Goal: Task Accomplishment & Management: Manage account settings

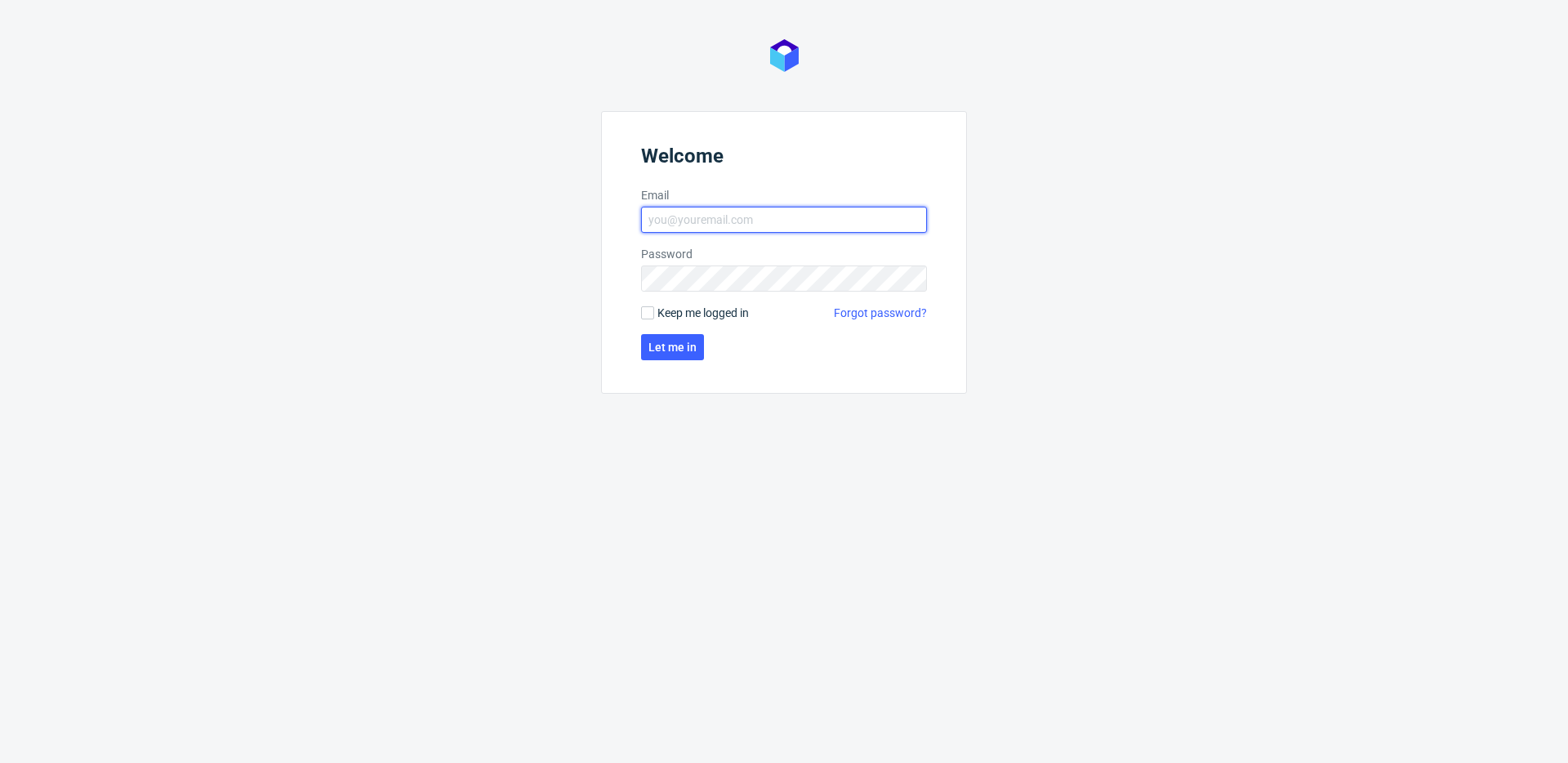
type input "krystian.gaza@packhelp.com"
click at [732, 310] on span "Keep me logged in" at bounding box center [703, 313] width 92 height 16
click at [654, 310] on input "Keep me logged in" at bounding box center [648, 313] width 13 height 13
checkbox input "true"
click at [690, 341] on span "Let me in" at bounding box center [672, 347] width 48 height 12
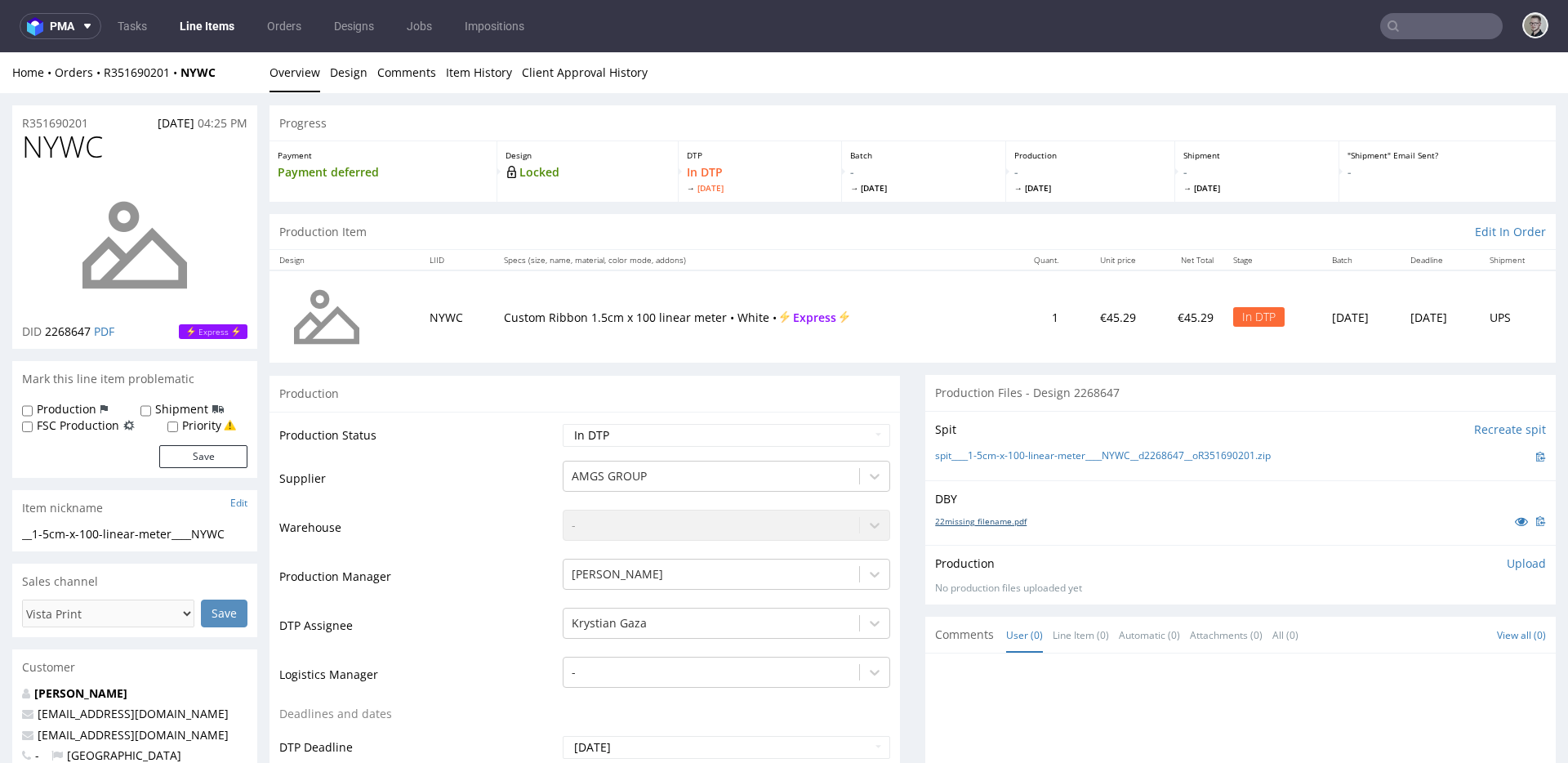
click at [971, 525] on link "22missing_filename.pdf" at bounding box center [980, 521] width 92 height 12
click at [1034, 459] on link "spit____1-5cm-x-100-linear-meter____NYWC__d2268647__oR351690201.zip" at bounding box center [1103, 455] width 336 height 14
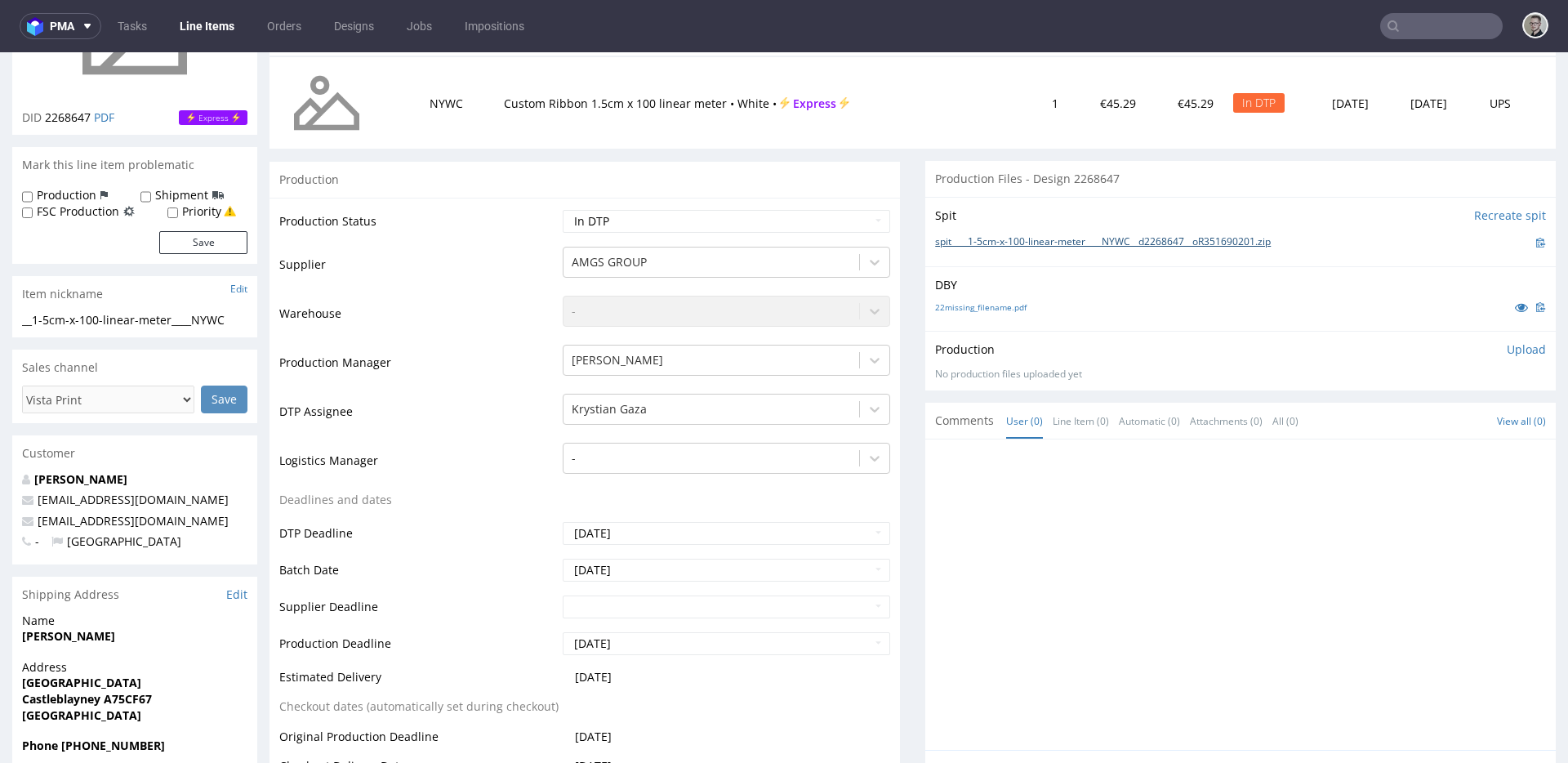
scroll to position [538, 0]
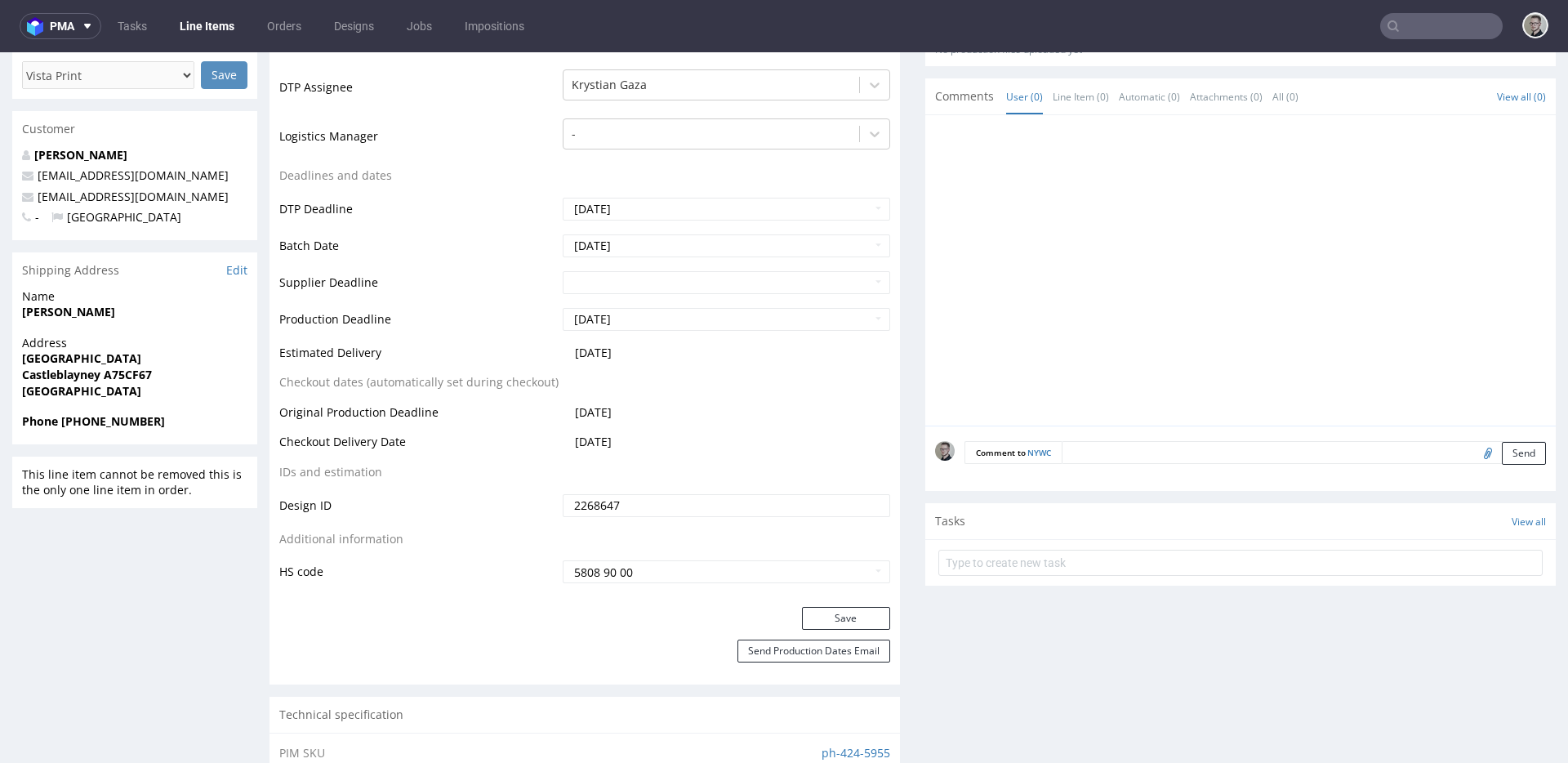
click at [1200, 447] on textarea at bounding box center [1304, 452] width 484 height 23
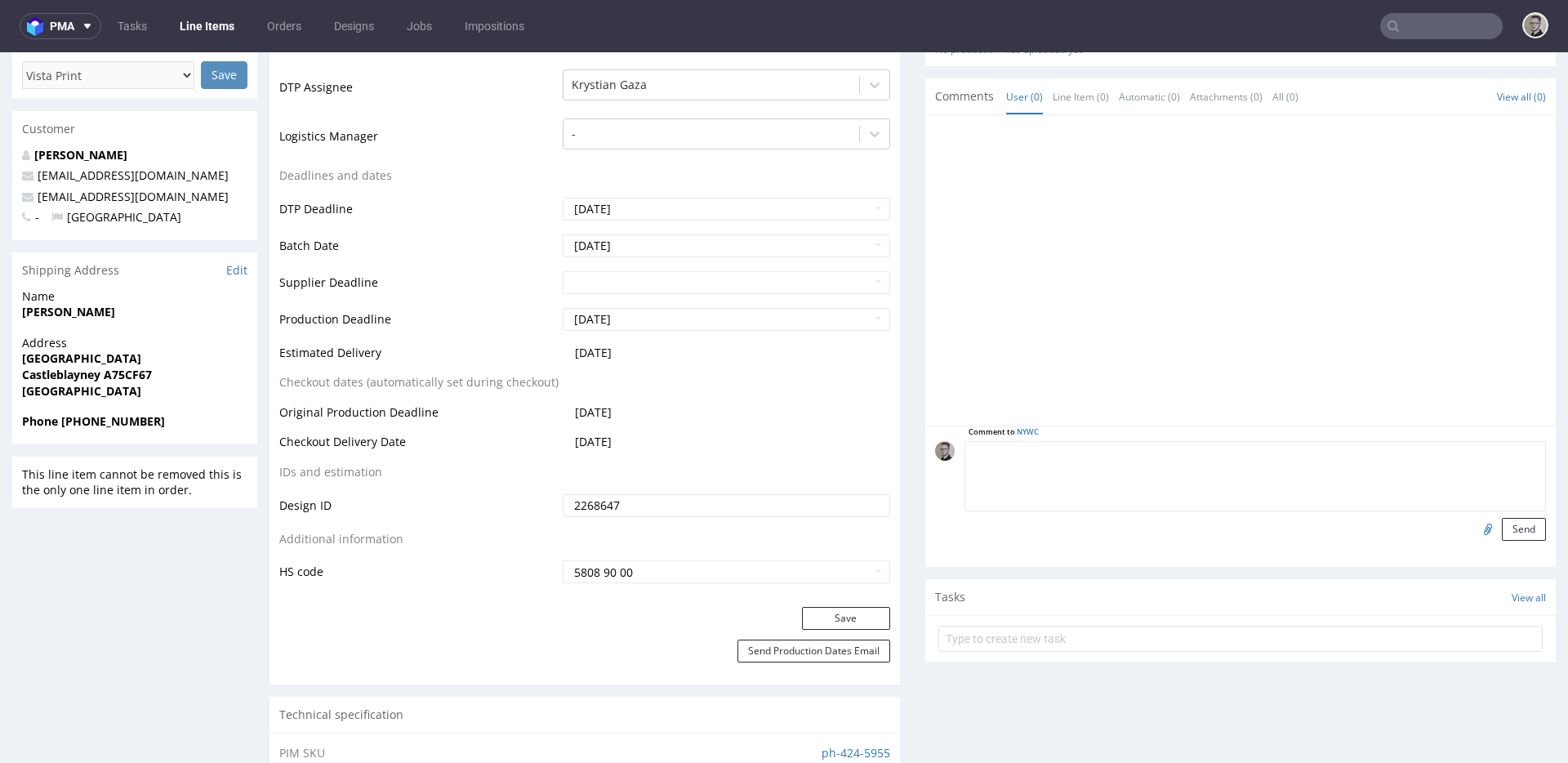
paste textarea "ISSUE: Texts in the design are smaller than minimal 2mm height and some white l…"
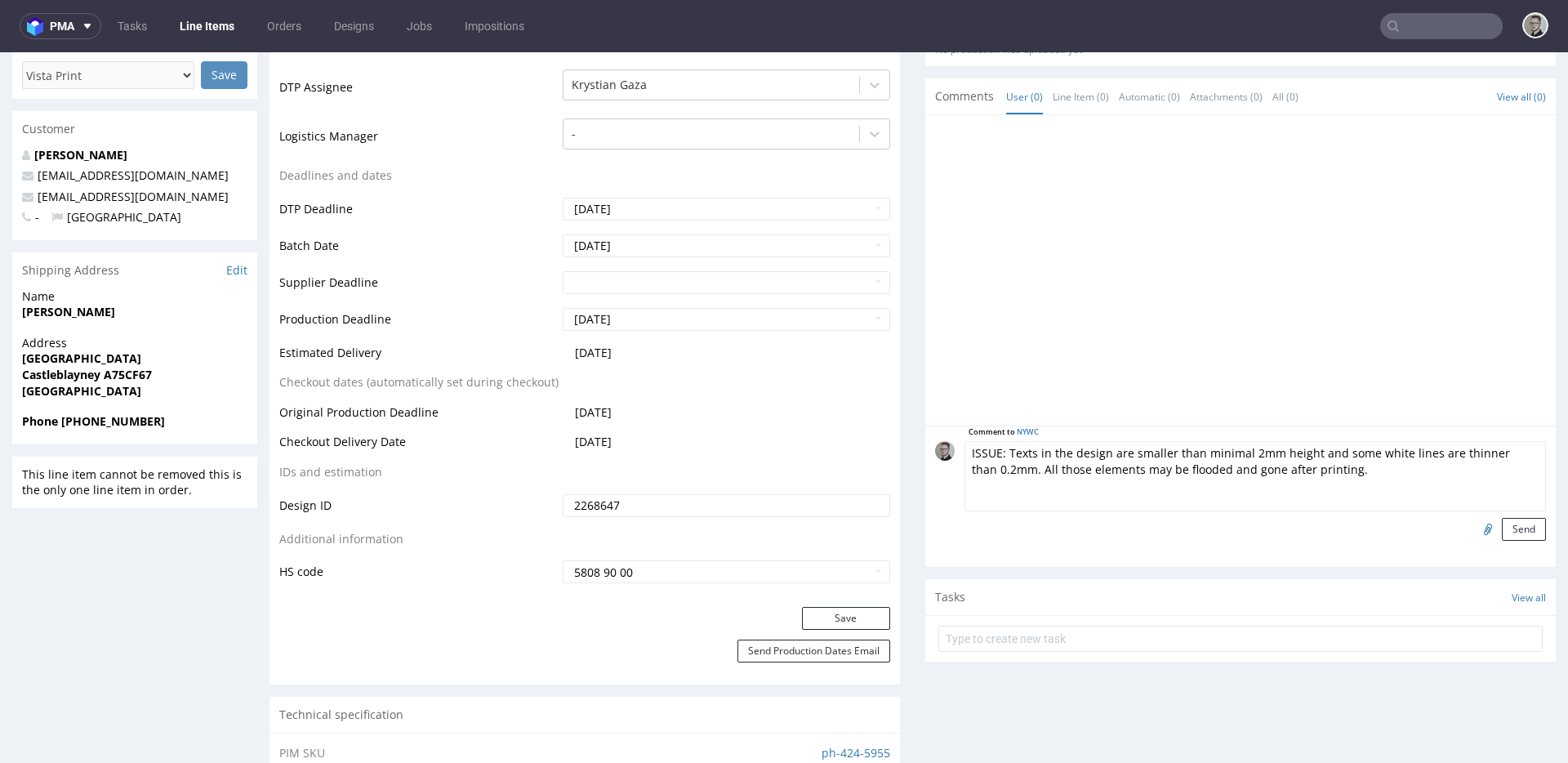
scroll to position [65, 0]
type textarea "ISSUE: Texts in the design are smaller than minimal 2mm height and some white l…"
click at [1502, 531] on button "Send" at bounding box center [1524, 529] width 44 height 23
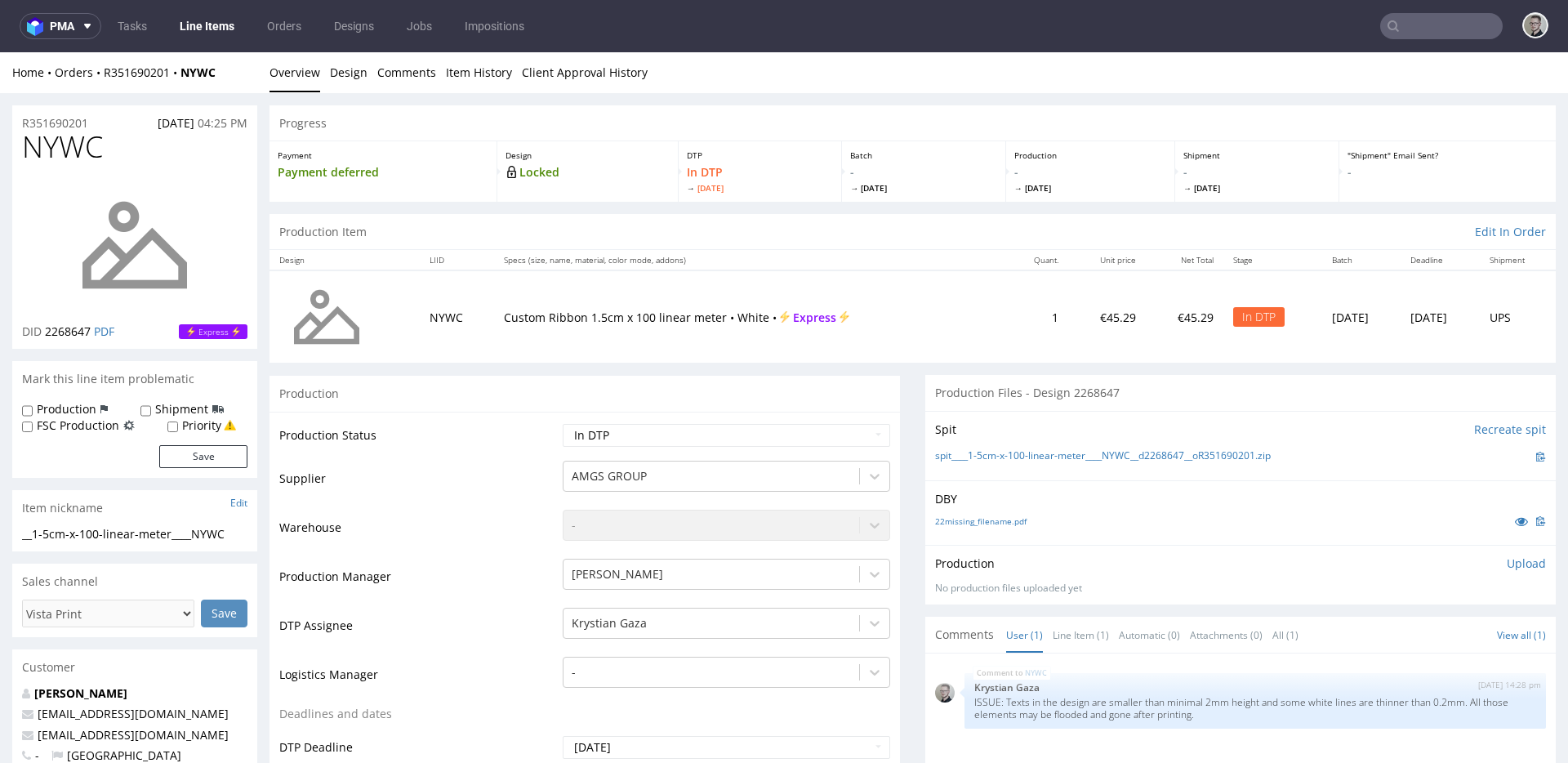
scroll to position [0, 0]
drag, startPoint x: 1505, startPoint y: 571, endPoint x: 1497, endPoint y: 579, distance: 11.3
click at [1506, 571] on p "Upload" at bounding box center [1525, 563] width 39 height 16
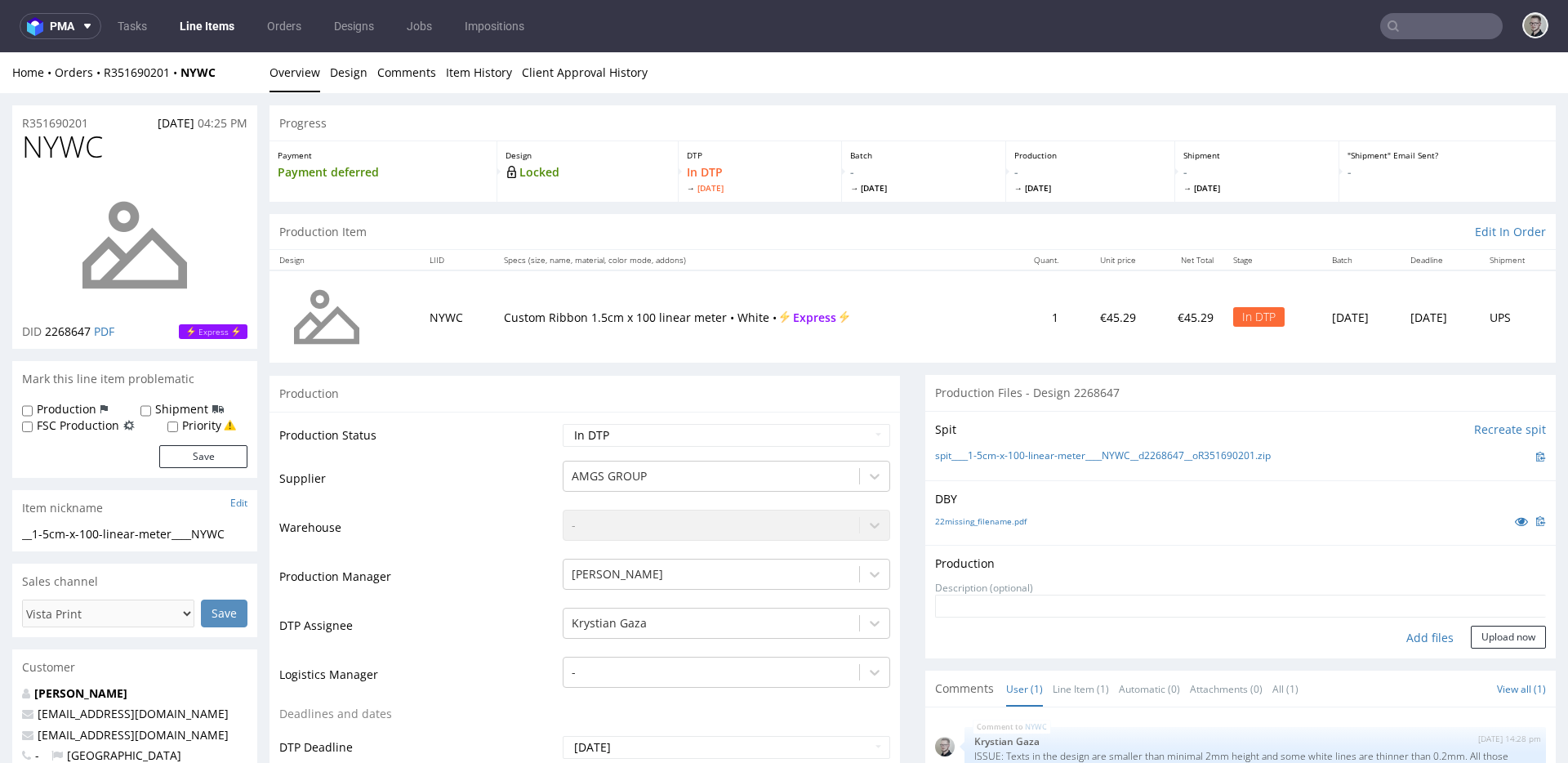
click at [1424, 637] on div "Add files" at bounding box center [1430, 638] width 82 height 24
type input "C:\fakepath\__1-5cm-x-100-linear-meter____NYWC__d2268647__oR351690201__latest__…"
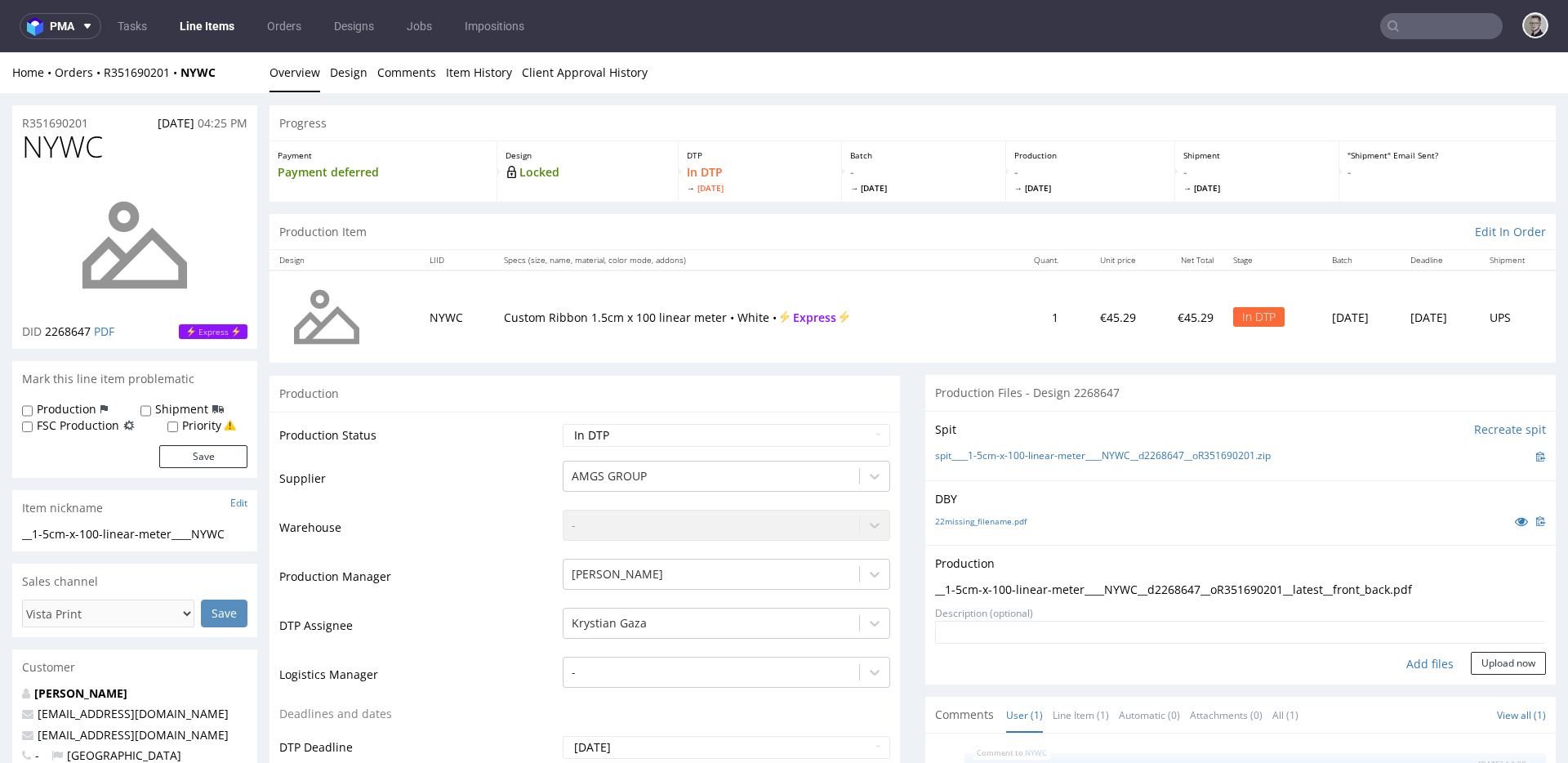
click at [1486, 650] on form "Add files Upload now" at bounding box center [1241, 647] width 611 height 54
click at [1492, 657] on button "Upload now" at bounding box center [1508, 663] width 75 height 23
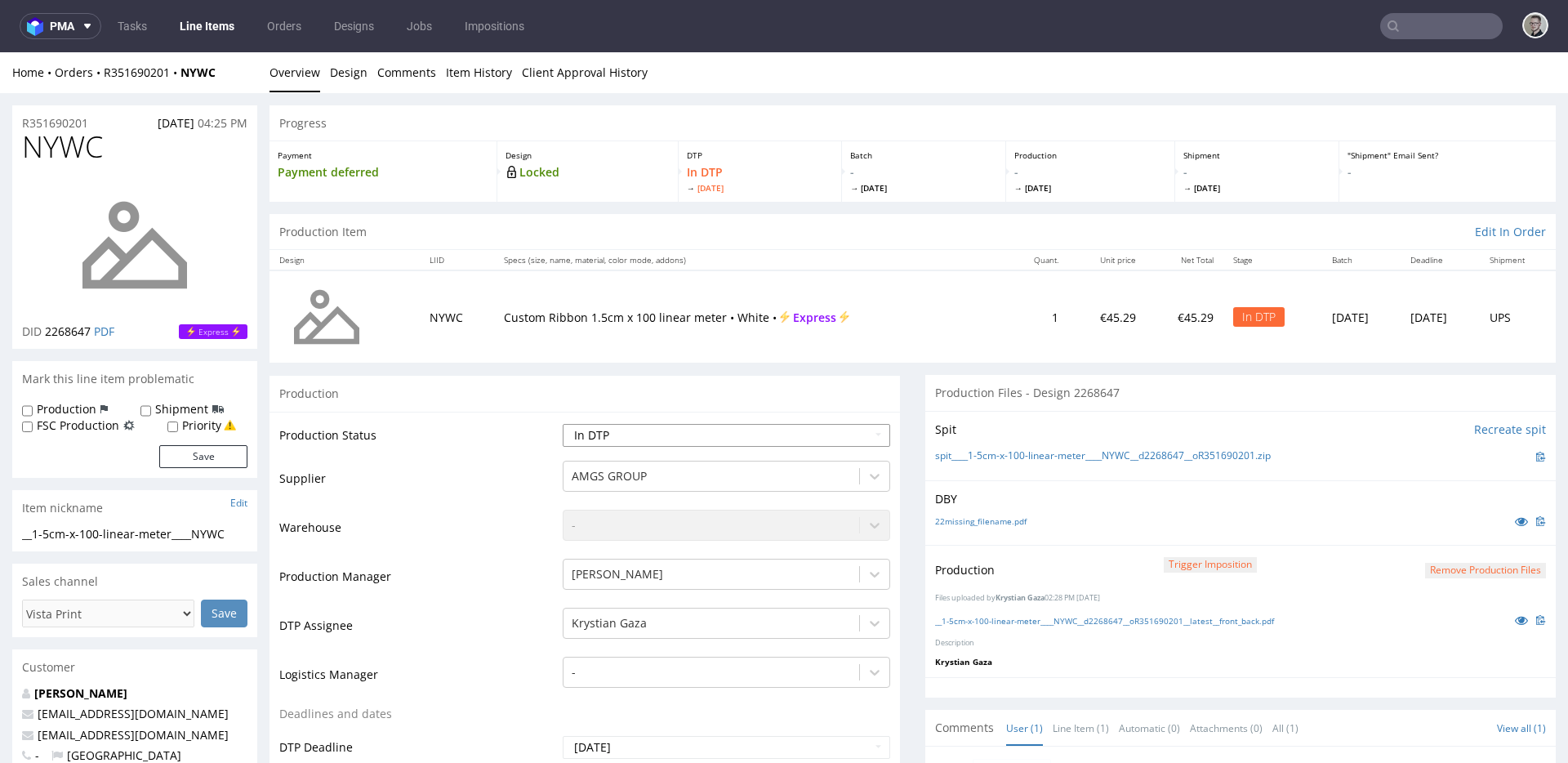
click at [767, 431] on select "Waiting for Artwork Waiting for Diecut Waiting for Mockup Waiting for DTP Waiti…" at bounding box center [726, 435] width 327 height 23
select select "dtp_production_ready"
click at [562, 424] on select "Waiting for Artwork Waiting for Diecut Waiting for Mockup Waiting for DTP Waiti…" at bounding box center [726, 435] width 327 height 23
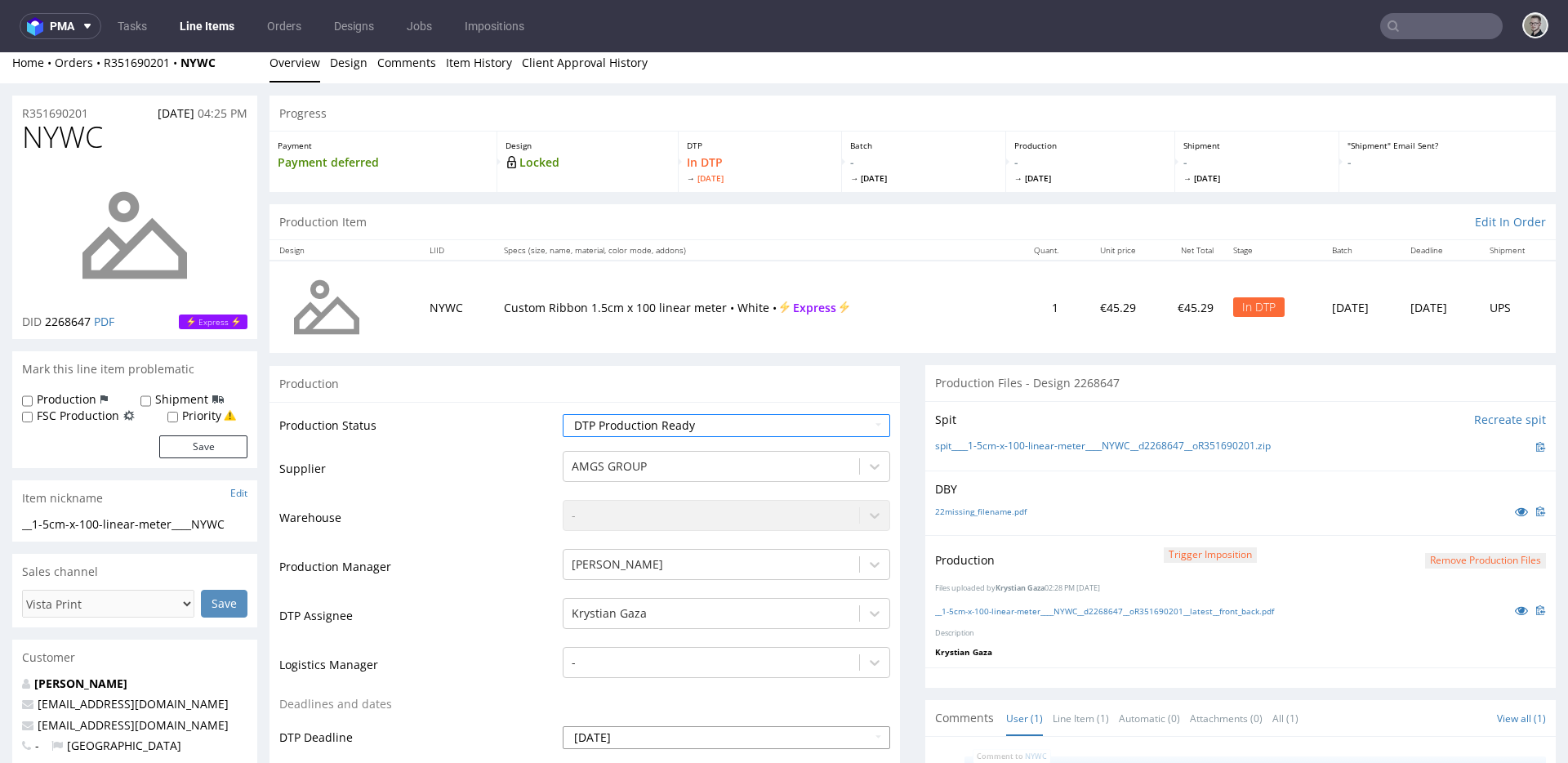
scroll to position [472, 0]
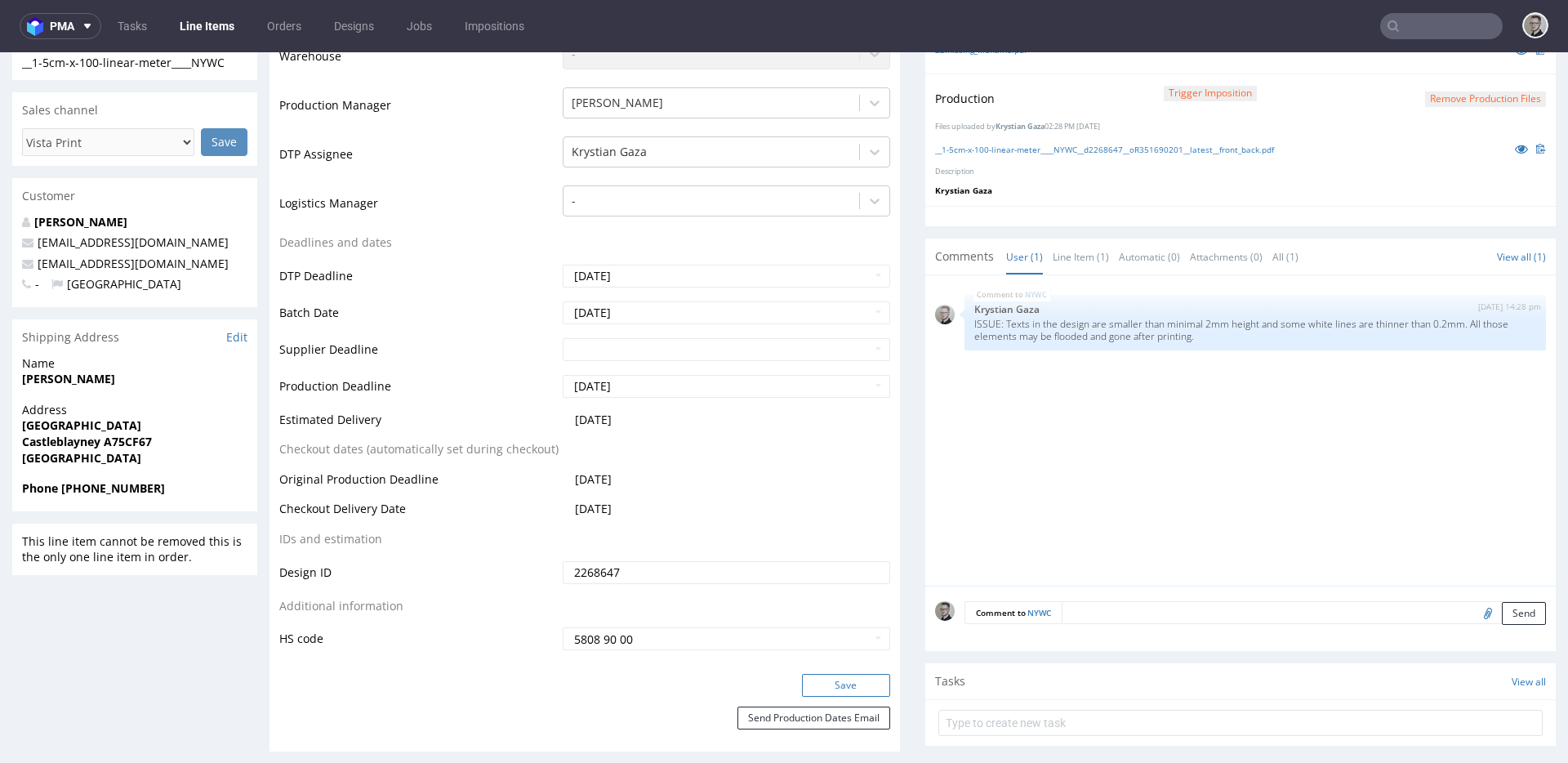
click at [871, 680] on button "Save" at bounding box center [845, 685] width 88 height 23
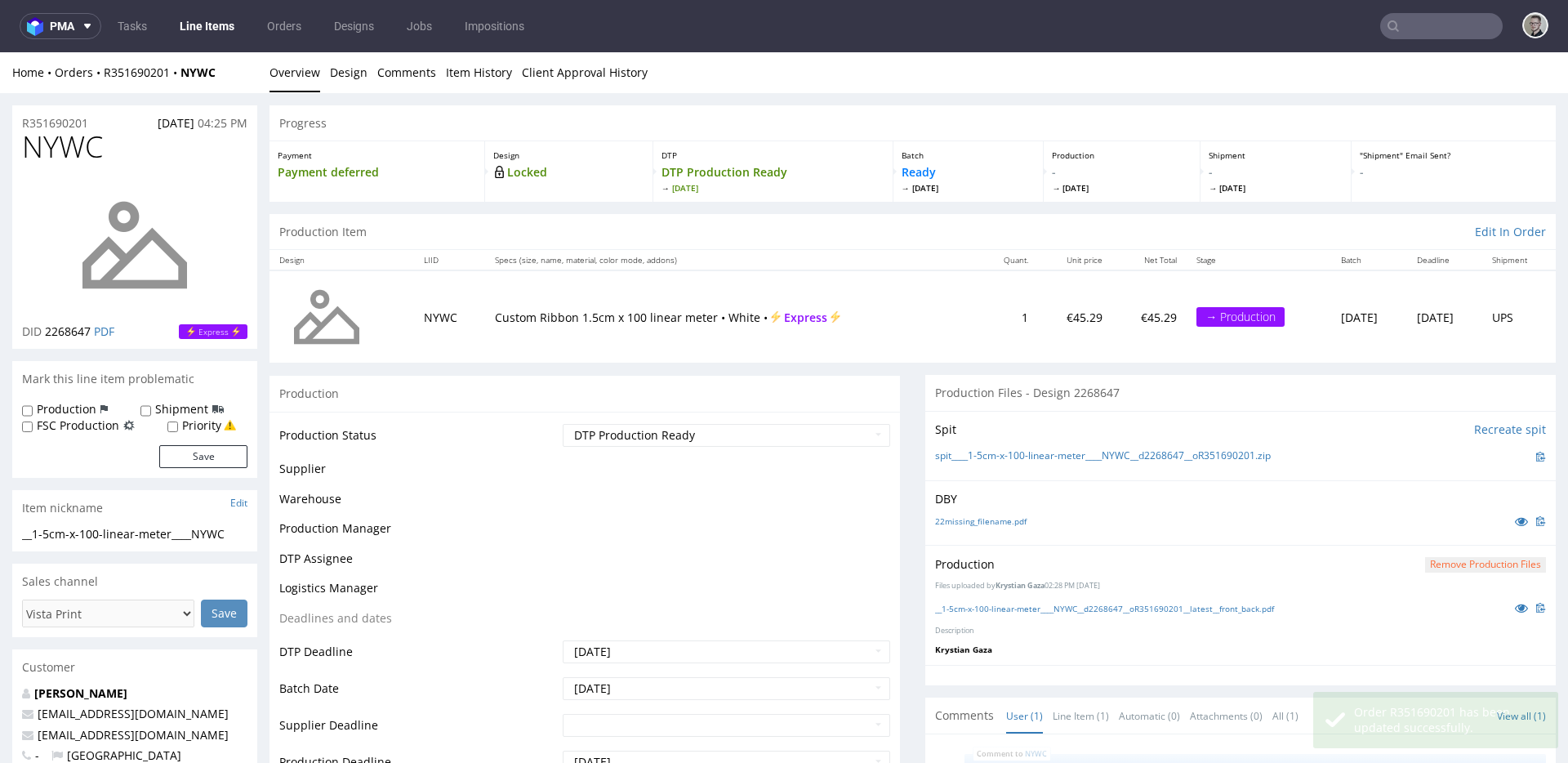
scroll to position [0, 0]
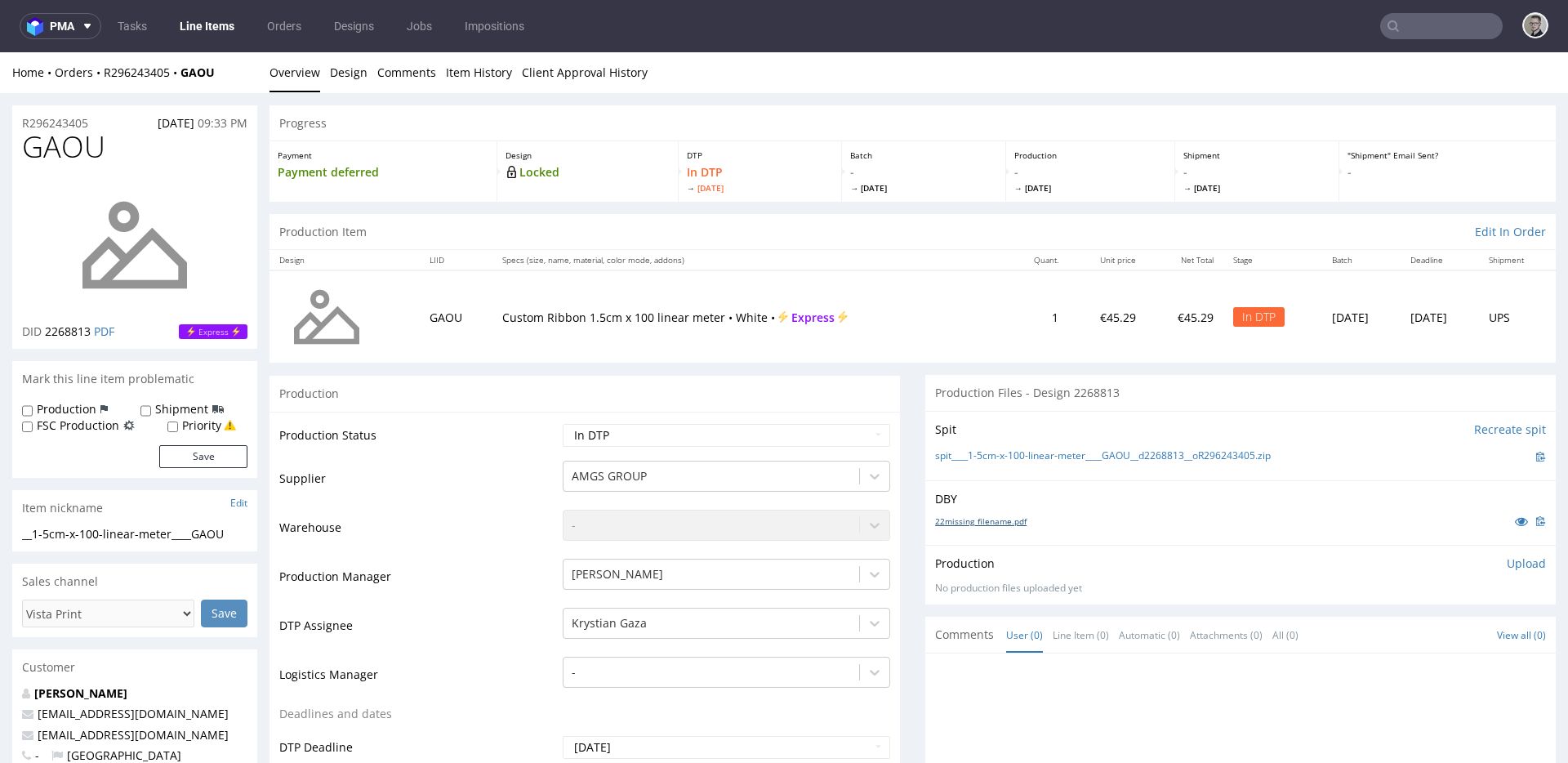
click at [996, 523] on link "22missing_filename.pdf" at bounding box center [980, 521] width 92 height 12
click at [1046, 455] on link "spit____1-5cm-x-100-linear-meter____GAOU__d2268813__oR296243405.zip" at bounding box center [1103, 455] width 336 height 14
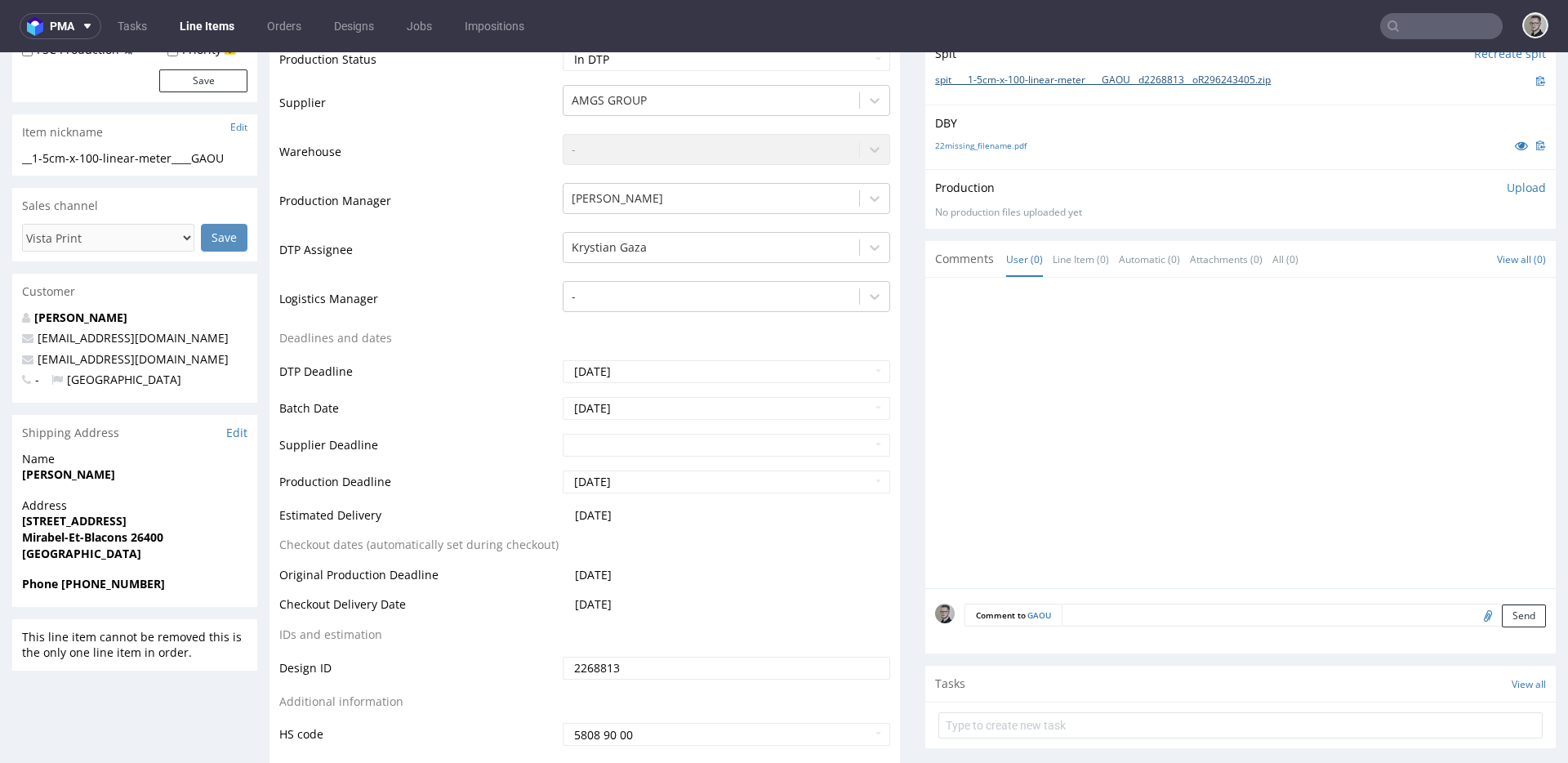
scroll to position [535, 0]
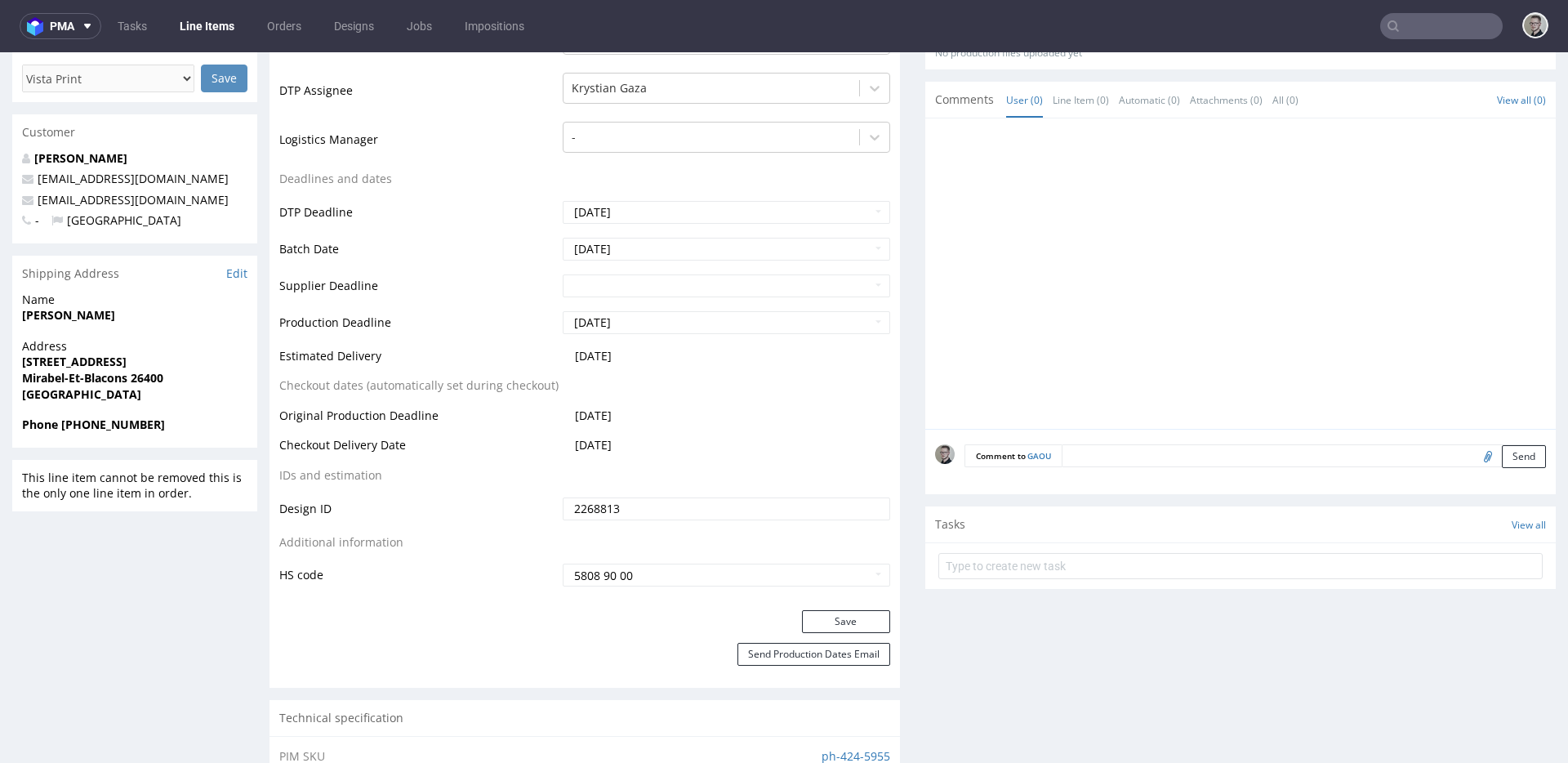
click at [1359, 456] on textarea at bounding box center [1304, 455] width 484 height 23
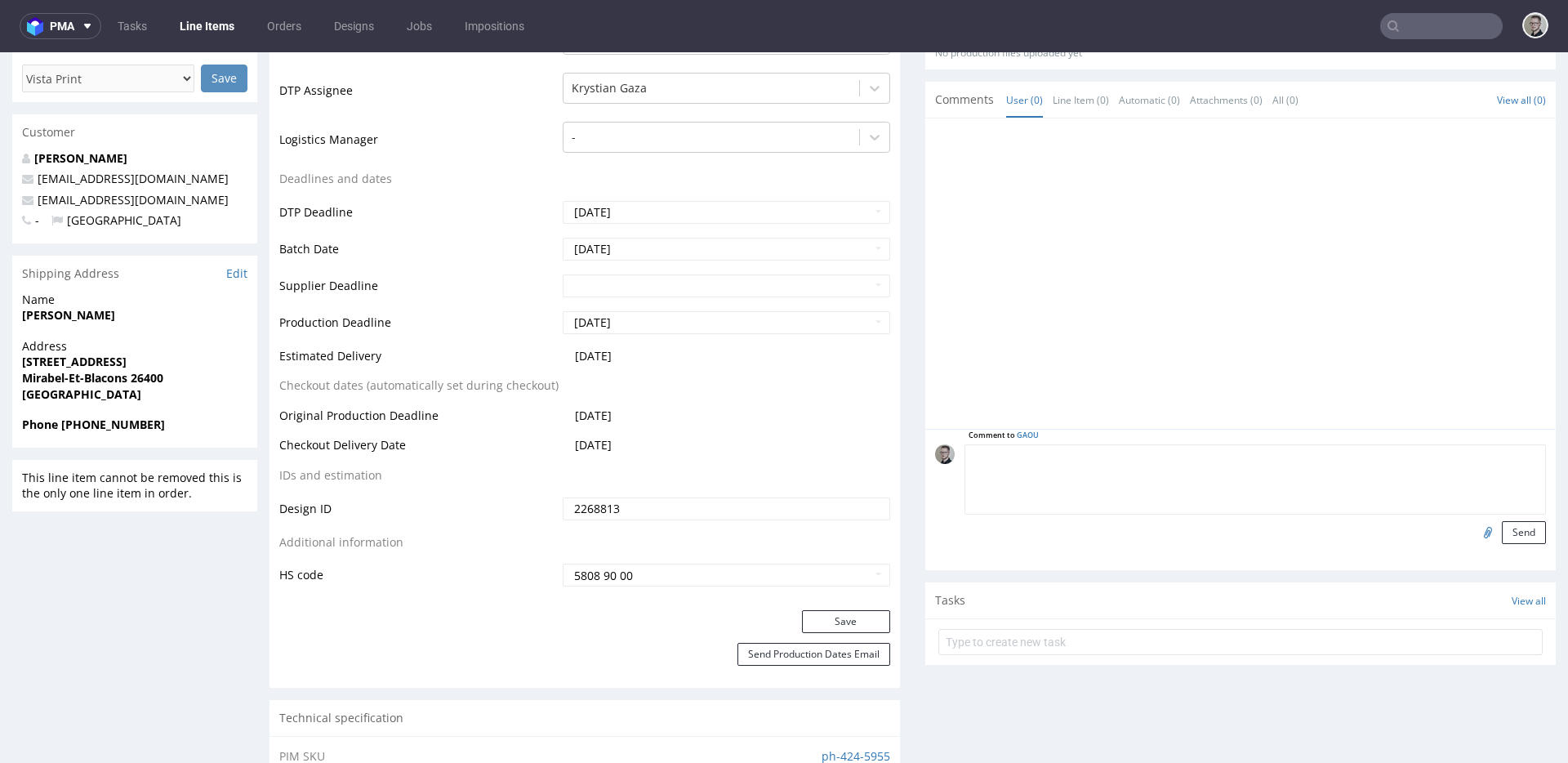
paste textarea "ISSUE: Texts in the design are smaller than minimal 2mm height and some white l…"
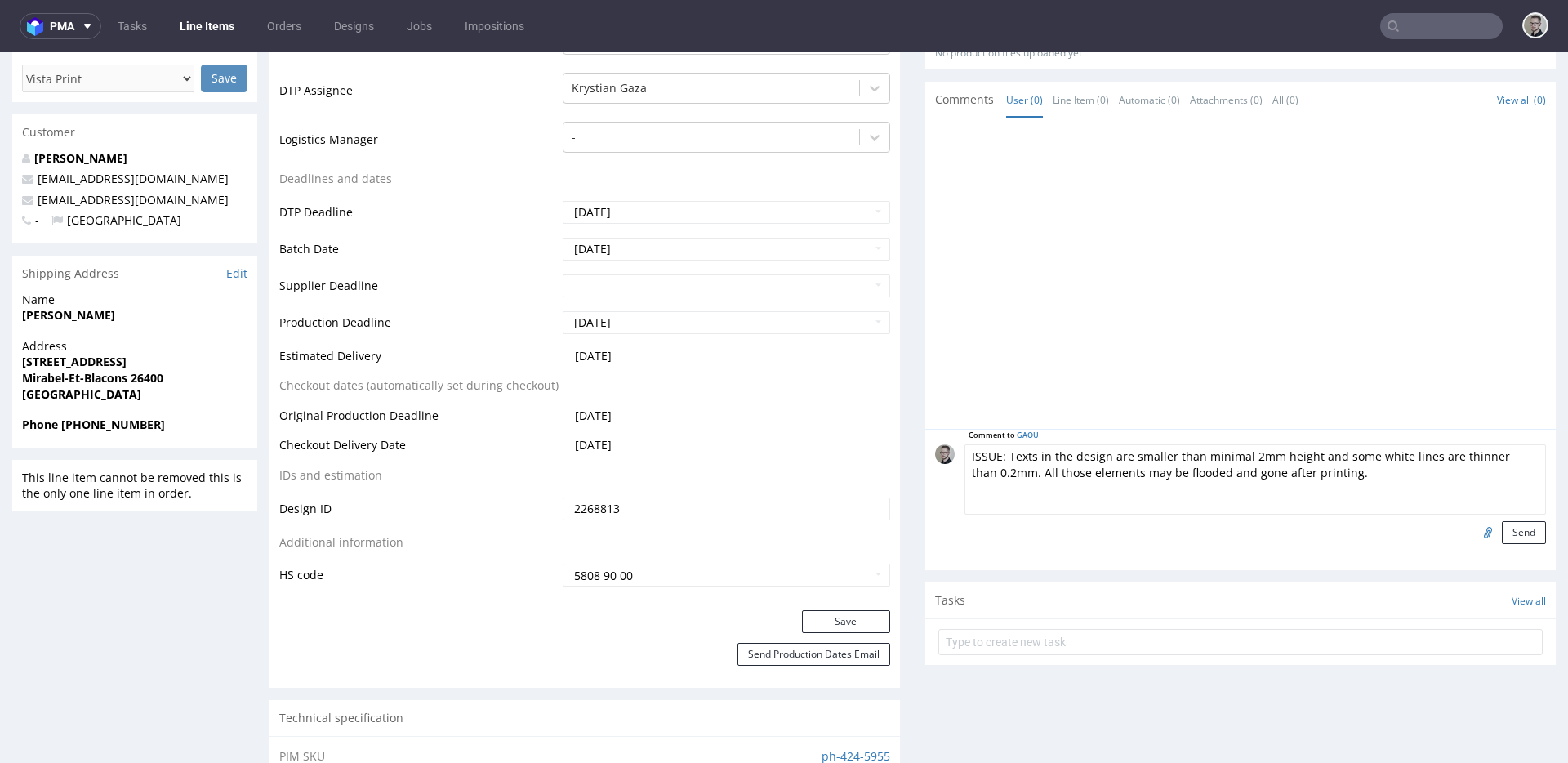
scroll to position [65, 0]
click at [1503, 514] on form "Comment to GAOU ISSUE: Texts in the design are smaller than minimal 2mm height …" at bounding box center [1254, 494] width 581 height 100
type textarea "ISSUE: Texts in the design are smaller than minimal 2mm height and some white l…"
click at [1502, 529] on button "Send" at bounding box center [1524, 532] width 44 height 23
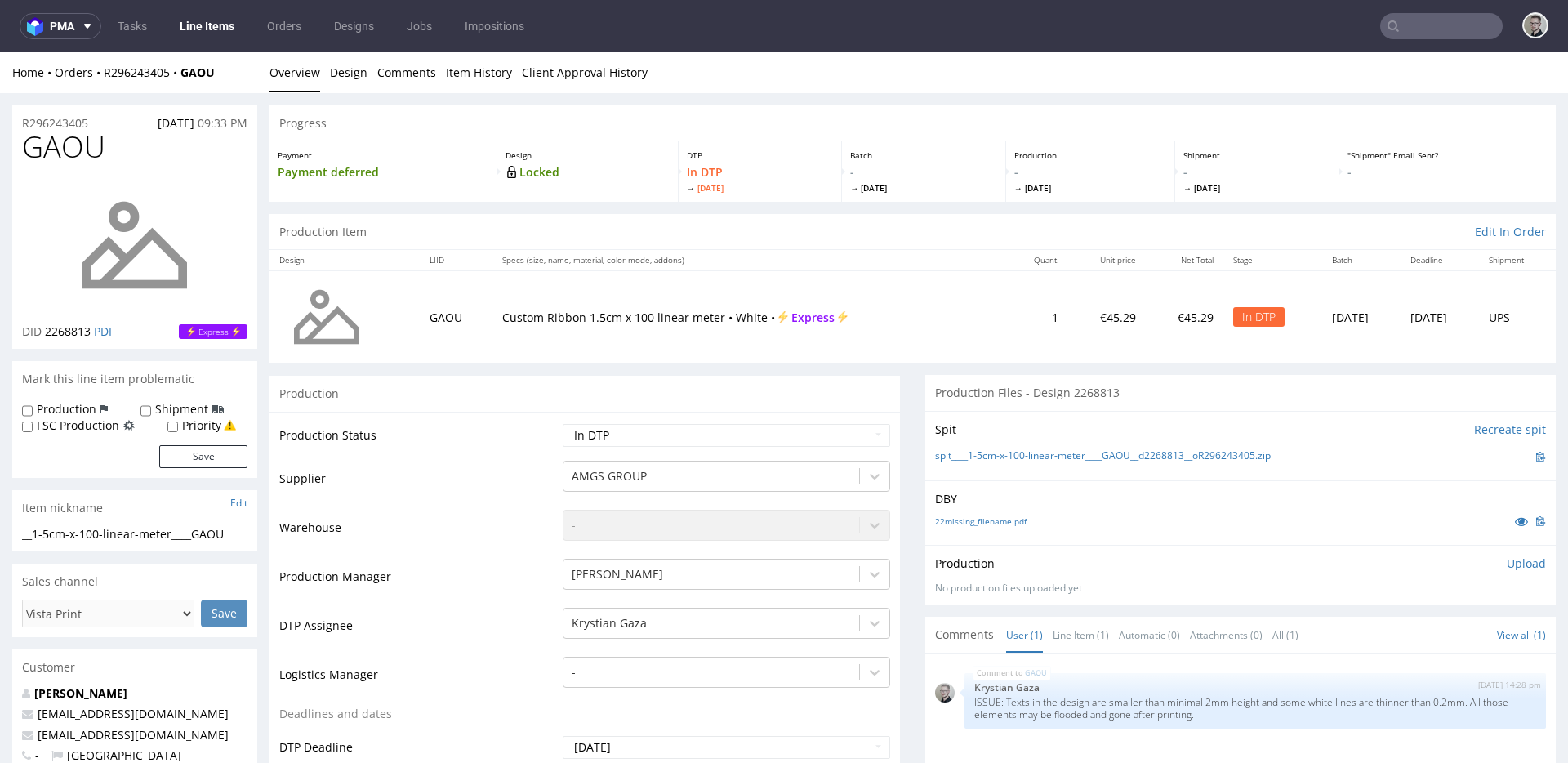
scroll to position [0, 0]
click at [1506, 562] on p "Upload" at bounding box center [1525, 563] width 39 height 16
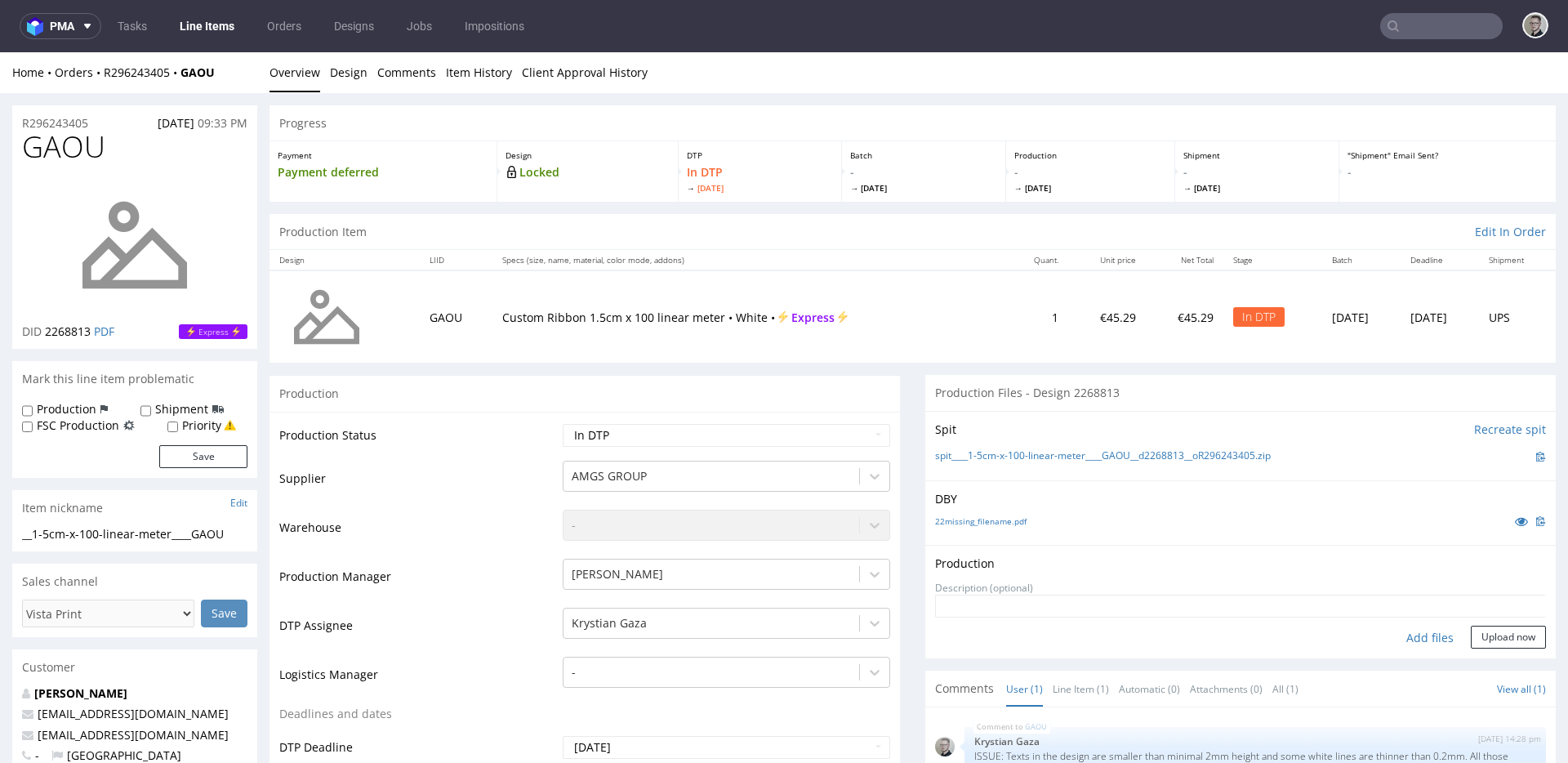
click at [1409, 639] on div "Add files" at bounding box center [1430, 638] width 82 height 24
type input "C:\fakepath\__1-5cm-x-100-linear-meter____GAOU__d2268813__oR296243405__latest__…"
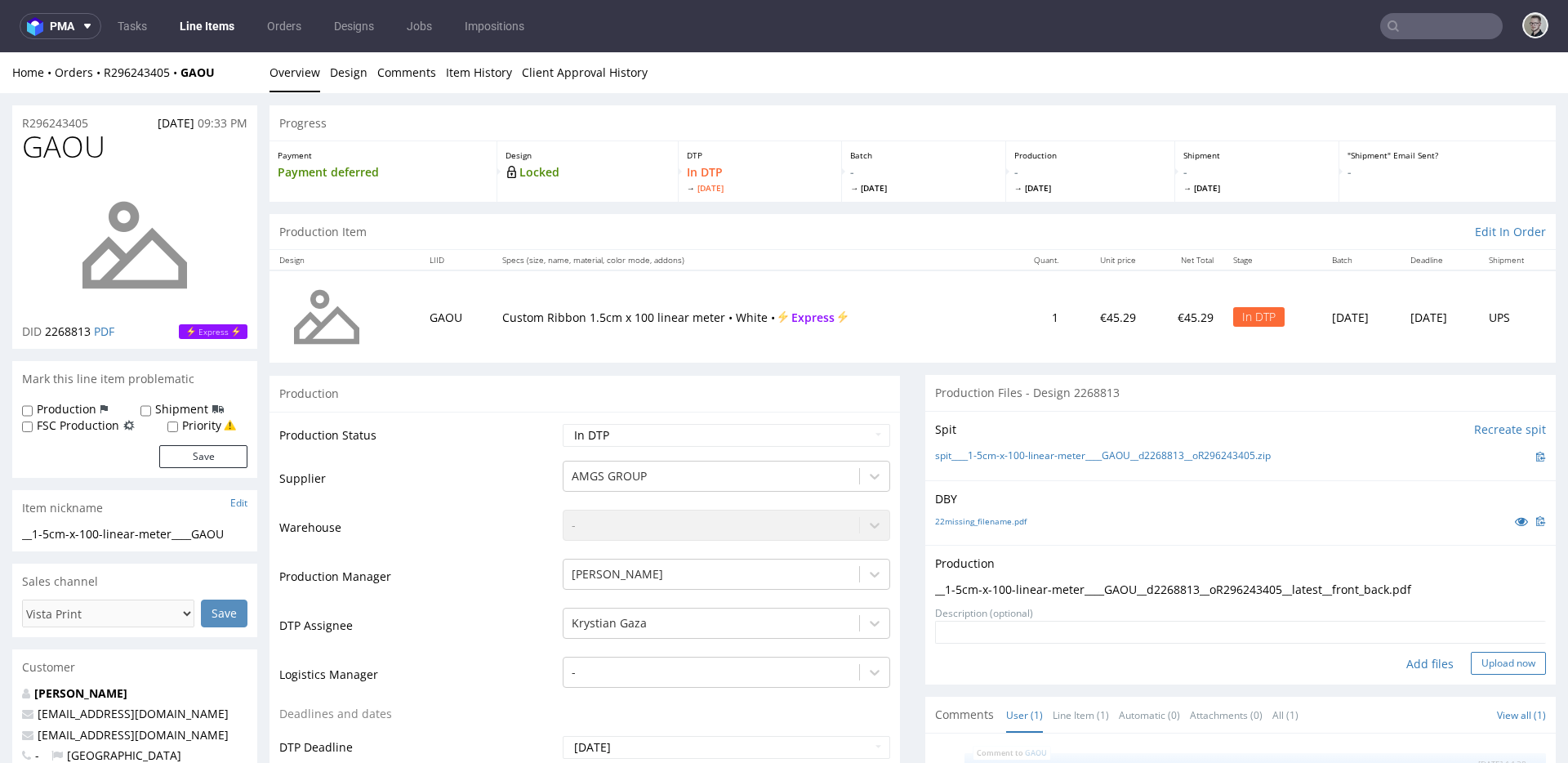
click at [1480, 658] on button "Upload now" at bounding box center [1508, 663] width 75 height 23
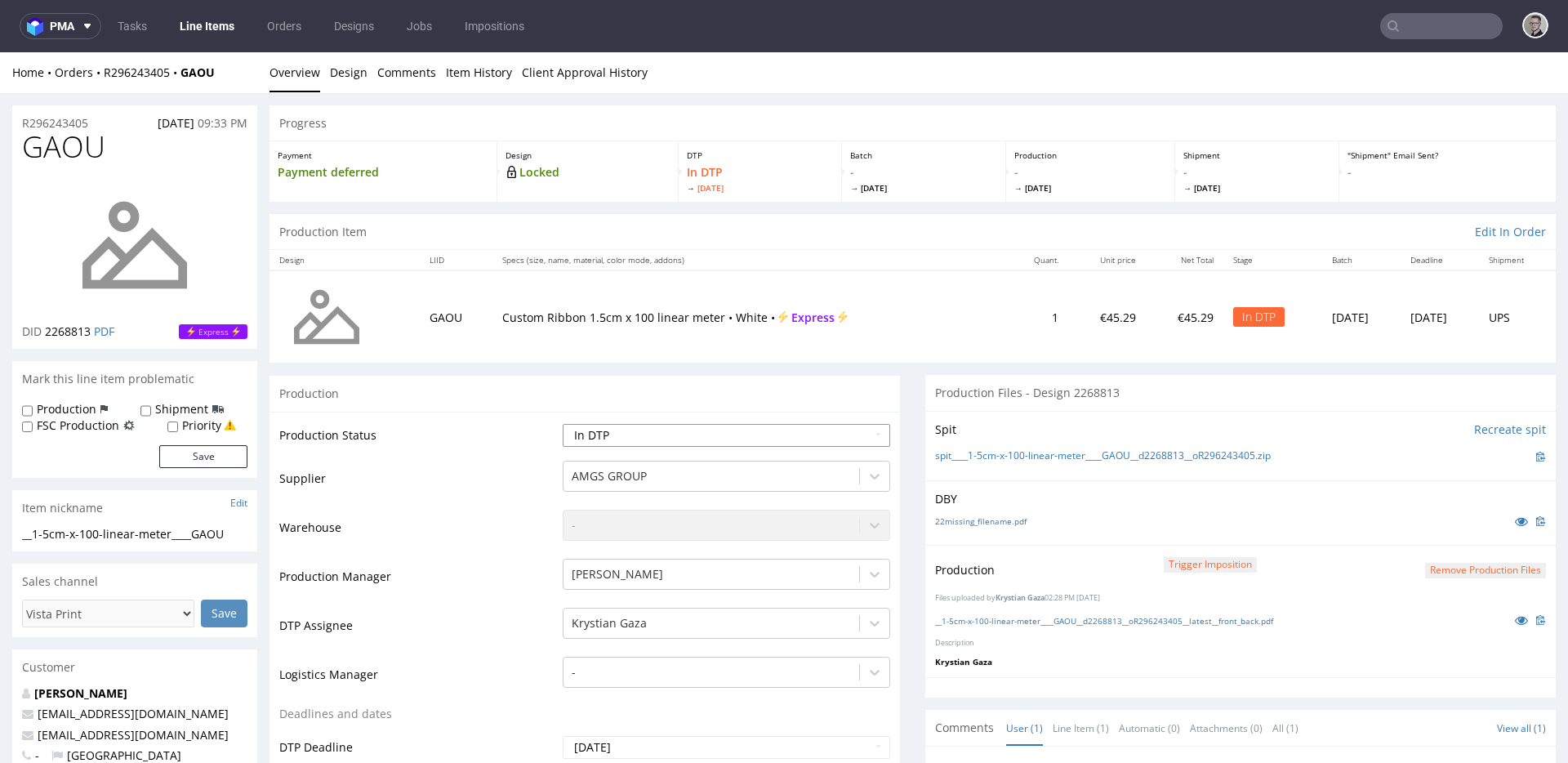
click at [669, 431] on select "Waiting for Artwork Waiting for Diecut Waiting for Mockup Waiting for DTP Waiti…" at bounding box center [726, 435] width 327 height 23
select select "dtp_production_ready"
click at [562, 424] on select "Waiting for Artwork Waiting for Diecut Waiting for Mockup Waiting for DTP Waiti…" at bounding box center [726, 435] width 327 height 23
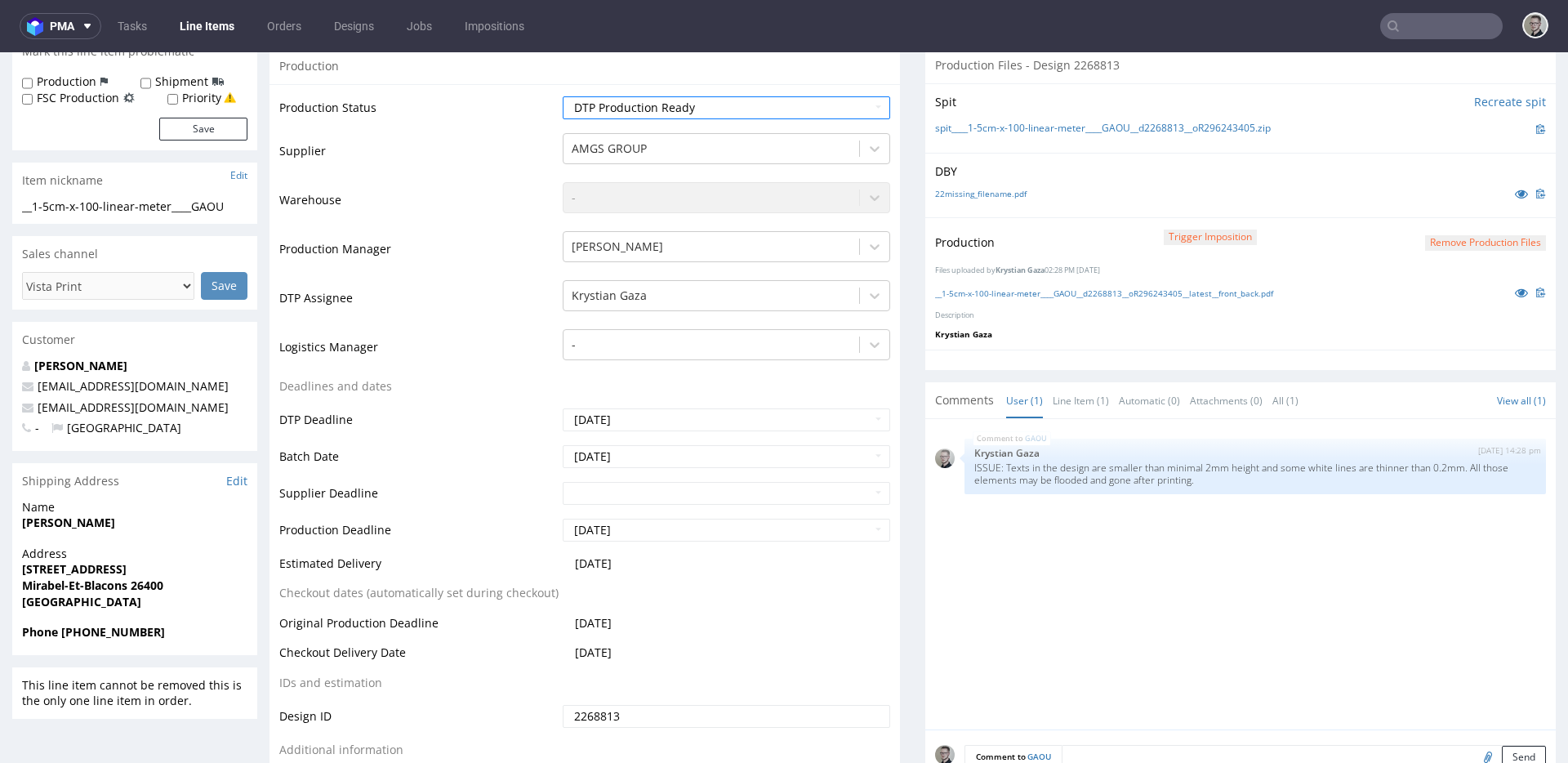
scroll to position [744, 0]
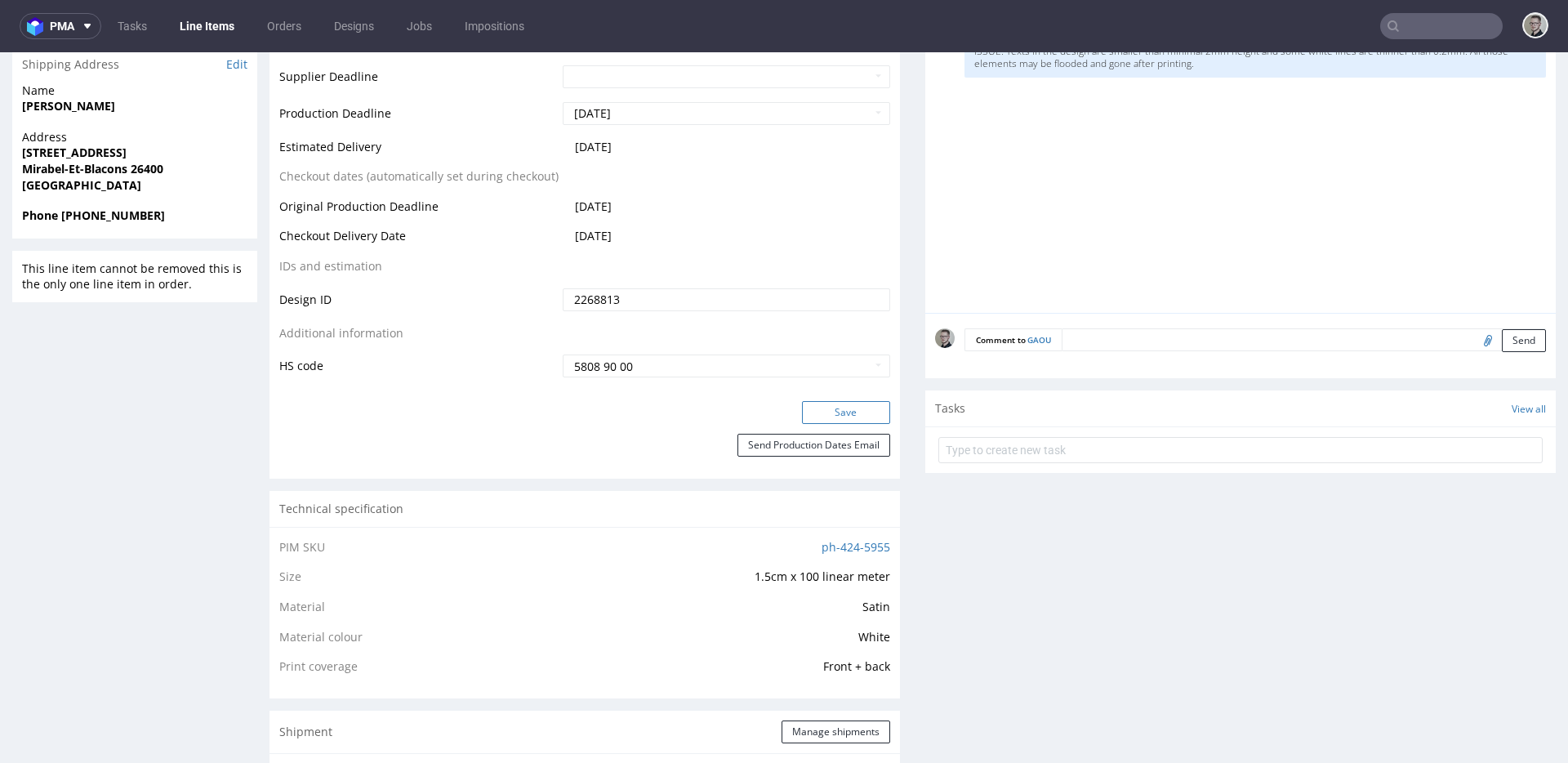
click at [858, 415] on button "Save" at bounding box center [845, 412] width 88 height 23
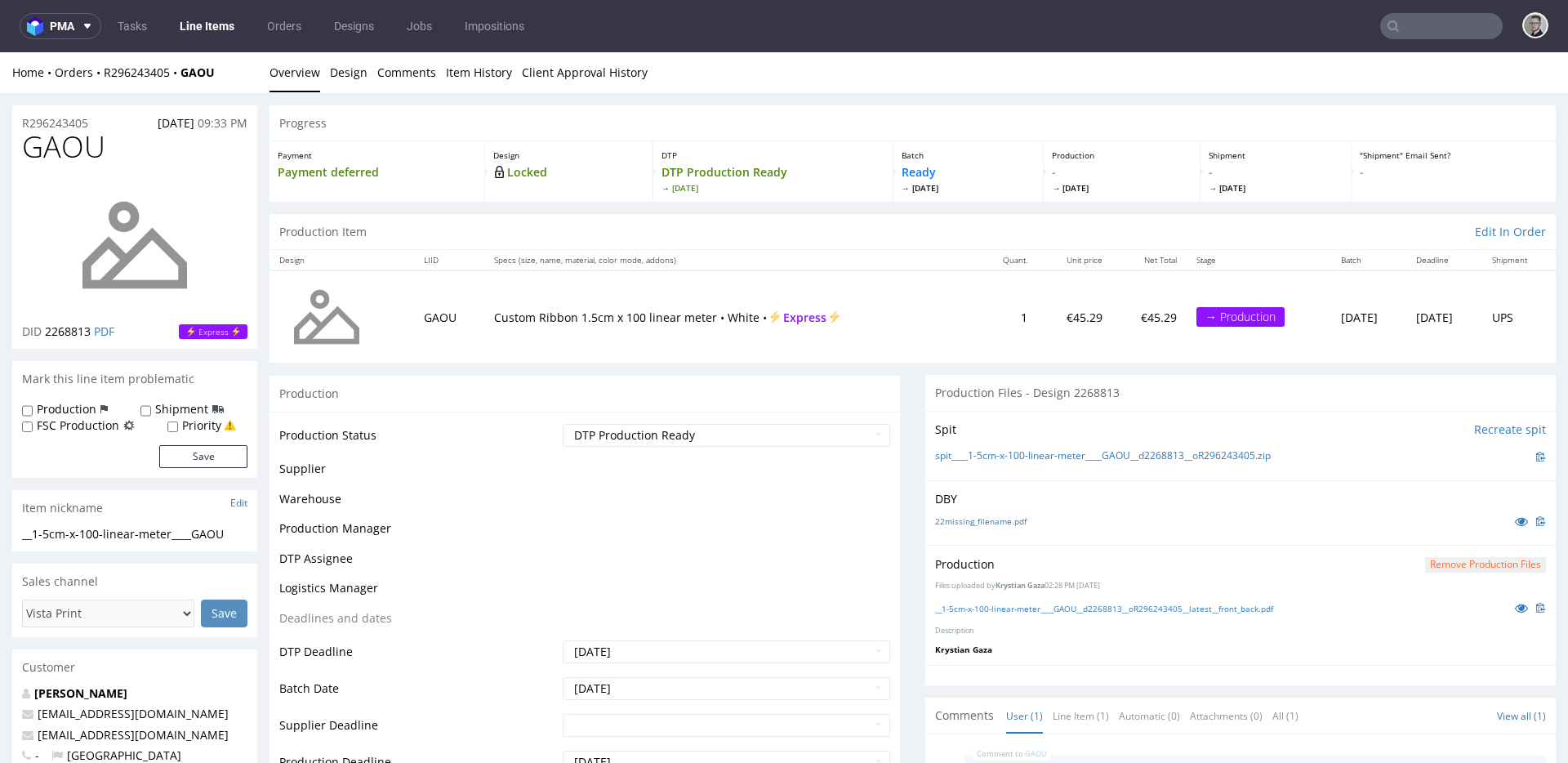
scroll to position [0, 0]
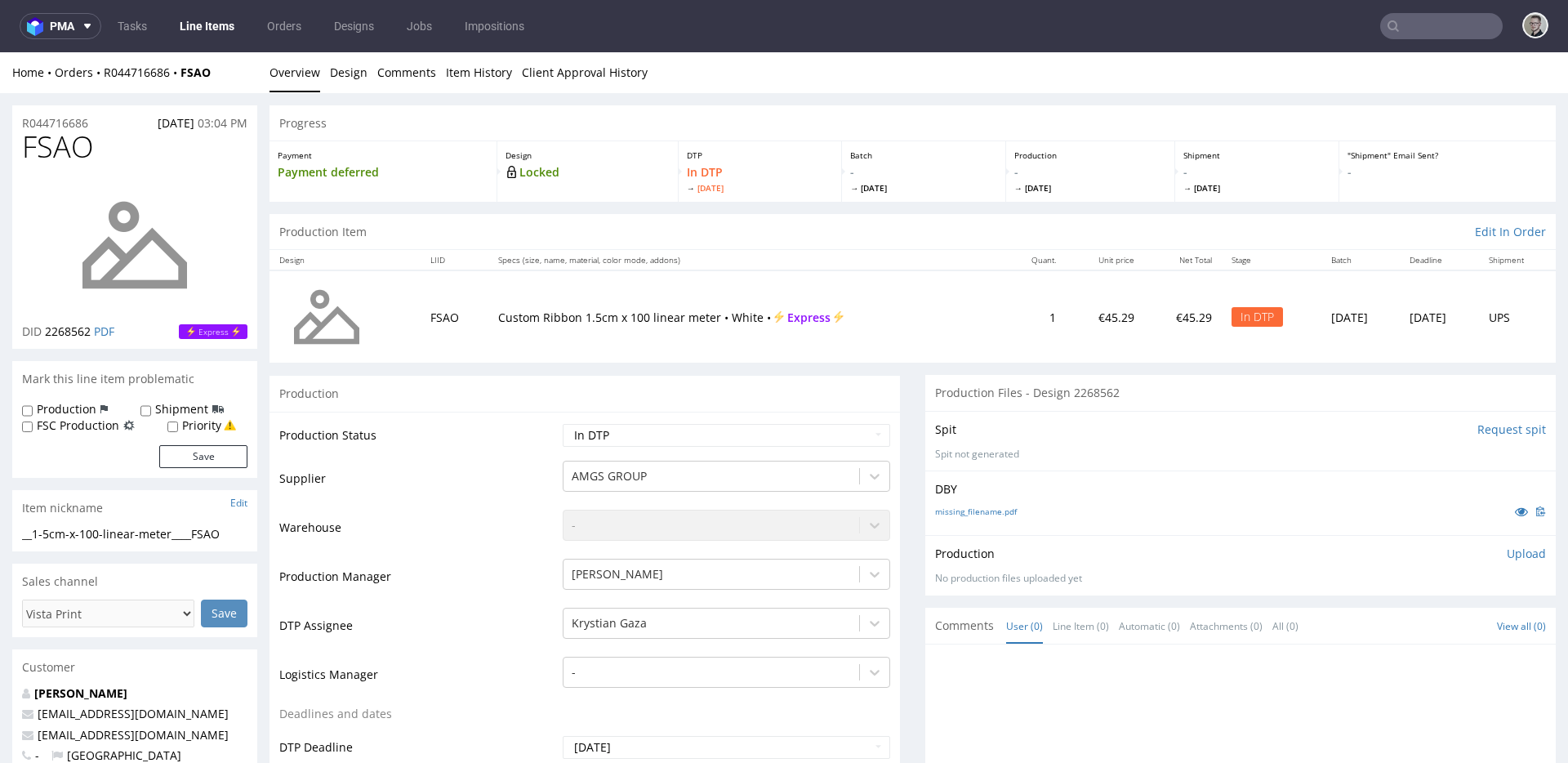
click at [1499, 429] on input "Request spit" at bounding box center [1512, 430] width 69 height 16
click at [1431, 426] on p "👉 Spit created, reload 👈" at bounding box center [1475, 430] width 142 height 16
click at [987, 526] on div "missing_filename.pdf" at bounding box center [1241, 522] width 611 height 18
click at [987, 518] on link "missing_filename.pdf" at bounding box center [976, 521] width 82 height 12
click at [1049, 455] on link "spit____1-5cm-x-100-linear-meter____FSAO__d2268562__oR044716686.zip" at bounding box center [1101, 455] width 332 height 14
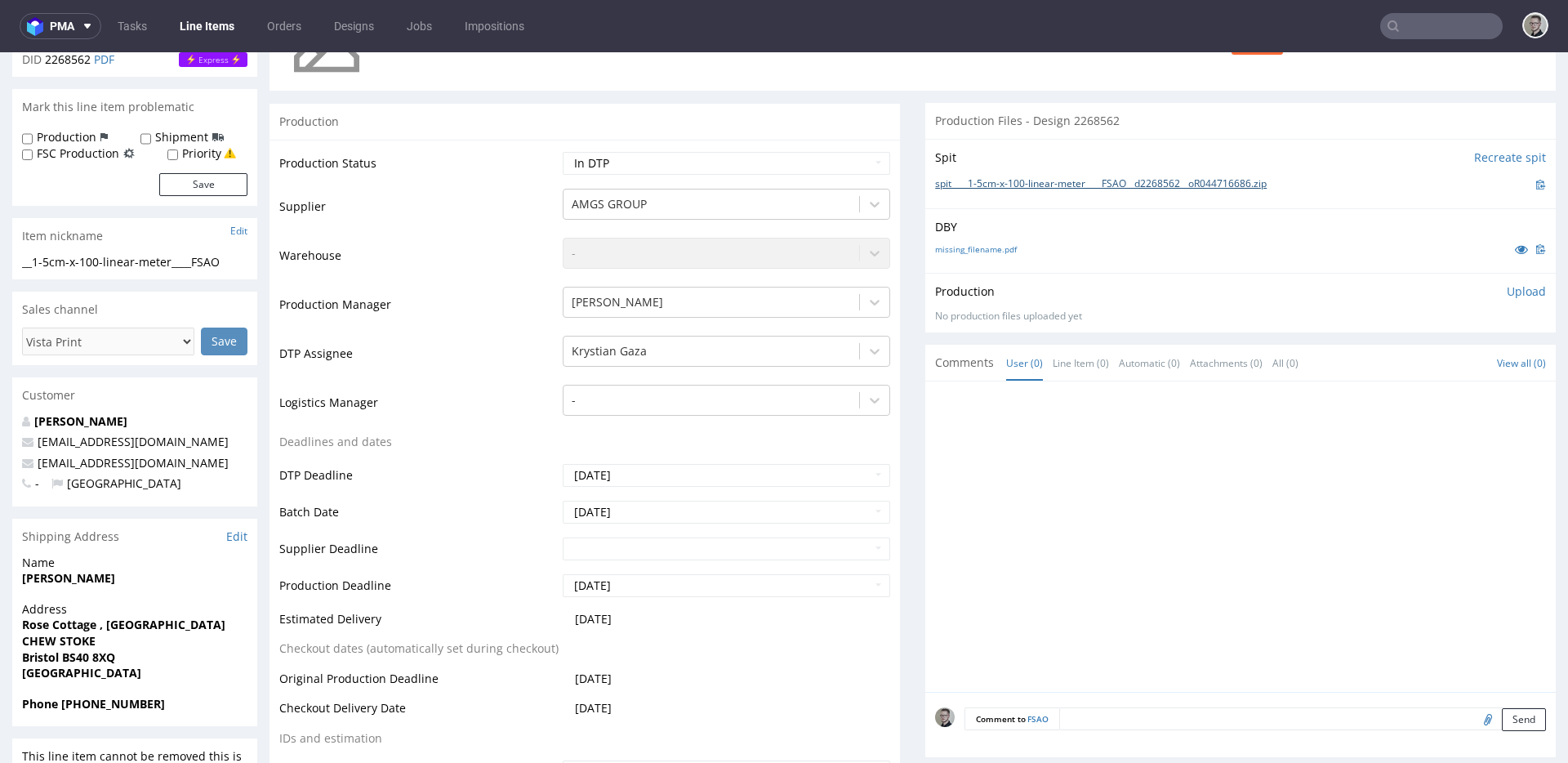
scroll to position [332, 0]
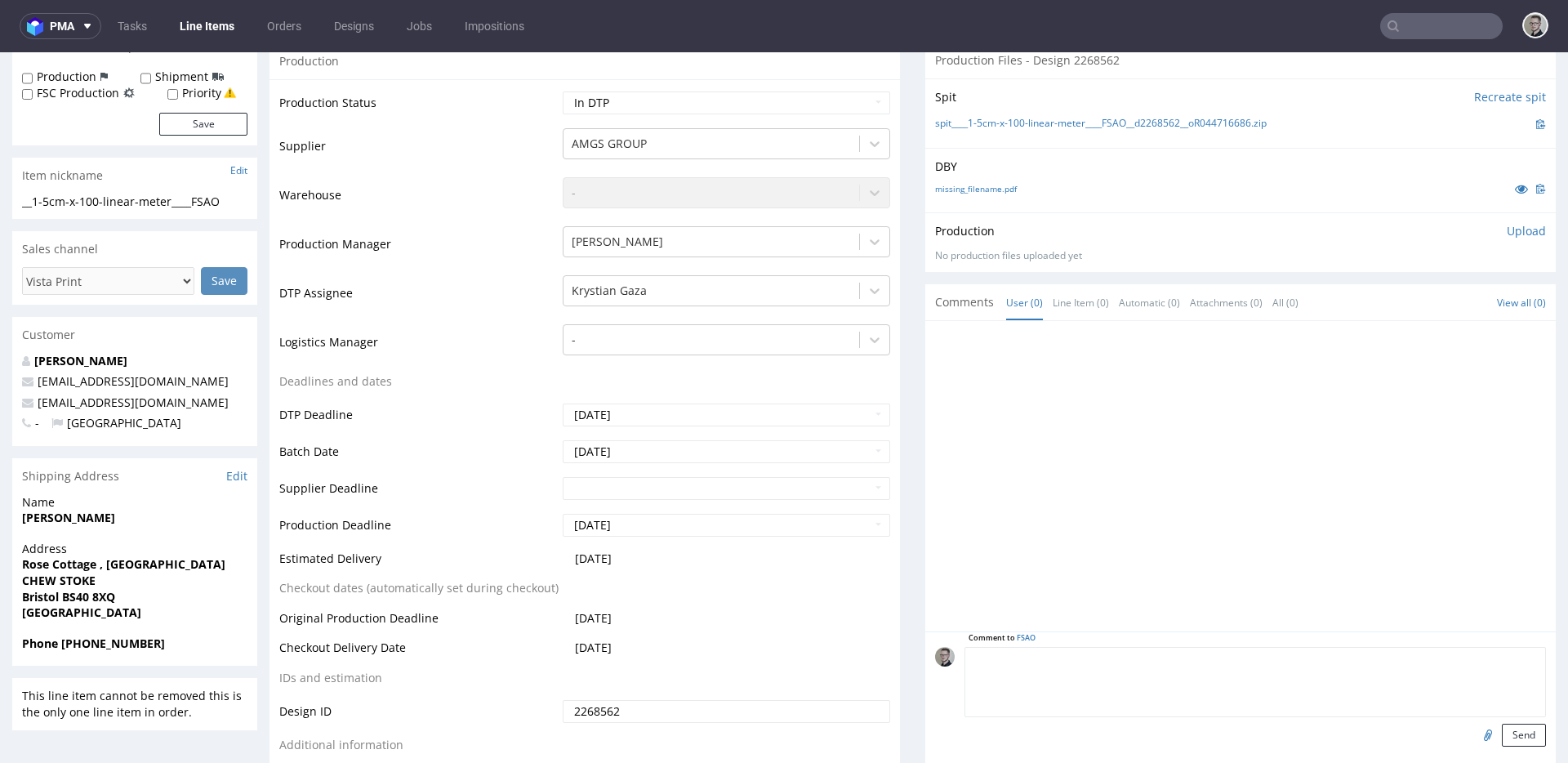
click at [1374, 657] on textarea at bounding box center [1254, 681] width 581 height 70
paste textarea "ISSUE: Texts in the design are smaller than minimal 2mm height and some white l…"
type textarea "ISSUE: Texts in the design are smaller than minimal 2mm height and some white l…"
click at [1502, 734] on button "Send" at bounding box center [1524, 735] width 44 height 23
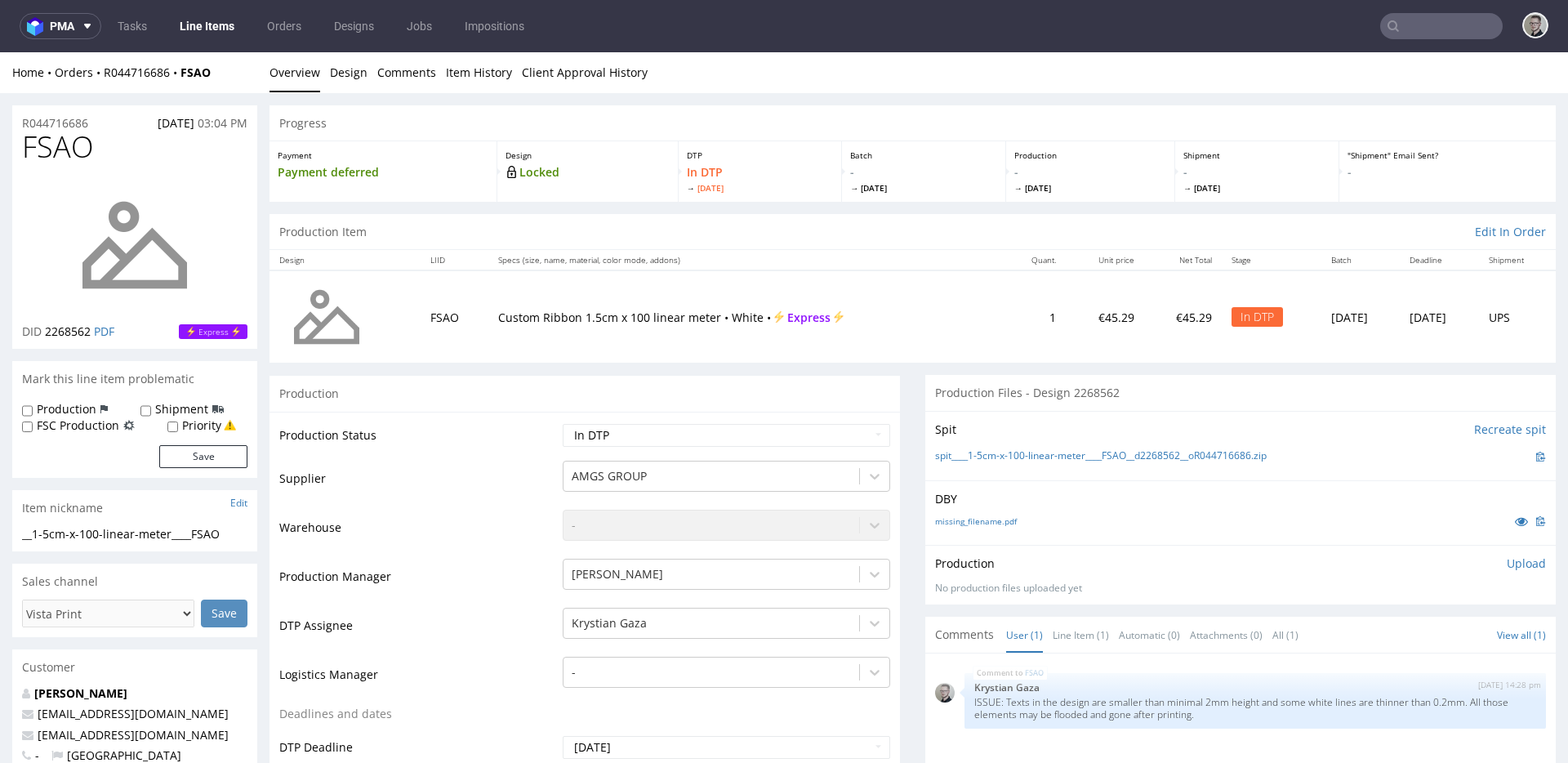
scroll to position [0, 0]
click at [1506, 560] on p "Upload" at bounding box center [1525, 563] width 39 height 16
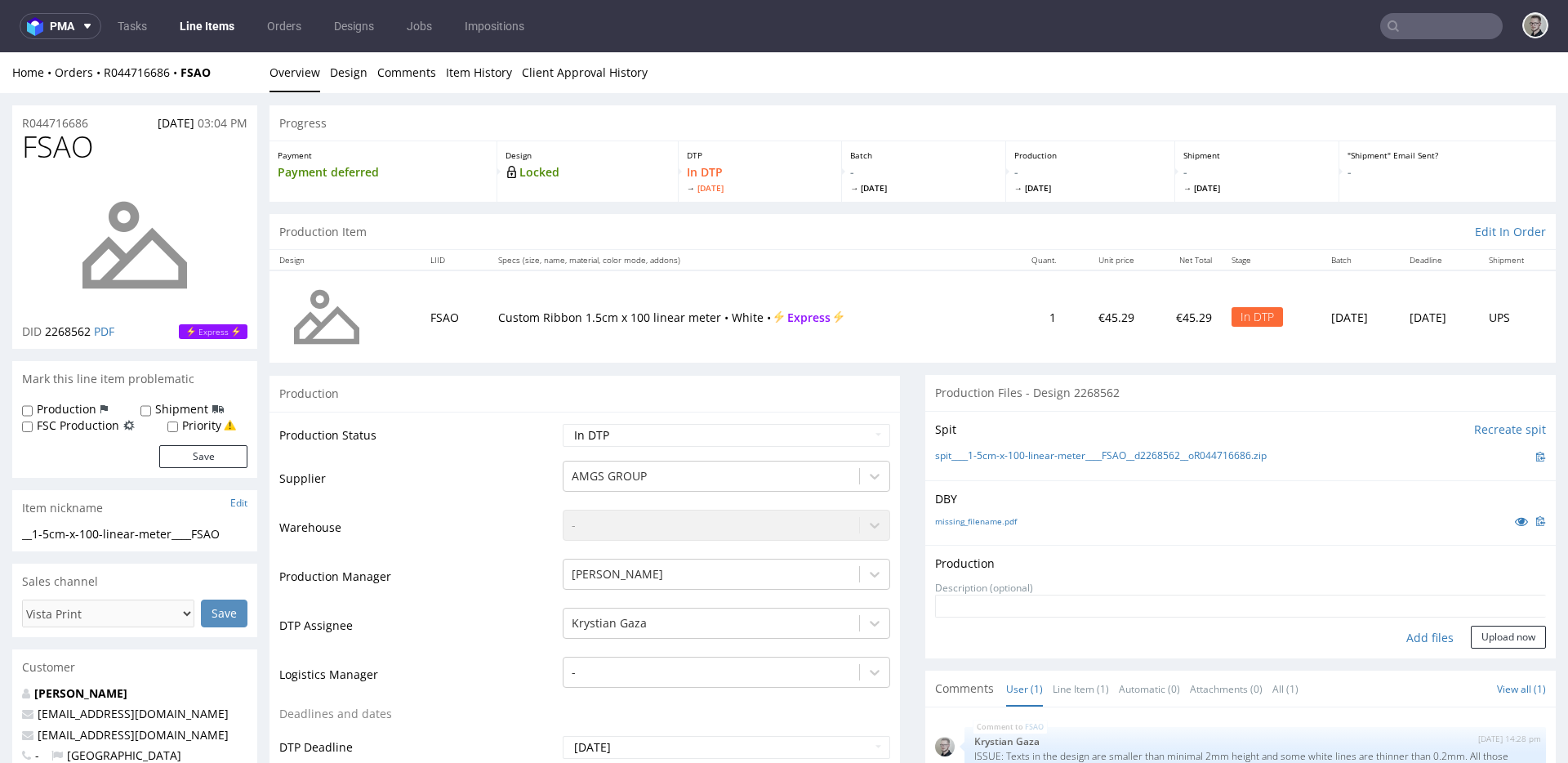
click at [1401, 636] on div "Add files" at bounding box center [1430, 638] width 82 height 24
type input "C:\fakepath\__1-5cm-x-100-linear-meter____FSAO__d2268562__oR044716686__latest__…"
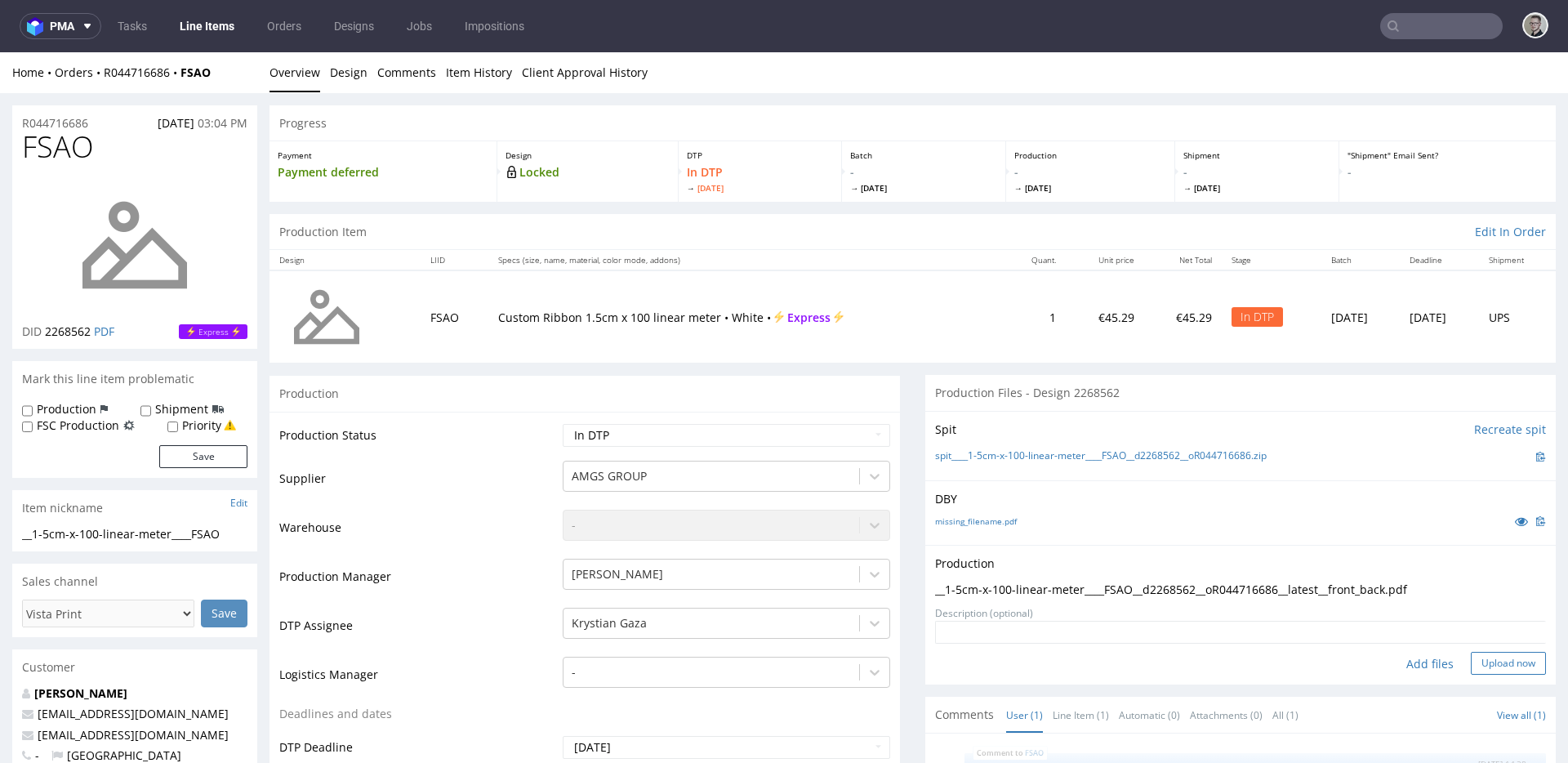
drag, startPoint x: 1476, startPoint y: 660, endPoint x: 1471, endPoint y: 645, distance: 15.8
click at [1475, 660] on button "Upload now" at bounding box center [1508, 663] width 75 height 23
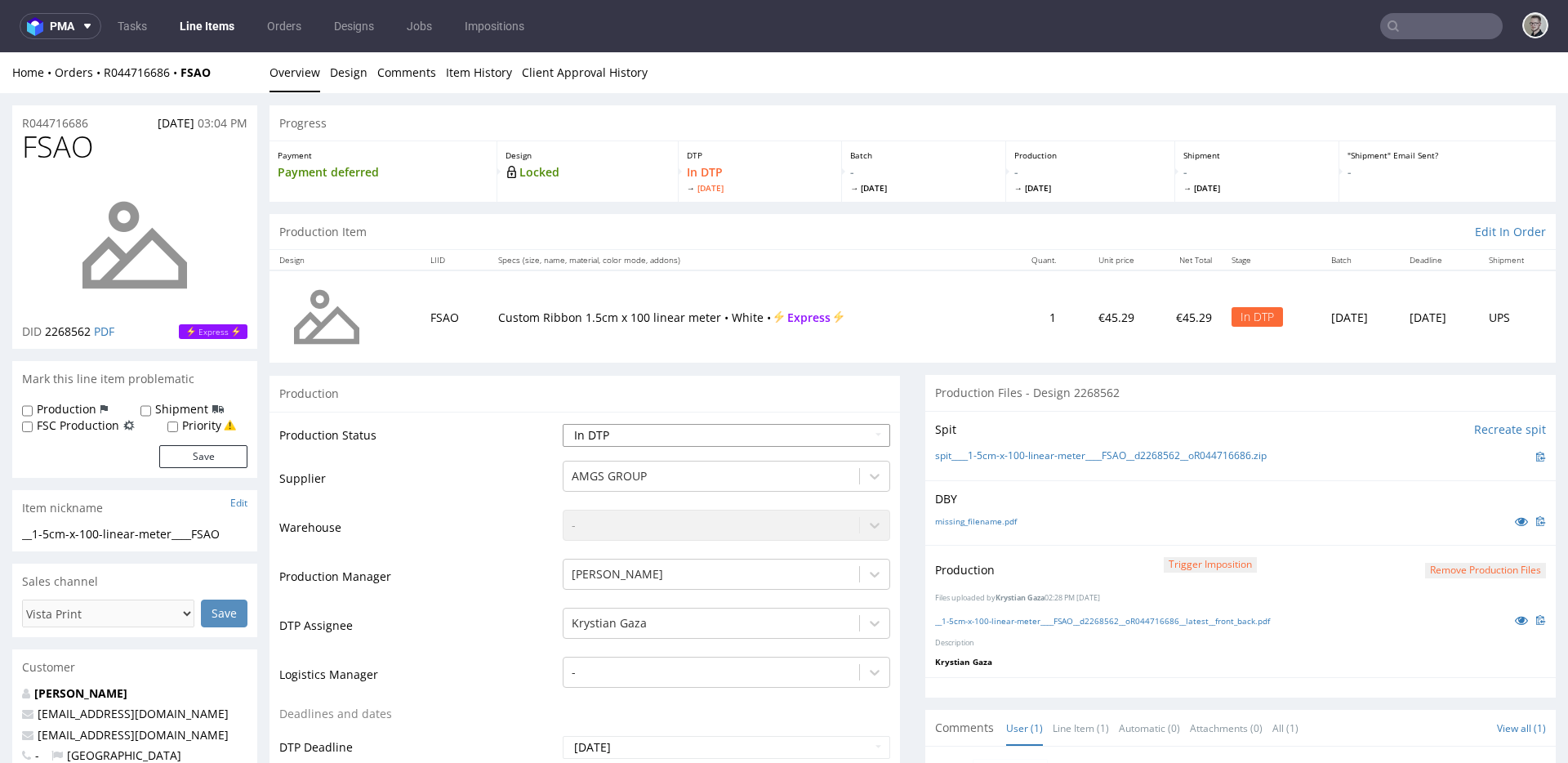
click at [745, 443] on select "Waiting for Artwork Waiting for Diecut Waiting for Mockup Waiting for DTP Waiti…" at bounding box center [726, 435] width 327 height 23
click at [562, 424] on select "Waiting for Artwork Waiting for Diecut Waiting for Mockup Waiting for DTP Waiti…" at bounding box center [726, 435] width 327 height 23
click at [689, 439] on select "Waiting for Artwork Waiting for Diecut Waiting for Mockup Waiting for DTP Waiti…" at bounding box center [726, 435] width 327 height 23
select select "dtp_production_ready"
click at [562, 424] on select "Waiting for Artwork Waiting for Diecut Waiting for Mockup Waiting for DTP Waiti…" at bounding box center [726, 435] width 327 height 23
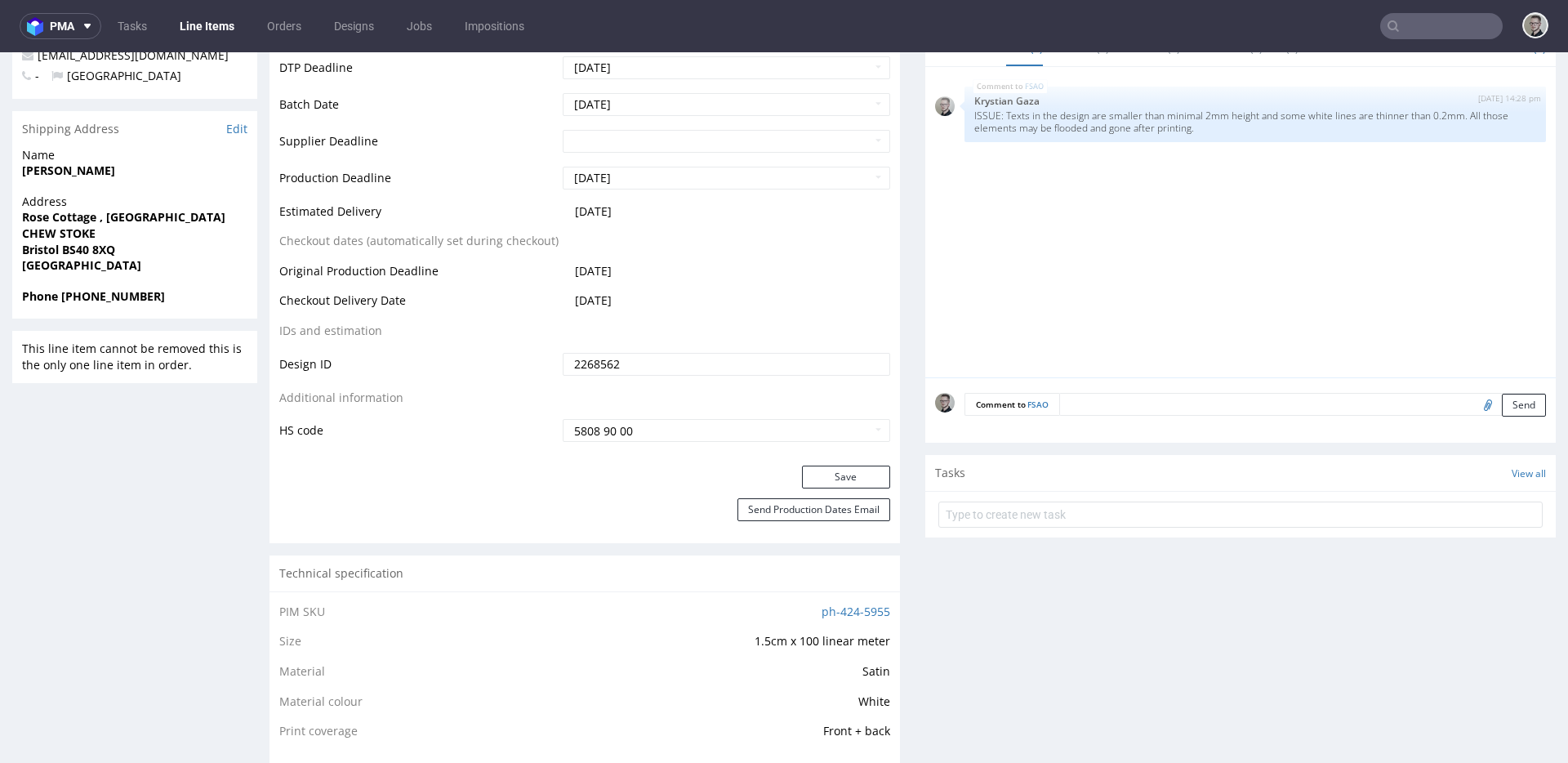
scroll to position [687, 0]
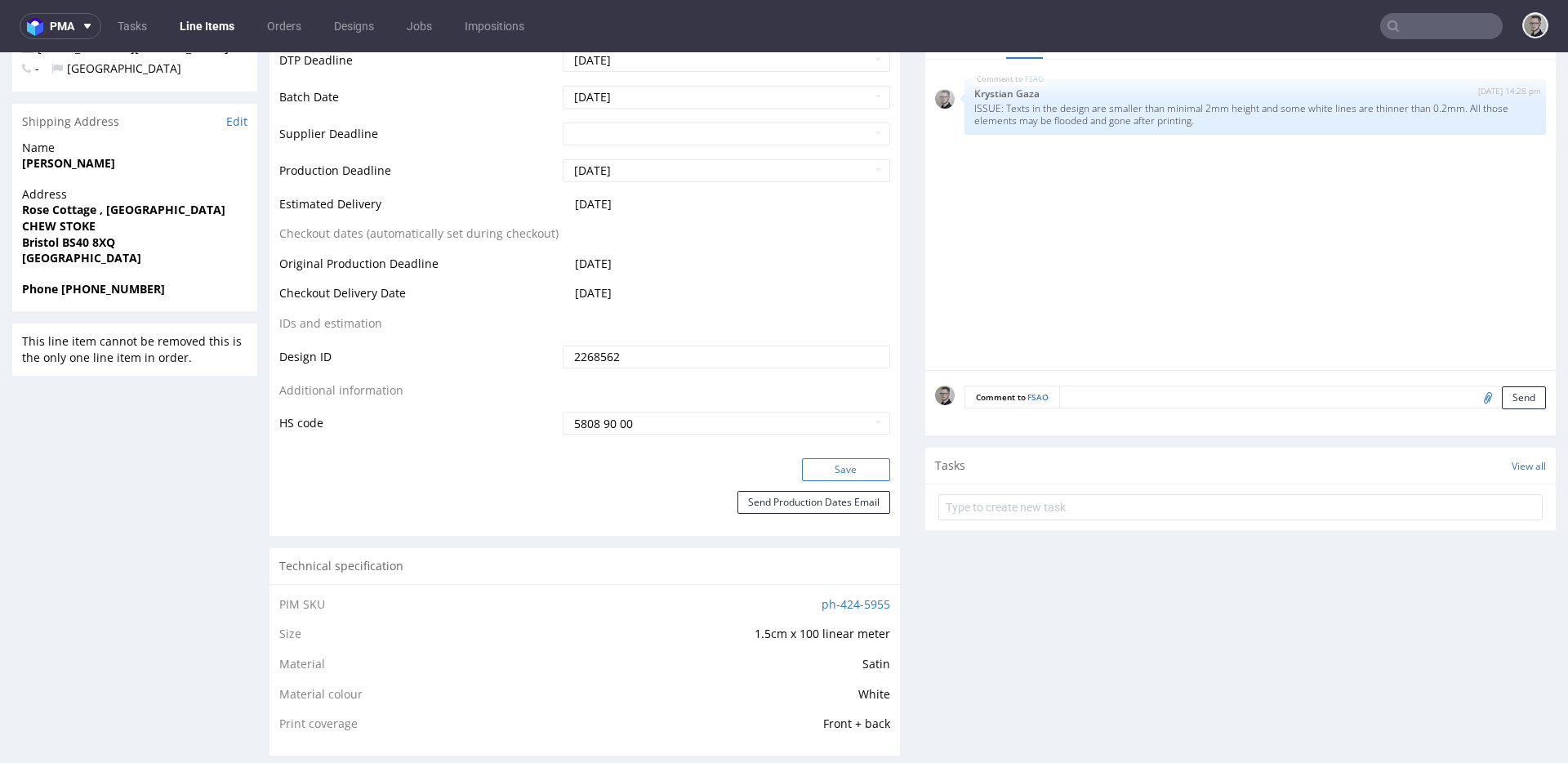
click at [847, 472] on button "Save" at bounding box center [845, 469] width 88 height 23
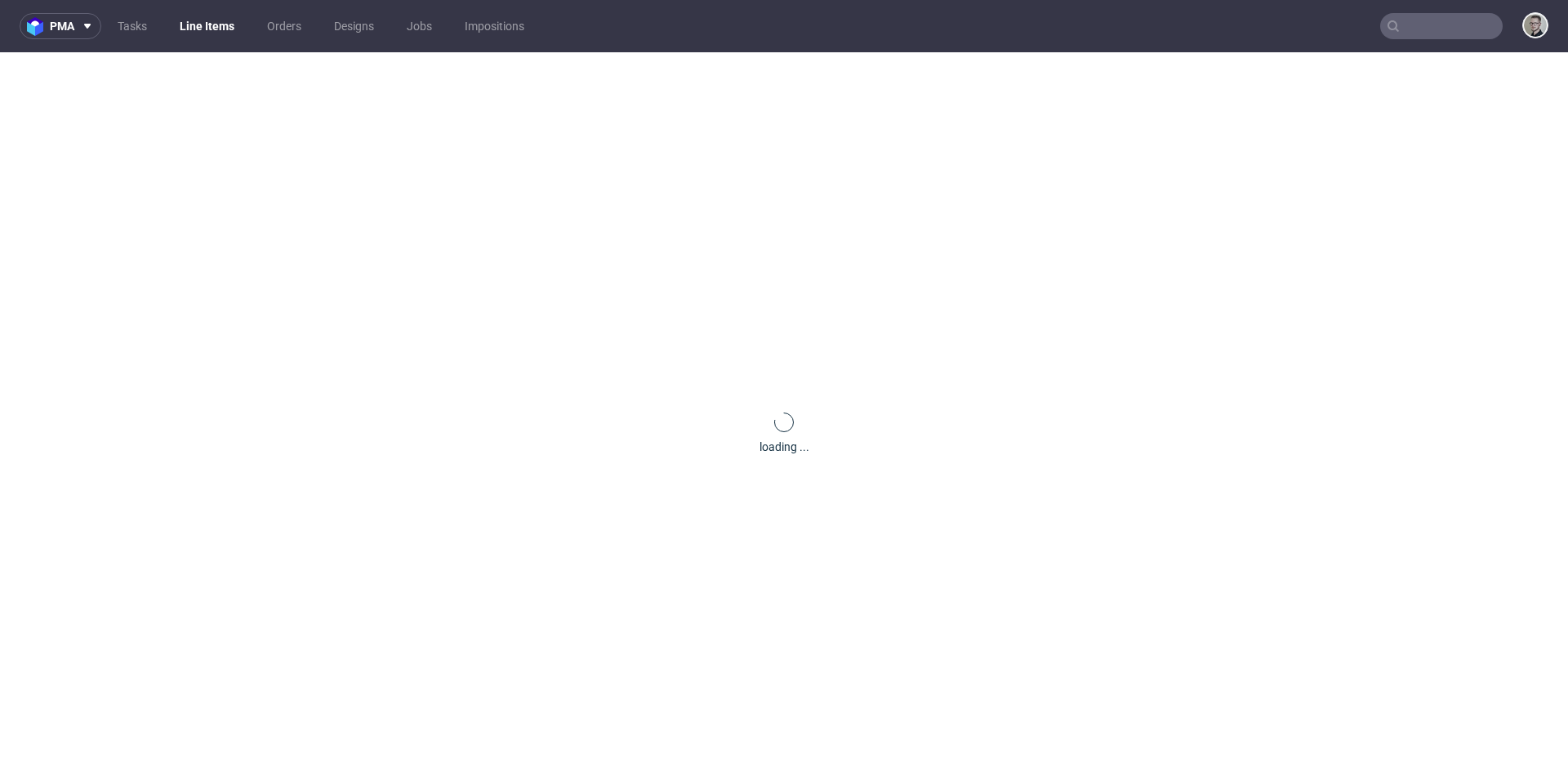
scroll to position [0, 0]
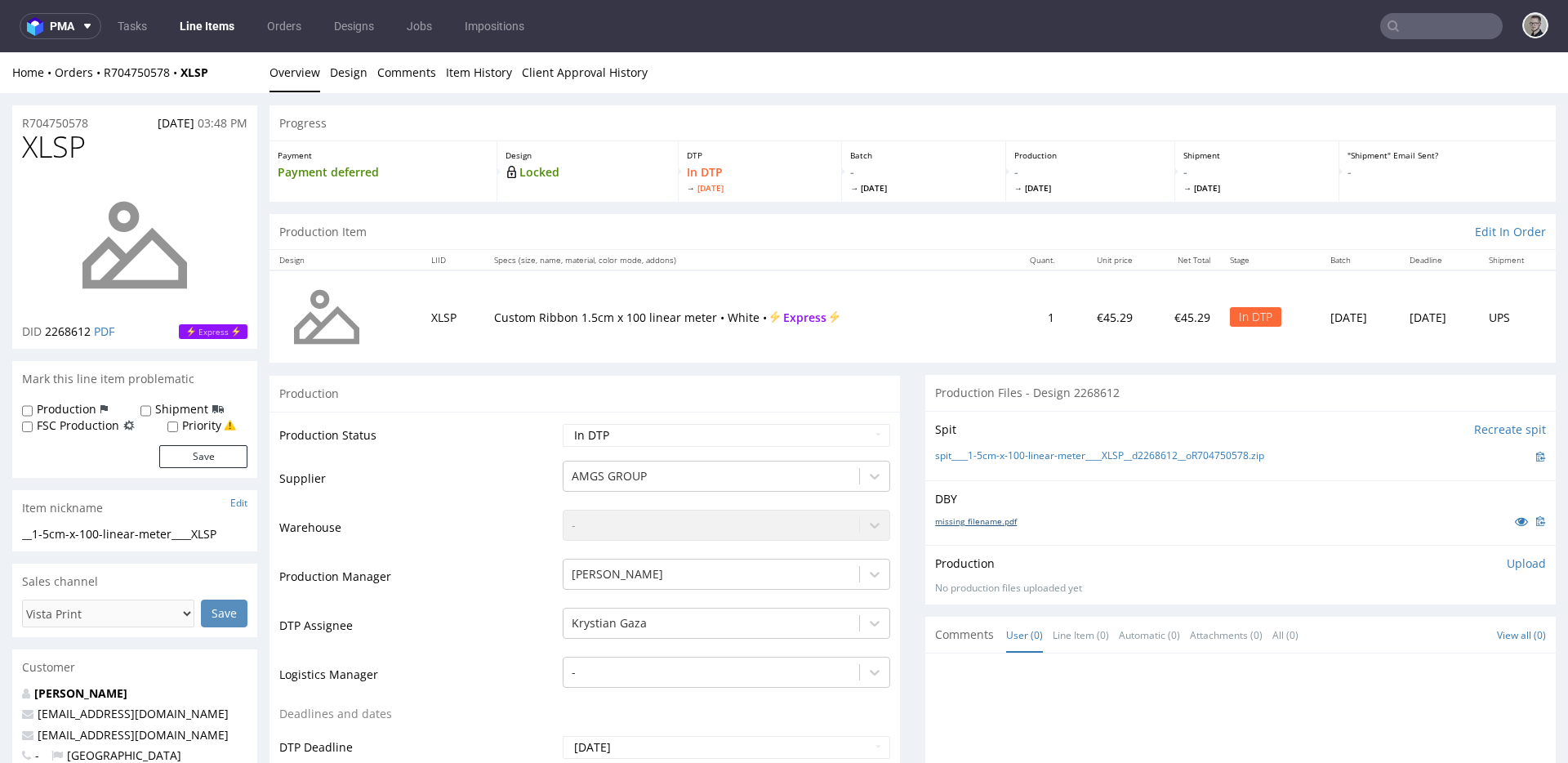
click at [990, 526] on div "missing_filename.pdf" at bounding box center [1241, 522] width 611 height 18
click at [990, 522] on link "missing_filename.pdf" at bounding box center [976, 521] width 82 height 12
click at [1054, 457] on link "spit____1-5cm-x-100-linear-meter____XLSP__d2268612__oR704750578.zip" at bounding box center [1099, 455] width 329 height 14
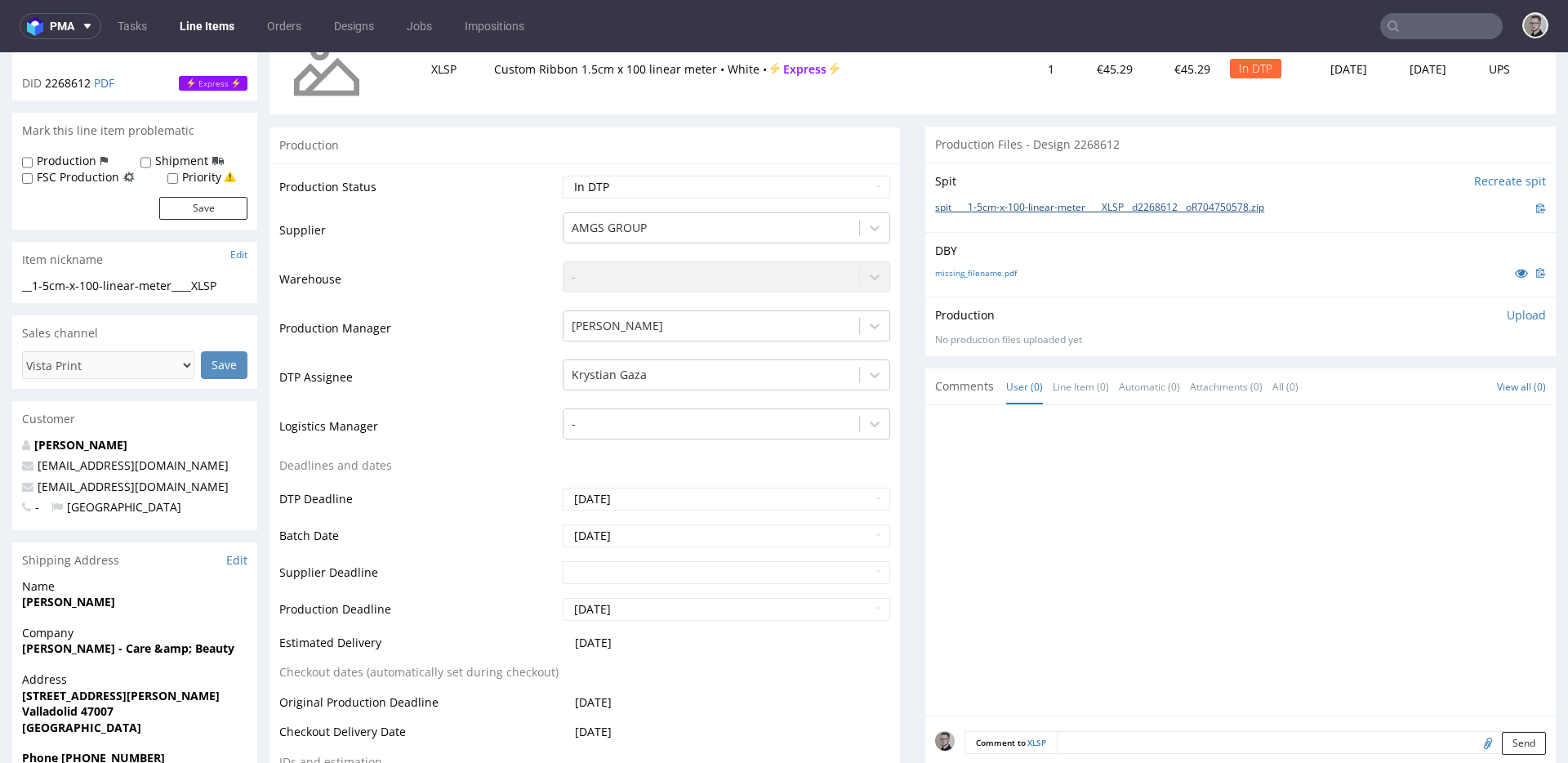
scroll to position [494, 0]
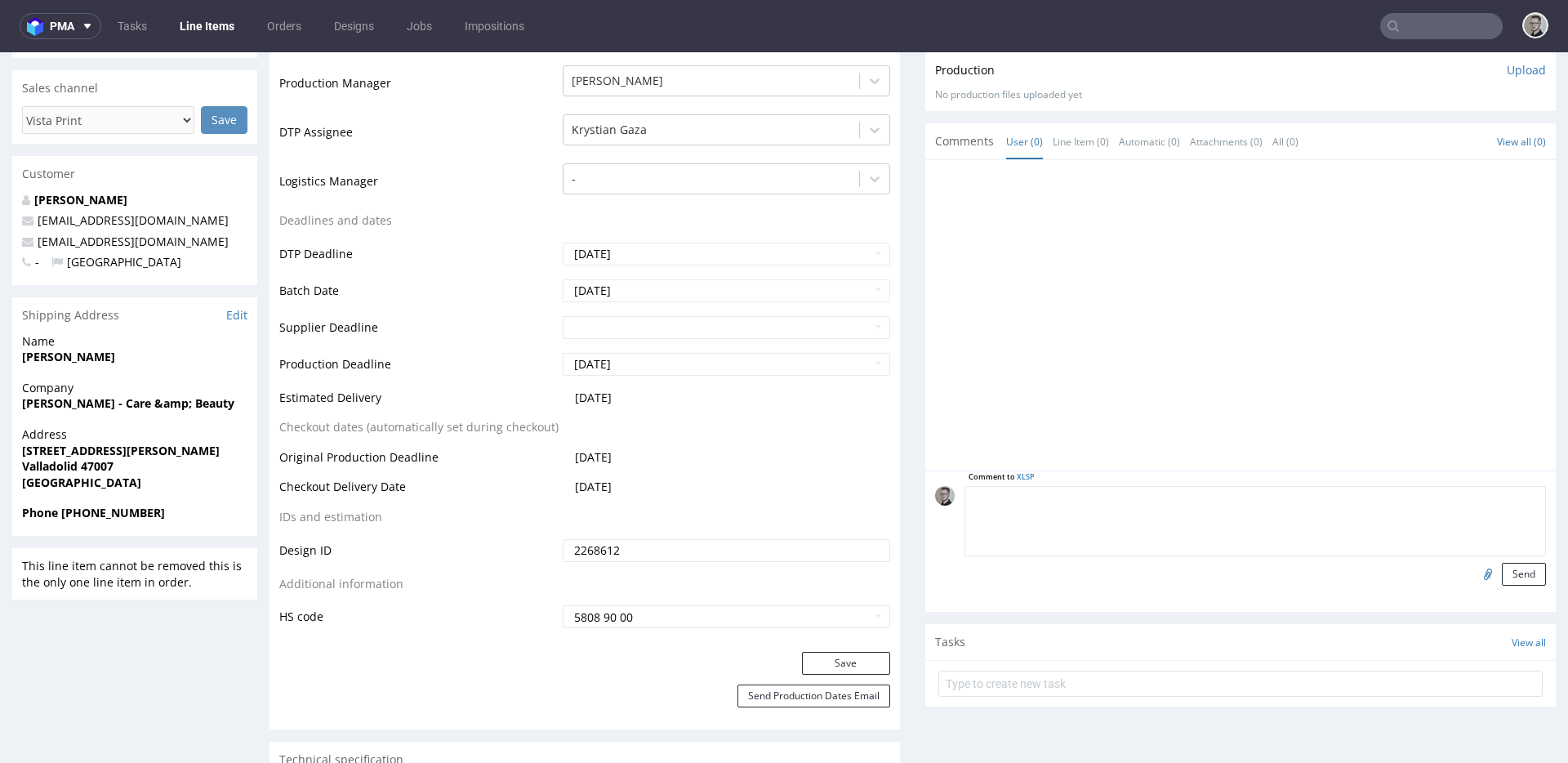
click at [1352, 493] on textarea at bounding box center [1254, 521] width 581 height 70
paste textarea "ISSUE: Texts in the design are smaller than minimal 2mm height and some white l…"
type textarea "ISSUE: Texts in the design are smaller than minimal 2mm height and some white l…"
click at [1502, 572] on button "Send" at bounding box center [1524, 573] width 44 height 23
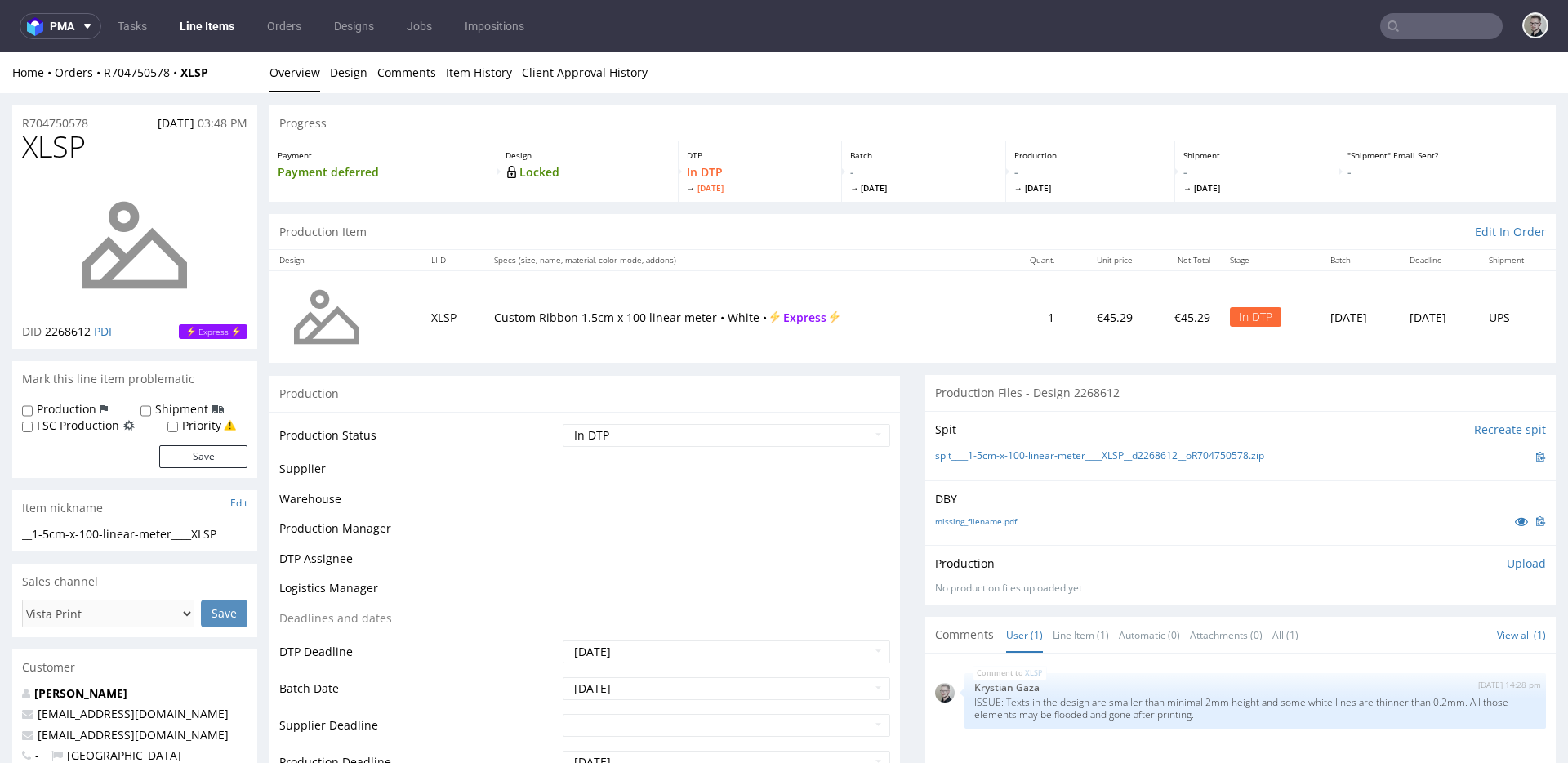
scroll to position [0, 0]
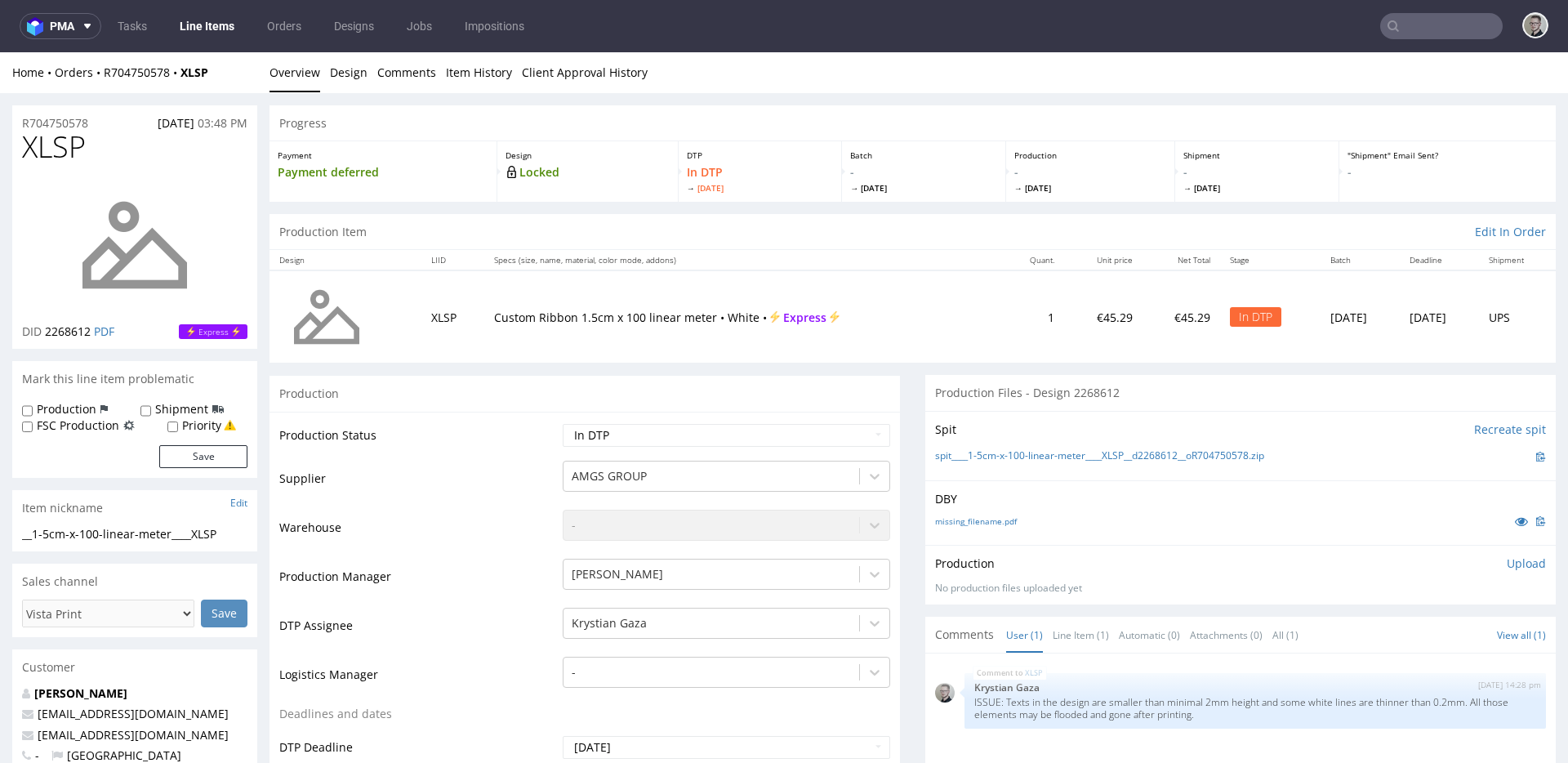
click at [1519, 562] on p "Upload" at bounding box center [1525, 563] width 39 height 16
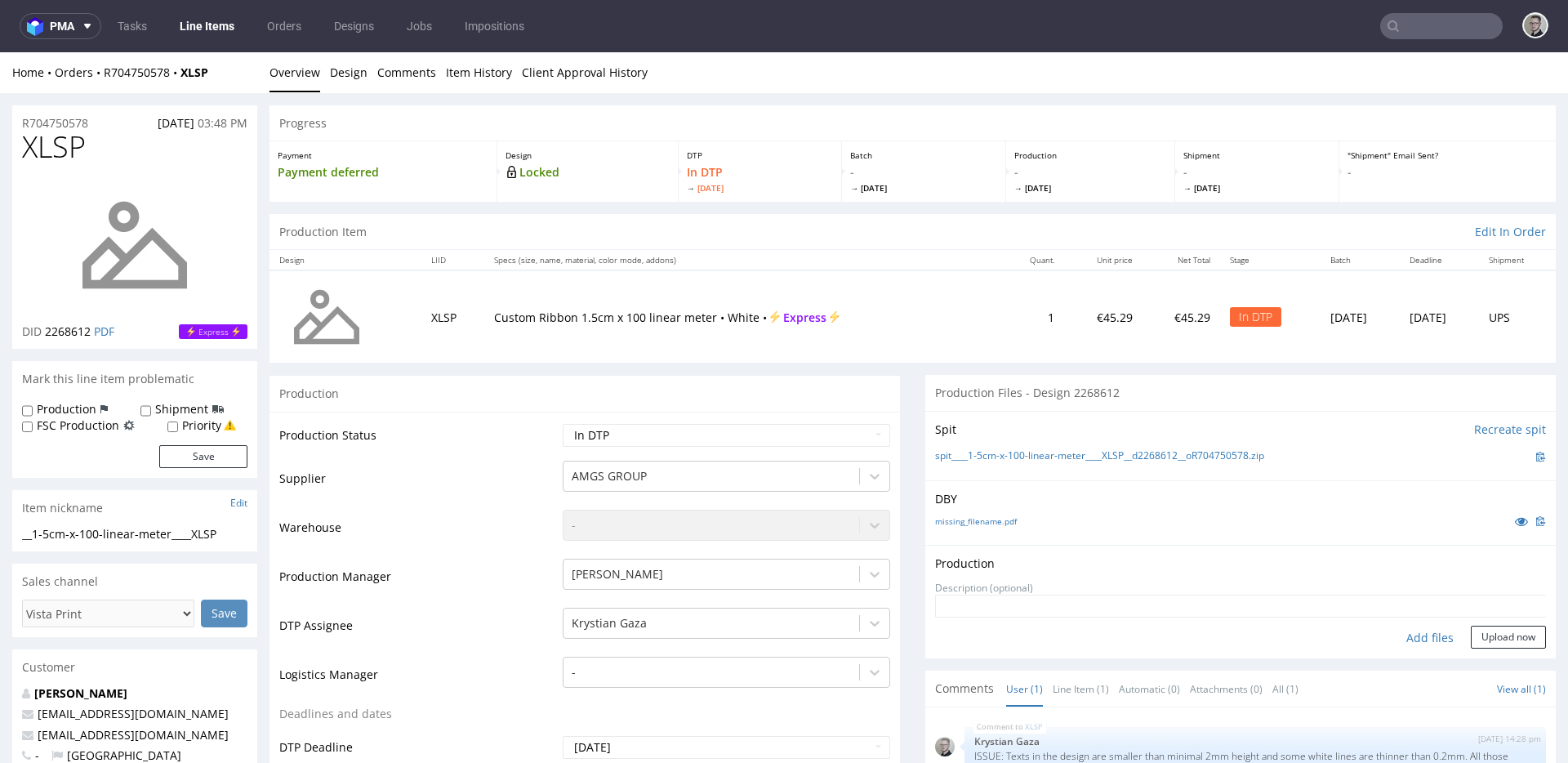
click at [1405, 640] on div "Add files" at bounding box center [1430, 638] width 82 height 24
type input "C:\fakepath\__1-5cm-x-100-linear-meter____XLSP__d2268612__oR704750578__latest__…"
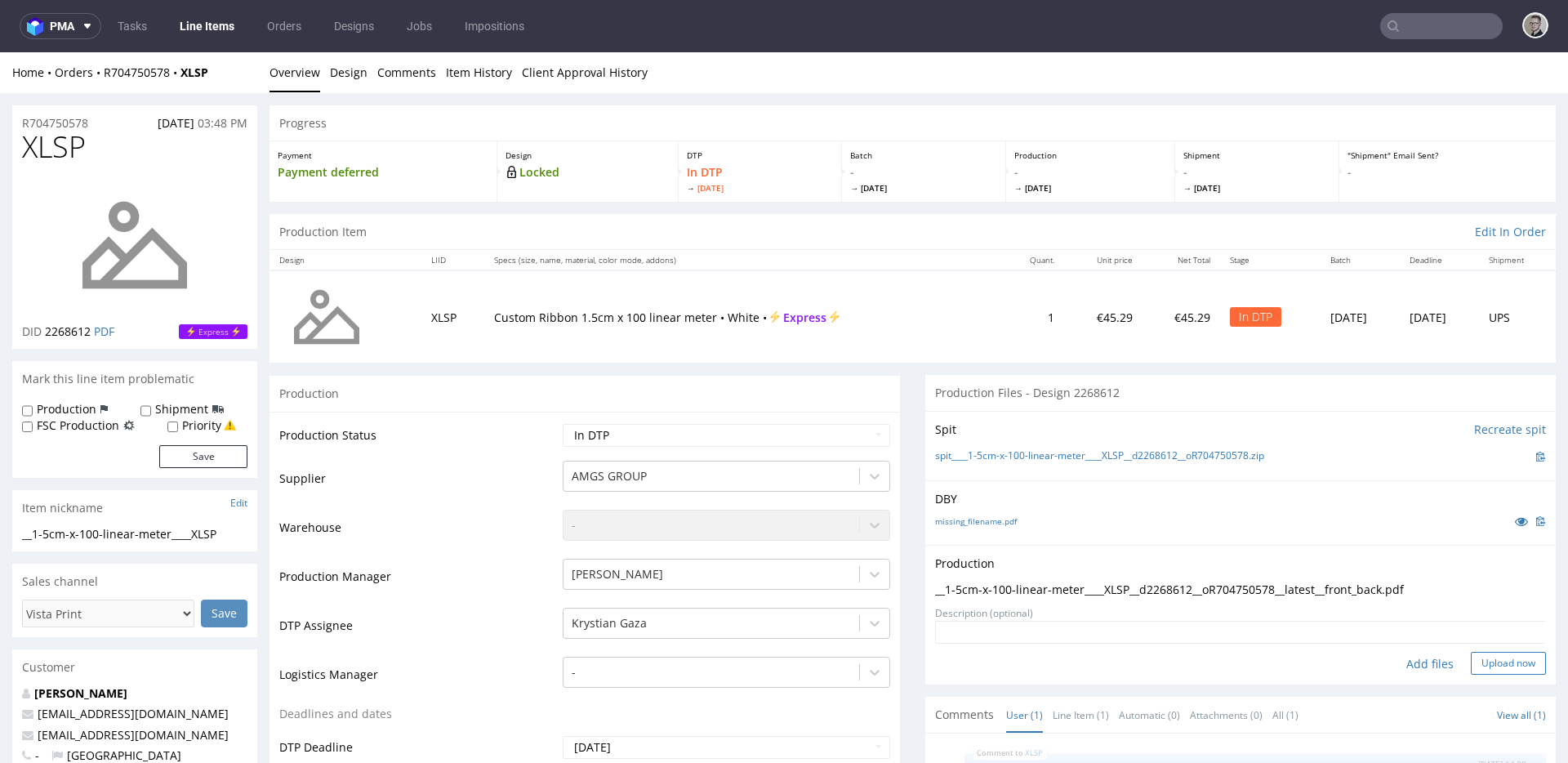
drag, startPoint x: 1469, startPoint y: 660, endPoint x: 1473, endPoint y: 652, distance: 8.9
click at [1471, 660] on button "Upload now" at bounding box center [1508, 663] width 75 height 23
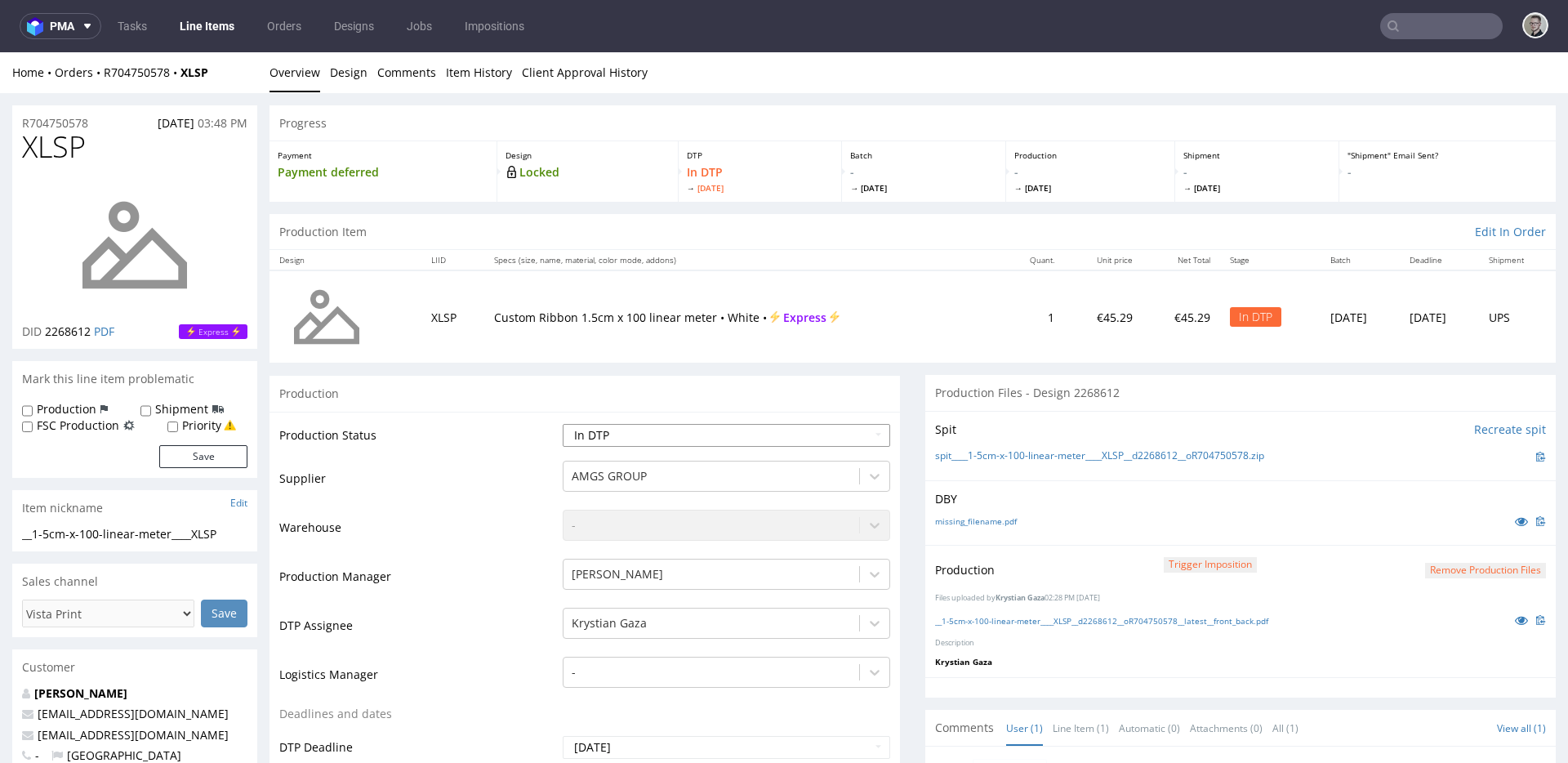
click at [690, 435] on select "Waiting for Artwork Waiting for Diecut Waiting for Mockup Waiting for DTP Waiti…" at bounding box center [726, 435] width 327 height 23
select select "dtp_production_ready"
click at [562, 424] on select "Waiting for Artwork Waiting for Diecut Waiting for Mockup Waiting for DTP Waiti…" at bounding box center [726, 435] width 327 height 23
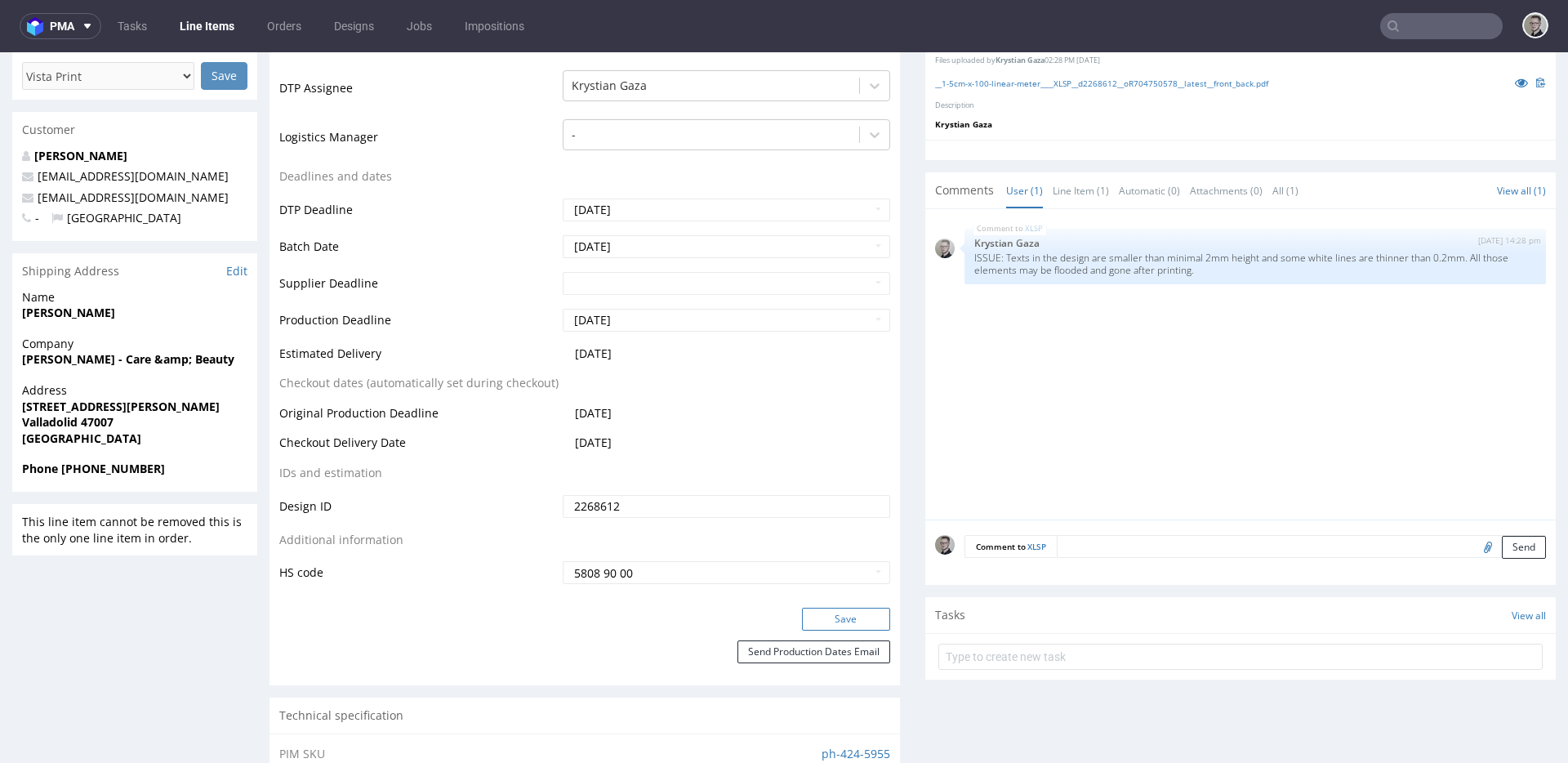
click at [866, 615] on button "Save" at bounding box center [845, 619] width 88 height 23
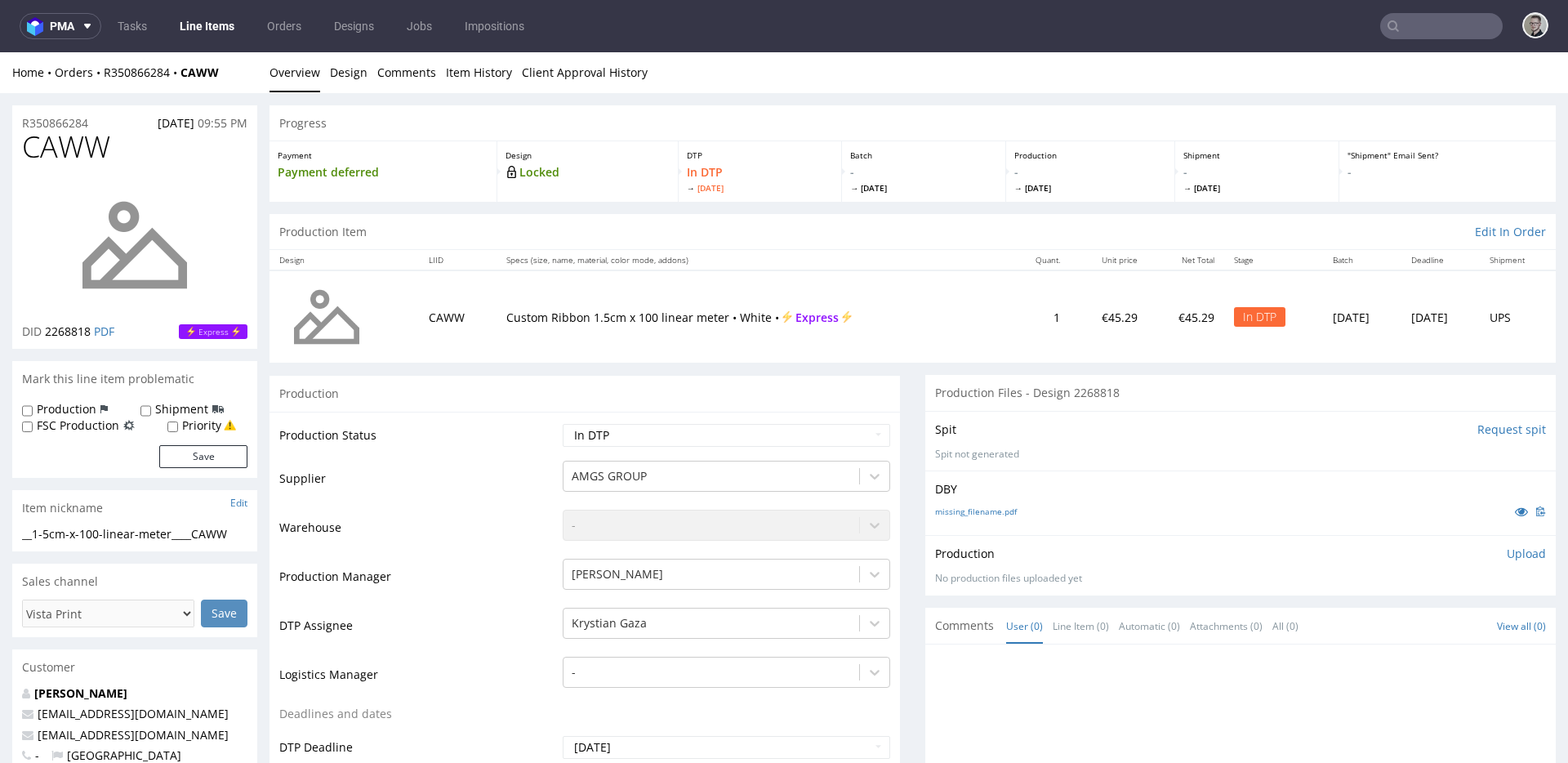
click at [1477, 426] on input "Request spit" at bounding box center [1512, 430] width 69 height 16
click at [1477, 430] on input "Request spit" at bounding box center [1512, 430] width 69 height 16
click at [1482, 430] on input "Request spit" at bounding box center [1512, 430] width 69 height 16
click at [1010, 511] on div "missing_filename.pdf" at bounding box center [1241, 512] width 611 height 18
click at [985, 513] on link "missing_filename.pdf" at bounding box center [976, 511] width 82 height 12
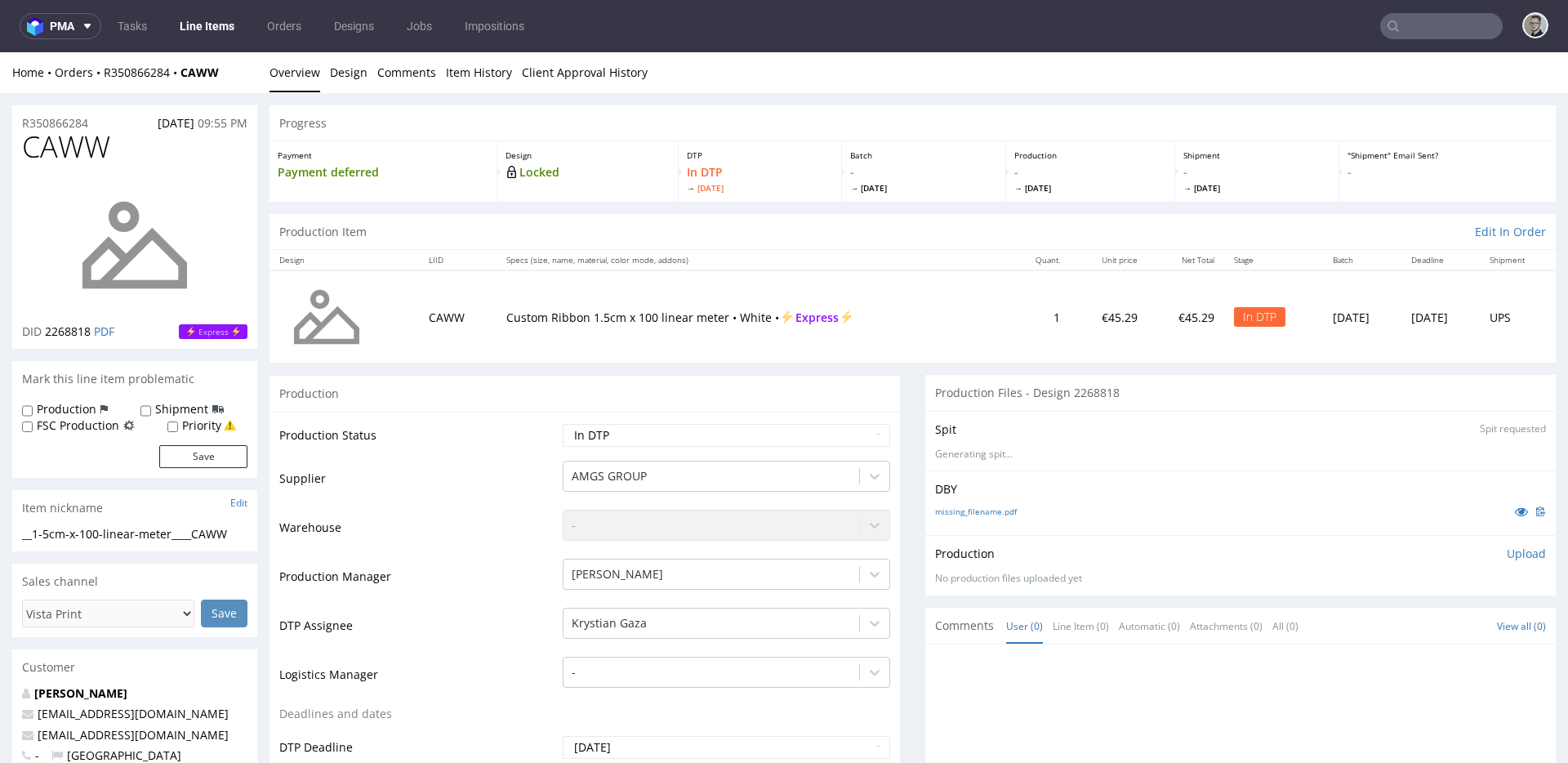
click at [119, 545] on div "__1-5cm-x-100-linear-meter____CAWW __1-5cm-x-100-linear-meter ____CAWW Update" at bounding box center [135, 539] width 245 height 26
click at [122, 532] on div "__1-5cm-x-100-linear-meter____CAWW" at bounding box center [134, 534] width 226 height 16
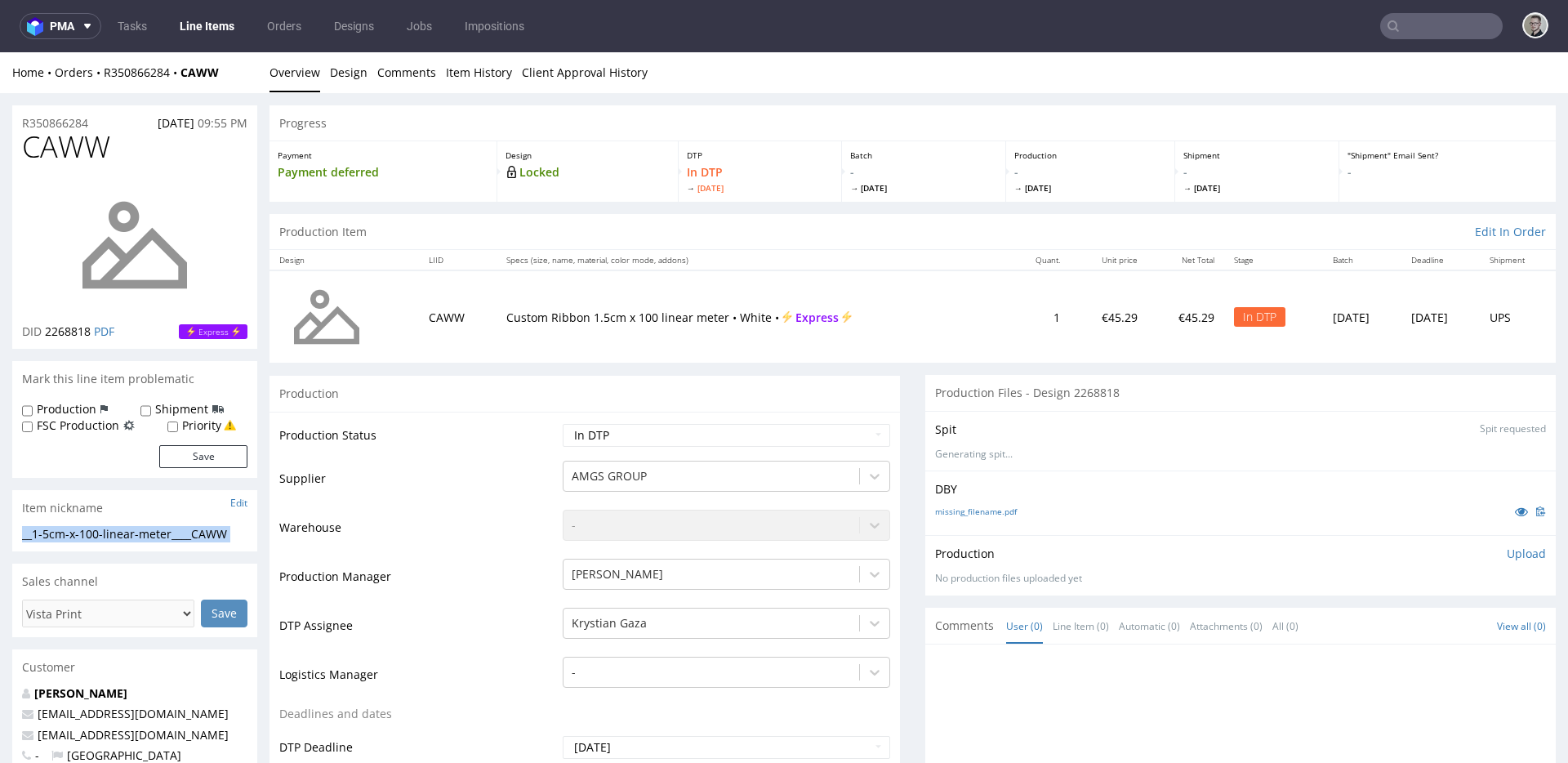
copy div "__1-5cm-x-100-linear-meter____CAWW Update"
copy p "R350866284"
click at [1452, 429] on p "👉 Spit created, reload 👈" at bounding box center [1475, 430] width 142 height 16
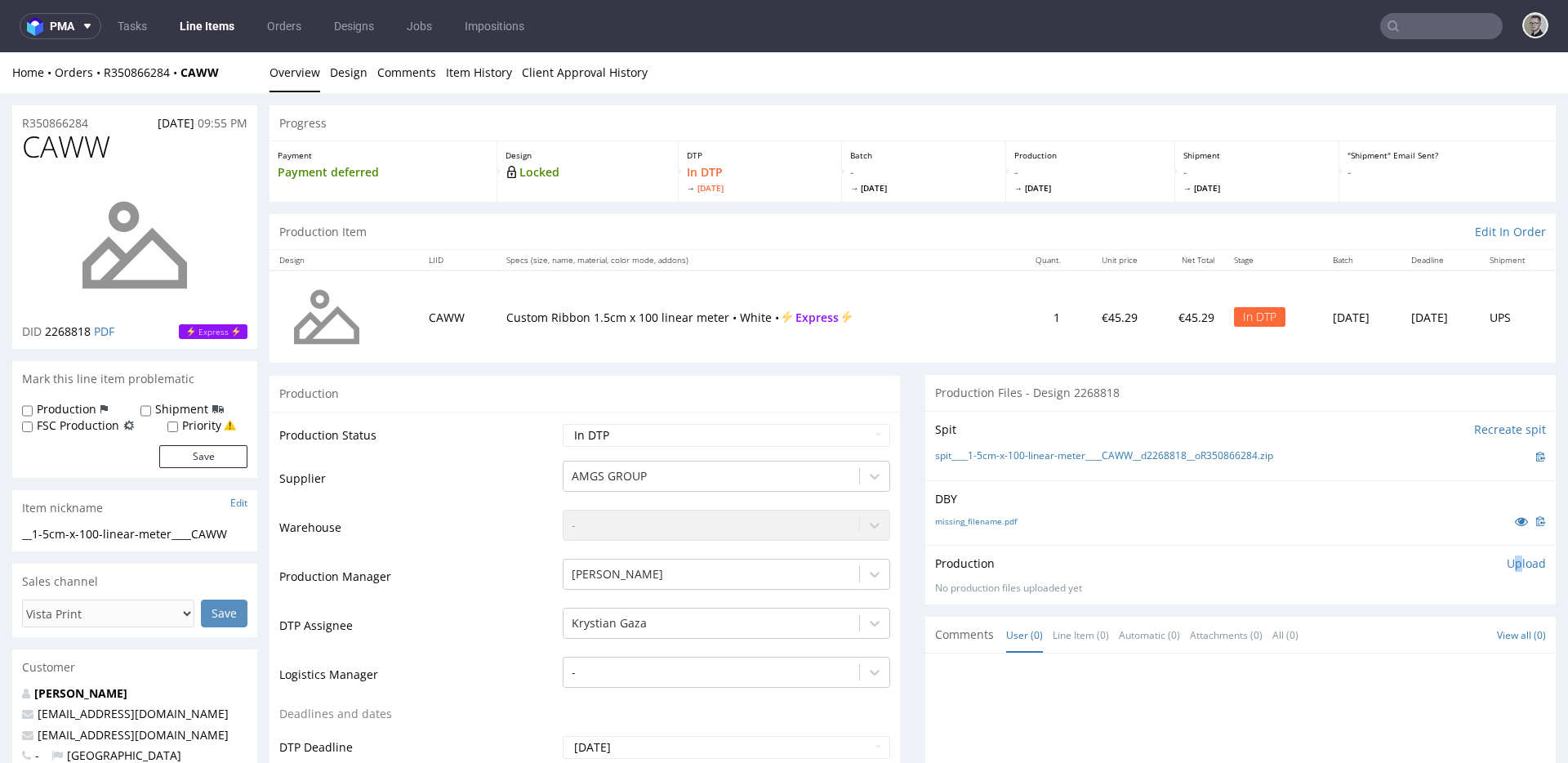
click at [1506, 564] on p "Upload" at bounding box center [1525, 563] width 39 height 16
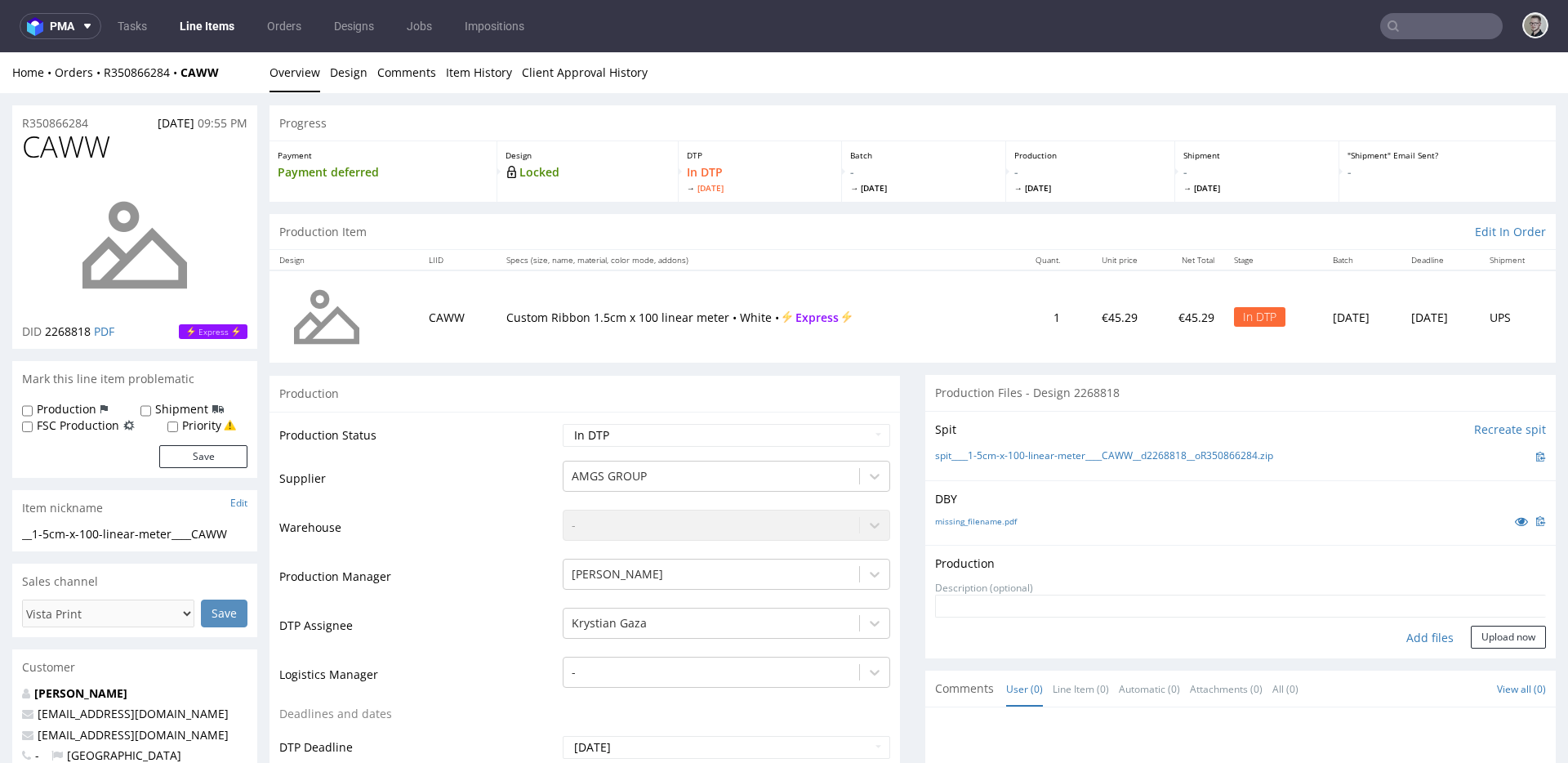
click at [1403, 632] on div "Add files" at bounding box center [1430, 638] width 82 height 24
type input "C:\fakepath\__1-5cm-x-100-linear-meter____CAWW__d2268818__oR350866284__front_ba…"
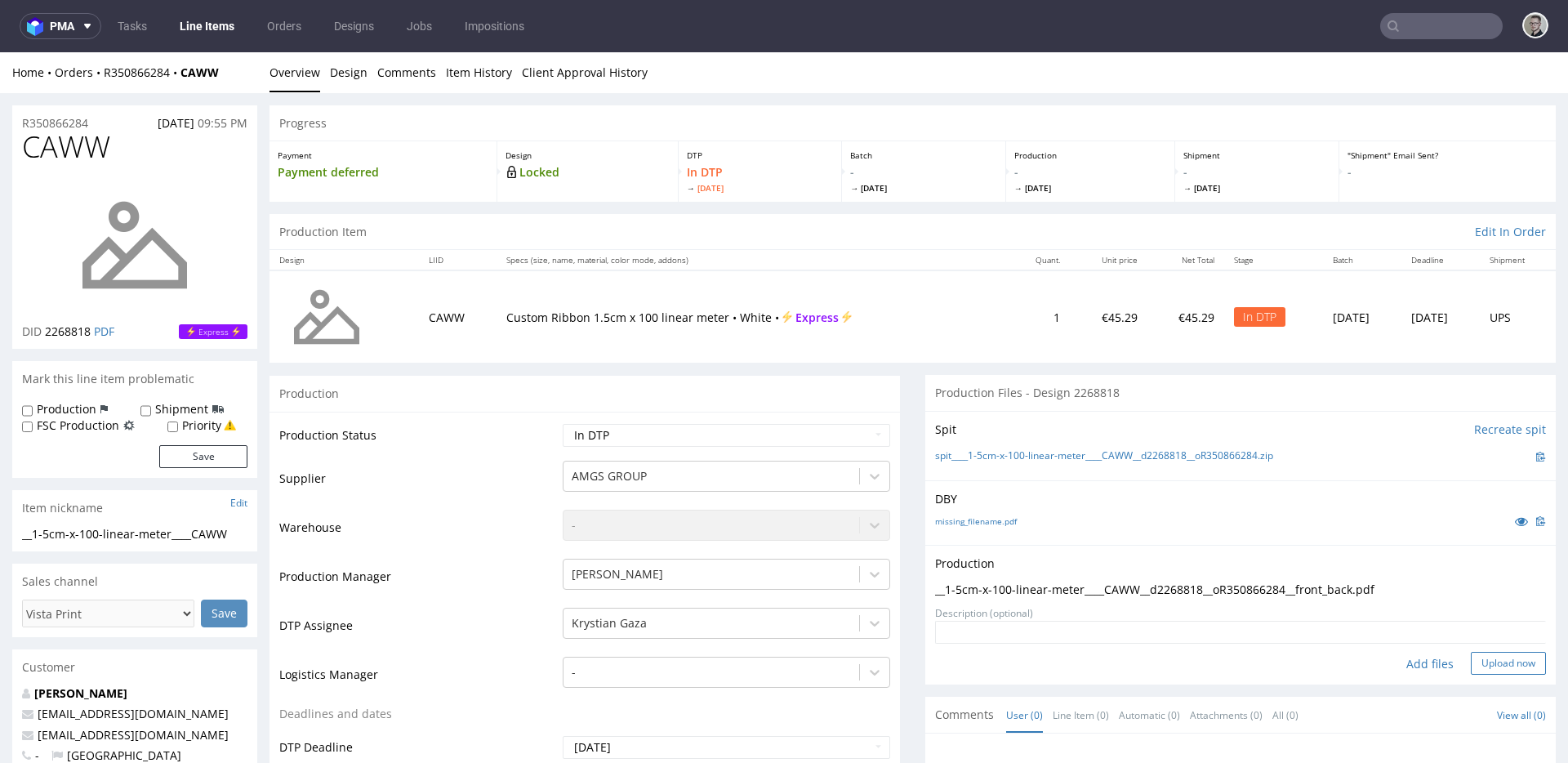
click at [1487, 660] on button "Upload now" at bounding box center [1508, 663] width 75 height 23
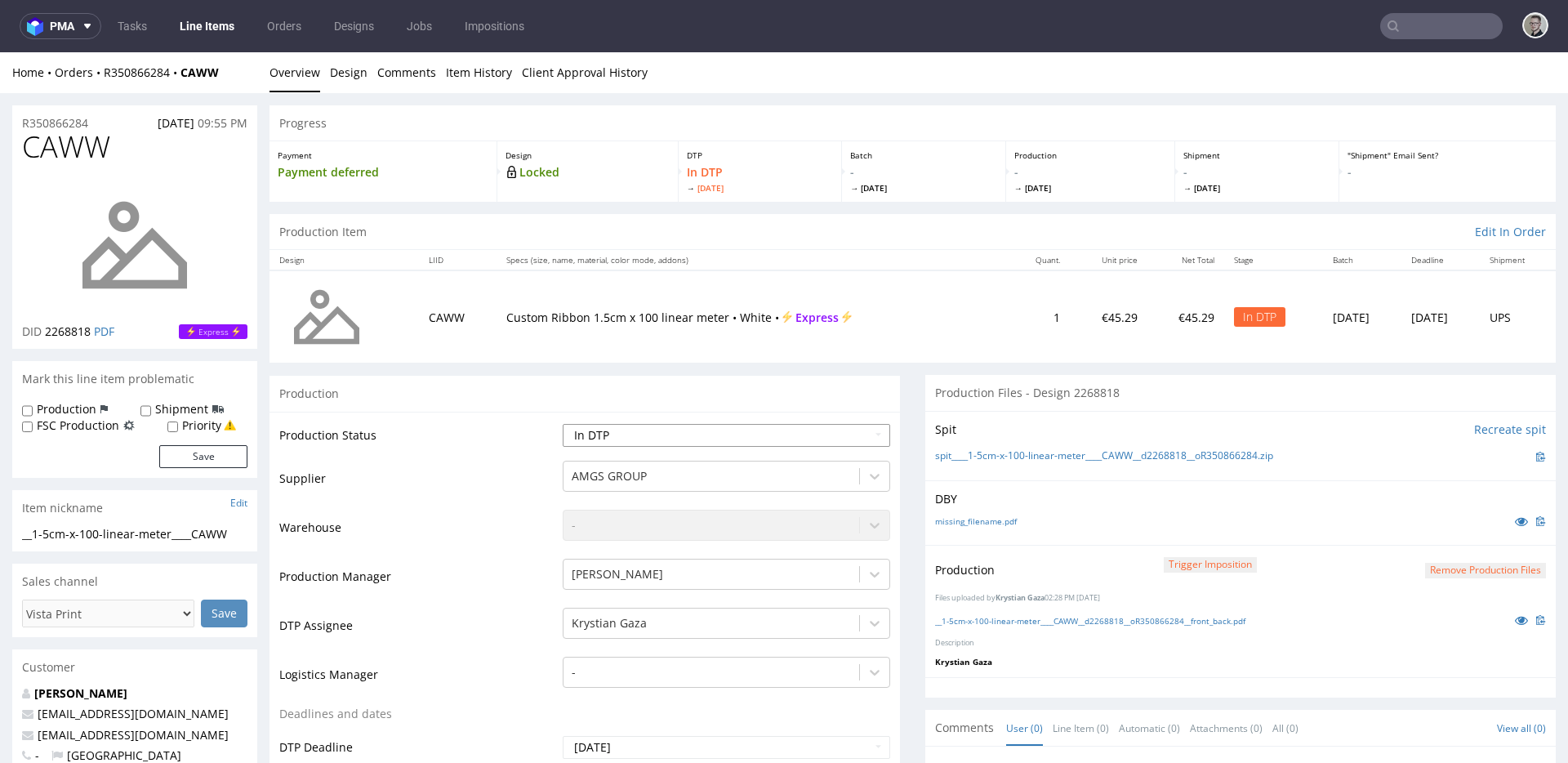
click at [705, 427] on select "Waiting for Artwork Waiting for Diecut Waiting for Mockup Waiting for DTP Waiti…" at bounding box center [726, 435] width 327 height 23
select select "dtp_production_ready"
click at [562, 424] on select "Waiting for Artwork Waiting for Diecut Waiting for Mockup Waiting for DTP Waiti…" at bounding box center [726, 435] width 327 height 23
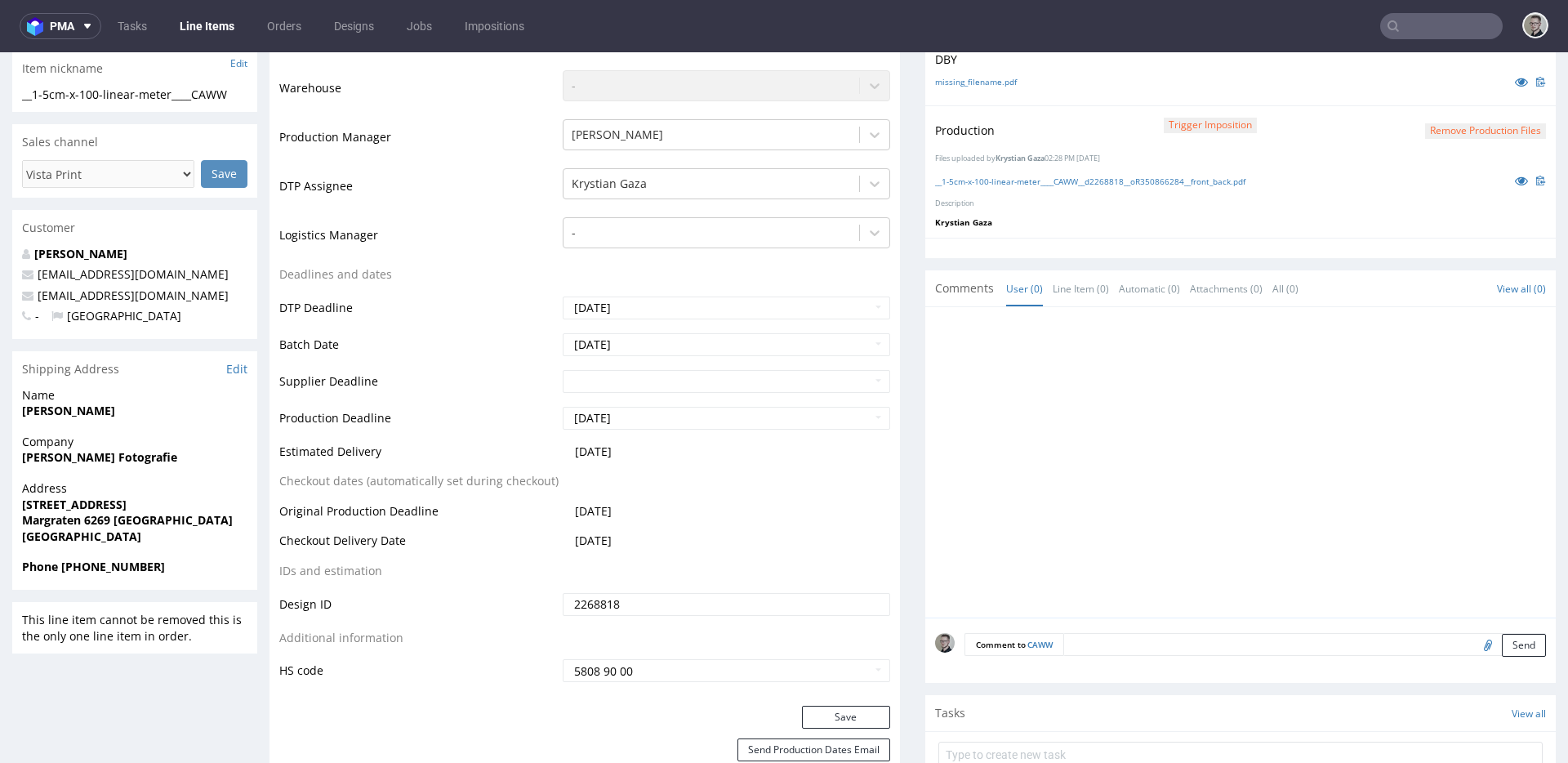
scroll to position [482, 0]
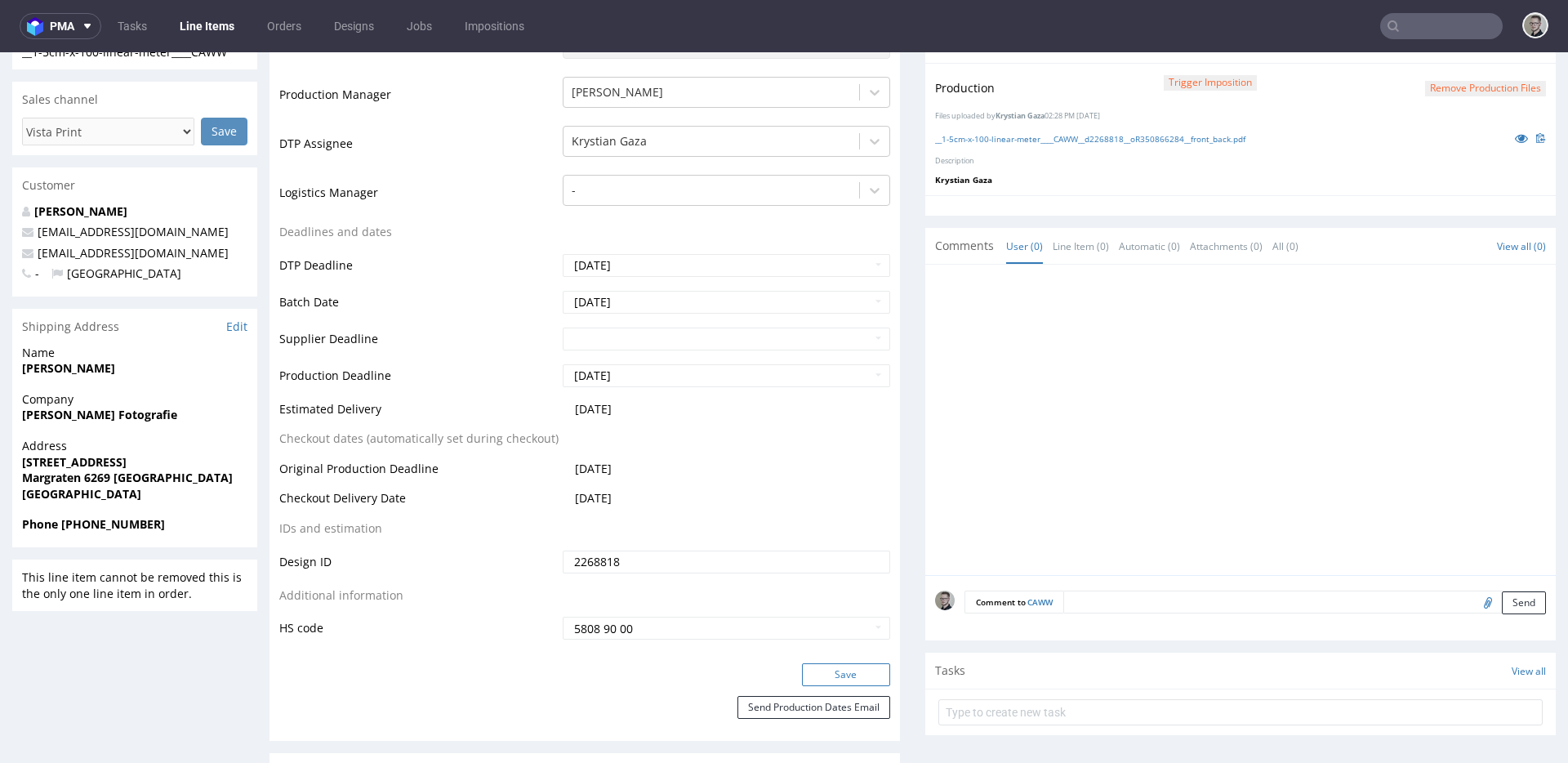
click at [842, 668] on button "Save" at bounding box center [845, 674] width 88 height 23
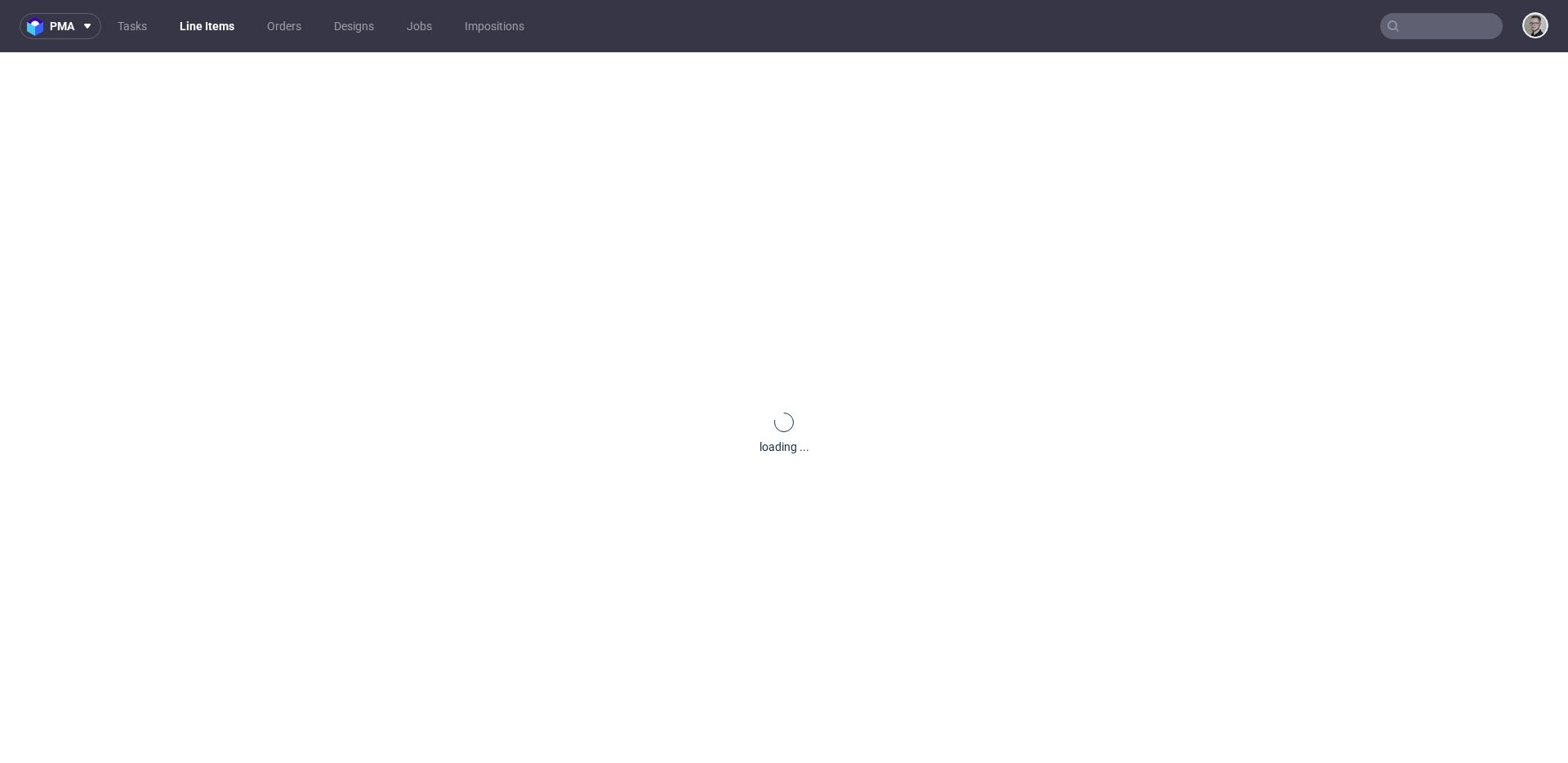
scroll to position [0, 0]
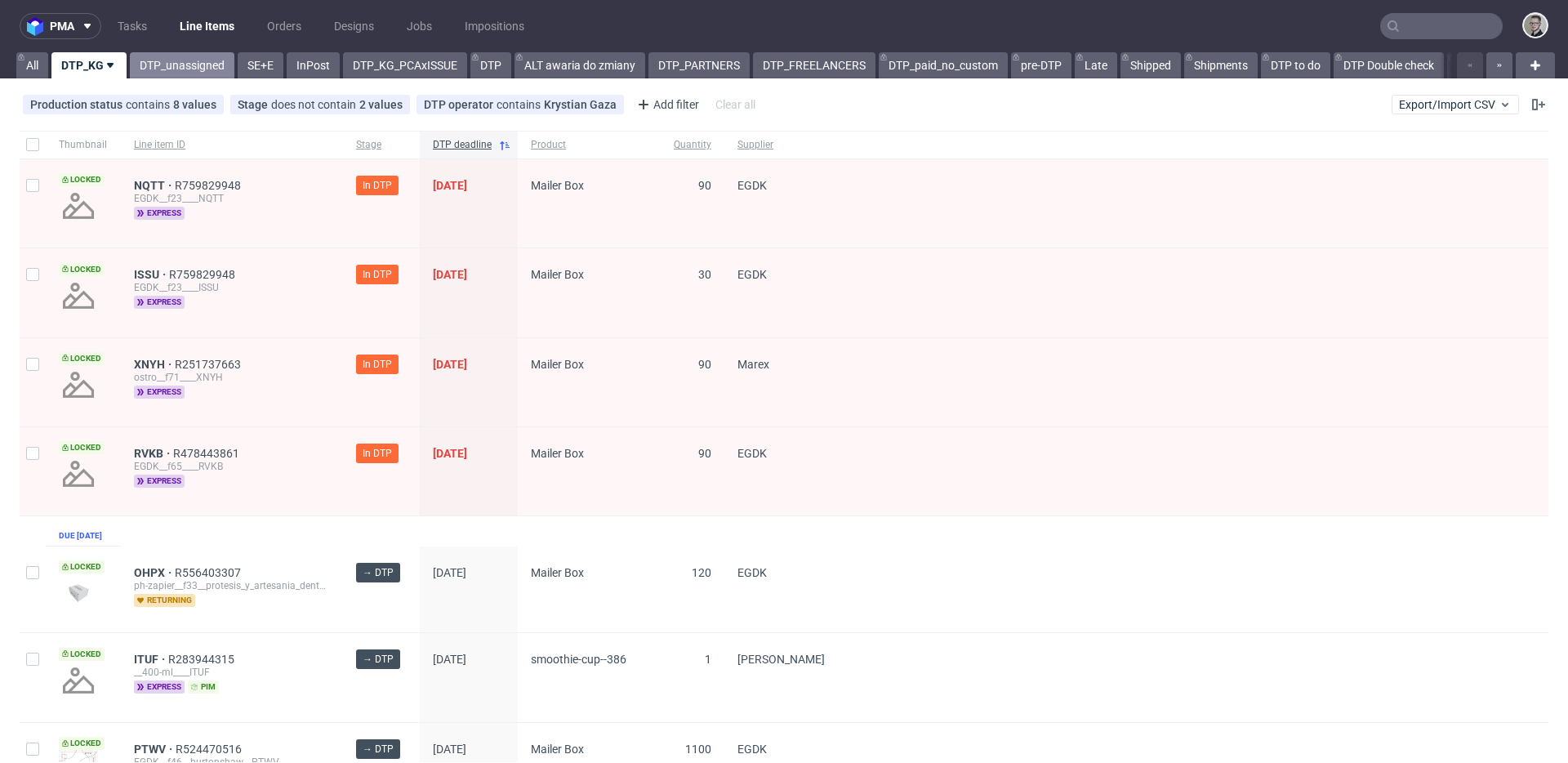
click at [201, 61] on link "DTP_unassigned" at bounding box center [181, 65] width 104 height 26
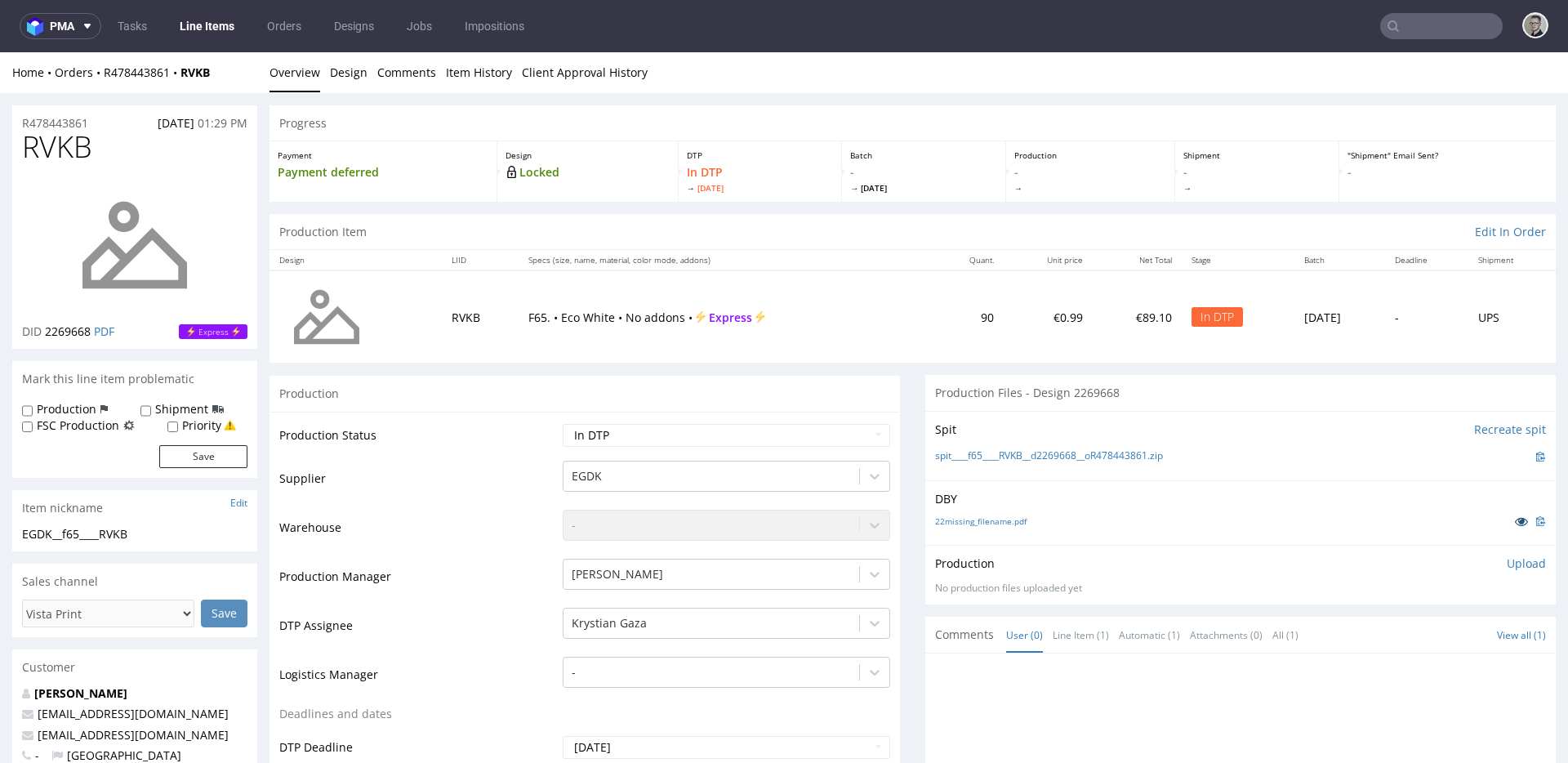
click at [1514, 515] on icon at bounding box center [1521, 521] width 13 height 12
click at [980, 521] on link "22missing_filename.pdf" at bounding box center [980, 521] width 92 height 12
click at [1016, 450] on link "spit____f65____RVKB__d2269668__oR478443861.zip" at bounding box center [1048, 455] width 228 height 14
click at [1506, 562] on p "Upload" at bounding box center [1525, 563] width 39 height 16
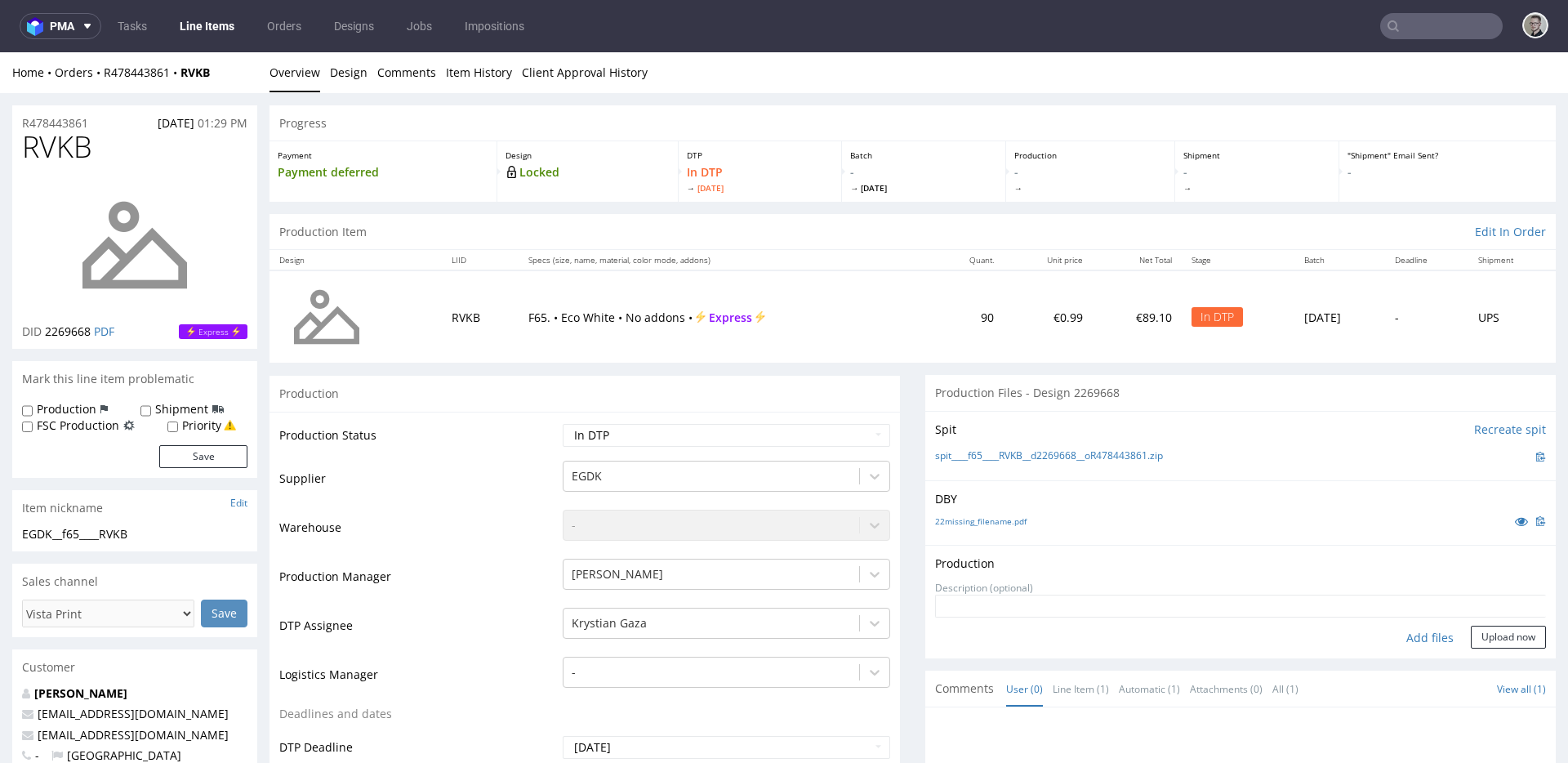
click at [1417, 631] on div "Add files" at bounding box center [1430, 638] width 82 height 24
type input "C:\fakepath\__f65____RVKB__d2269668__oR478443861__latest__outside.pdf"
click at [1486, 667] on button "Upload now" at bounding box center [1508, 663] width 75 height 23
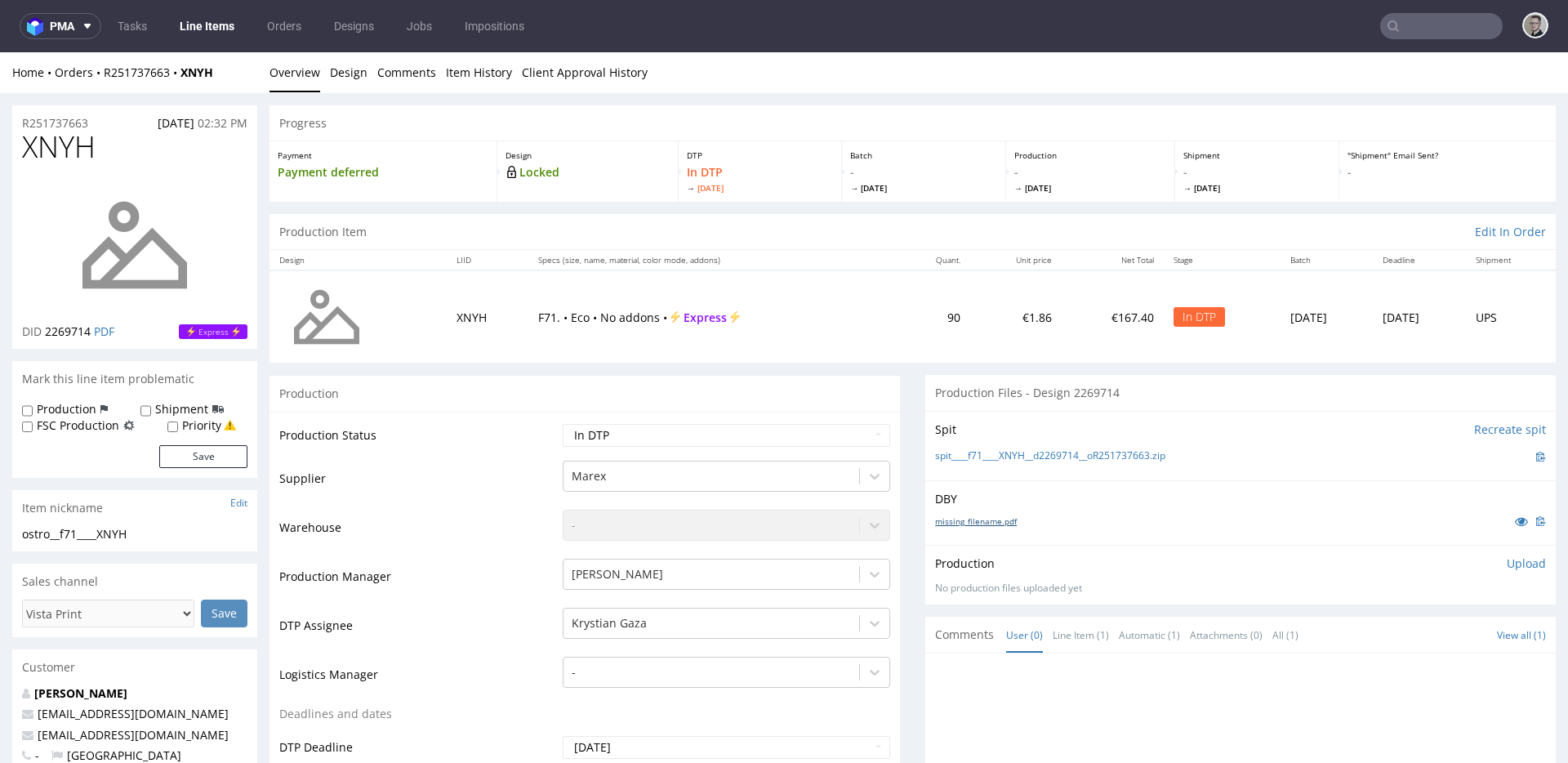
click at [993, 521] on link "missing_filename.pdf" at bounding box center [976, 521] width 82 height 12
click at [1096, 450] on link "spit____f71____XNYH__d2269714__oR251737663.zip" at bounding box center [1050, 455] width 230 height 14
click at [1506, 570] on p "Upload" at bounding box center [1525, 563] width 39 height 16
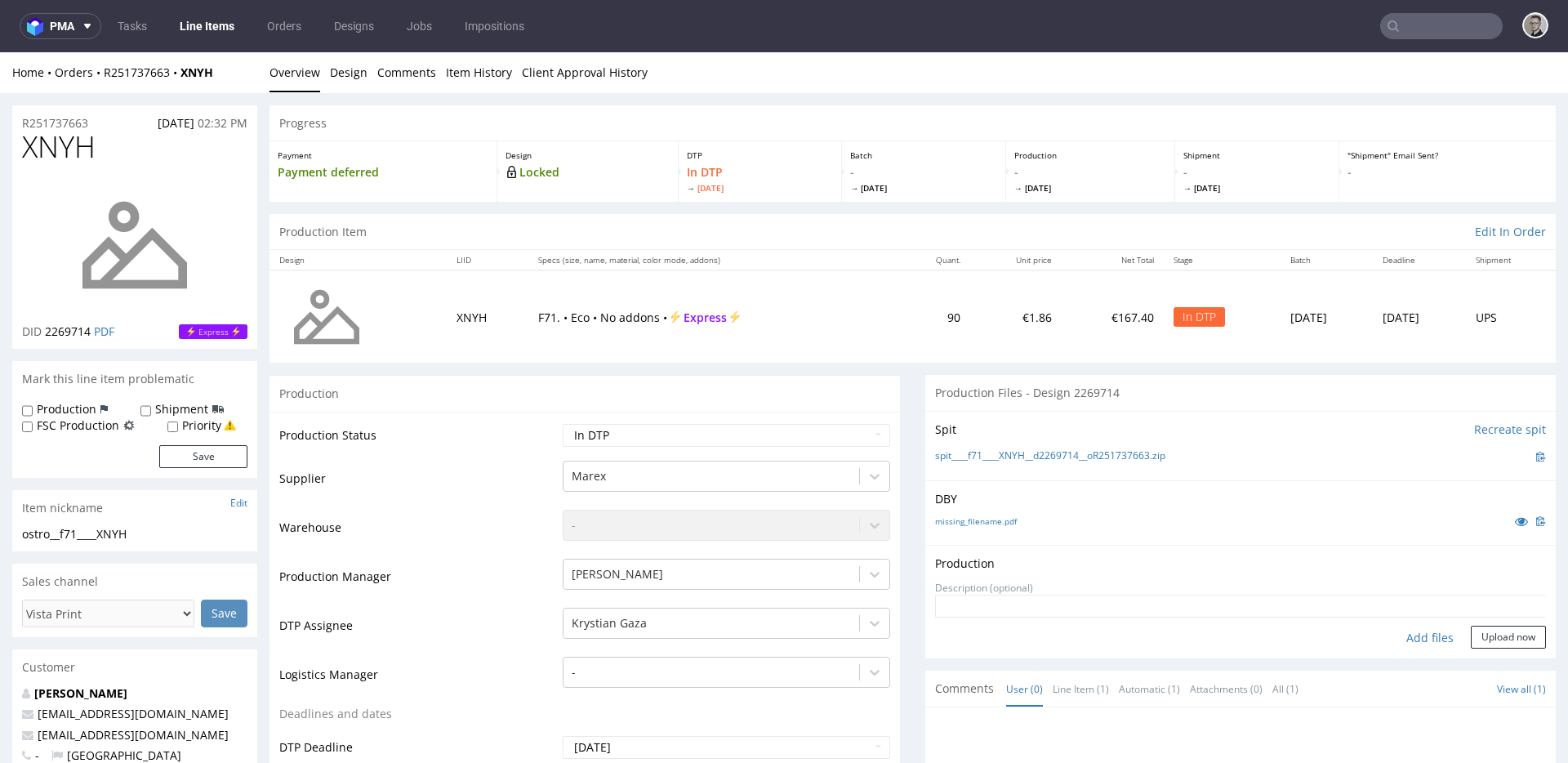
click at [1406, 634] on div "Add files" at bounding box center [1430, 638] width 82 height 24
type input "C:\fakepath\__f71____XNYH__d2269714__oR251737663__latest__outside.pdf"
click at [1481, 664] on button "Upload now" at bounding box center [1508, 663] width 75 height 23
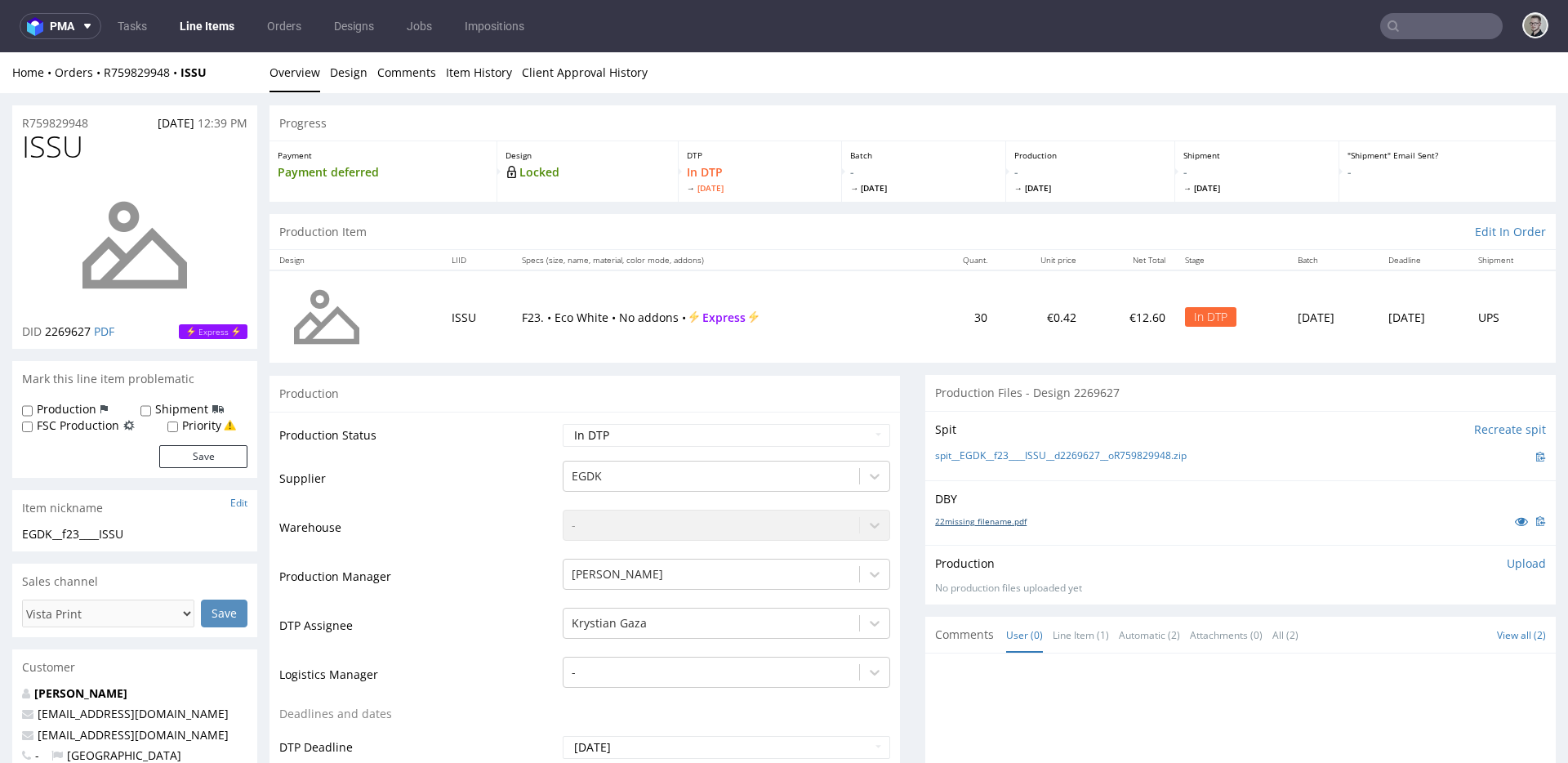
click at [988, 518] on link "22missing_filename.pdf" at bounding box center [980, 521] width 92 height 12
click at [1055, 455] on link "spit__EGDK__f23____ISSU__d2269627__oR759829948.zip" at bounding box center [1060, 455] width 251 height 14
click at [1514, 521] on icon at bounding box center [1521, 521] width 13 height 12
click at [1506, 567] on p "Upload" at bounding box center [1525, 563] width 39 height 16
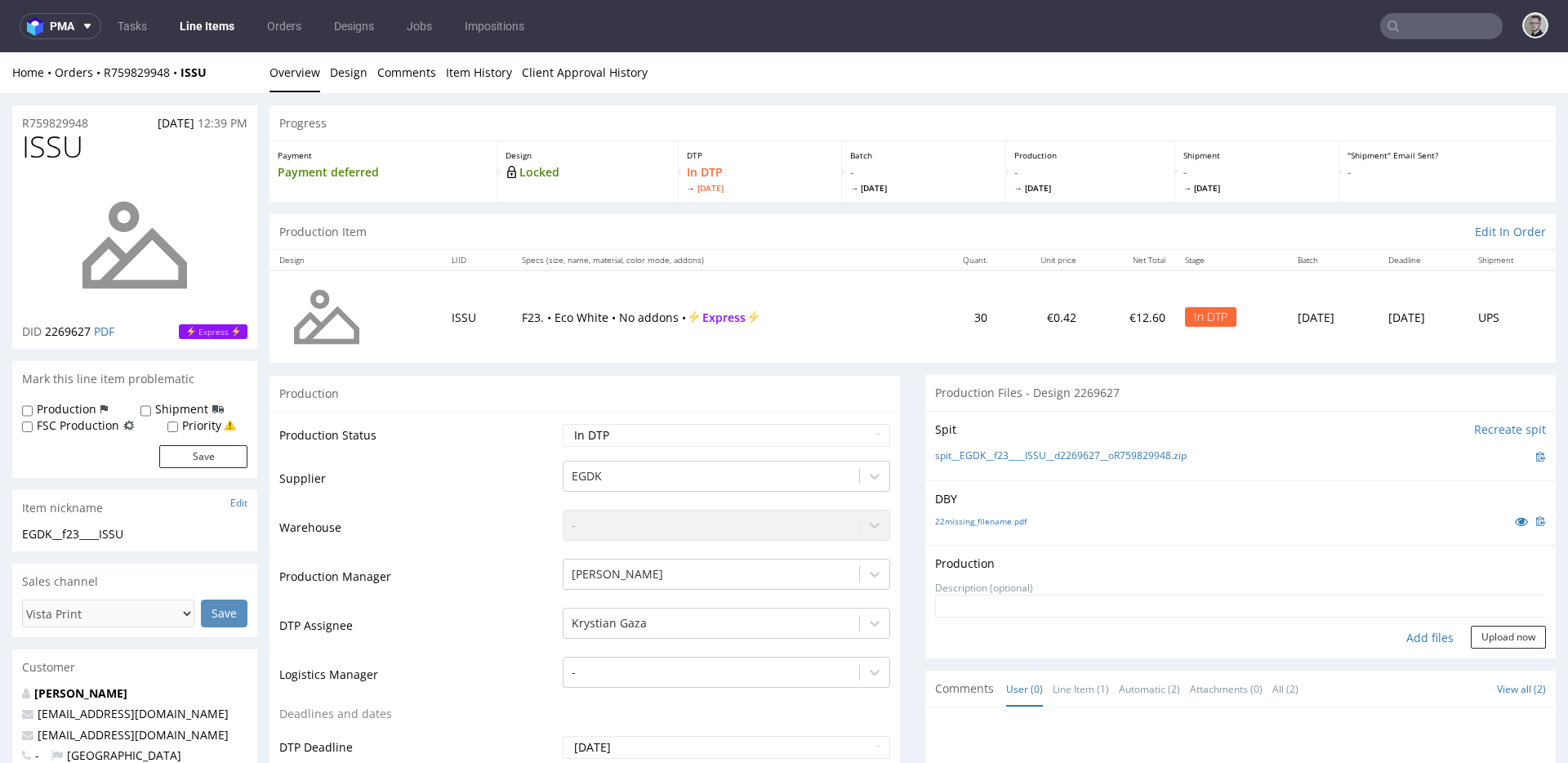
click at [1410, 632] on div "Add files" at bounding box center [1430, 638] width 82 height 24
type input "C:\fakepath\EGDK__f23____ISSU__d2269627__oR759829948__latest__outside.pdf"
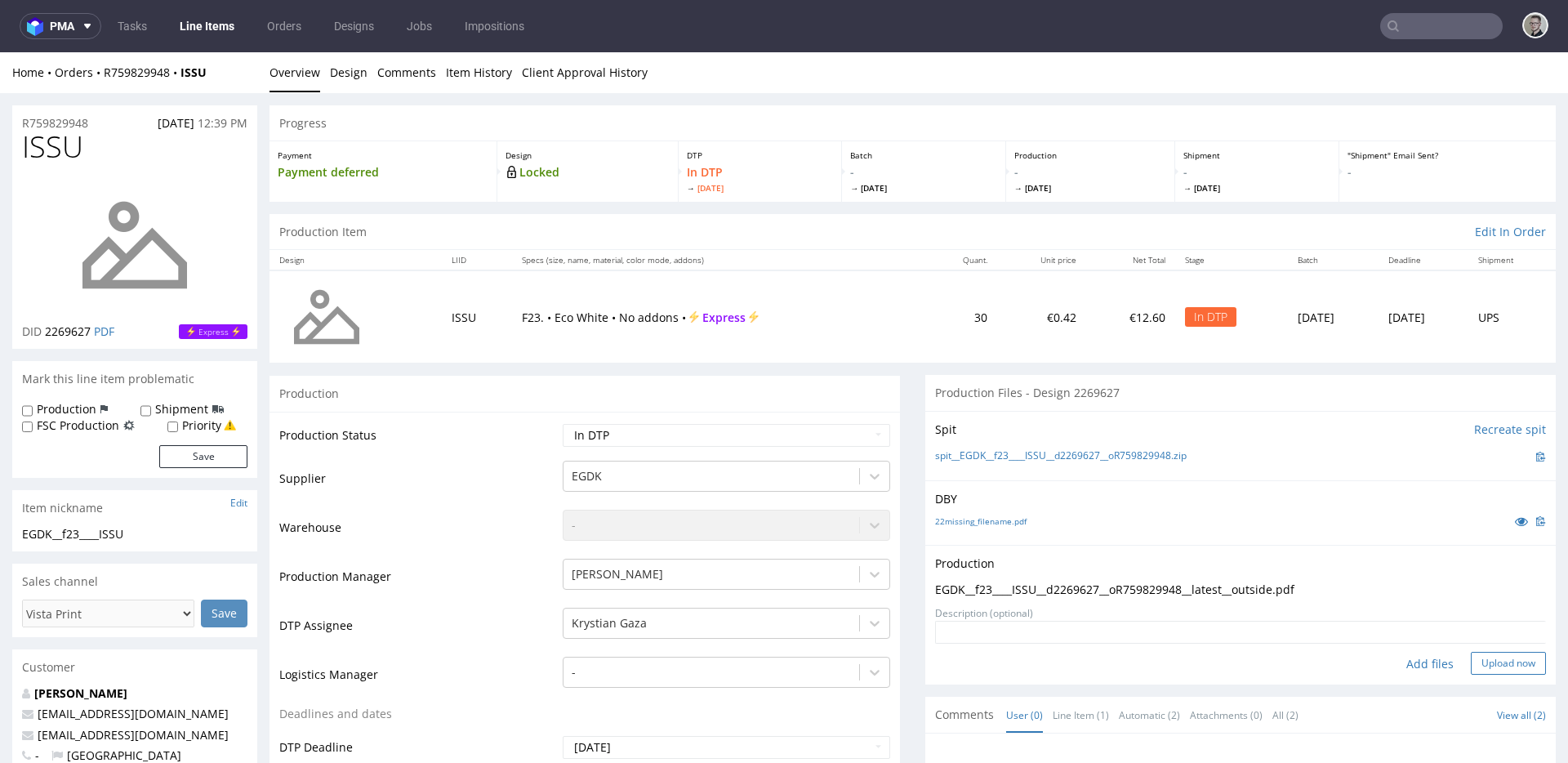
click at [1487, 664] on button "Upload now" at bounding box center [1508, 663] width 75 height 23
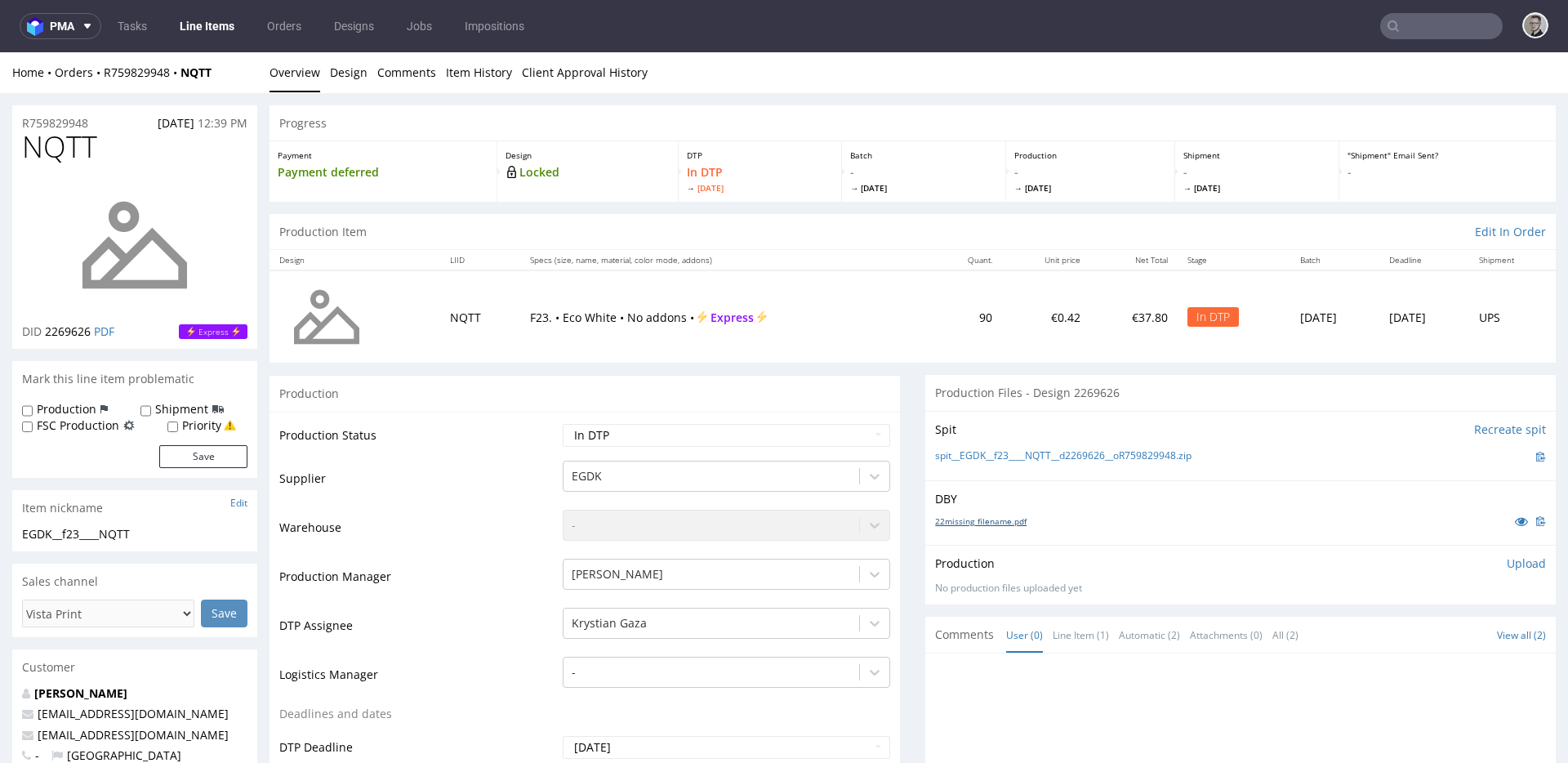
click at [999, 522] on link "22missing_filename.pdf" at bounding box center [980, 521] width 92 height 12
click at [1072, 453] on link "spit__EGDK__f23____NQTT__d2269626__oR759829948.zip" at bounding box center [1063, 455] width 257 height 14
click at [1514, 516] on icon at bounding box center [1521, 521] width 13 height 12
click at [1506, 563] on p "Upload" at bounding box center [1525, 563] width 39 height 16
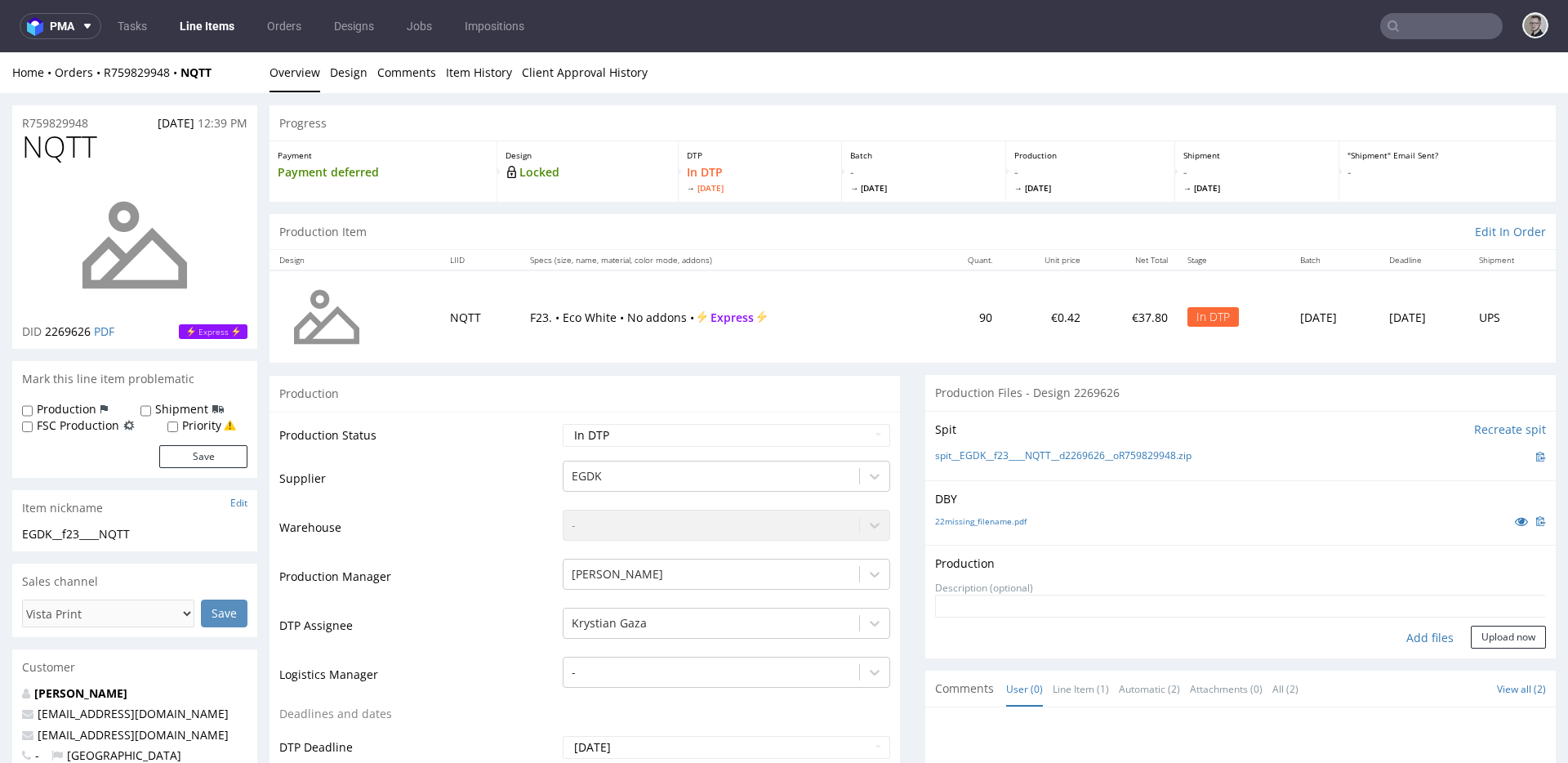
click at [1405, 639] on div "Add files" at bounding box center [1430, 638] width 82 height 24
type input "C:\fakepath\EGDK__f23____NQTT__d2269626__oR759829948__latest__outside.pdf"
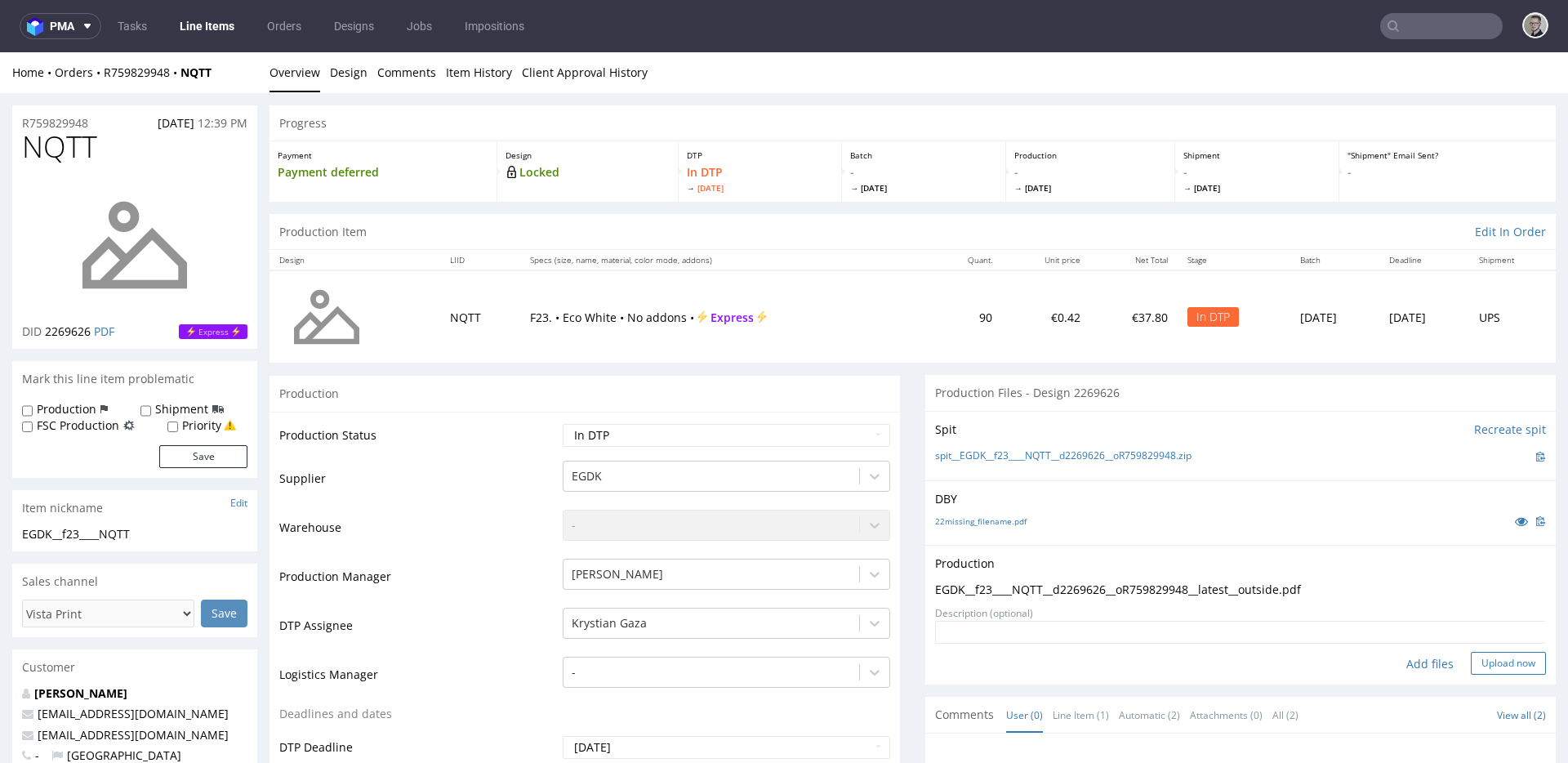
click at [1490, 667] on button "Upload now" at bounding box center [1508, 663] width 75 height 23
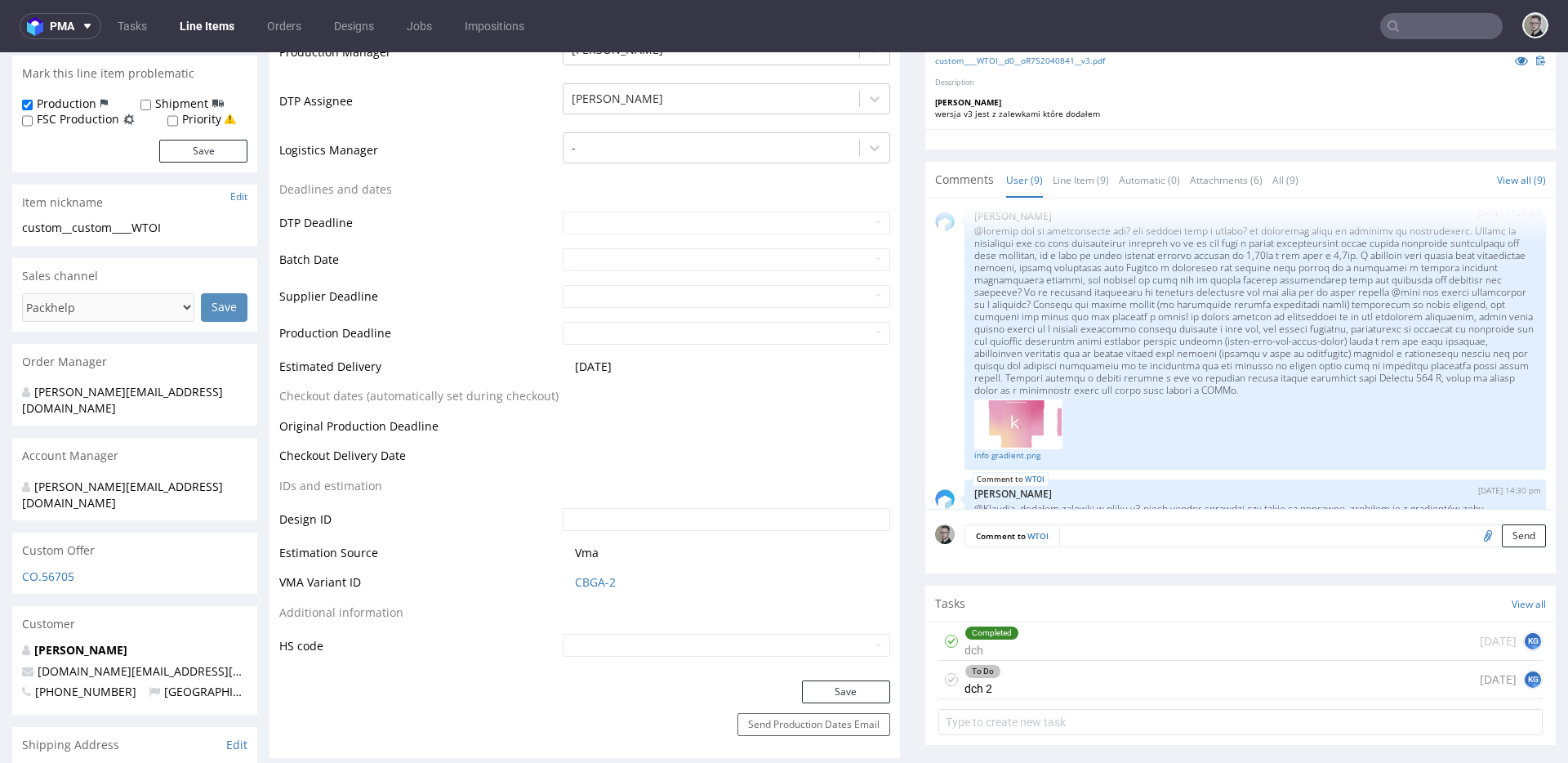
scroll to position [468, 0]
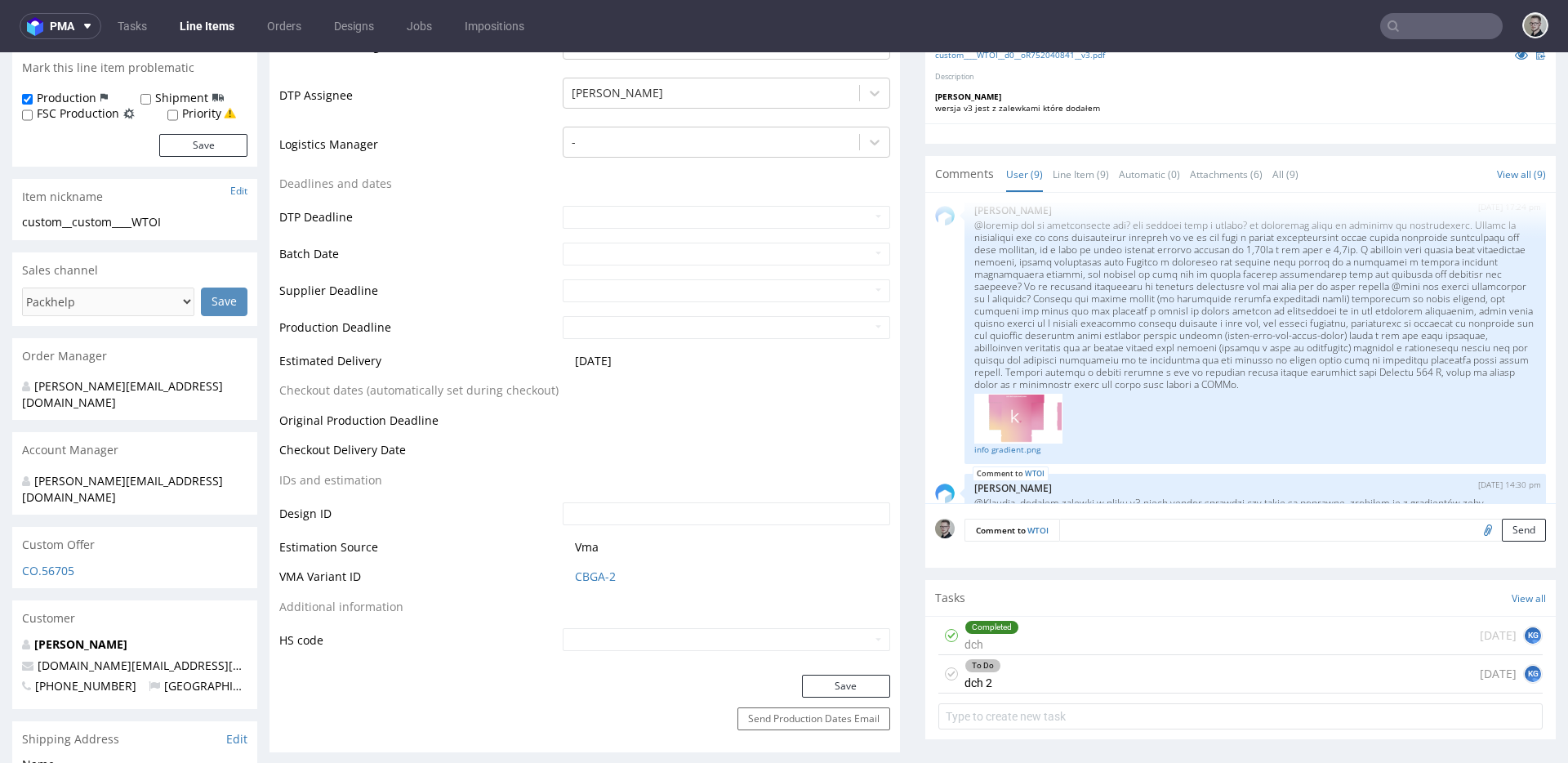
click at [1042, 669] on div "To Do dch 2 today KG" at bounding box center [1241, 674] width 604 height 38
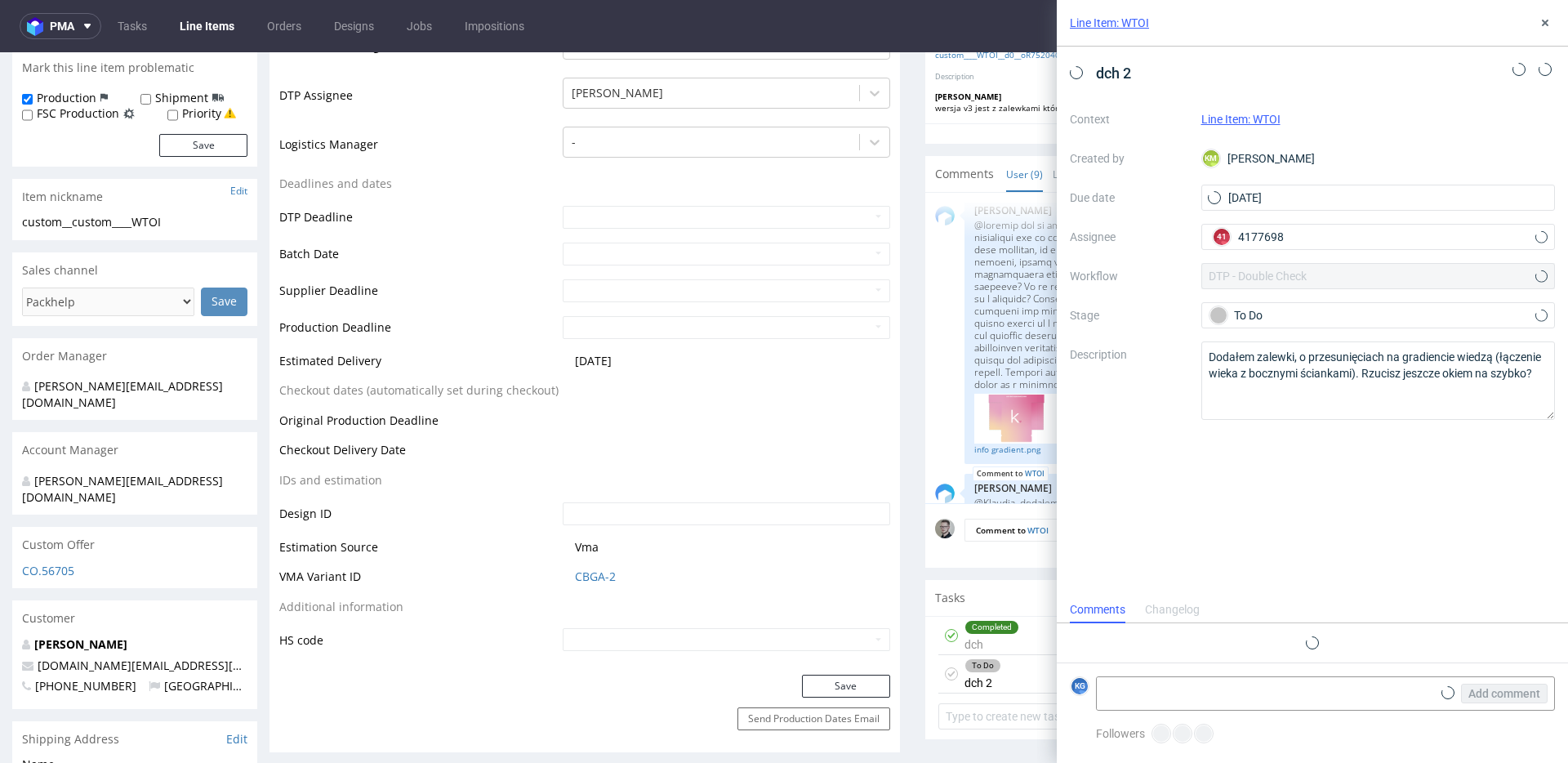
scroll to position [13, 0]
click at [1023, 636] on div "Completed dch 4 days ago KG" at bounding box center [1241, 636] width 604 height 38
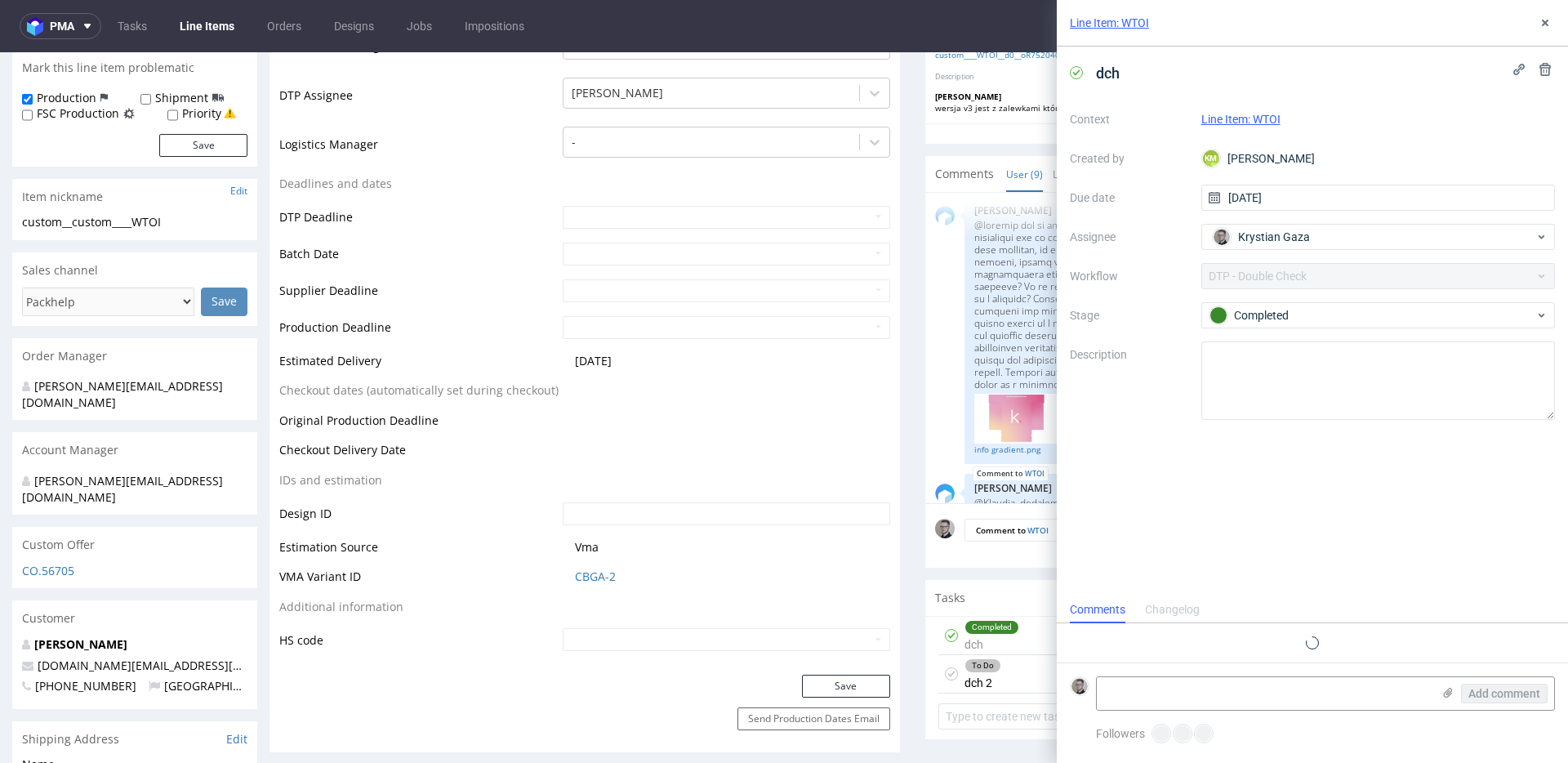
scroll to position [13, 0]
click at [1028, 677] on div "To Do dch 2 today KG" at bounding box center [1241, 674] width 604 height 38
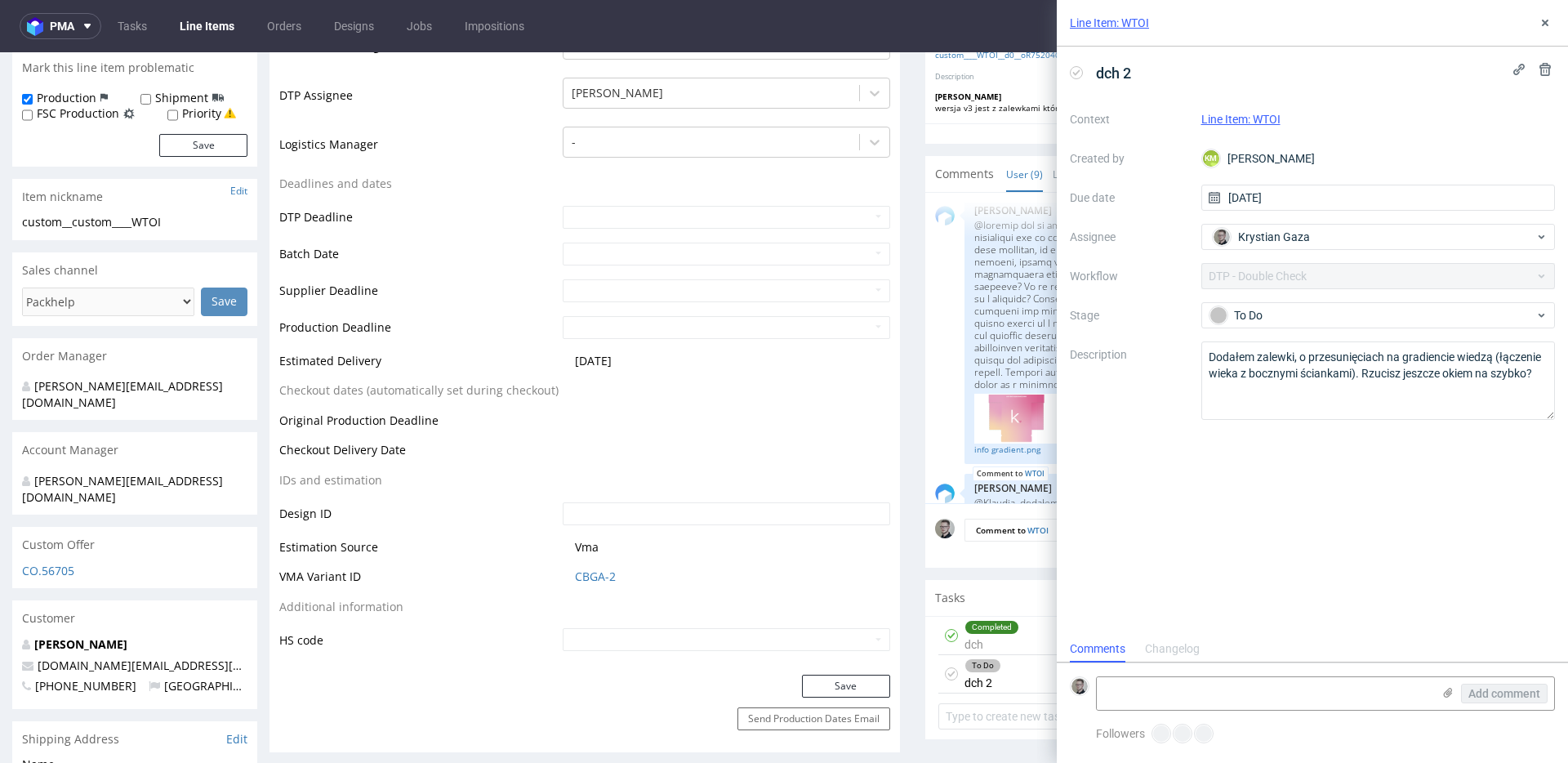
scroll to position [13, 0]
click at [1557, 22] on div "Line Item: WTOI" at bounding box center [1312, 23] width 511 height 46
click at [1546, 22] on icon at bounding box center [1544, 23] width 13 height 13
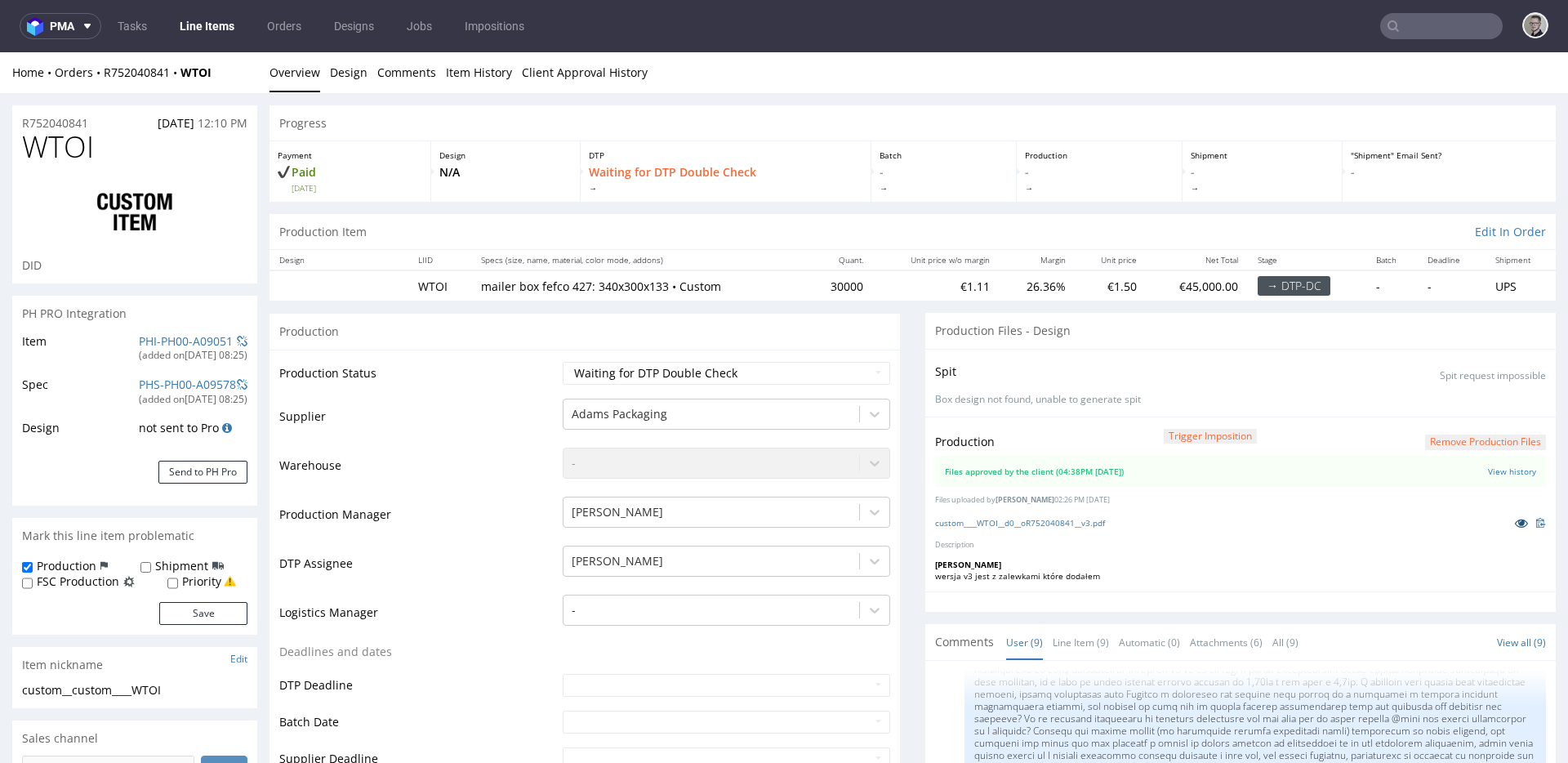
click at [1514, 529] on icon at bounding box center [1521, 523] width 13 height 12
click at [1150, 375] on div "Spit Spit request impossible" at bounding box center [1241, 371] width 611 height 24
click at [798, 375] on select "Waiting for Artwork Waiting for Diecut Waiting for Mockup Waiting for DTP Waiti…" at bounding box center [726, 373] width 327 height 23
select select "dtp_production_ready"
click at [562, 362] on select "Waiting for Artwork Waiting for Diecut Waiting for Mockup Waiting for DTP Waiti…" at bounding box center [726, 373] width 327 height 23
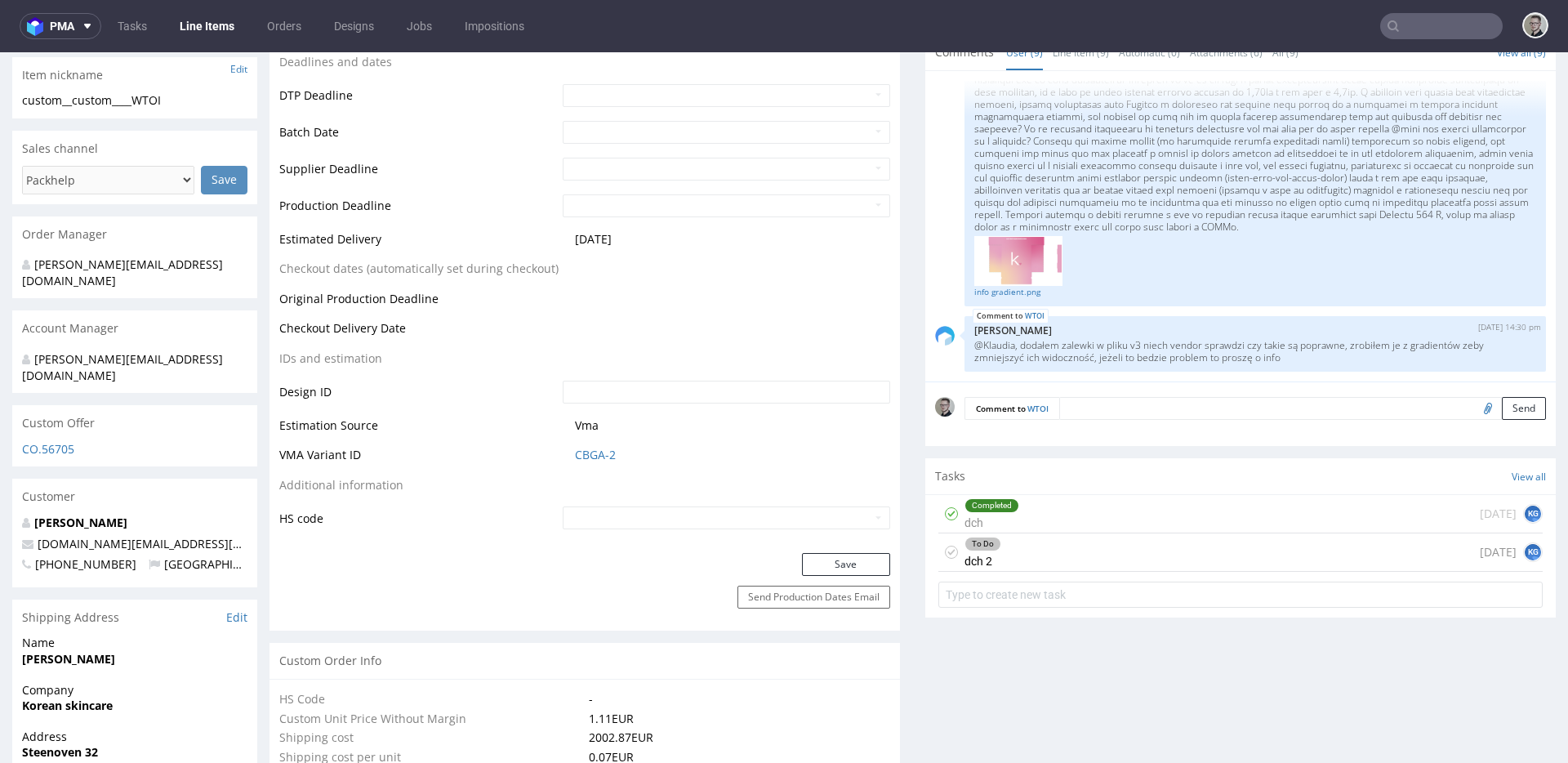
scroll to position [736, 0]
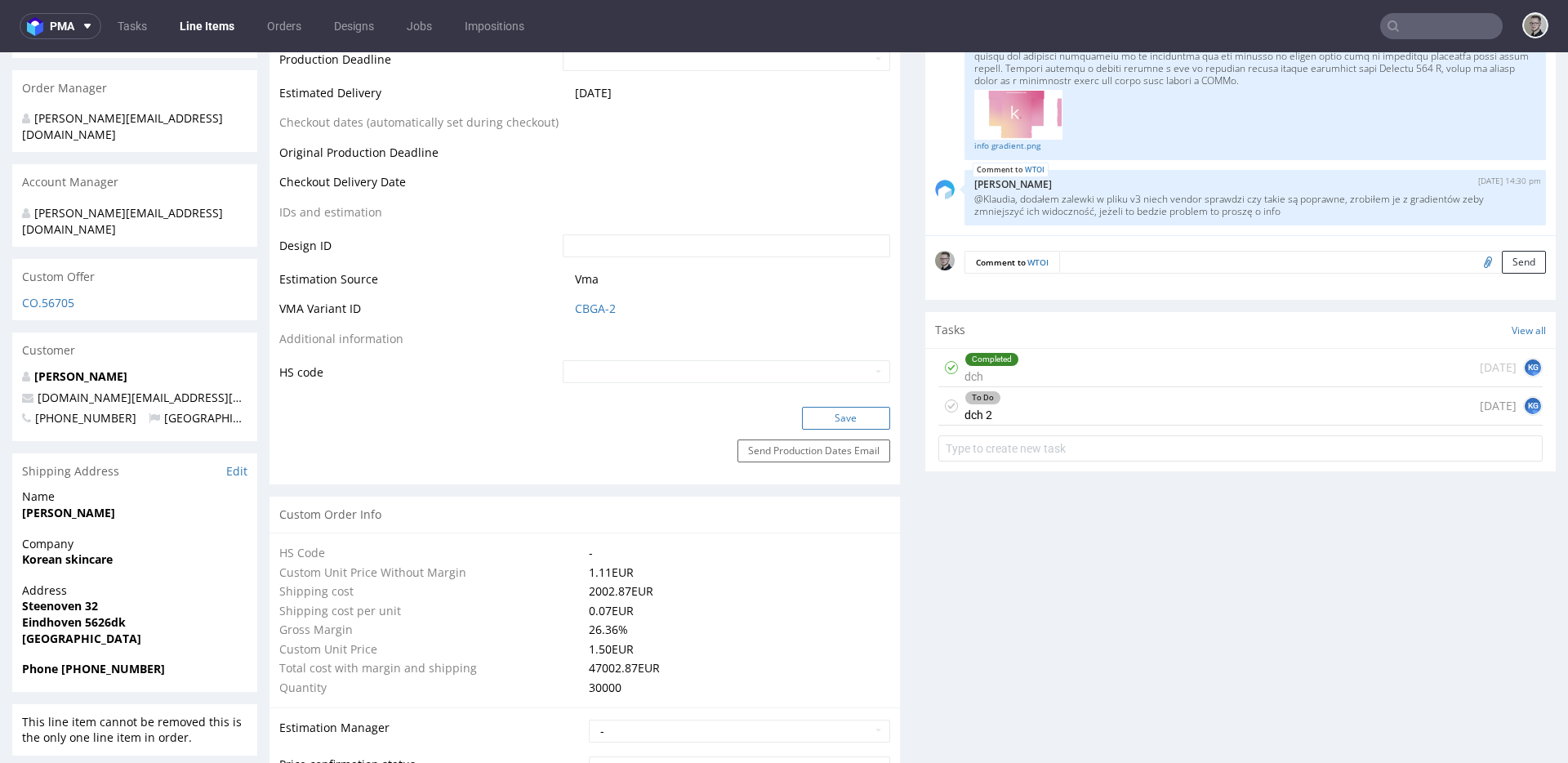
click at [856, 411] on button "Save" at bounding box center [845, 417] width 88 height 23
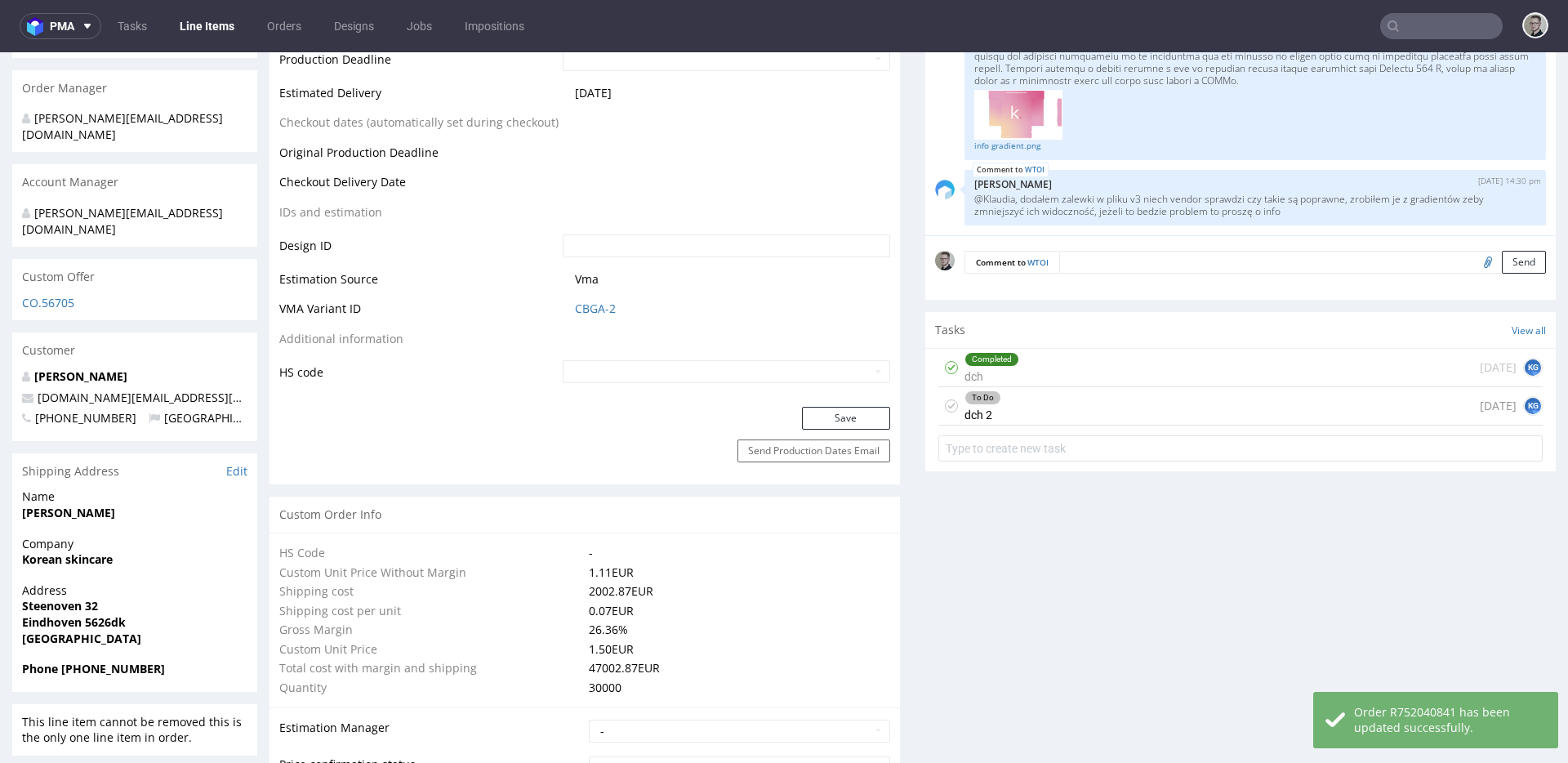
drag, startPoint x: 1070, startPoint y: 407, endPoint x: 1070, endPoint y: 459, distance: 52.0
click at [1070, 407] on div "To Do dch 2 today KG" at bounding box center [1241, 406] width 604 height 38
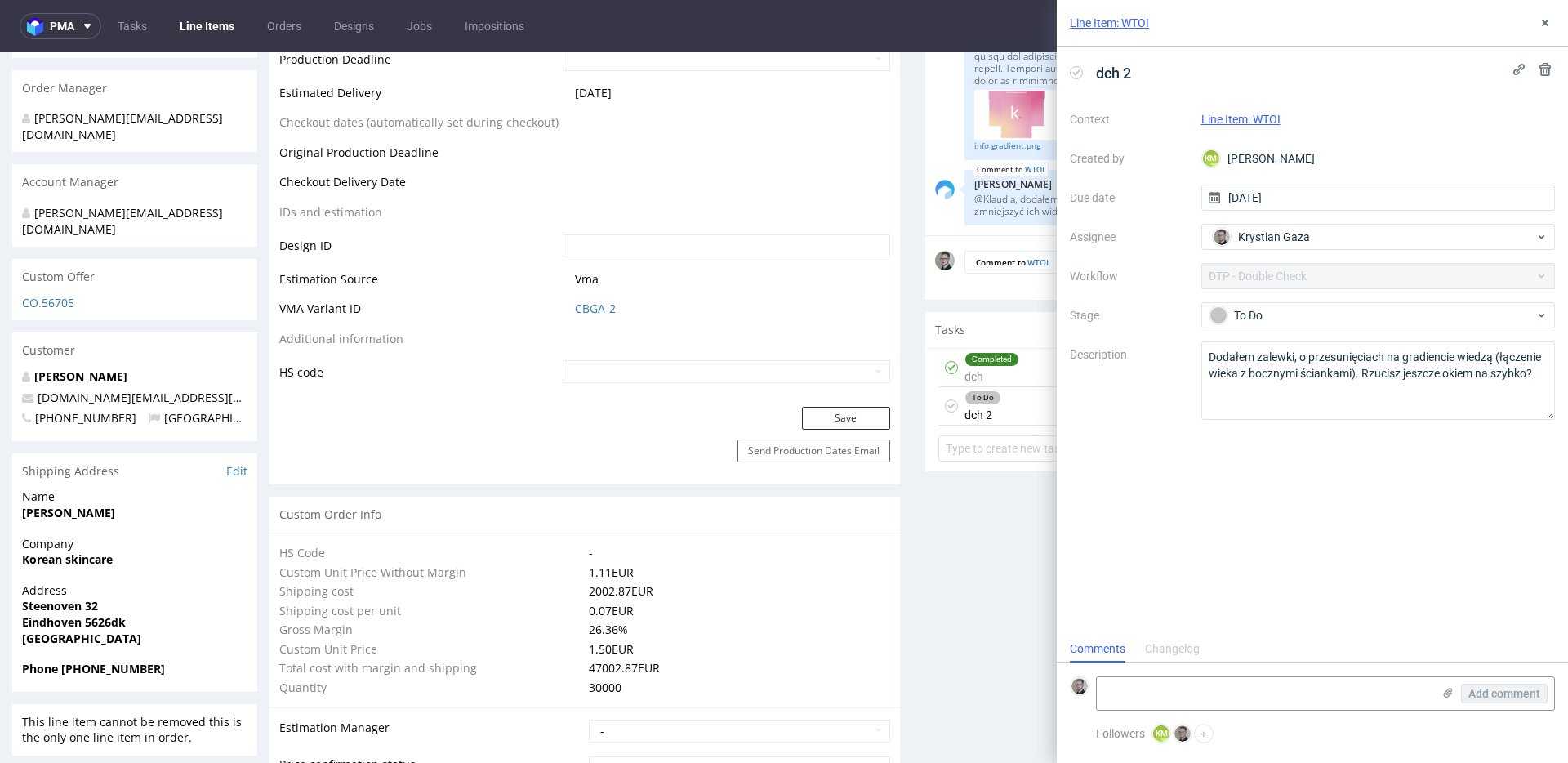
scroll to position [13, 0]
click at [1544, 19] on icon at bounding box center [1544, 23] width 13 height 13
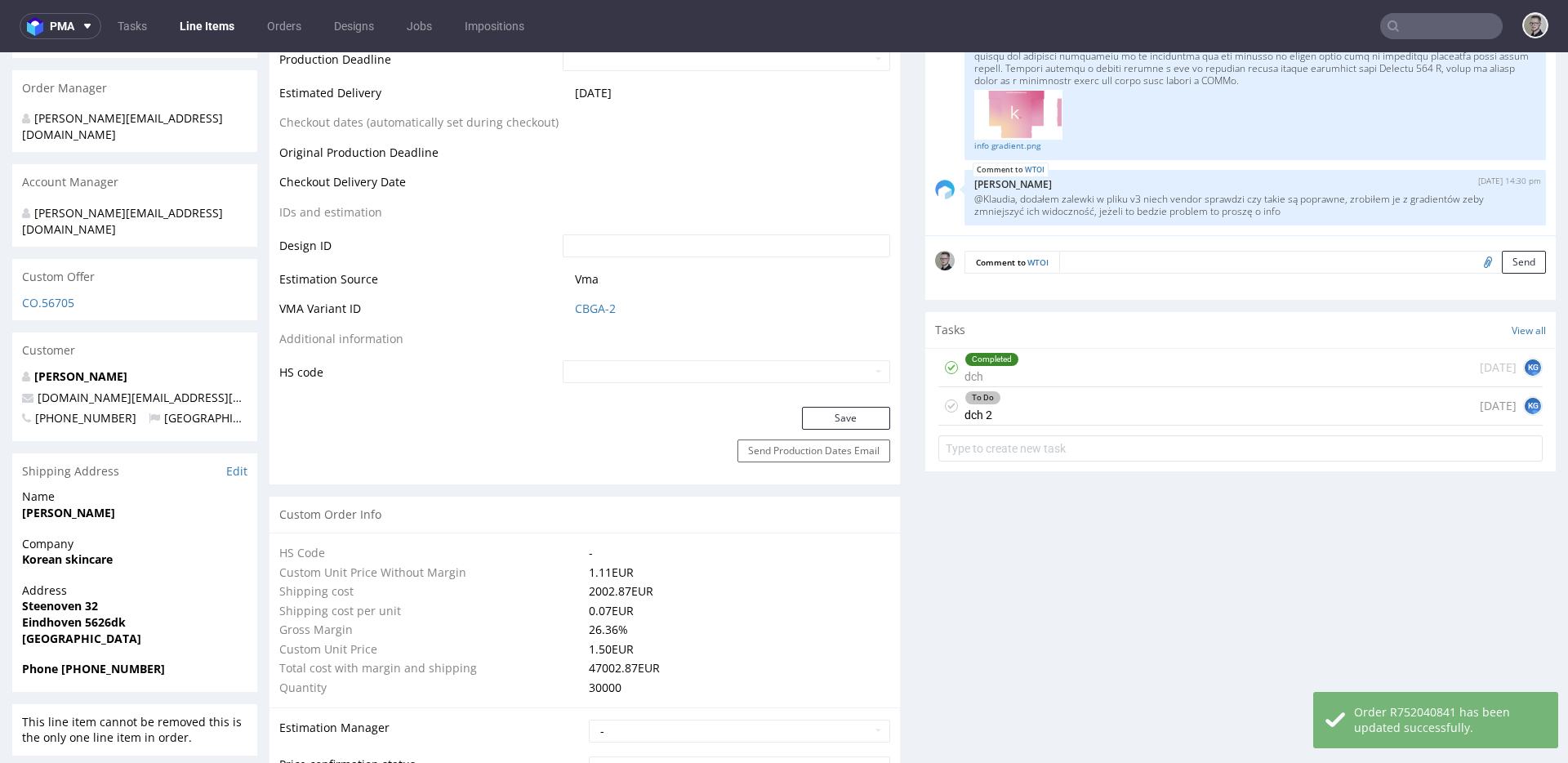
click at [945, 405] on icon at bounding box center [951, 406] width 13 height 13
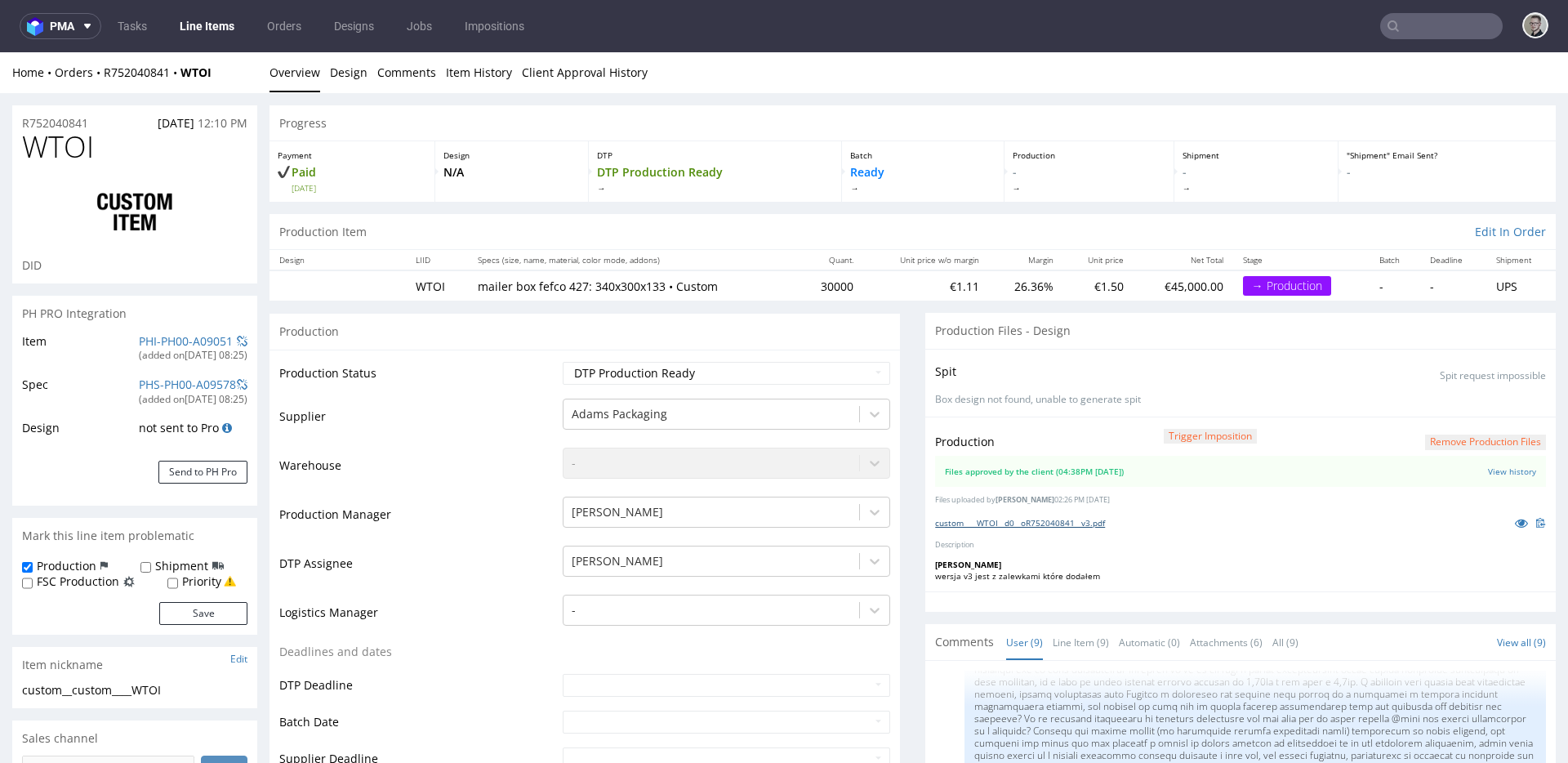
click at [1020, 522] on link "custom____WTOI__d0__oR752040841__v3.pdf" at bounding box center [1019, 523] width 170 height 12
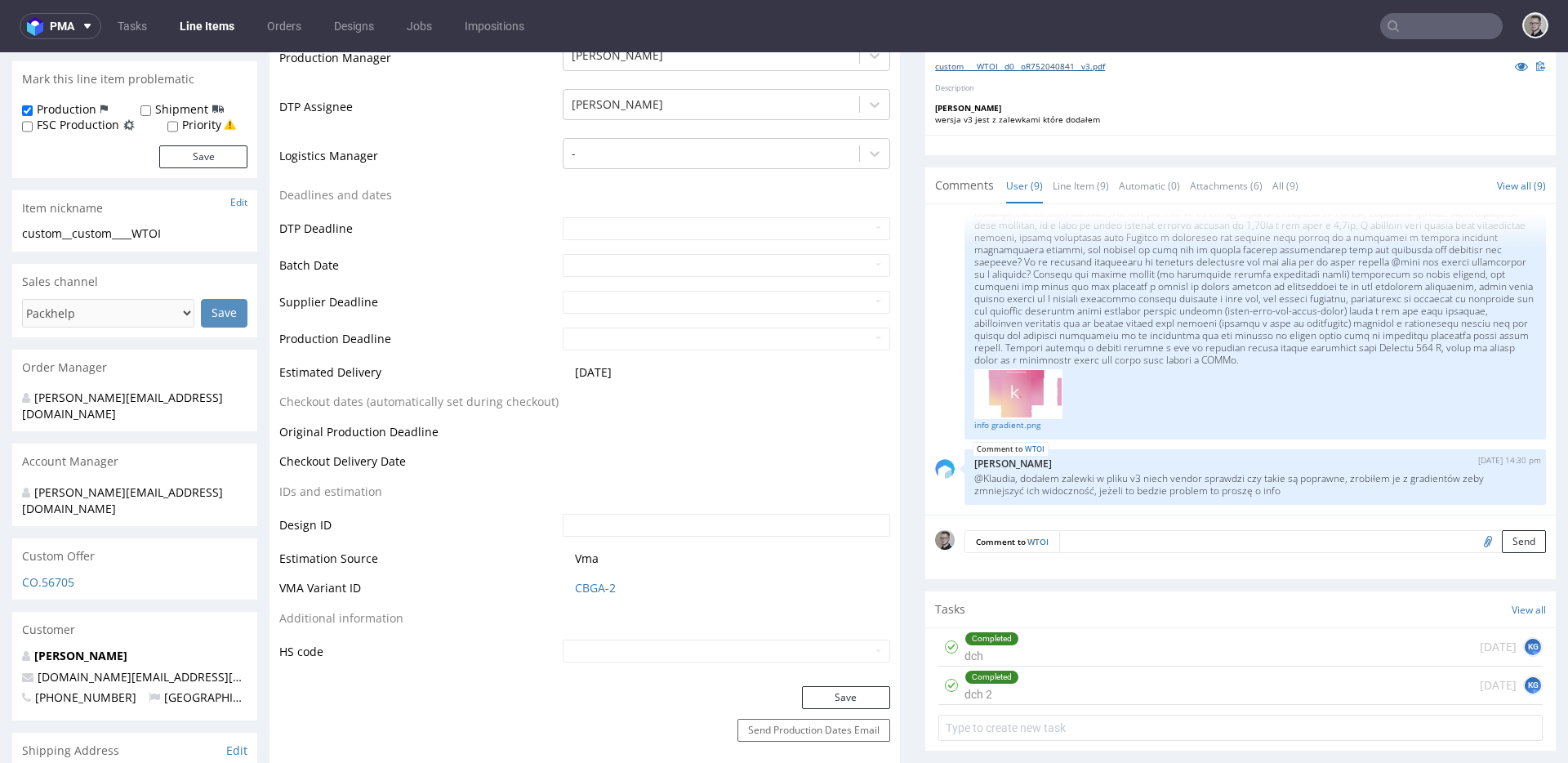
scroll to position [545, 0]
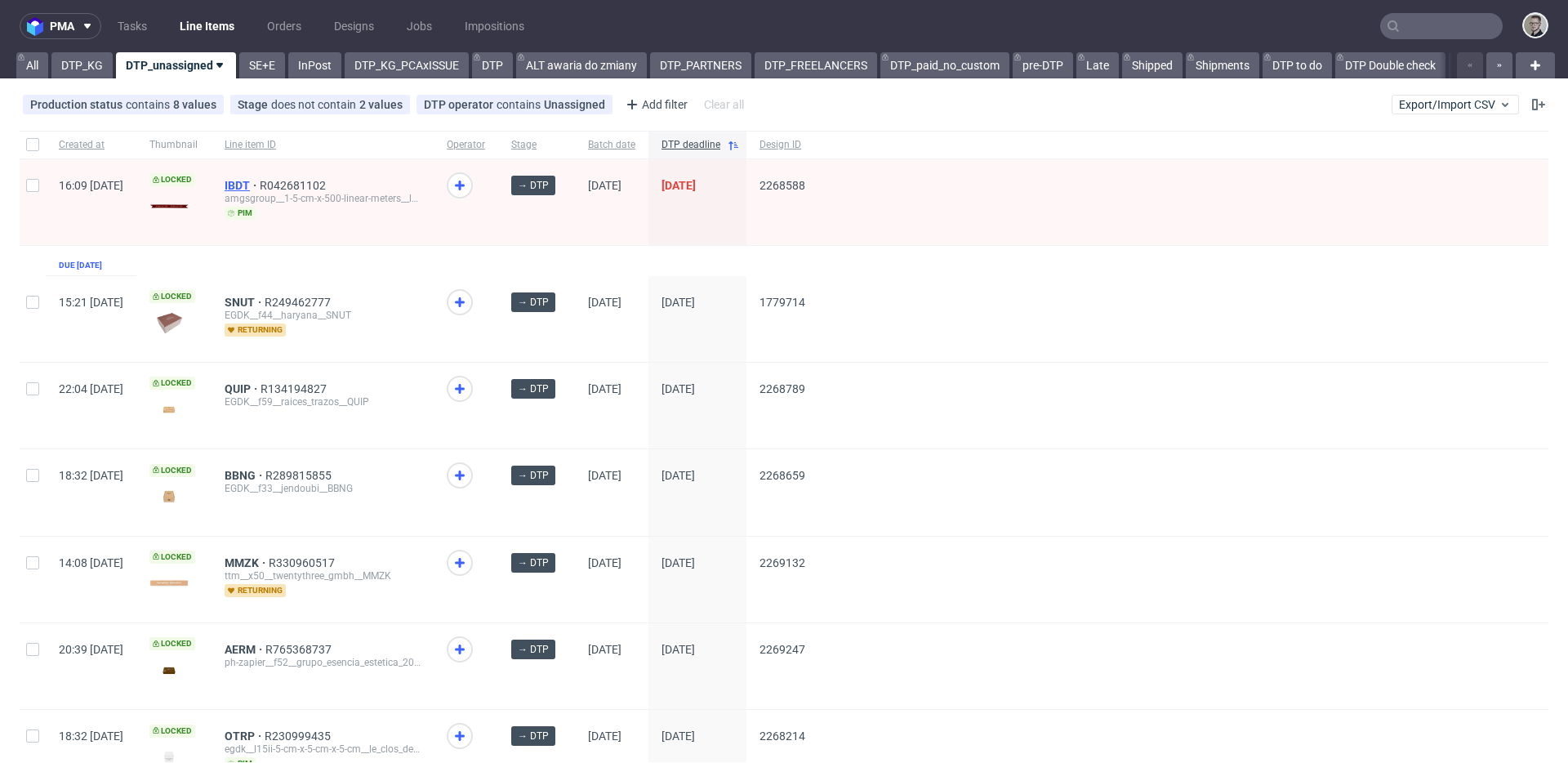
click at [259, 187] on span "IBDT" at bounding box center [242, 185] width 35 height 13
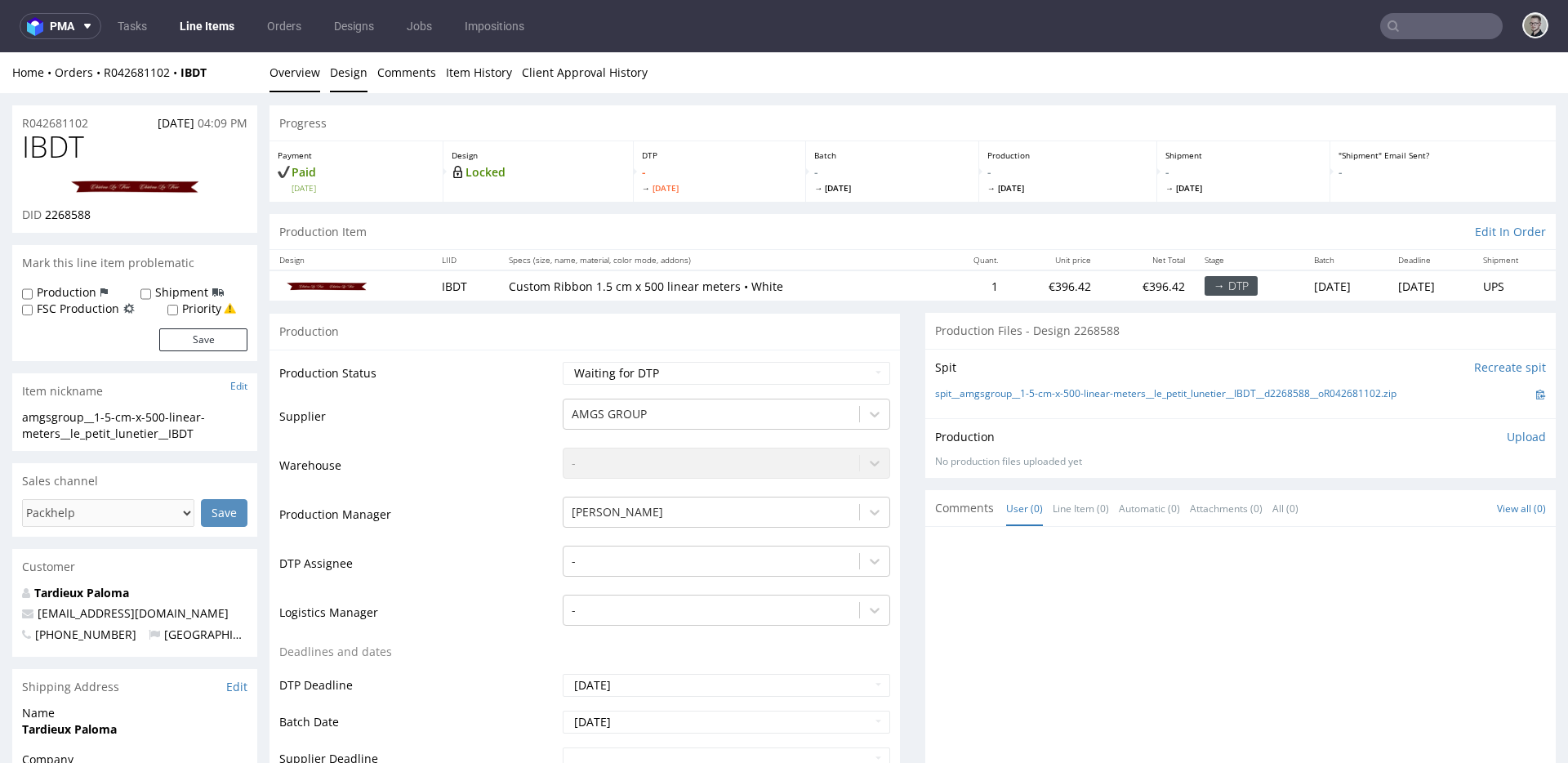
click at [332, 76] on link "Design" at bounding box center [348, 73] width 37 height 40
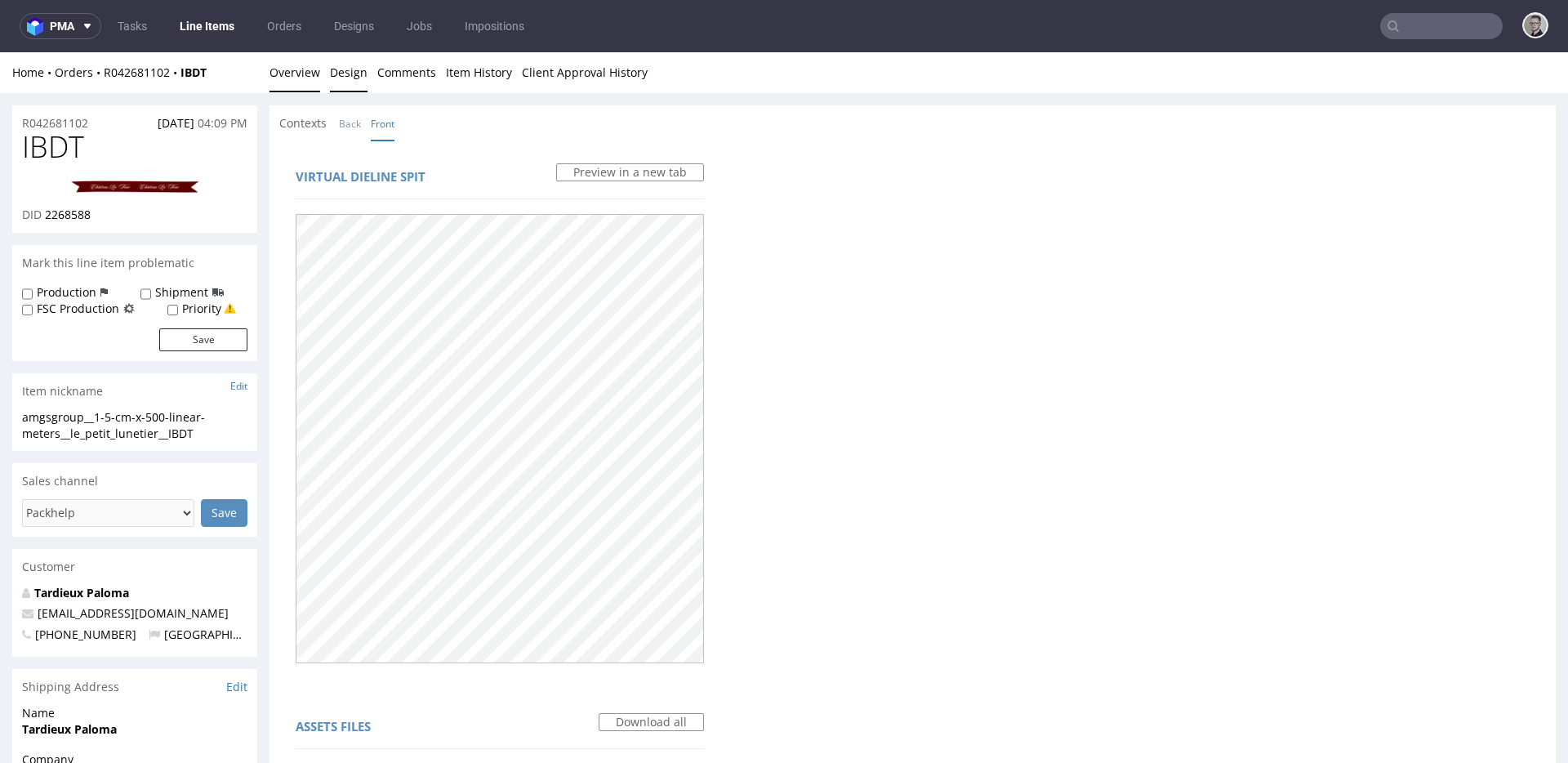
click at [280, 56] on link "Overview" at bounding box center [295, 73] width 51 height 40
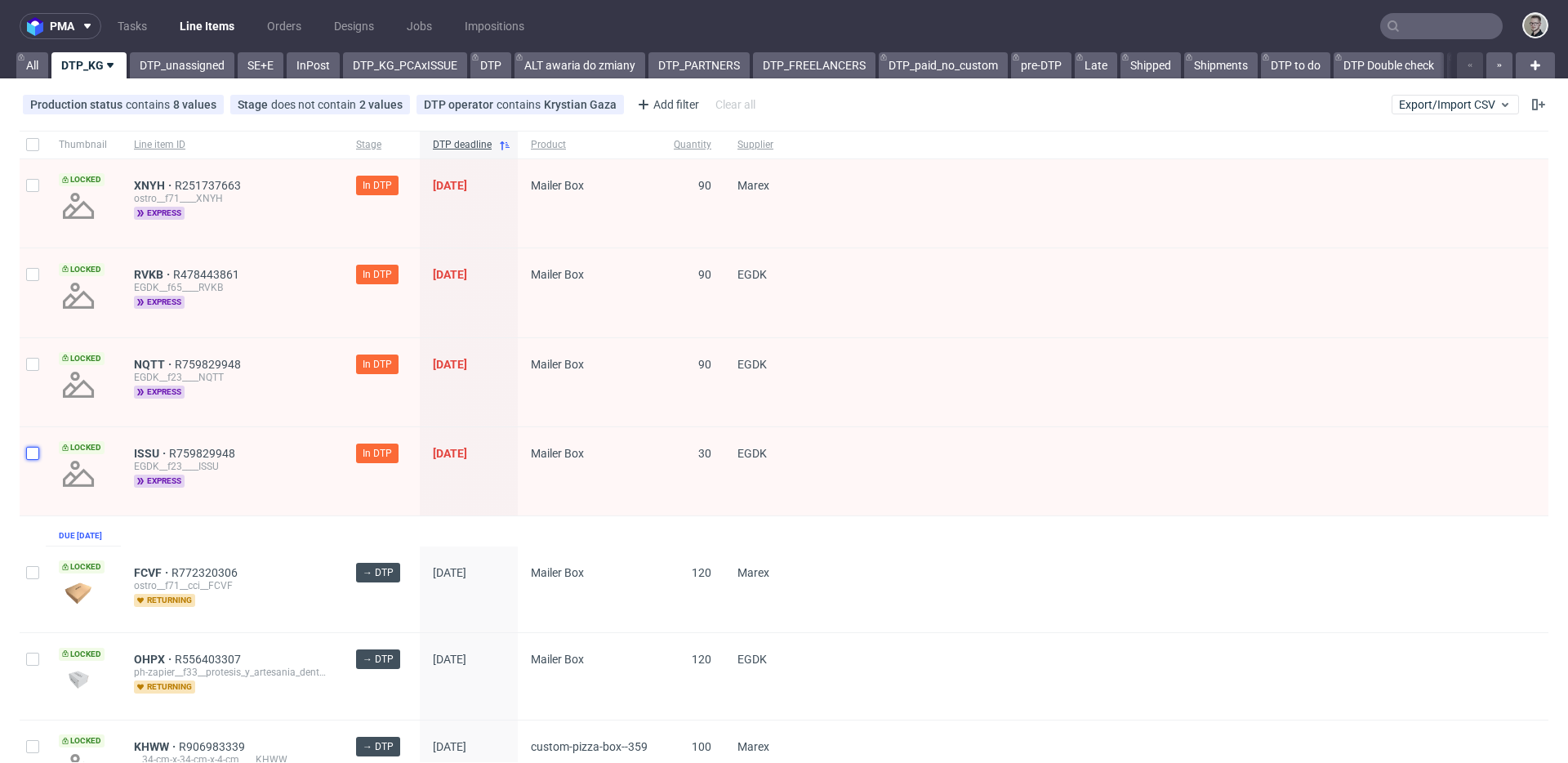
click at [33, 455] on input "checkbox" at bounding box center [33, 454] width 13 height 13
checkbox input "true"
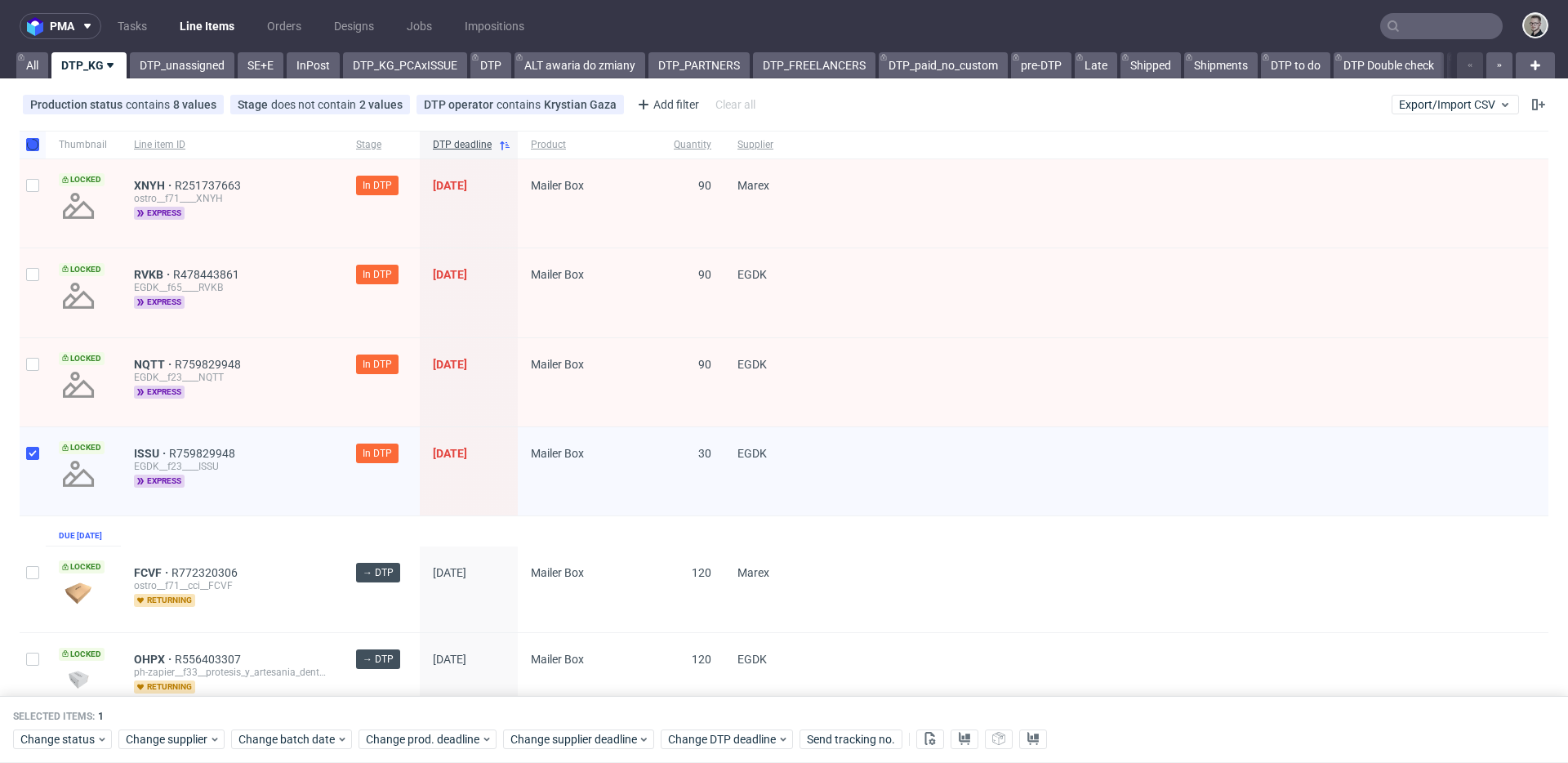
drag, startPoint x: 23, startPoint y: 360, endPoint x: 32, endPoint y: 339, distance: 22.8
click at [23, 358] on div at bounding box center [33, 382] width 26 height 88
checkbox input "true"
drag, startPoint x: 32, startPoint y: 277, endPoint x: 48, endPoint y: 210, distance: 68.9
click at [34, 273] on input "checkbox" at bounding box center [33, 274] width 13 height 13
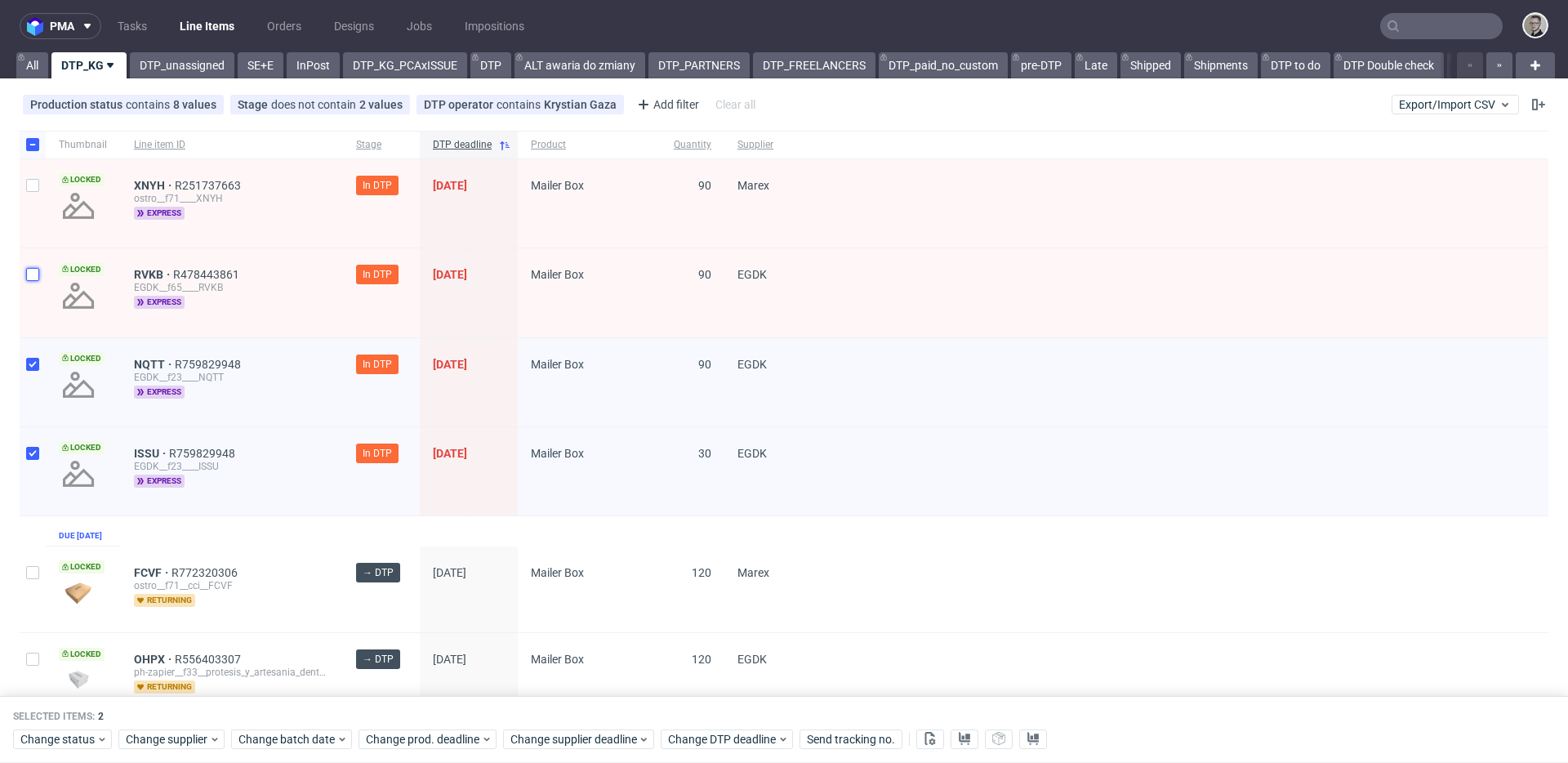
checkbox input "true"
click at [32, 199] on div at bounding box center [33, 203] width 26 height 88
checkbox input "true"
click at [70, 733] on span "Change status" at bounding box center [59, 739] width 76 height 16
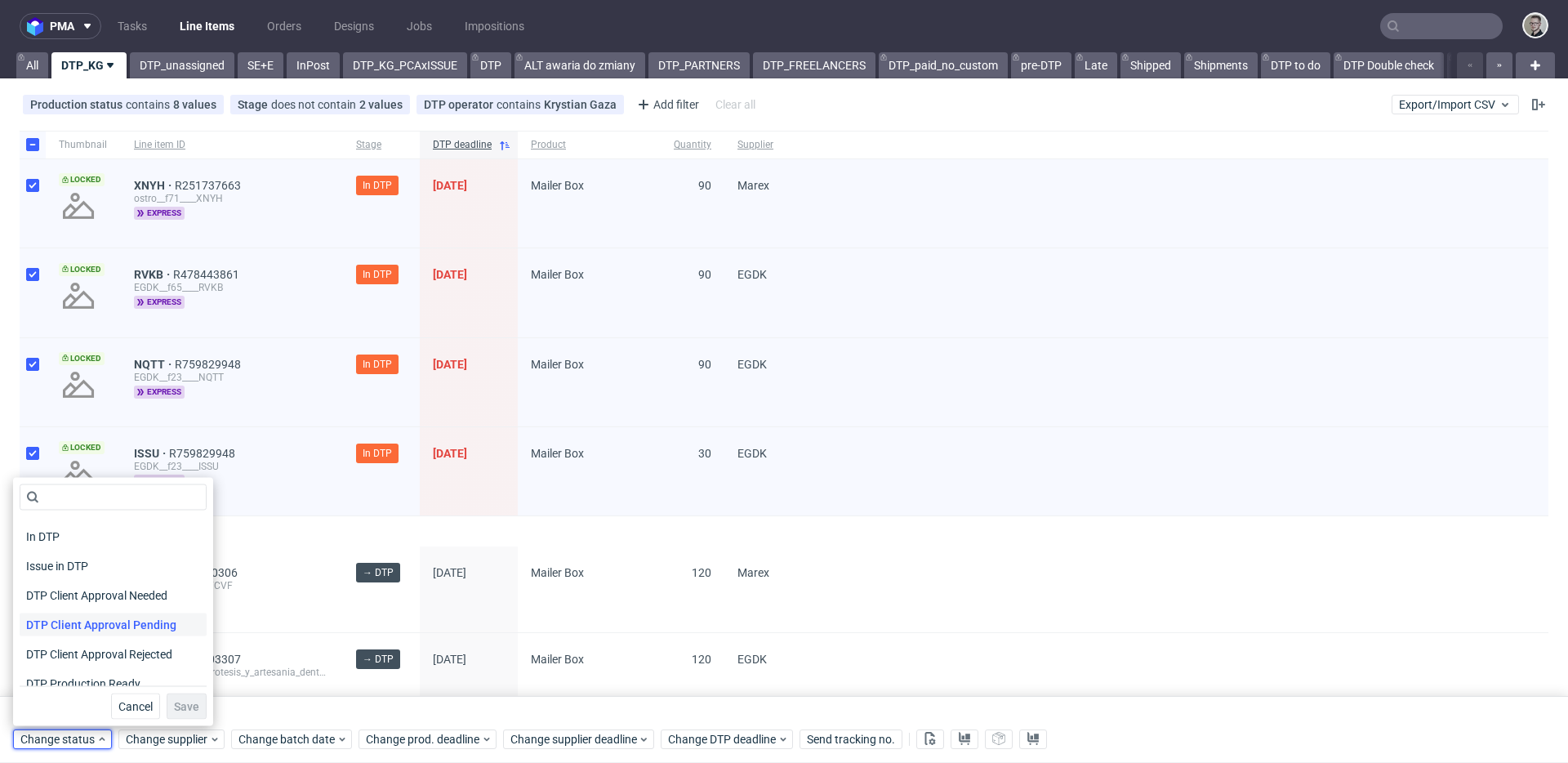
scroll to position [56, 0]
click at [122, 677] on span "DTP Production Ready" at bounding box center [84, 680] width 130 height 23
click at [179, 706] on span "Save" at bounding box center [187, 707] width 25 height 12
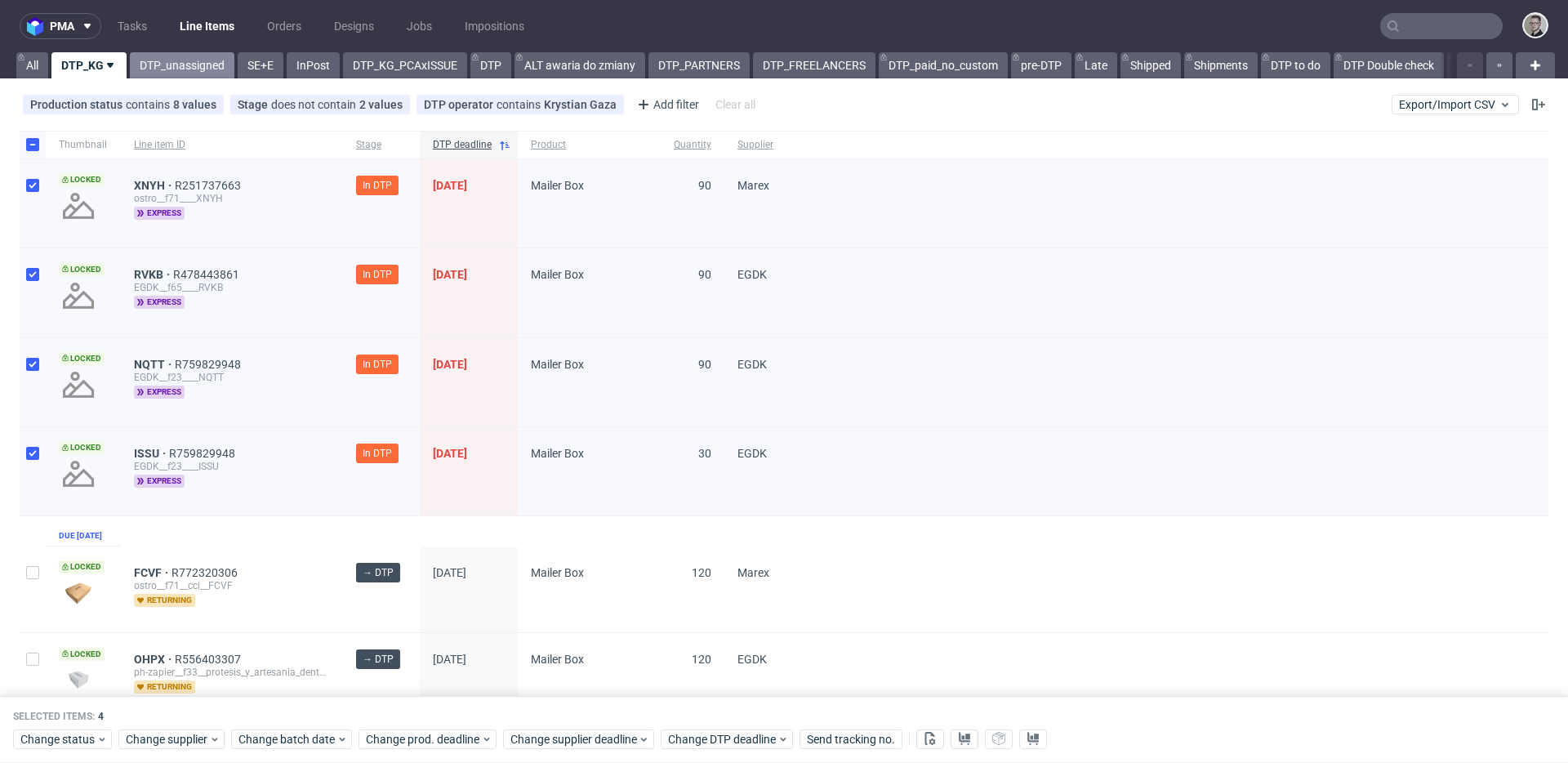
click at [187, 64] on link "DTP_unassigned" at bounding box center [181, 65] width 104 height 26
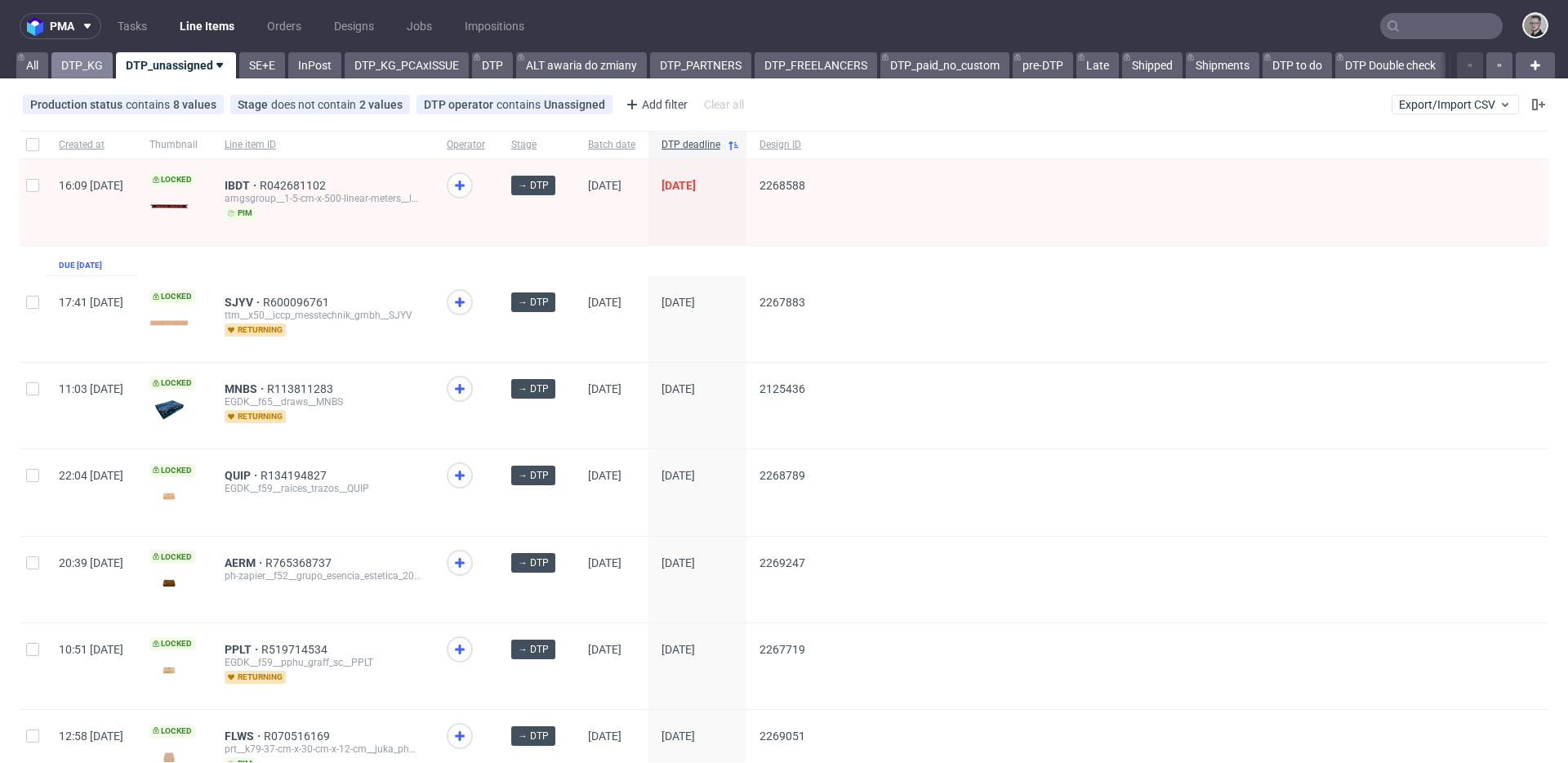
click at [67, 60] on link "DTP_KG" at bounding box center [83, 65] width 62 height 26
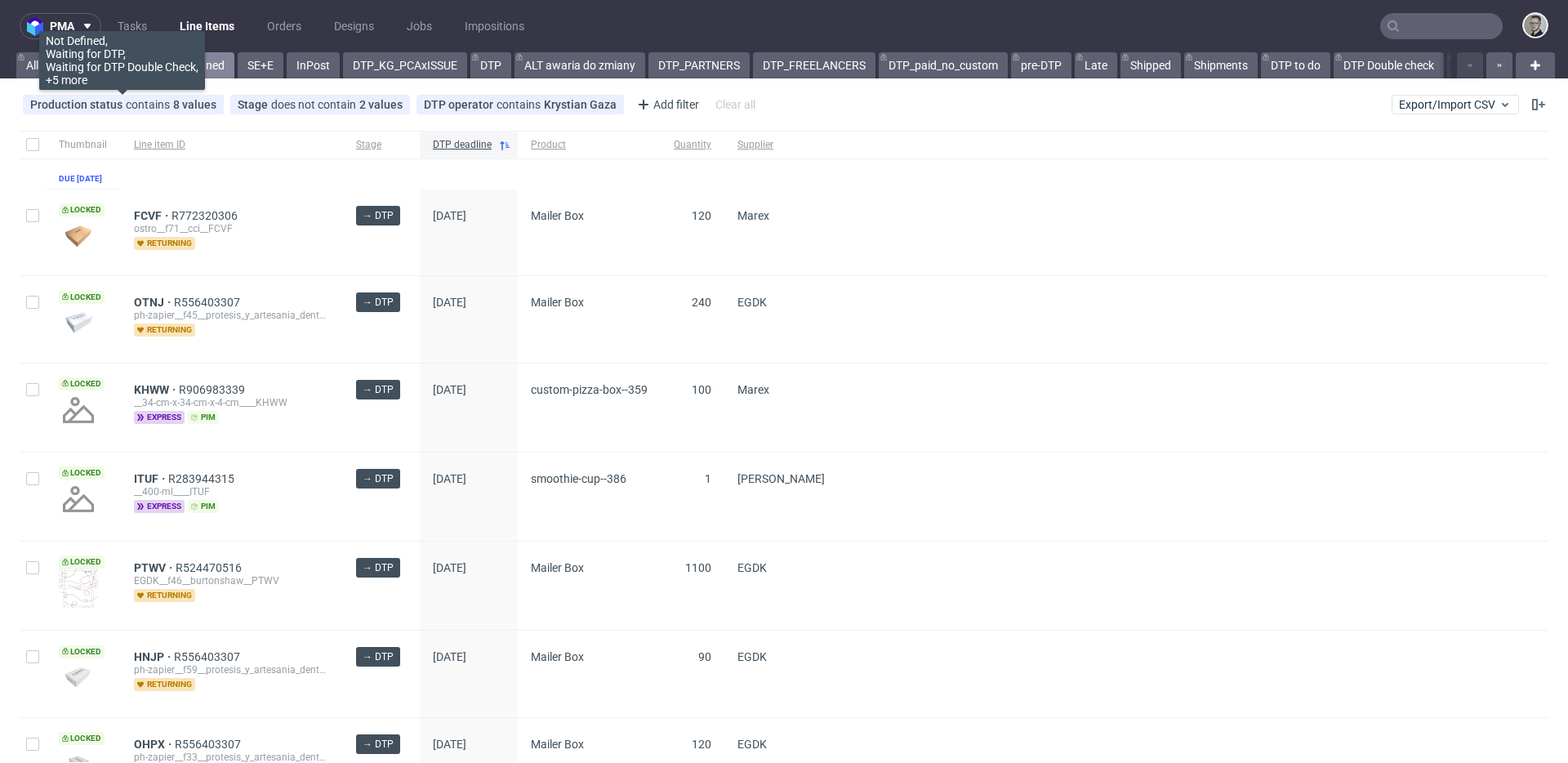
click at [185, 54] on link "DTP_unassigned" at bounding box center [181, 65] width 104 height 26
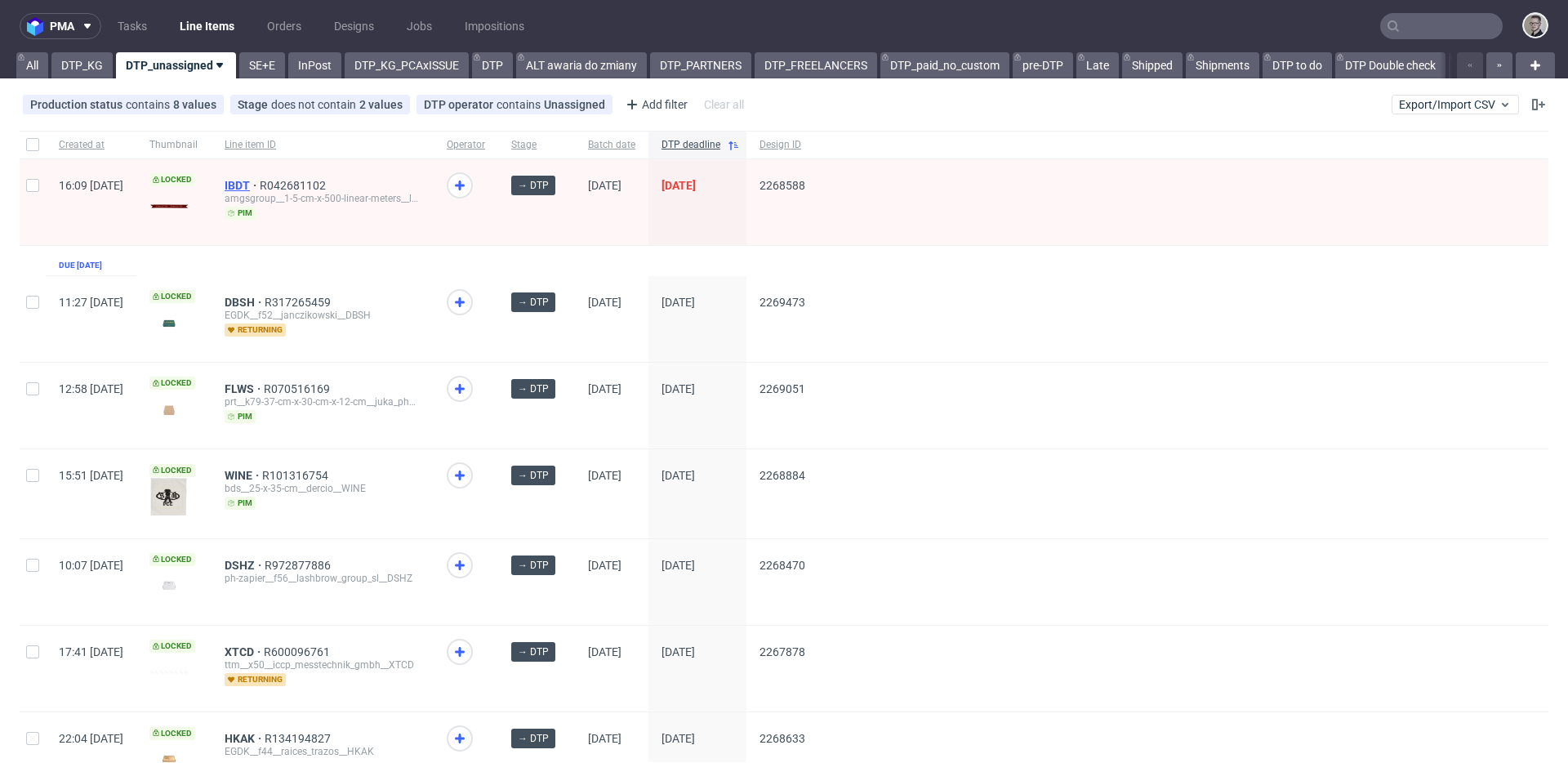
click at [259, 186] on span "IBDT" at bounding box center [242, 185] width 35 height 13
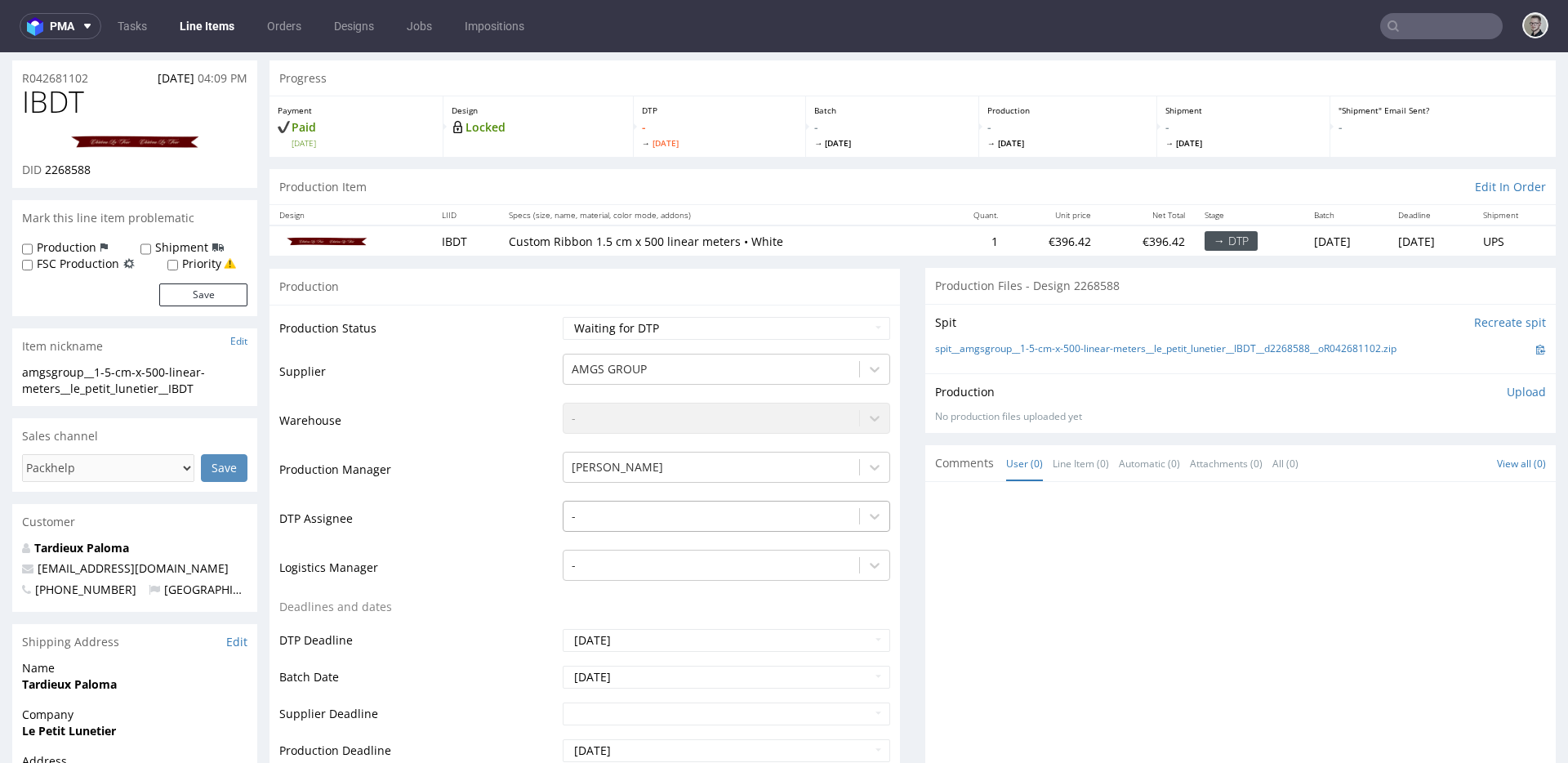
click at [774, 523] on div "-" at bounding box center [726, 512] width 327 height 23
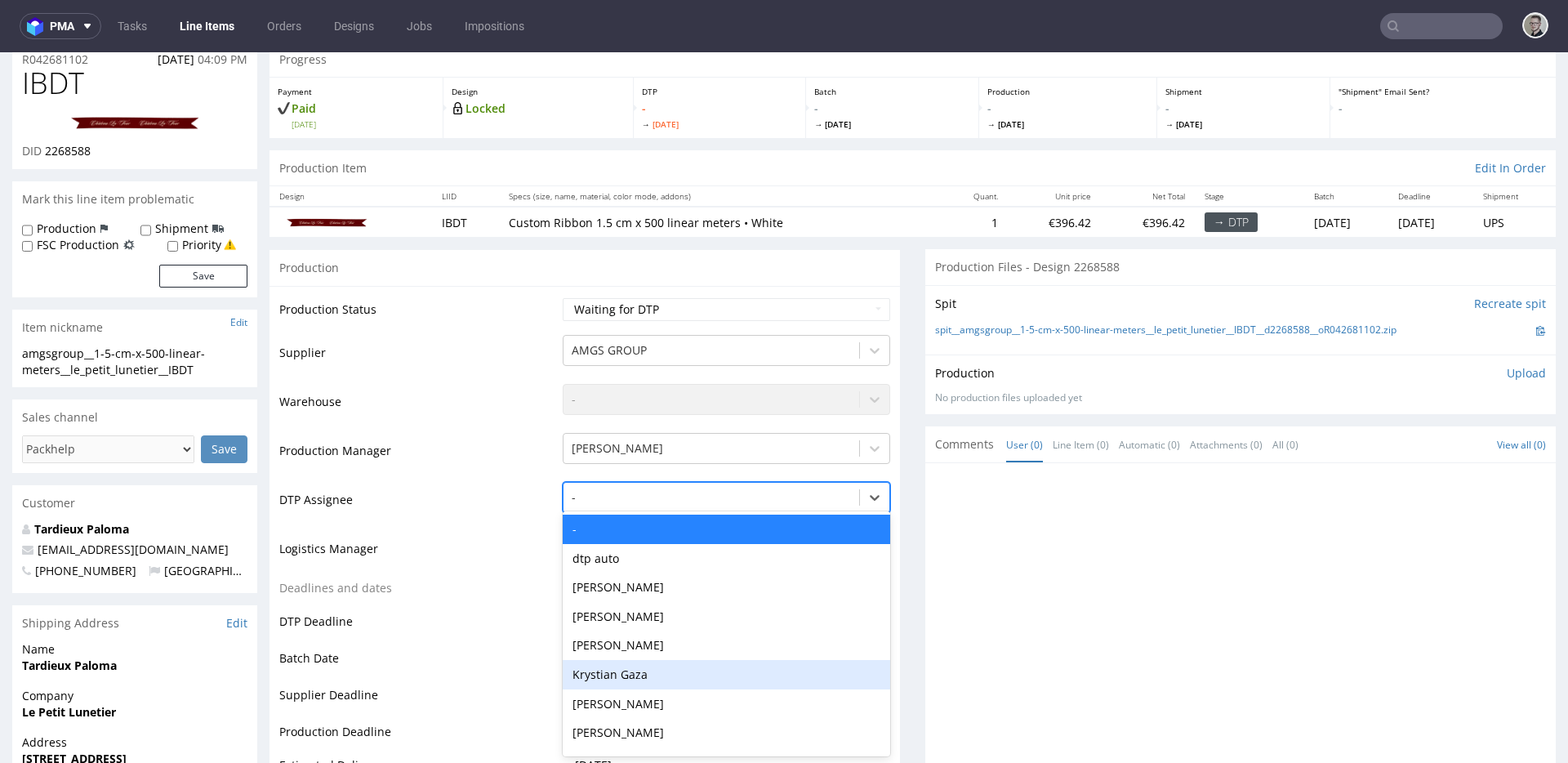
click at [744, 671] on div "Krystian Gaza" at bounding box center [726, 675] width 327 height 29
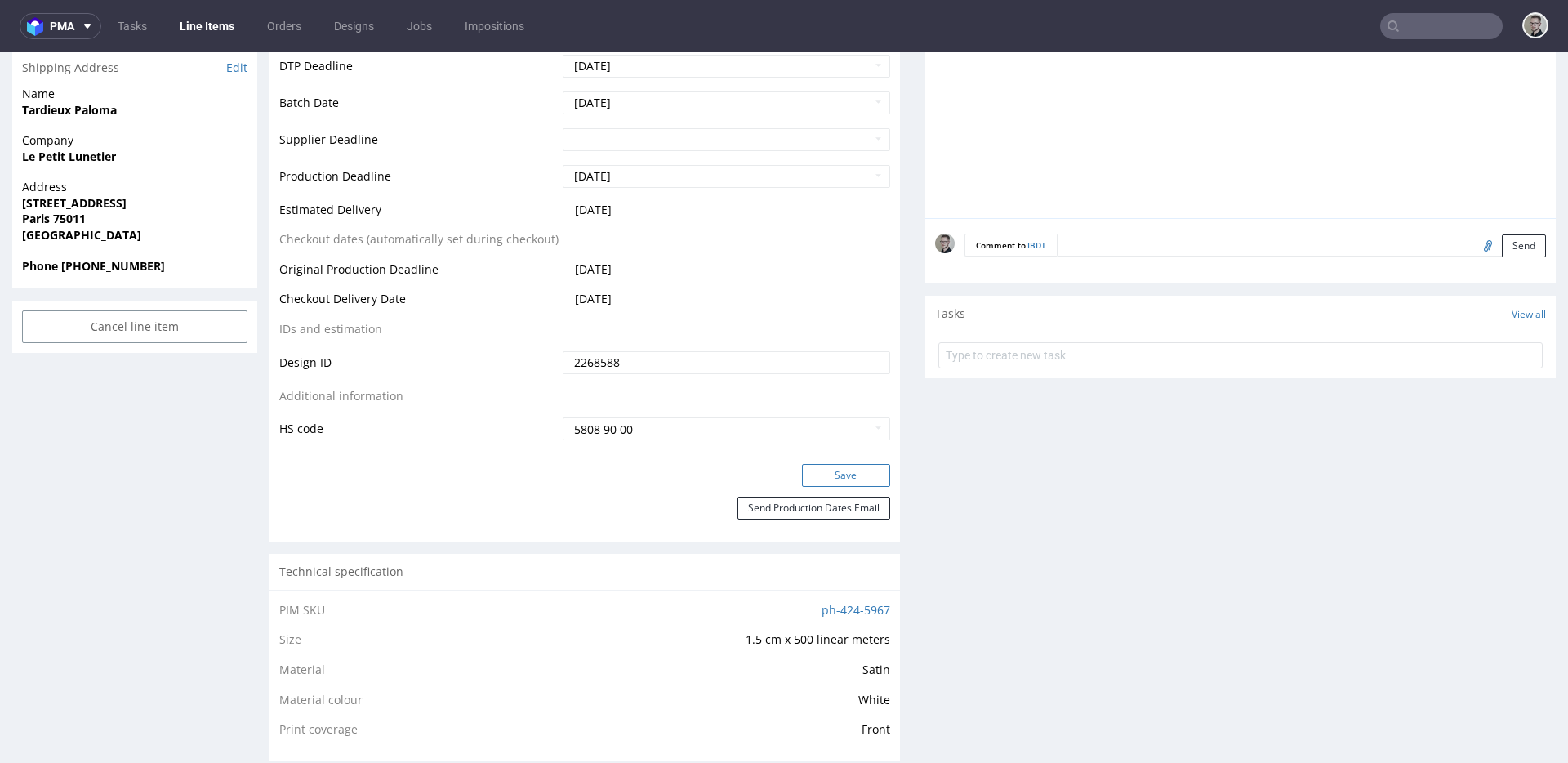
click at [834, 473] on button "Save" at bounding box center [845, 474] width 88 height 23
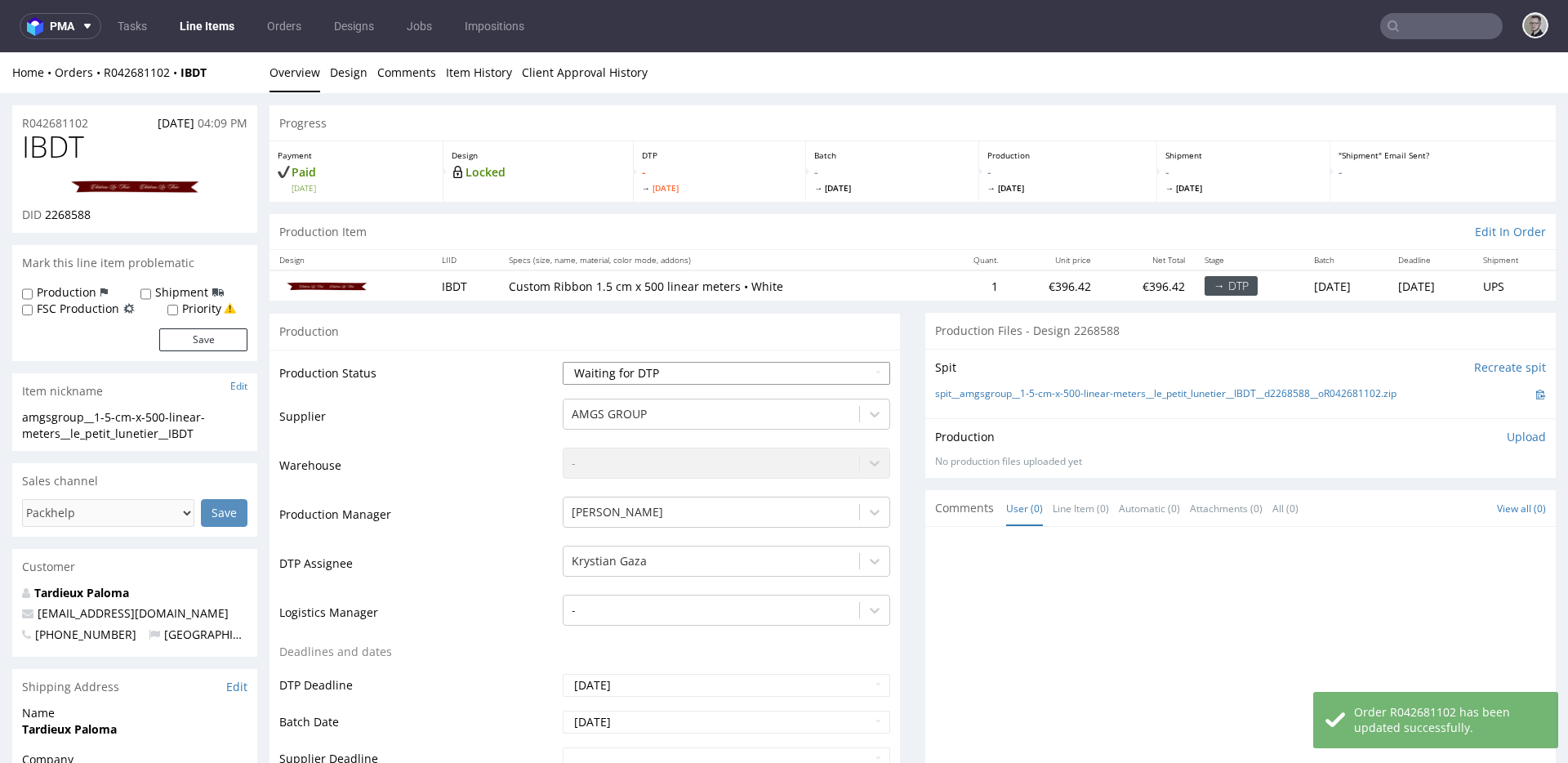
click at [701, 364] on select "Waiting for Artwork Waiting for Diecut Waiting for Mockup Waiting for DTP Waiti…" at bounding box center [726, 373] width 327 height 23
select select "dtp_in_process"
click at [562, 362] on select "Waiting for Artwork Waiting for Diecut Waiting for Mockup Waiting for DTP Waiti…" at bounding box center [726, 373] width 327 height 23
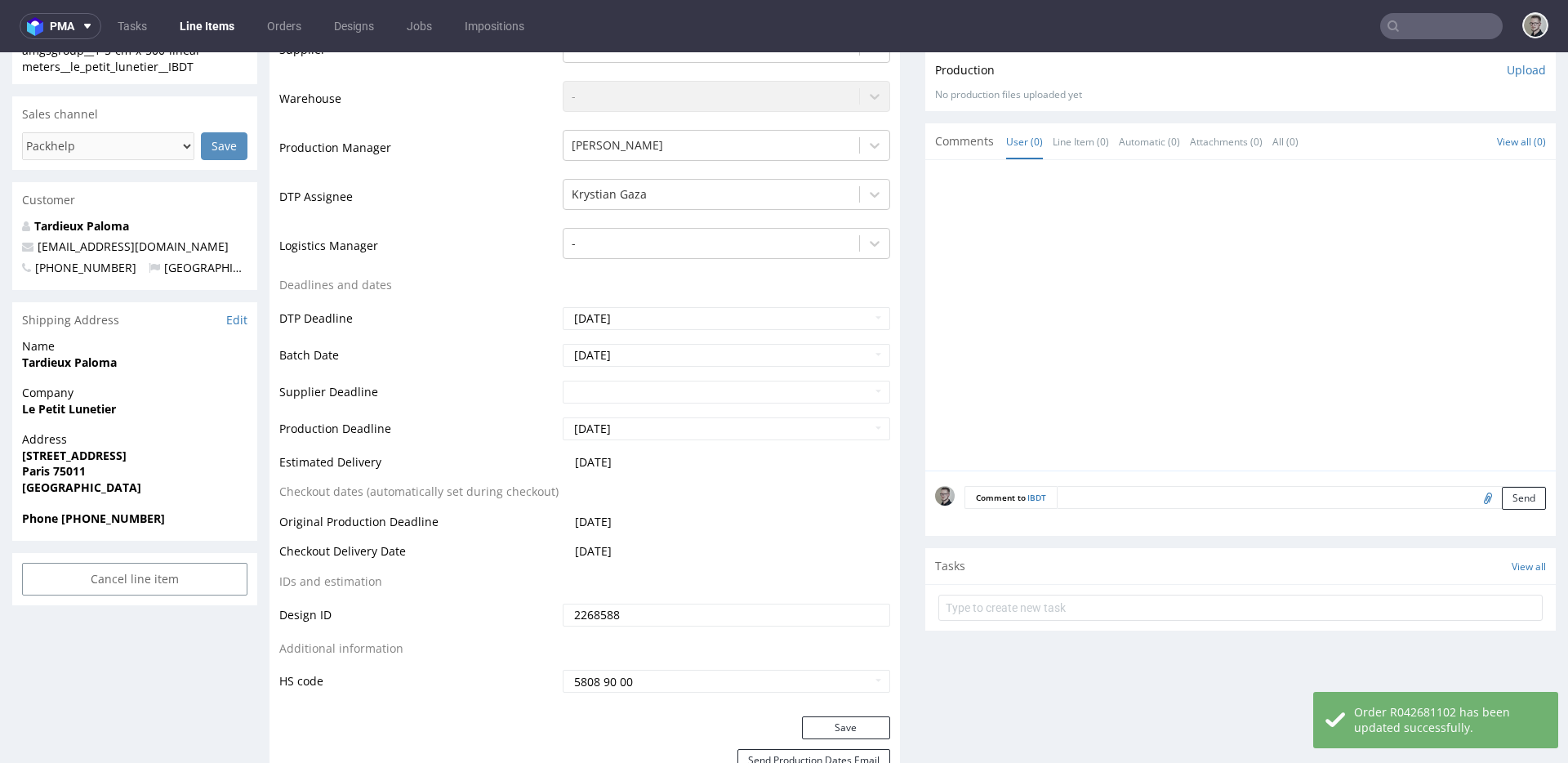
scroll to position [381, 0]
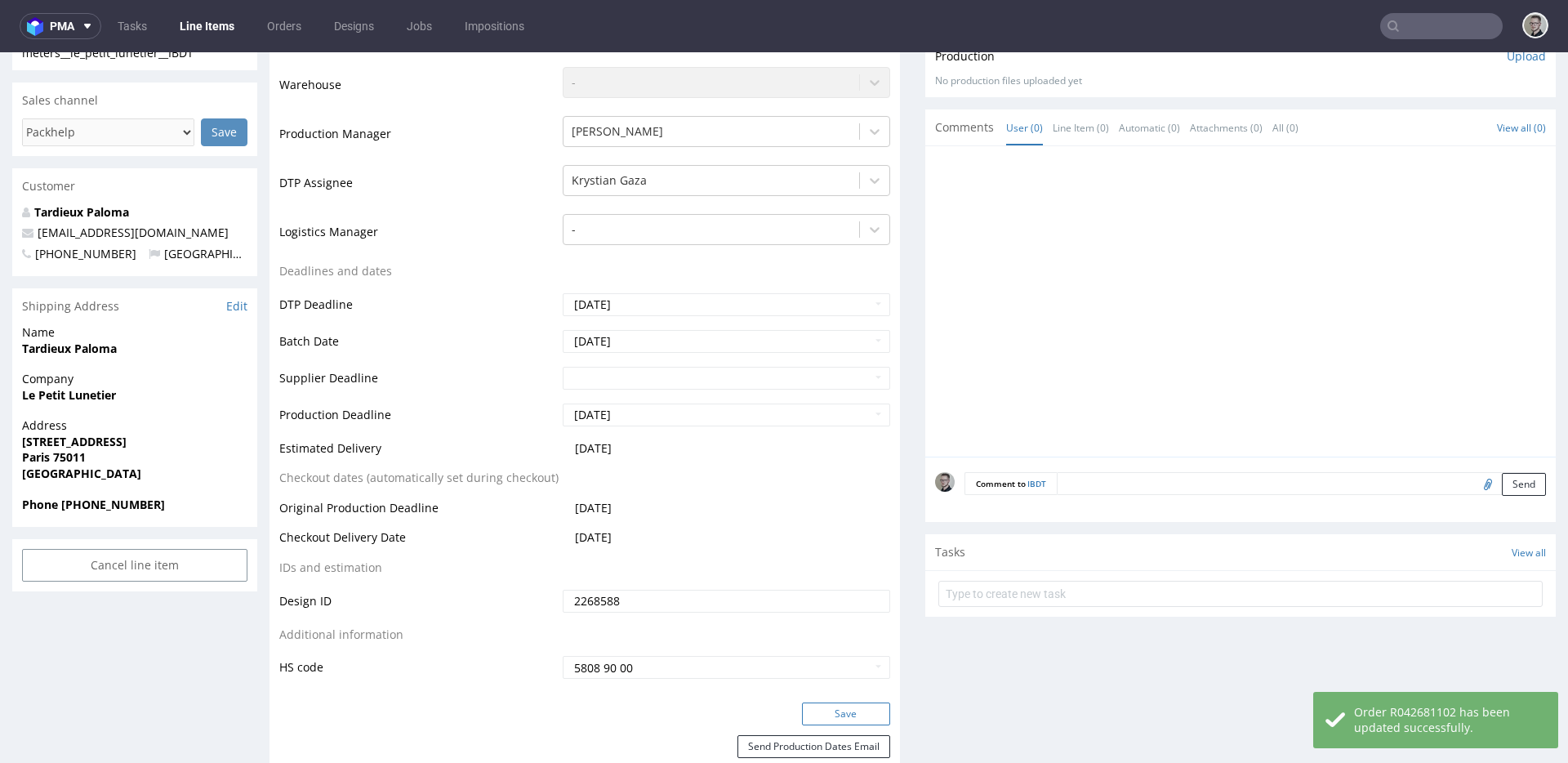
click at [863, 709] on button "Save" at bounding box center [845, 713] width 88 height 23
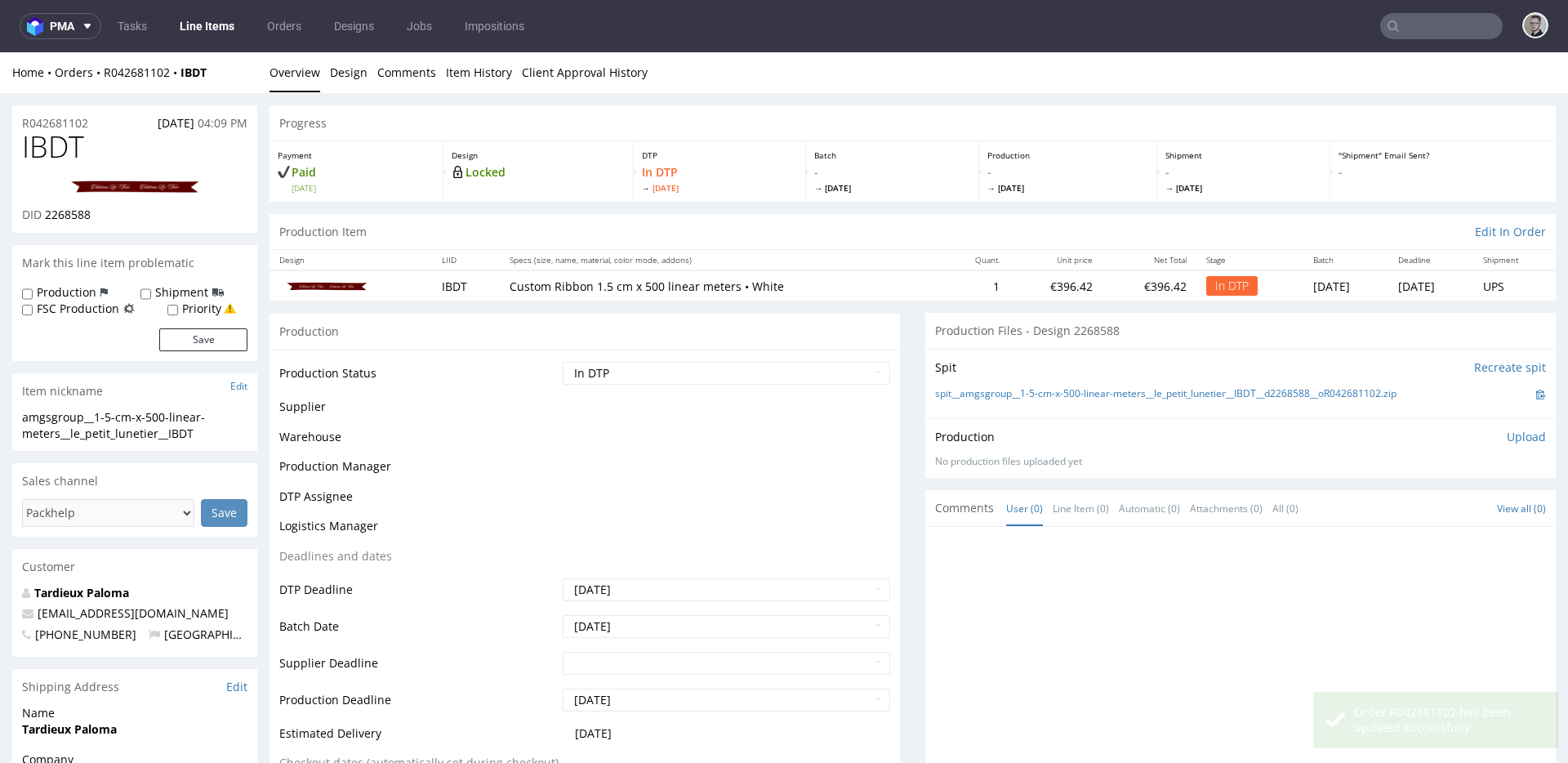
scroll to position [0, 0]
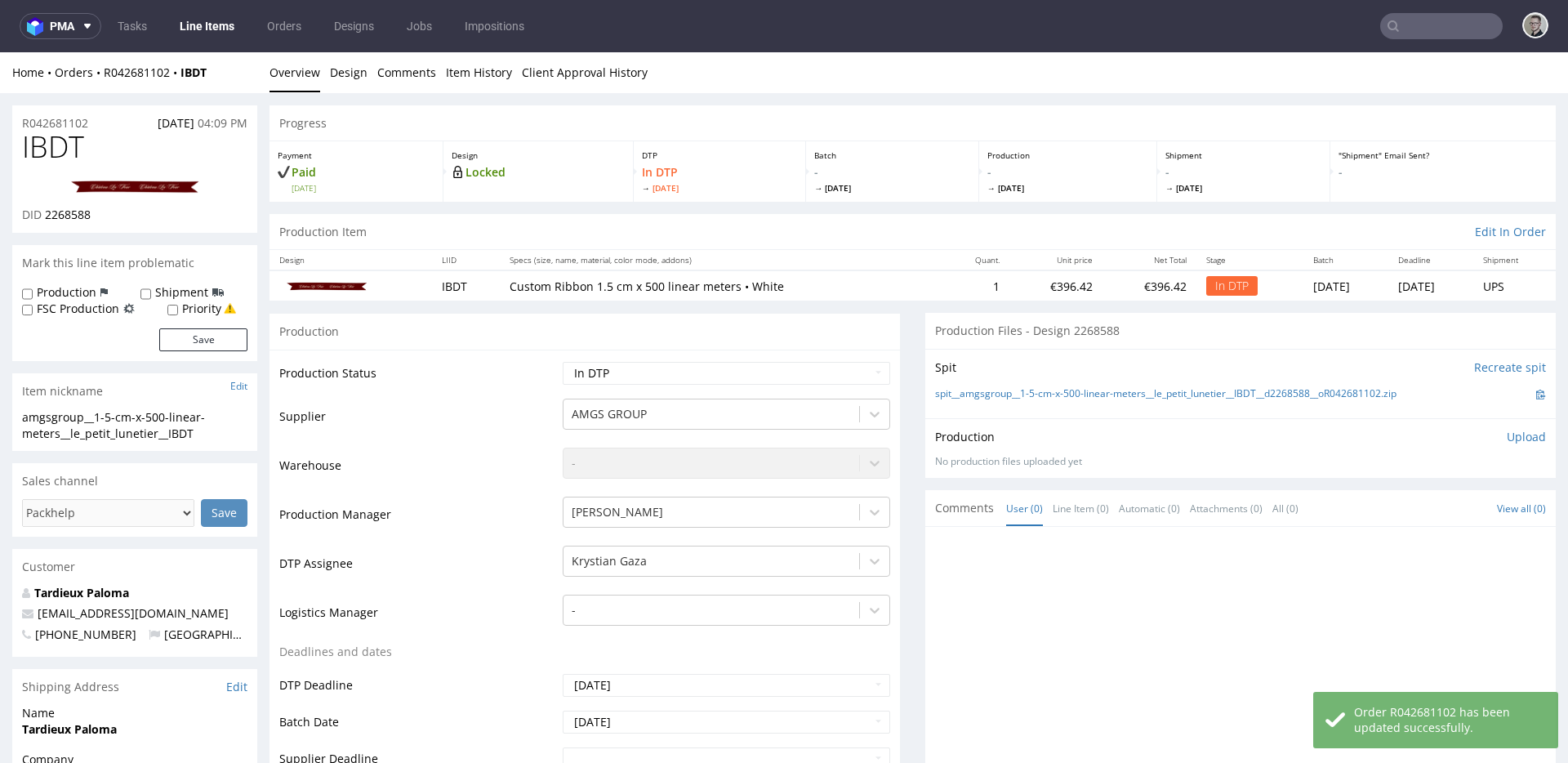
click at [1053, 379] on div "Spit Recreate spit spit__amgsgroup__1-5-cm-x-500-linear-meters__le_petit_luneti…" at bounding box center [1240, 383] width 630 height 70
click at [1045, 391] on link "spit__amgsgroup__1-5-cm-x-500-linear-meters__le_petit_lunetier__IBDT__d2268588_…" at bounding box center [1165, 394] width 462 height 14
click at [356, 74] on link "Design" at bounding box center [348, 73] width 37 height 40
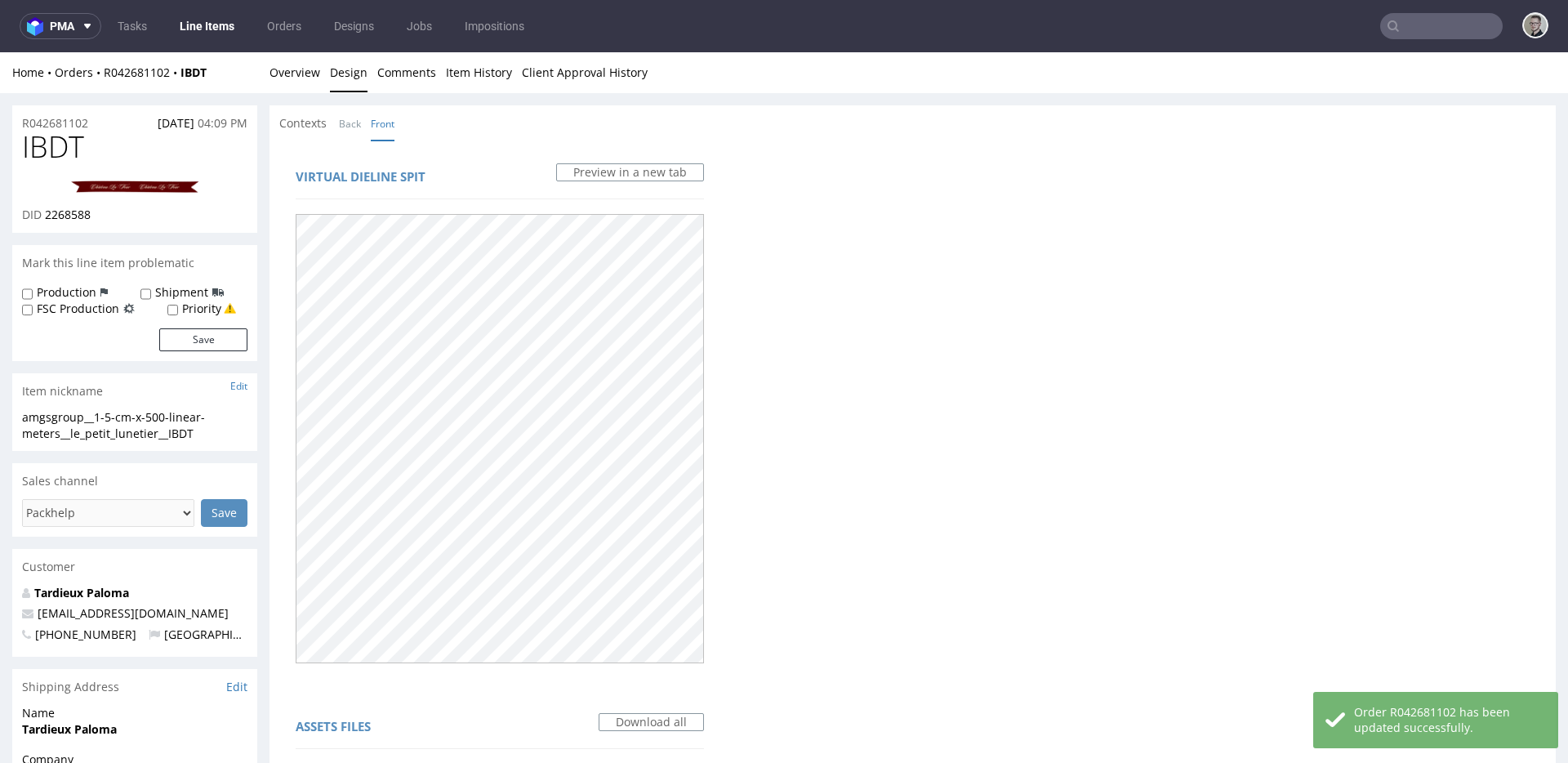
scroll to position [572, 0]
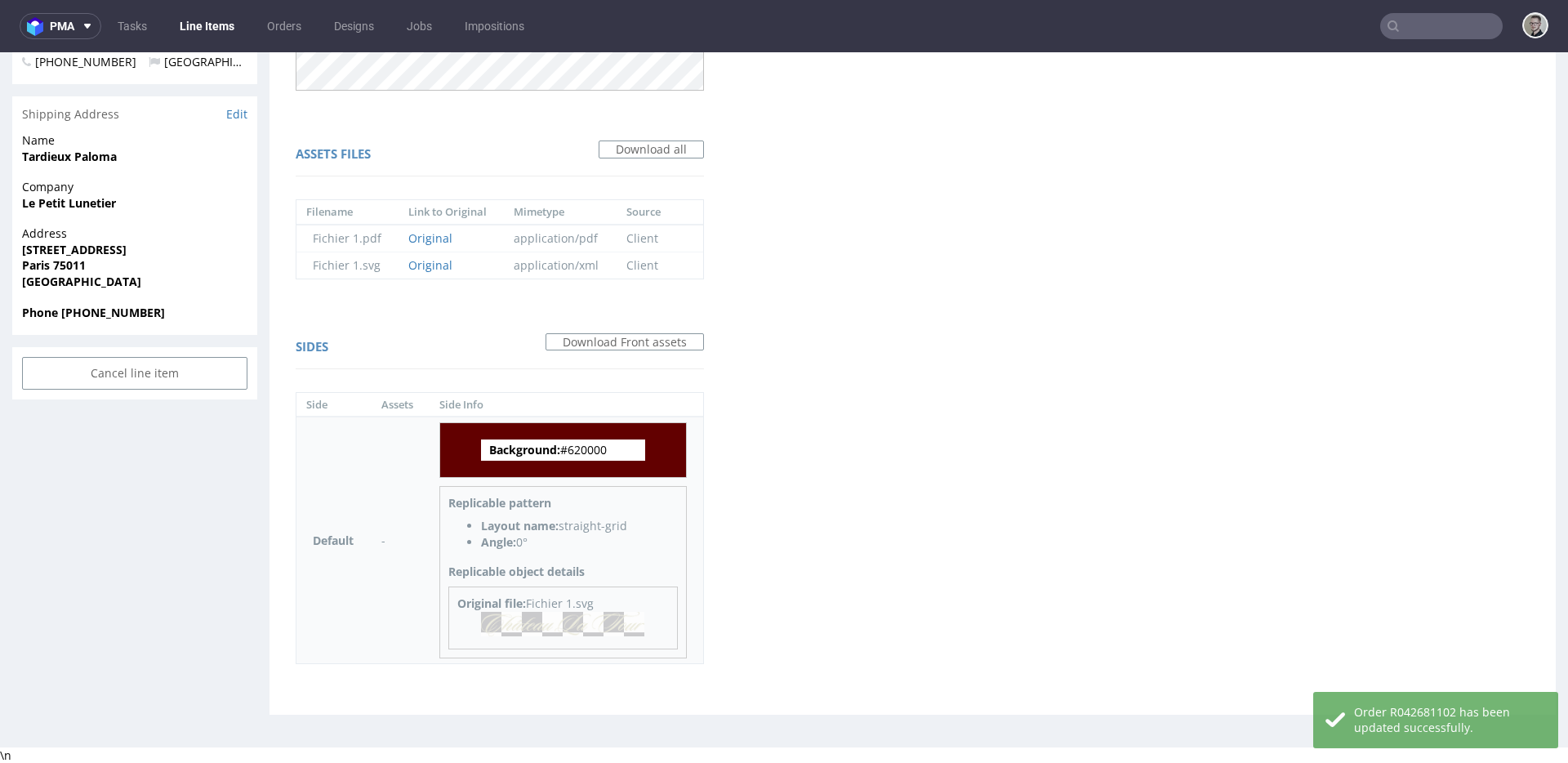
click at [554, 625] on img at bounding box center [562, 623] width 163 height 24
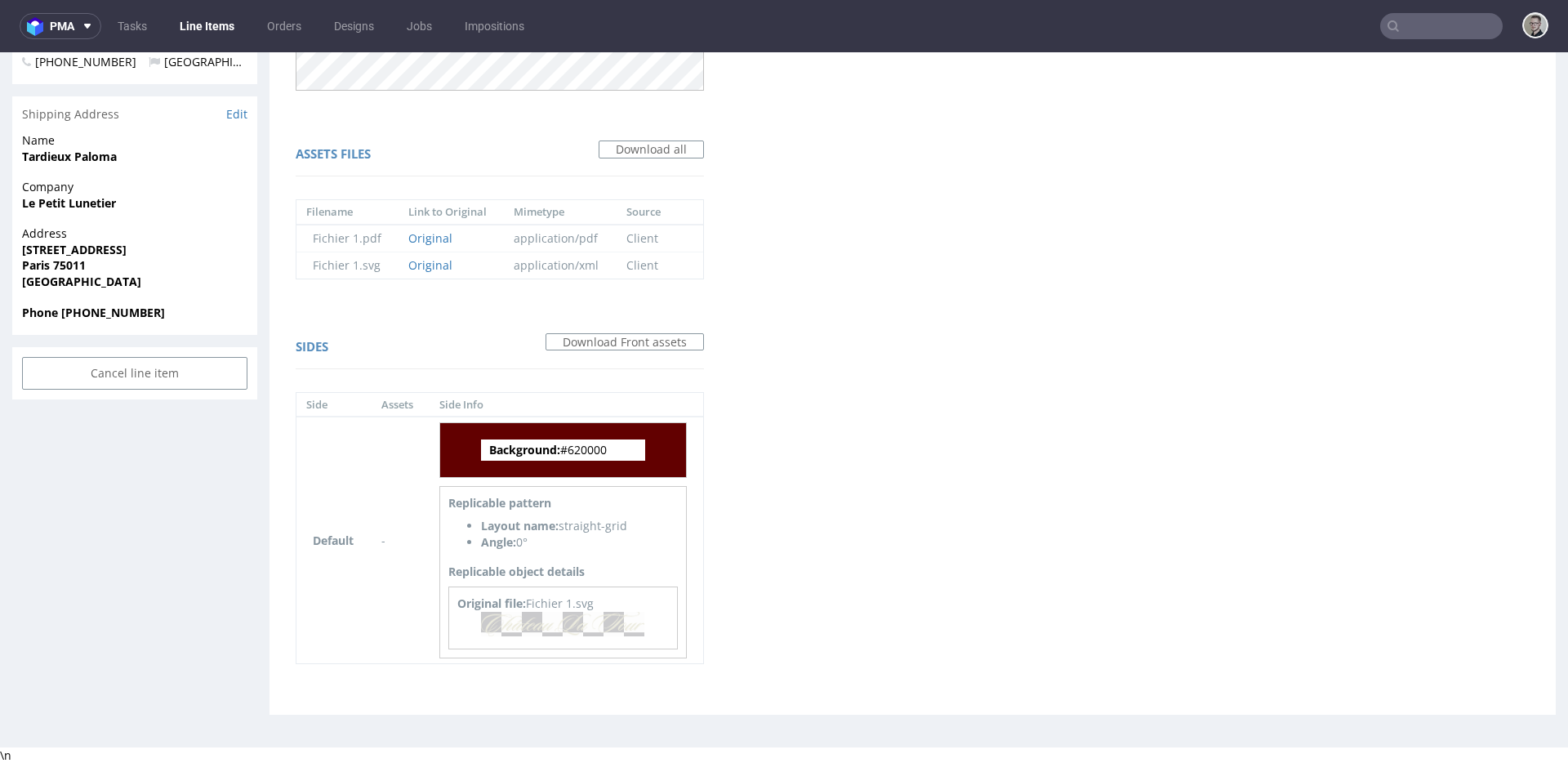
scroll to position [0, 0]
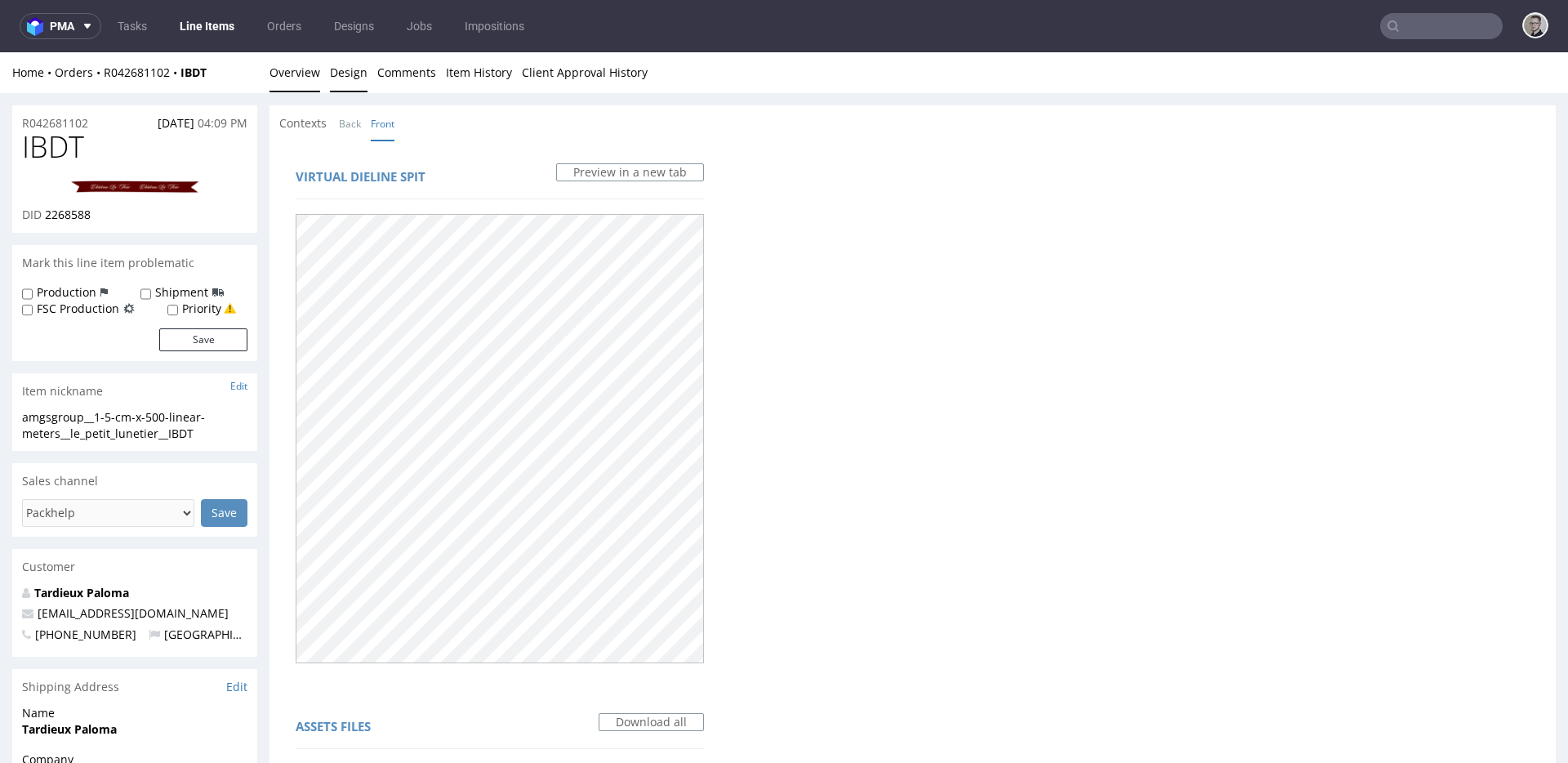
click at [307, 70] on link "Overview" at bounding box center [295, 73] width 51 height 40
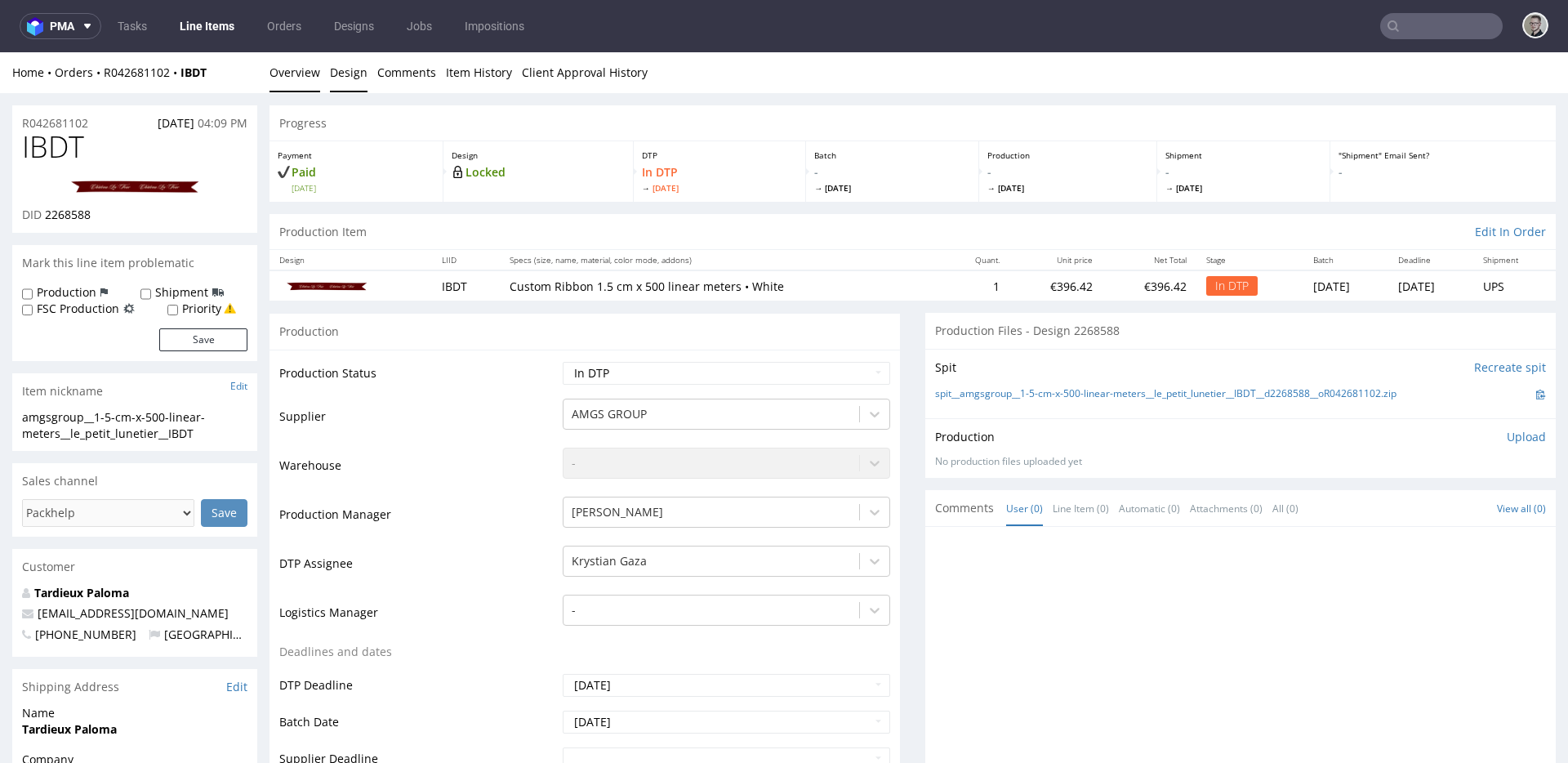
click at [346, 73] on link "Design" at bounding box center [348, 73] width 37 height 40
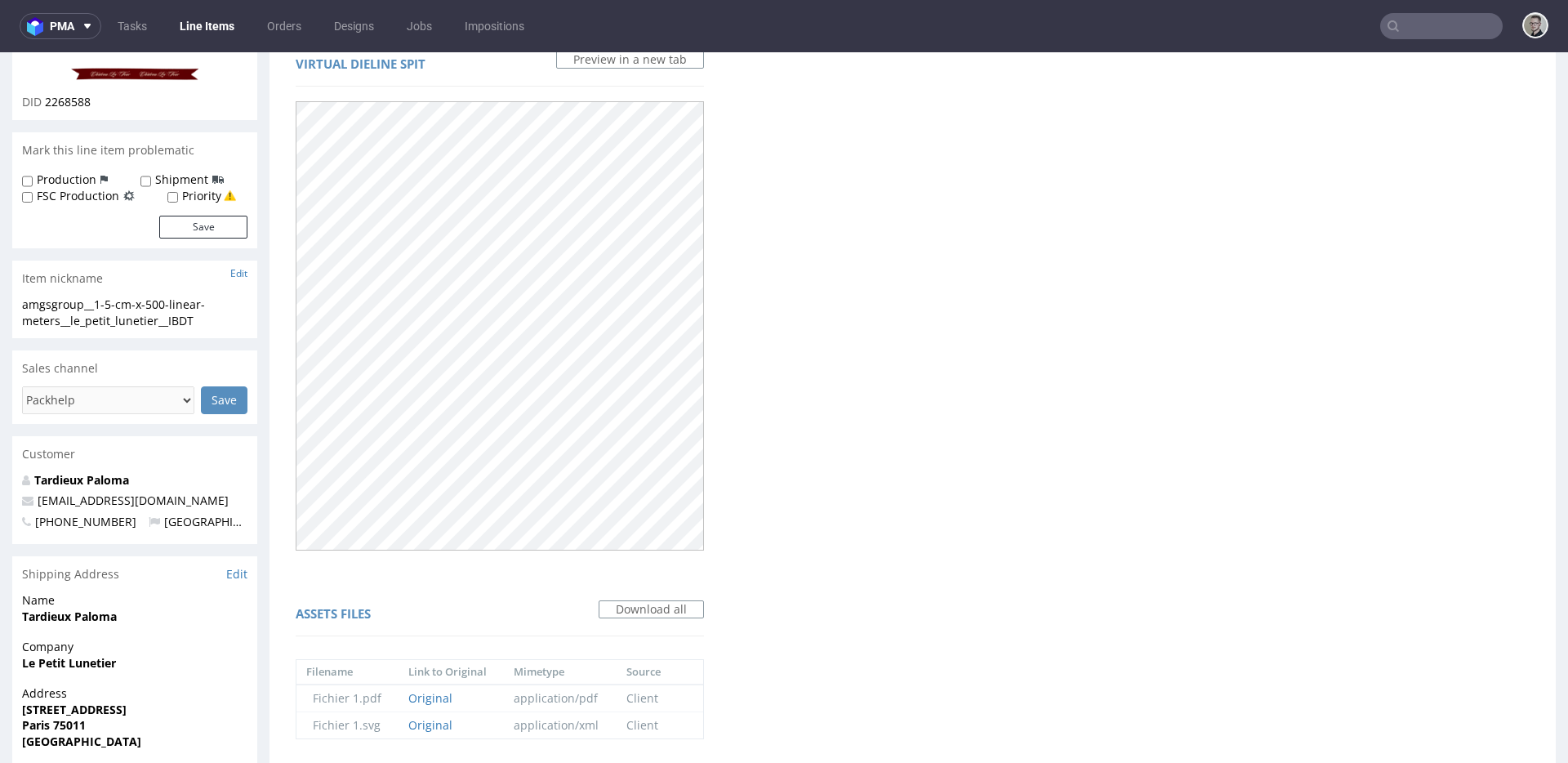
scroll to position [572, 0]
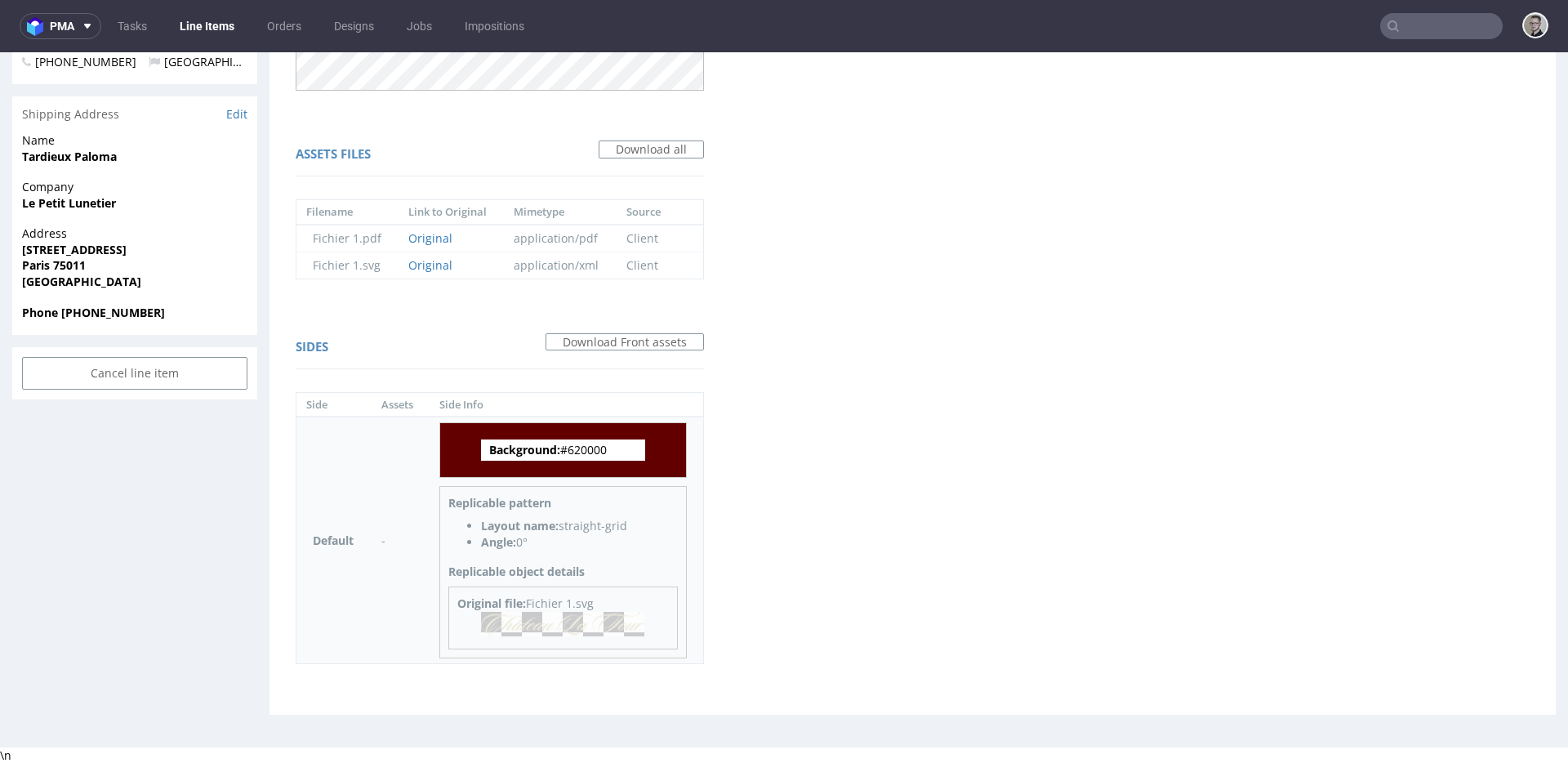
click at [587, 449] on span "Background: #620000" at bounding box center [562, 449] width 164 height 21
copy span "620000"
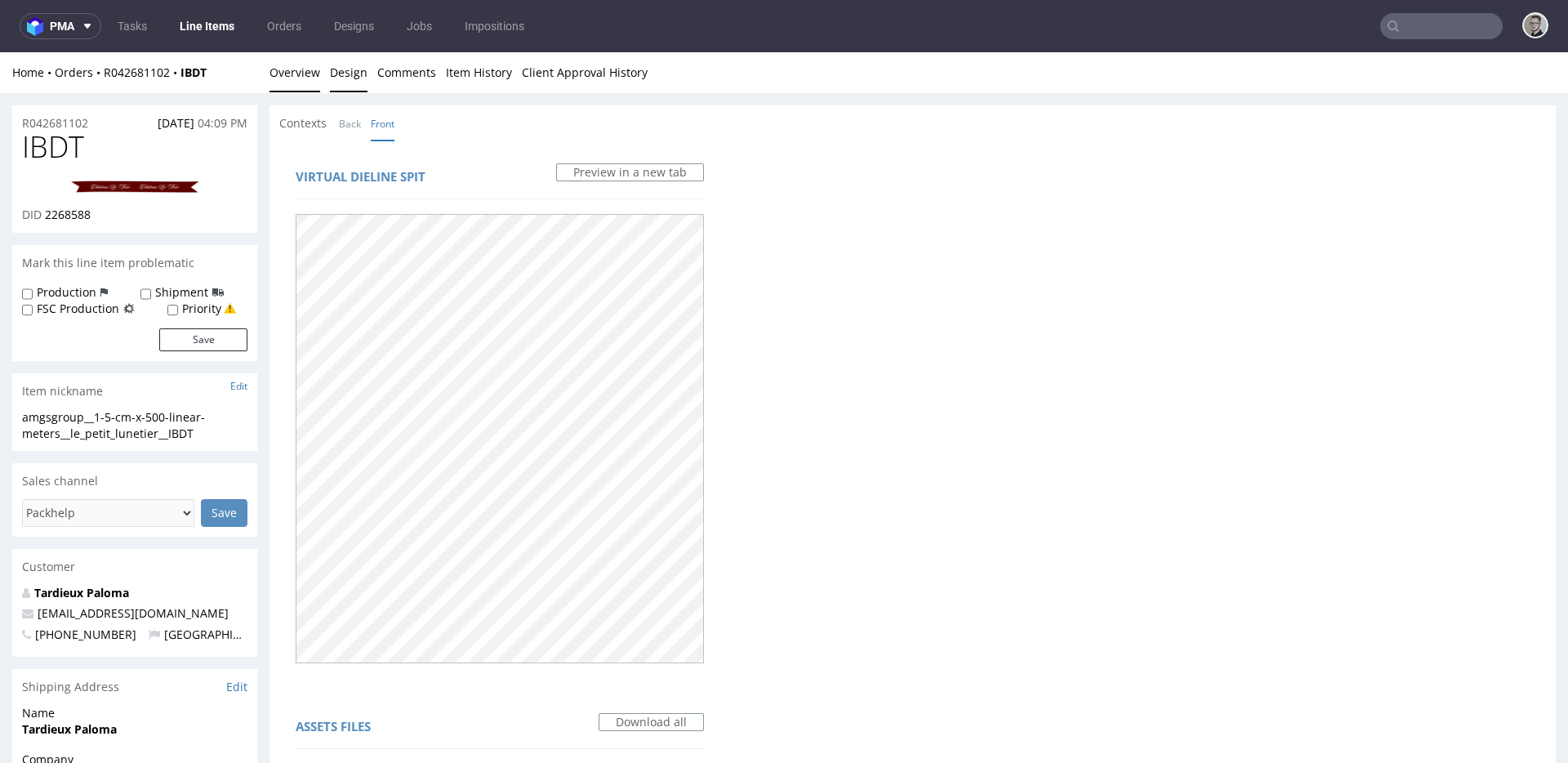
click at [302, 77] on link "Overview" at bounding box center [295, 73] width 51 height 40
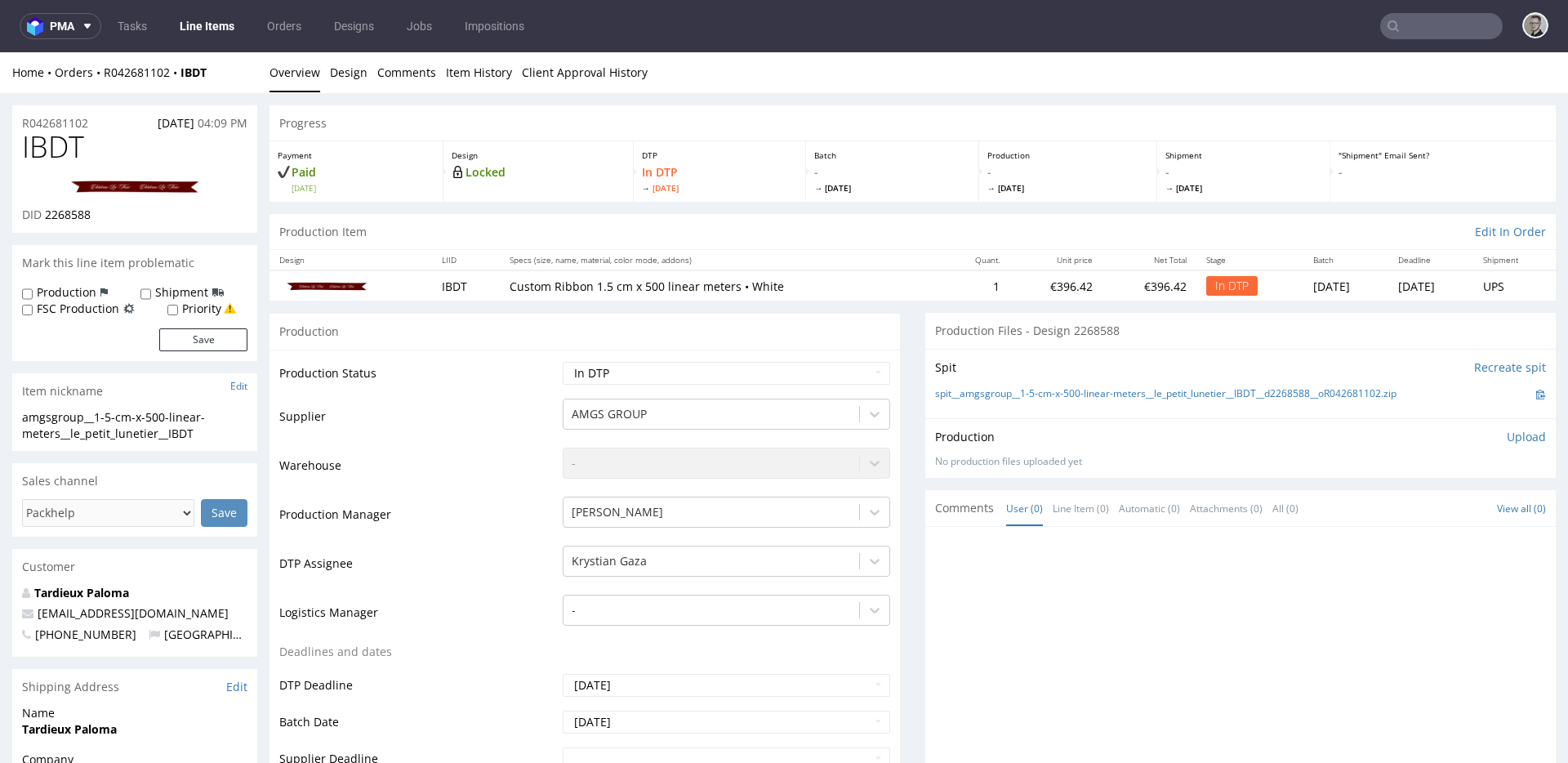
click at [1514, 433] on p "Upload" at bounding box center [1525, 437] width 39 height 16
click at [1409, 508] on div "Add files" at bounding box center [1430, 511] width 82 height 24
type input "C:\fakepath\amgsgroup__1-5-cm-x-500-linear-meters__le_petit_lunetier__IBDT__d22…"
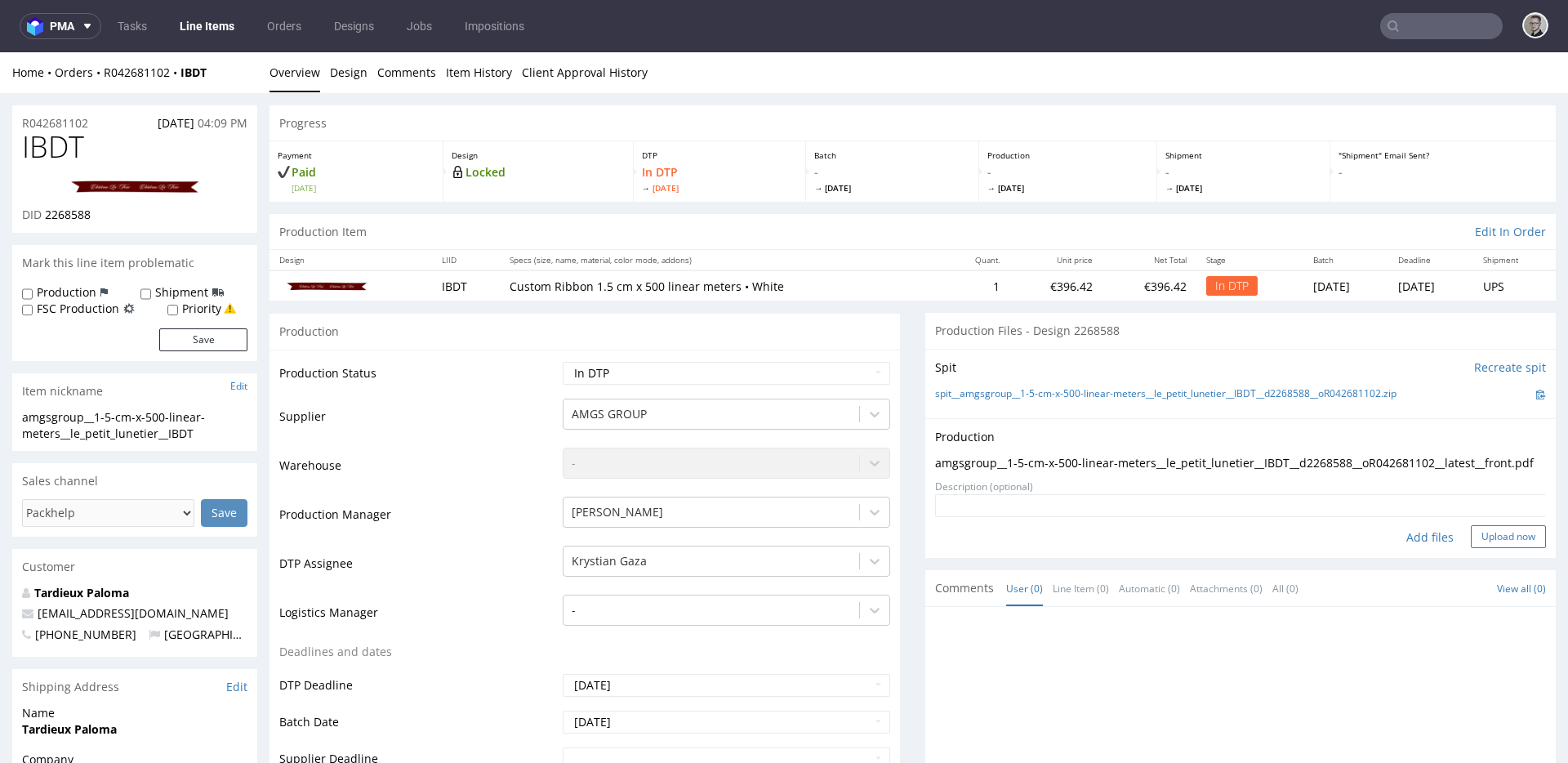
click at [1471, 545] on button "Upload now" at bounding box center [1508, 536] width 75 height 23
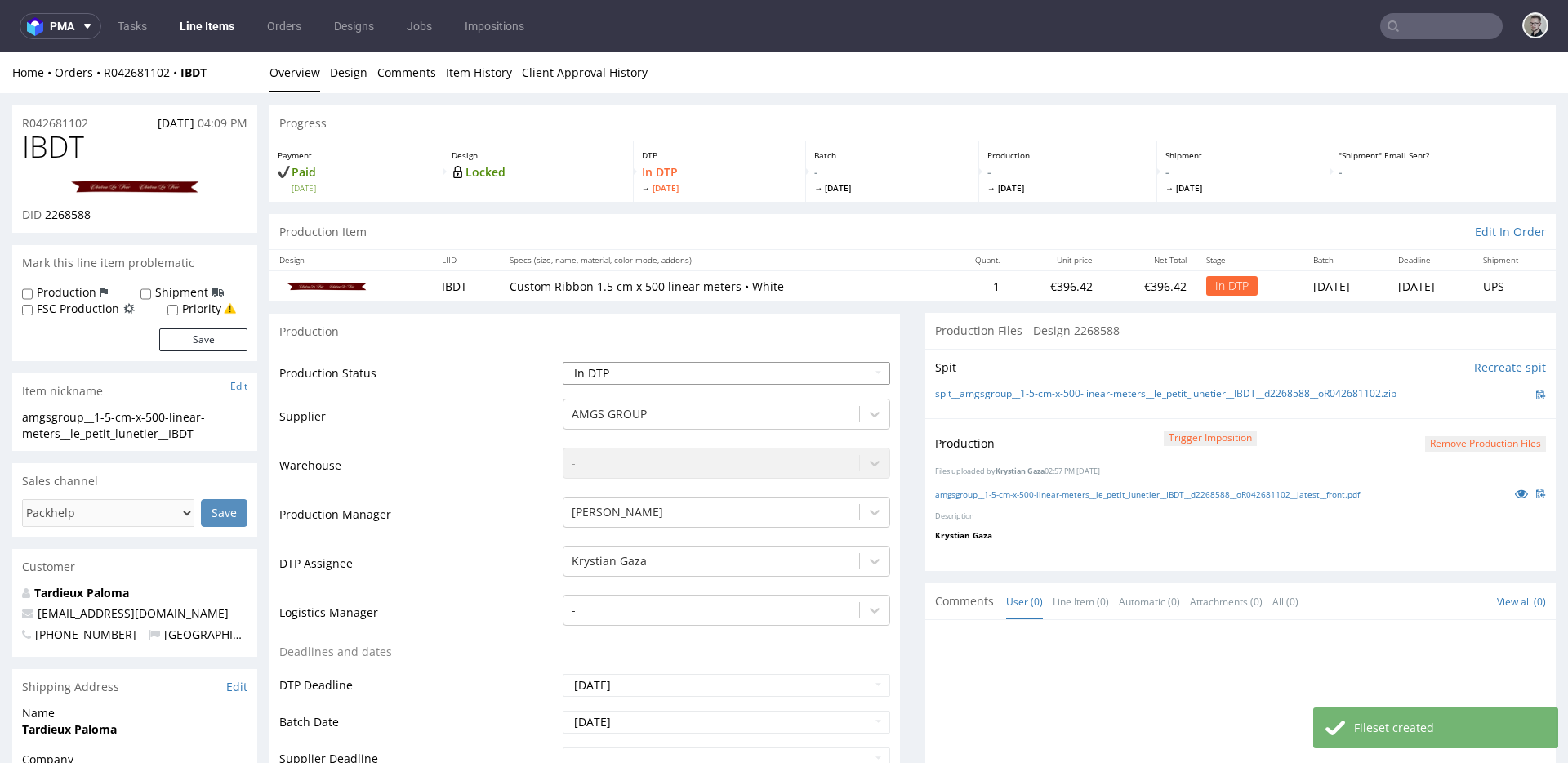
click at [644, 363] on select "Waiting for Artwork Waiting for Diecut Waiting for Mockup Waiting for DTP Waiti…" at bounding box center [726, 373] width 327 height 23
select select "dtp_production_ready"
click at [562, 362] on select "Waiting for Artwork Waiting for Diecut Waiting for Mockup Waiting for DTP Waiti…" at bounding box center [726, 373] width 327 height 23
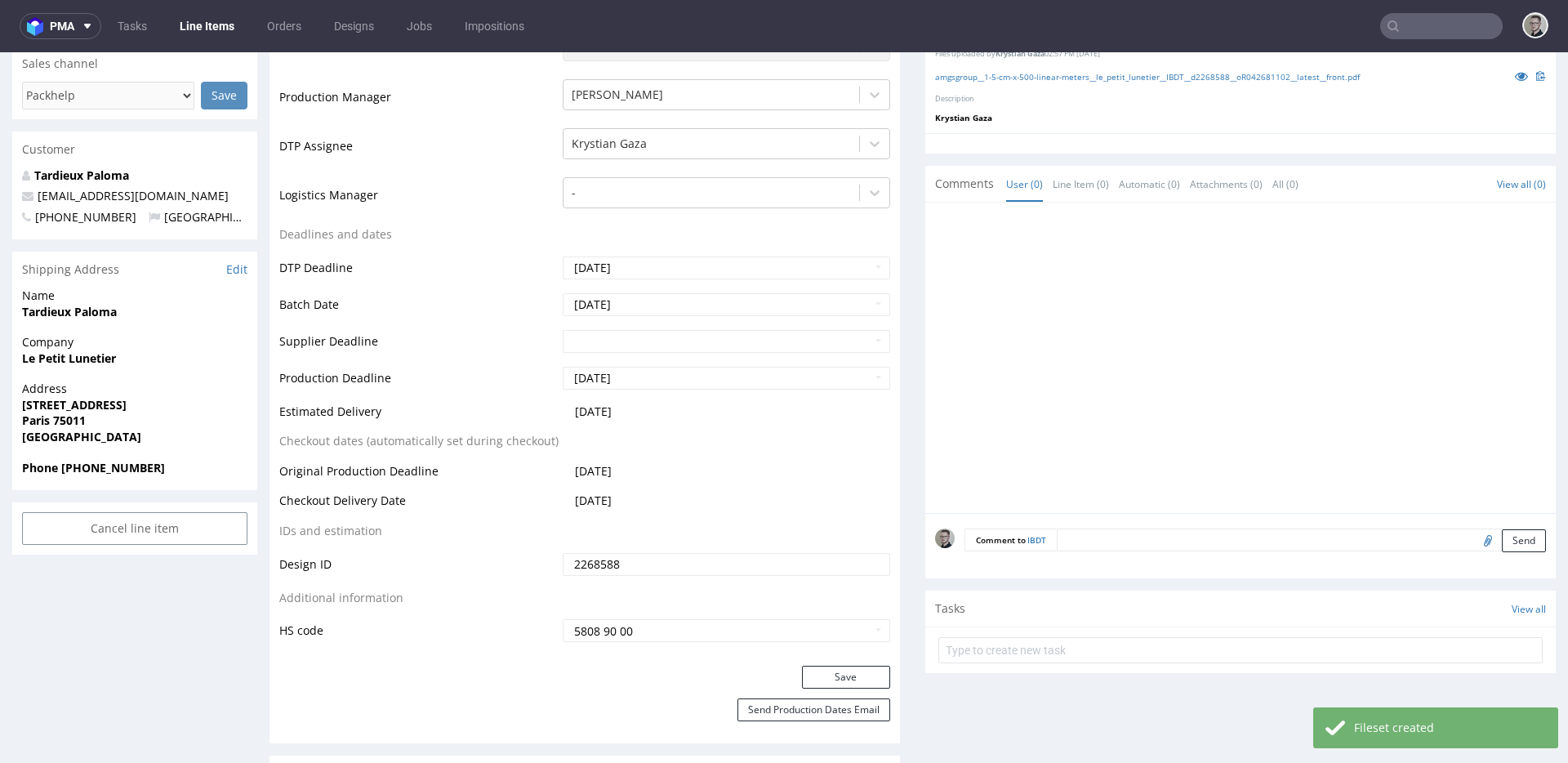
scroll to position [719, 0]
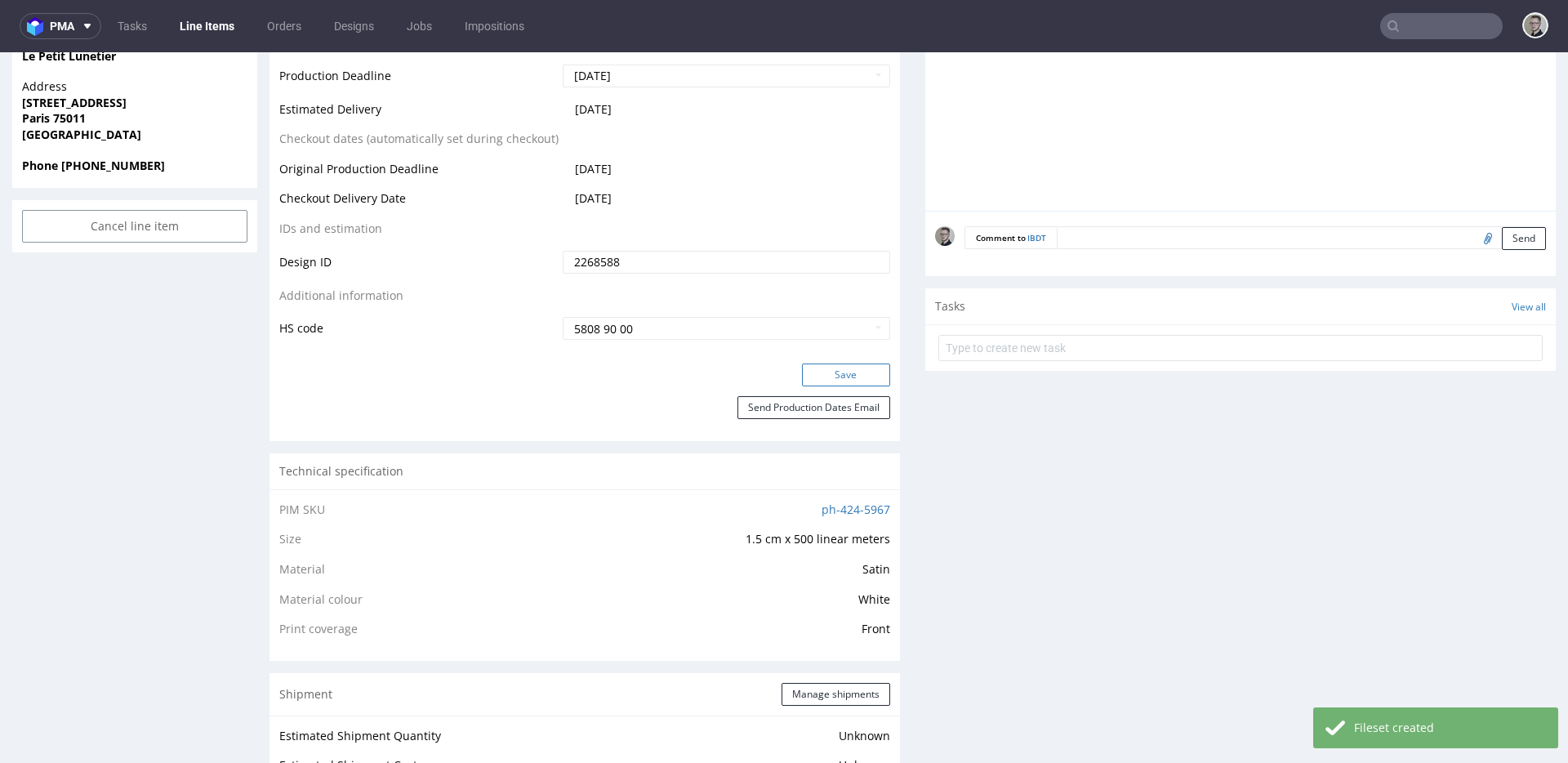
click at [862, 375] on button "Save" at bounding box center [845, 375] width 88 height 23
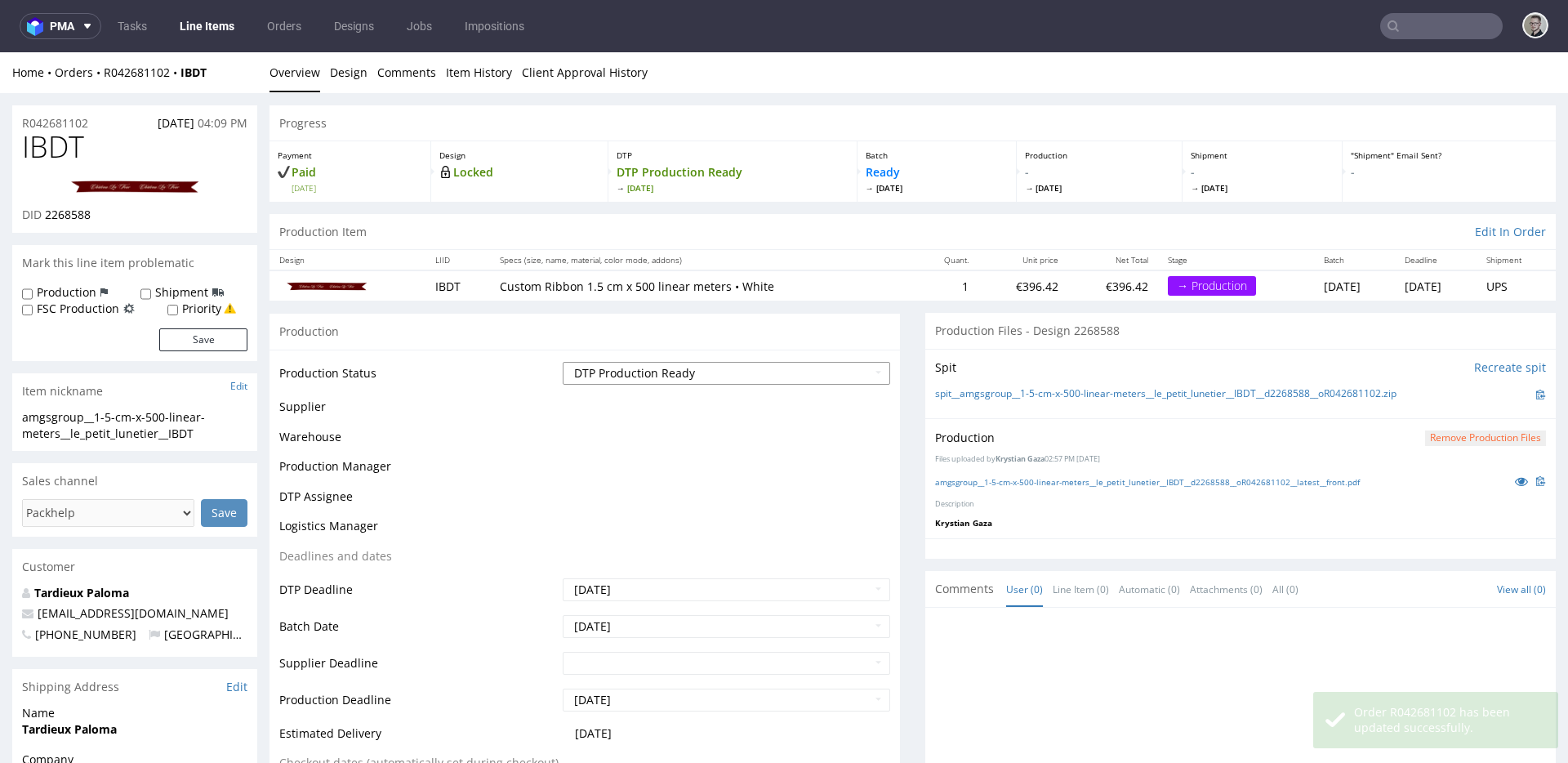
scroll to position [0, 0]
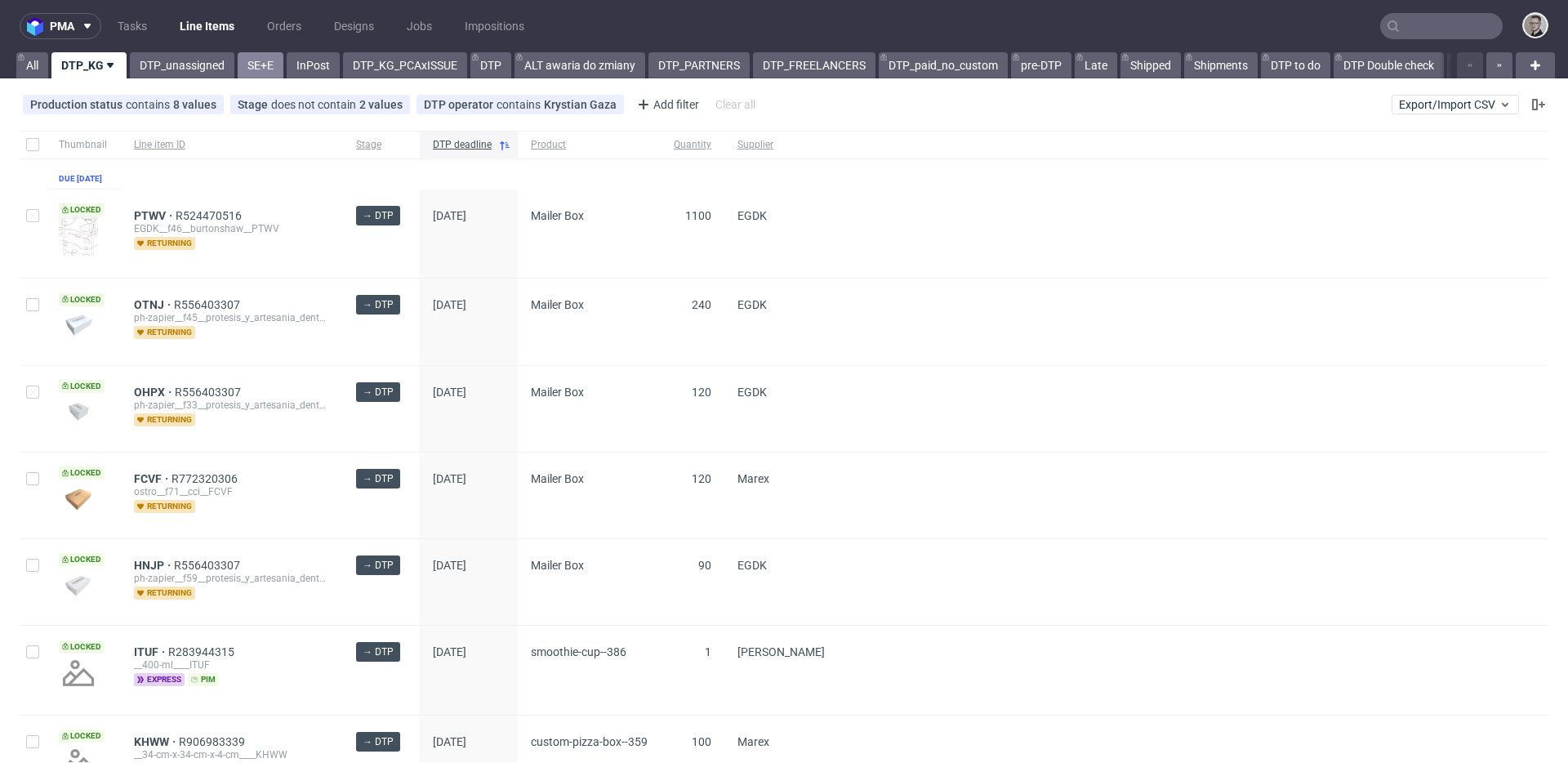
click at [267, 68] on link "SE+E" at bounding box center [260, 65] width 45 height 26
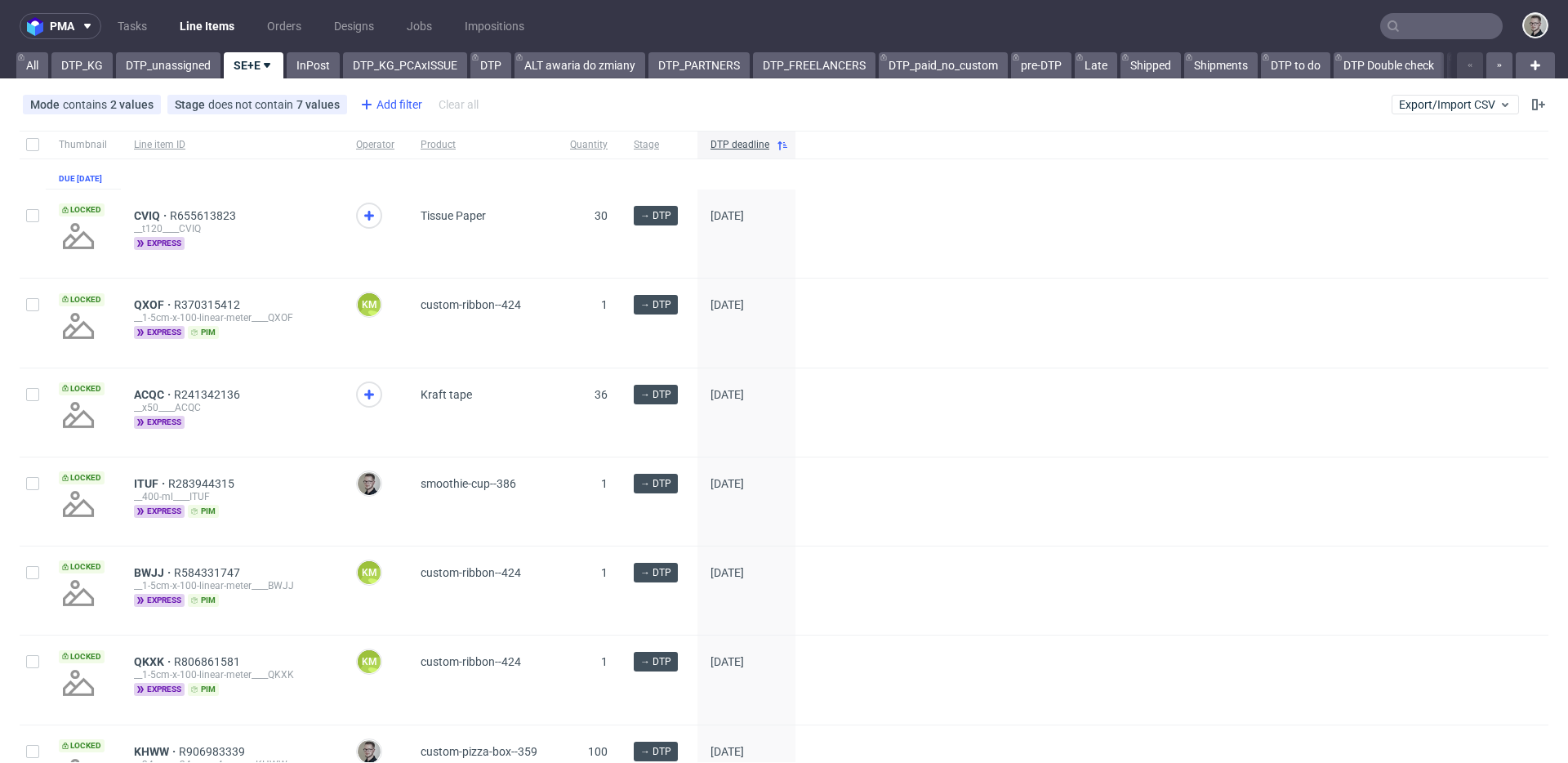
click at [397, 105] on div "Add filter" at bounding box center [389, 104] width 72 height 26
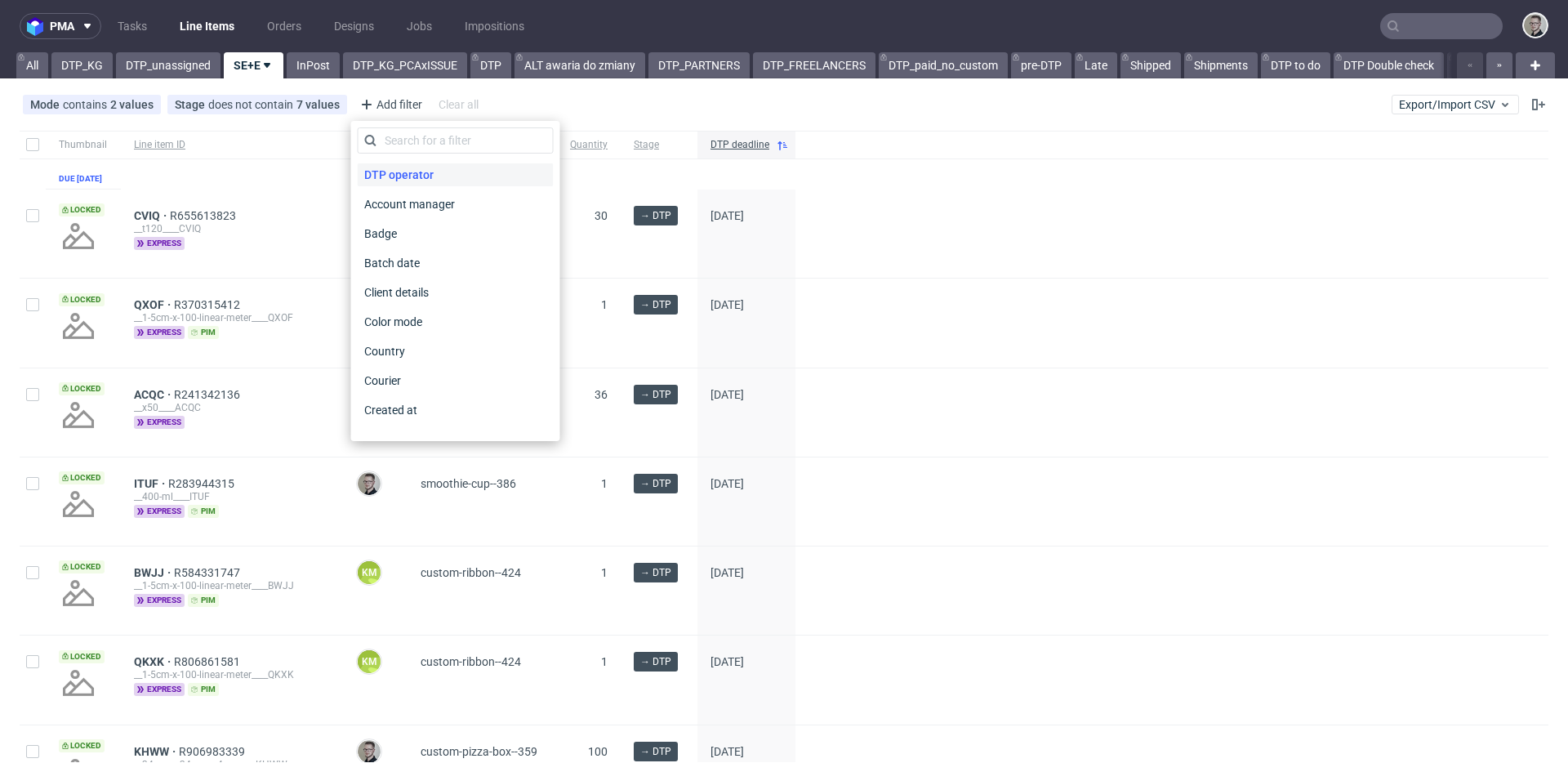
click at [426, 179] on span "DTP operator" at bounding box center [398, 174] width 83 height 23
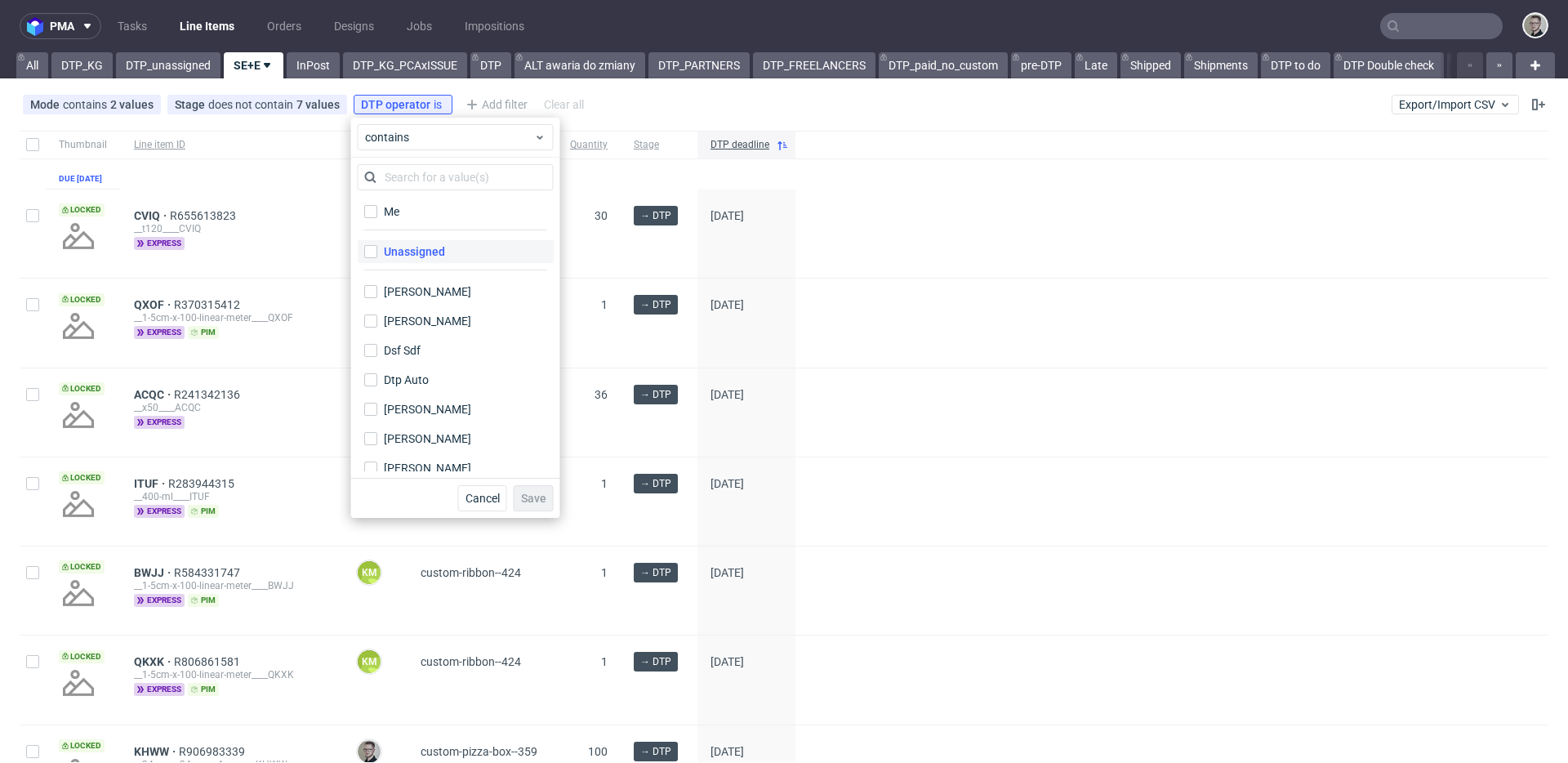
click at [444, 250] on label "Unassigned" at bounding box center [455, 251] width 196 height 23
click at [377, 250] on input "Unassigned" at bounding box center [371, 251] width 13 height 13
checkbox input "true"
click at [535, 493] on span "Save" at bounding box center [533, 498] width 25 height 12
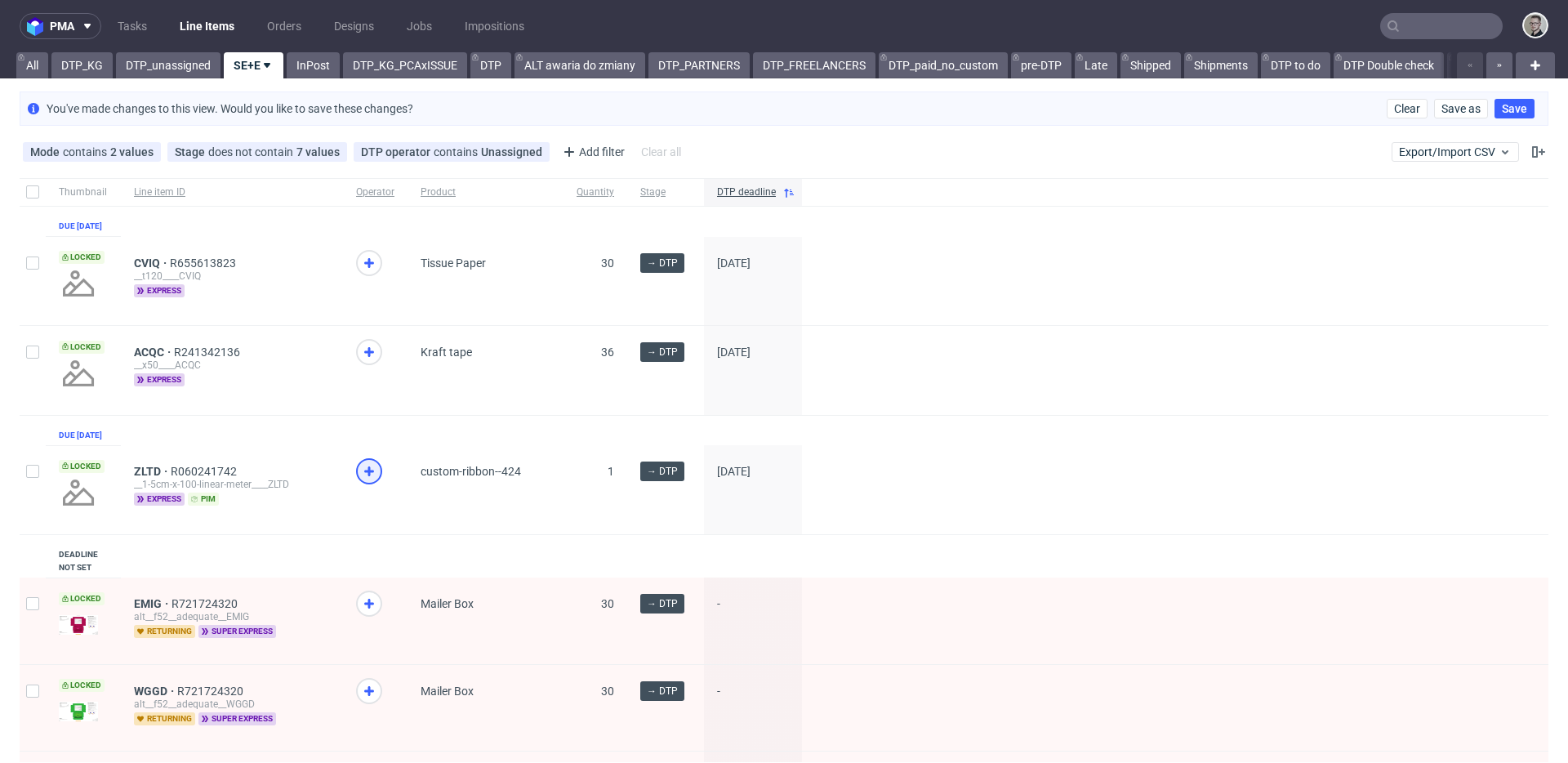
click at [370, 481] on icon at bounding box center [369, 472] width 20 height 20
click at [361, 362] on icon at bounding box center [369, 352] width 20 height 20
click at [353, 263] on div at bounding box center [375, 281] width 64 height 89
click at [372, 265] on div at bounding box center [369, 263] width 26 height 26
click at [71, 65] on link "DTP_KG" at bounding box center [83, 65] width 62 height 26
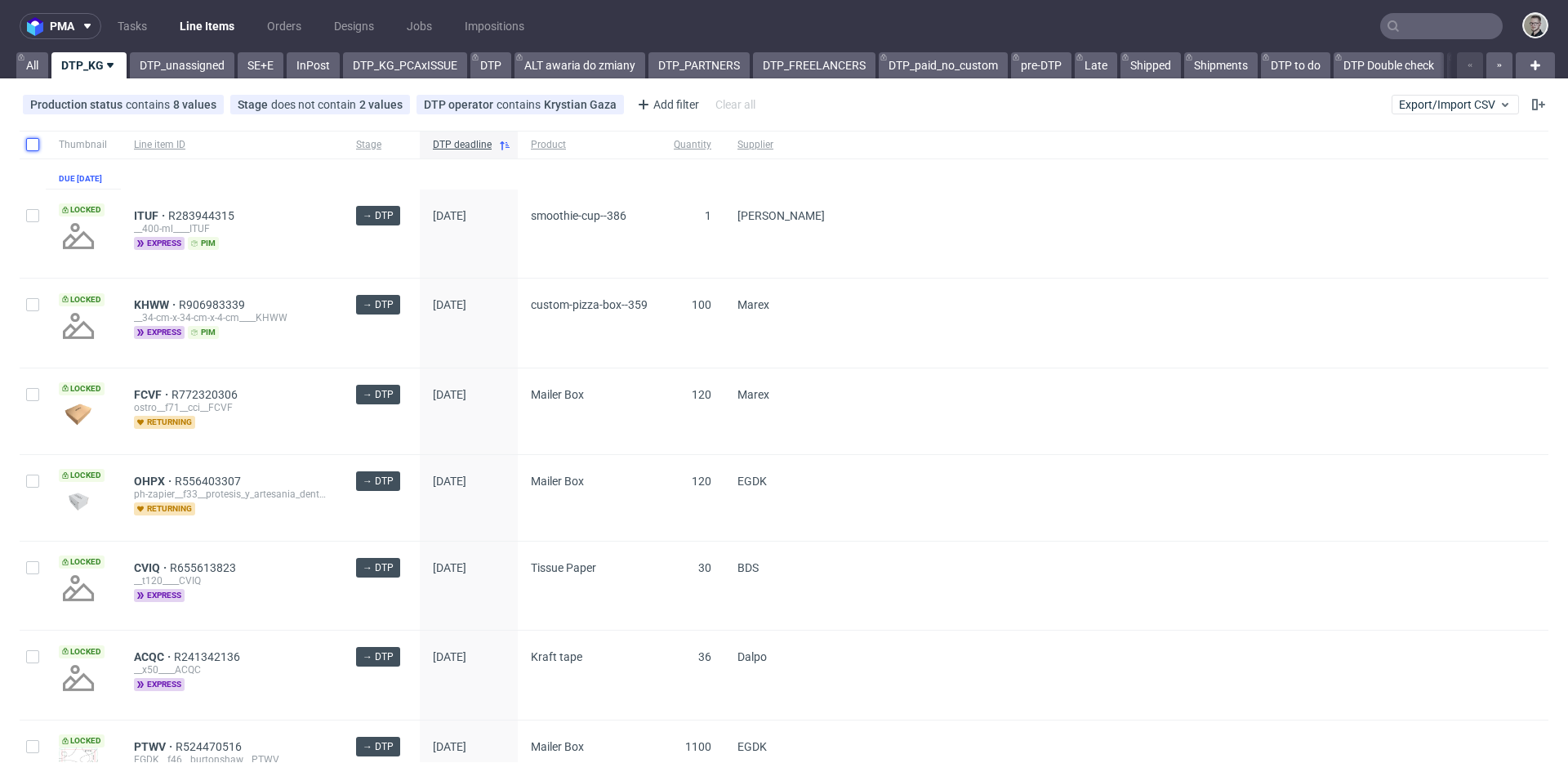
click at [36, 145] on input "checkbox" at bounding box center [33, 144] width 13 height 13
checkbox input "true"
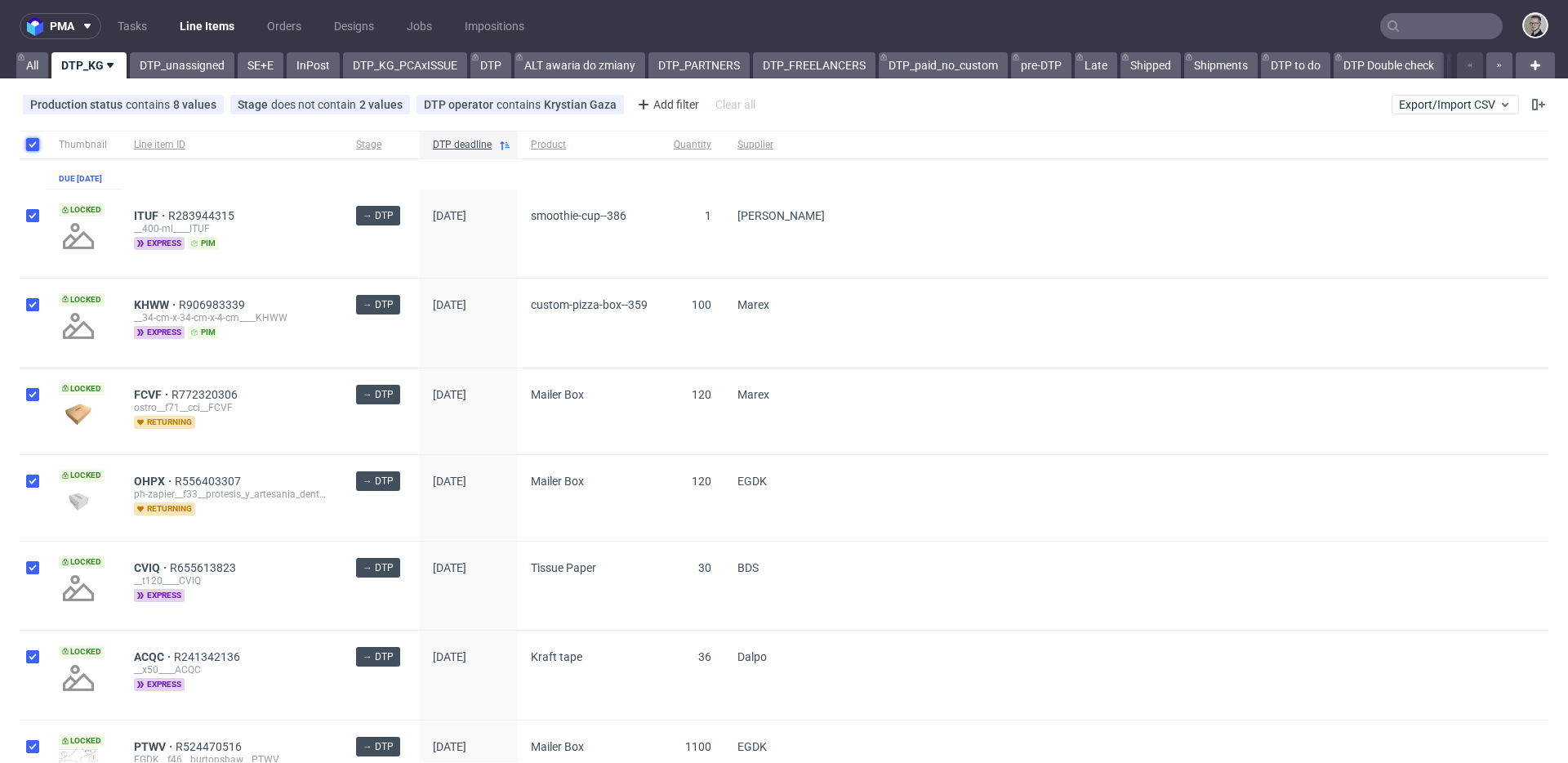
checkbox input "true"
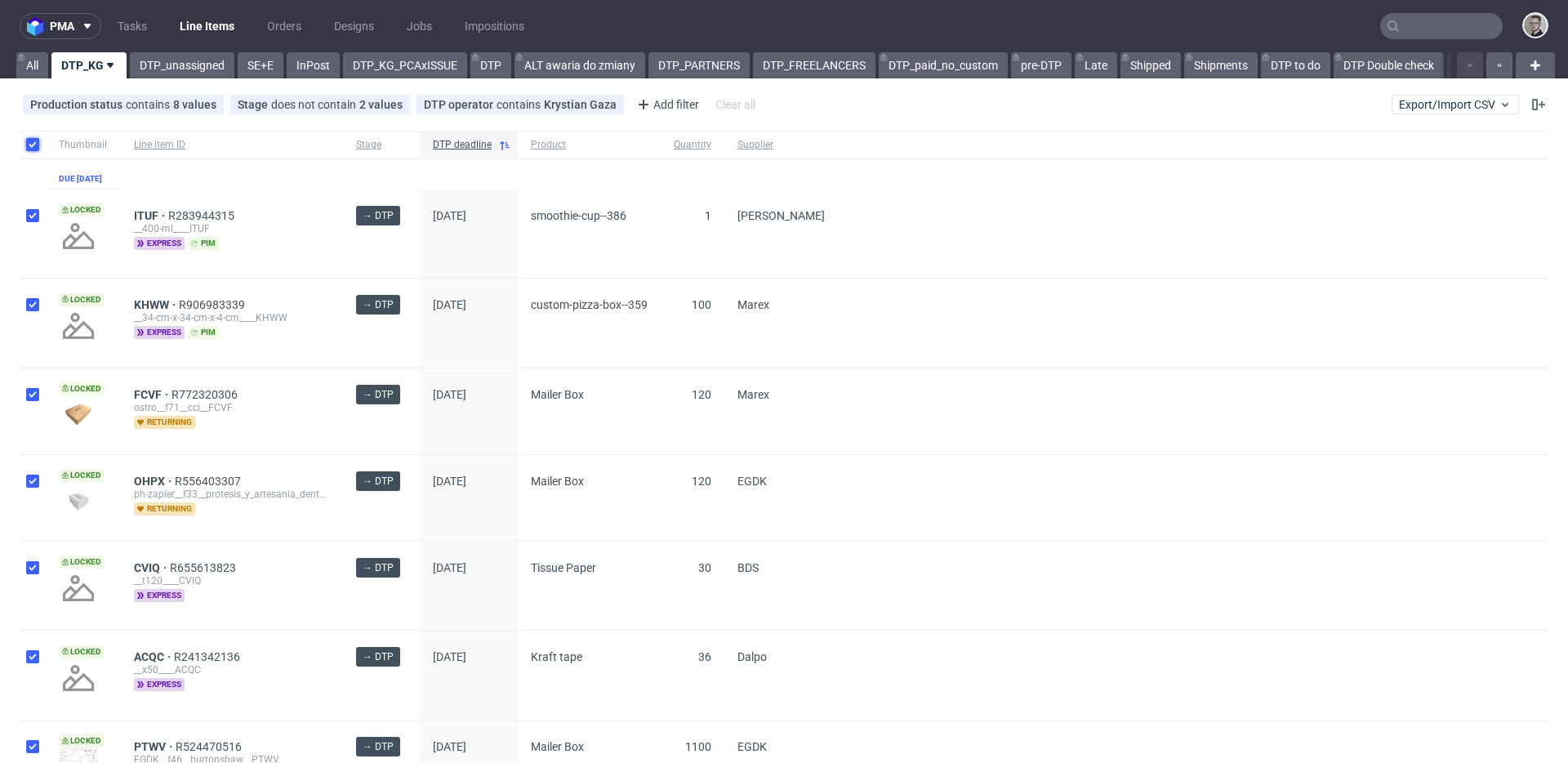
checkbox input "true"
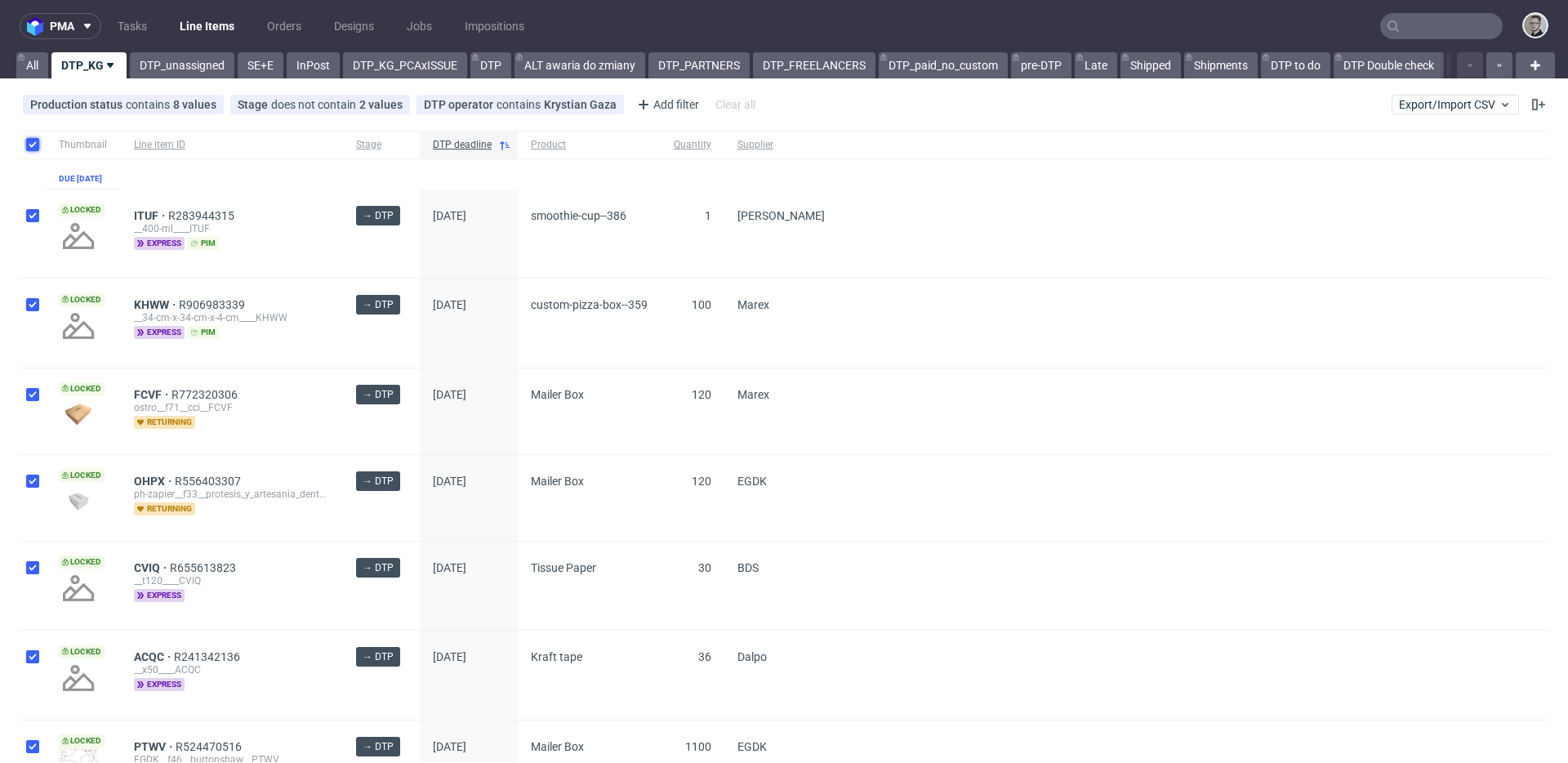
checkbox input "true"
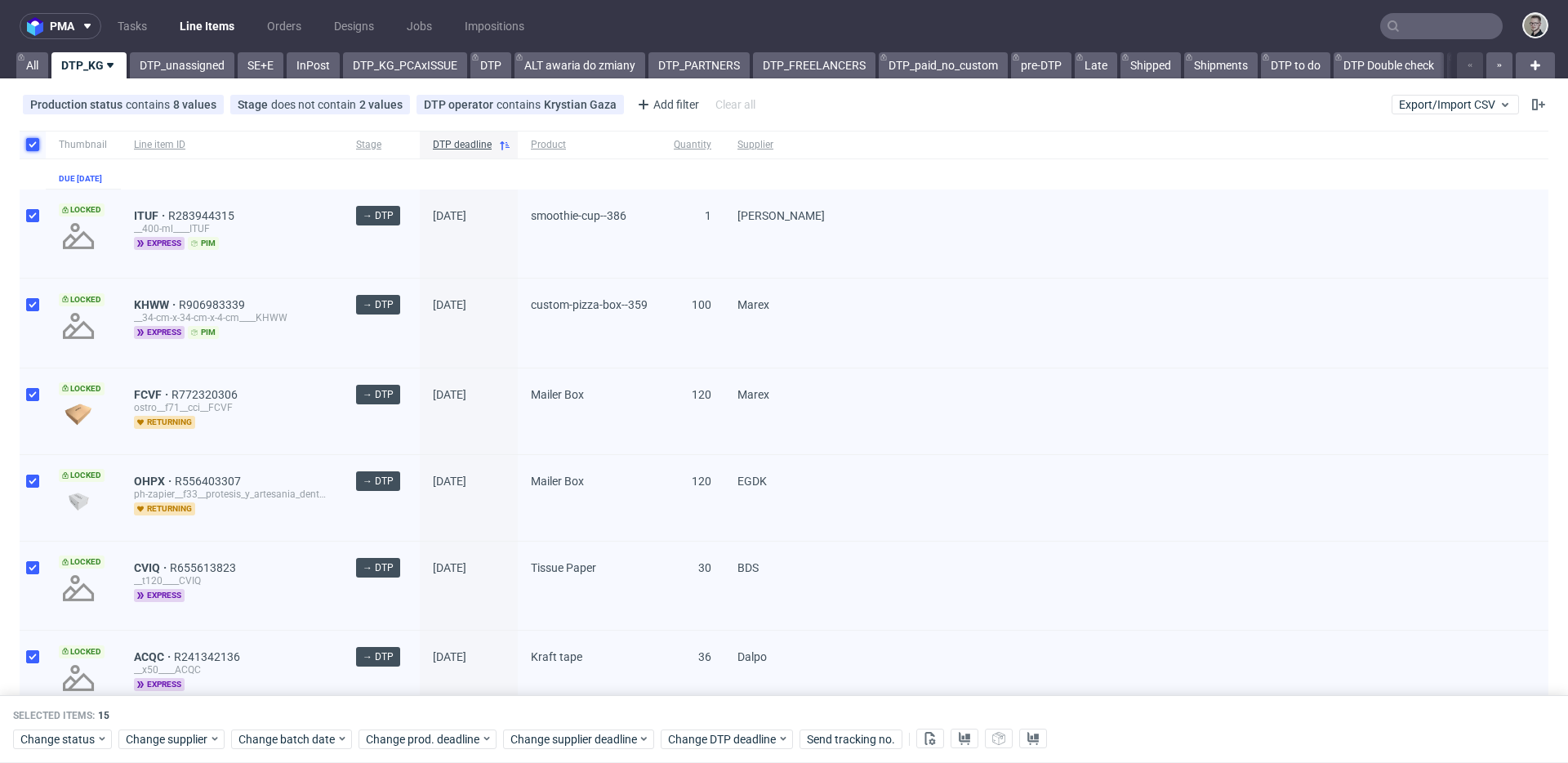
click at [29, 141] on input "checkbox" at bounding box center [33, 144] width 13 height 13
checkbox input "false"
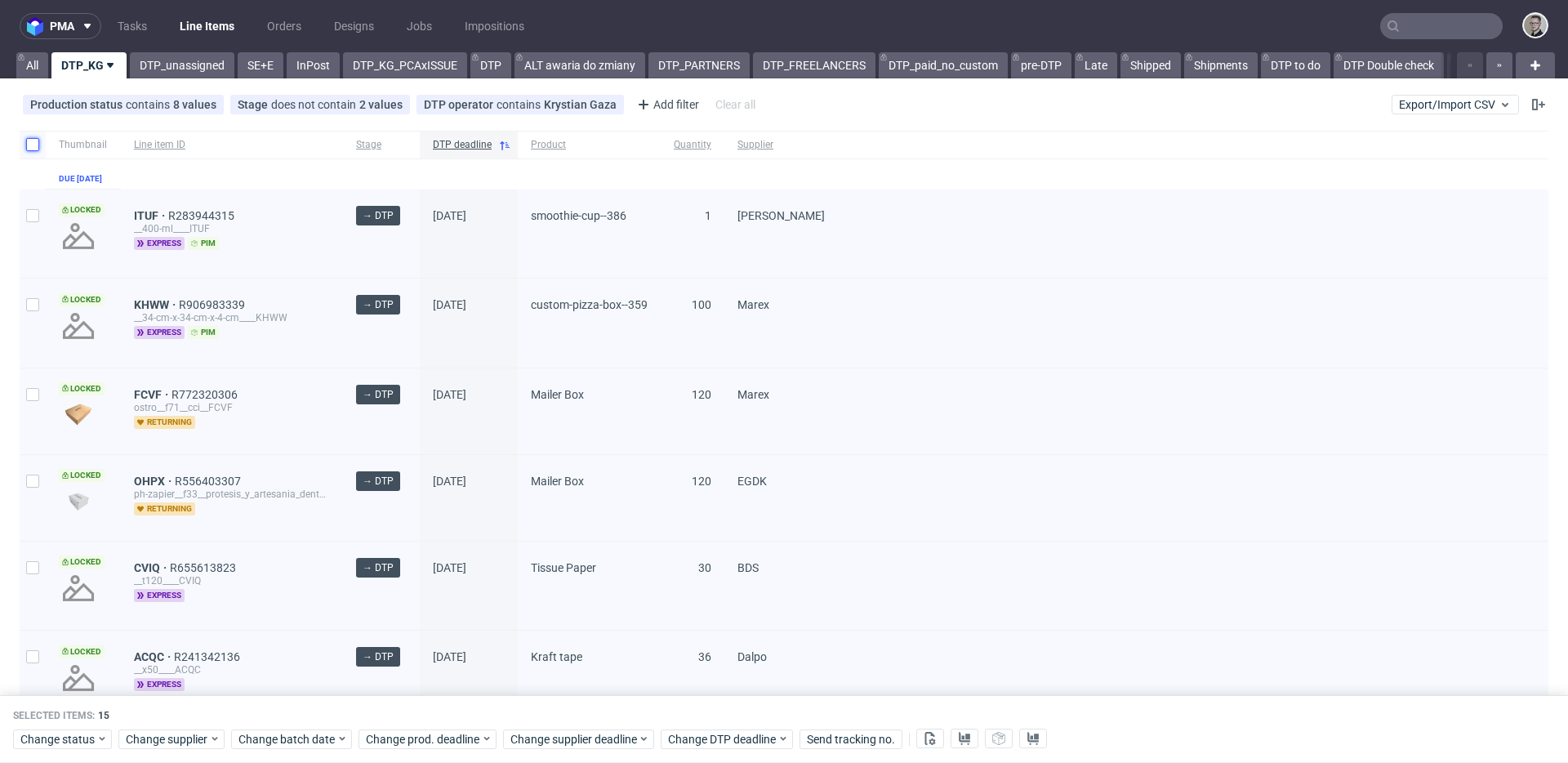
checkbox input "false"
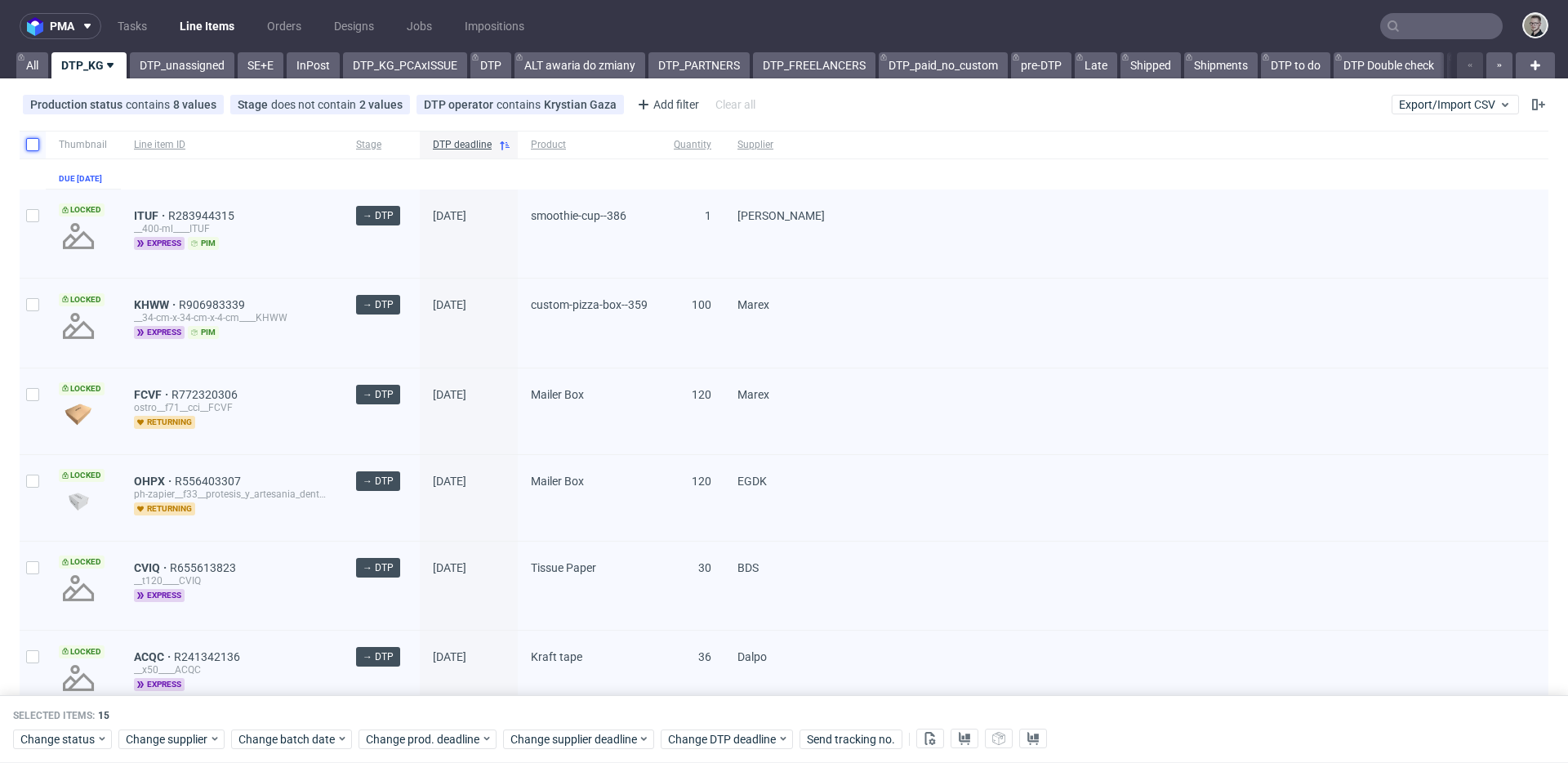
checkbox input "false"
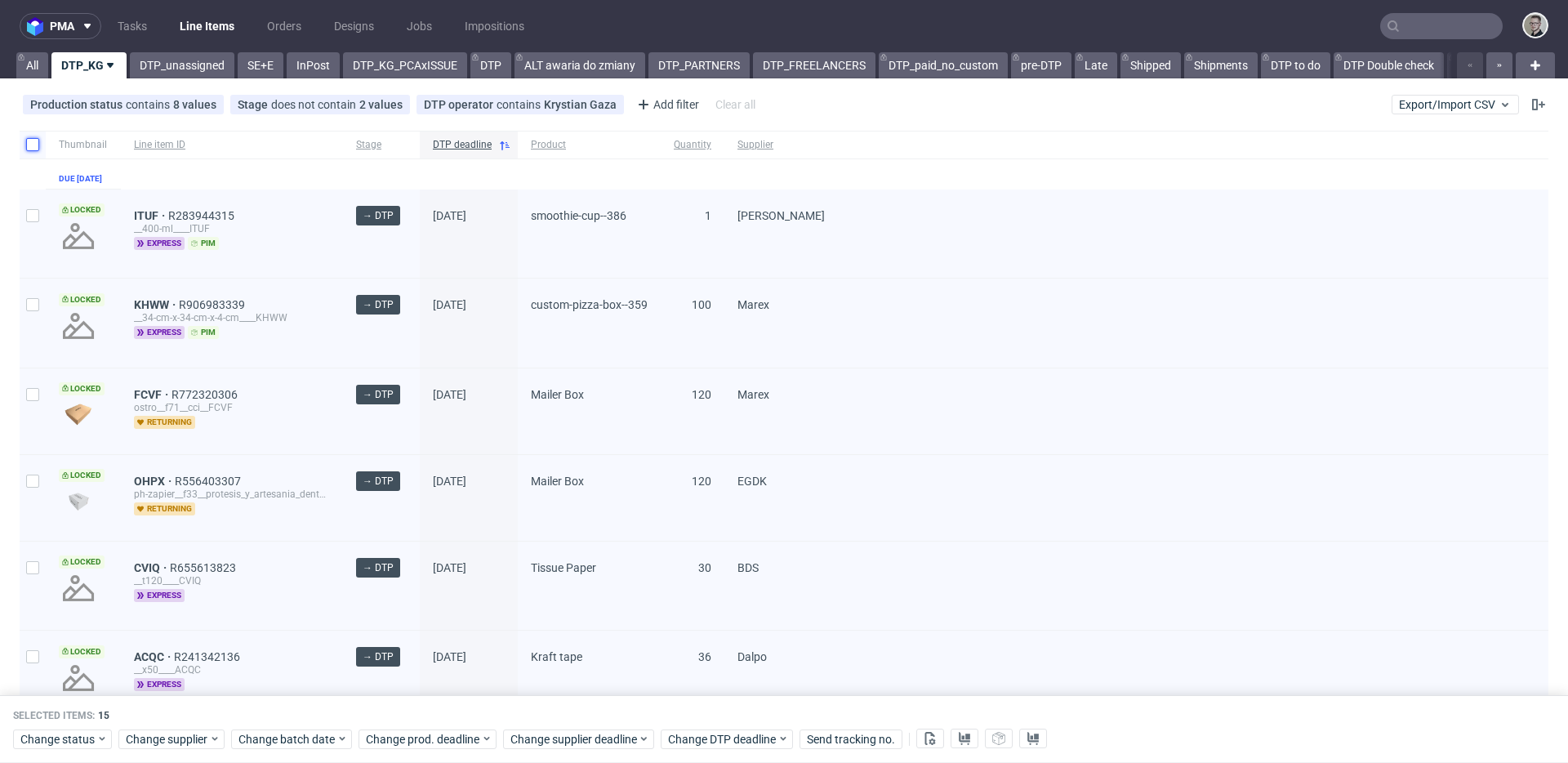
checkbox input "false"
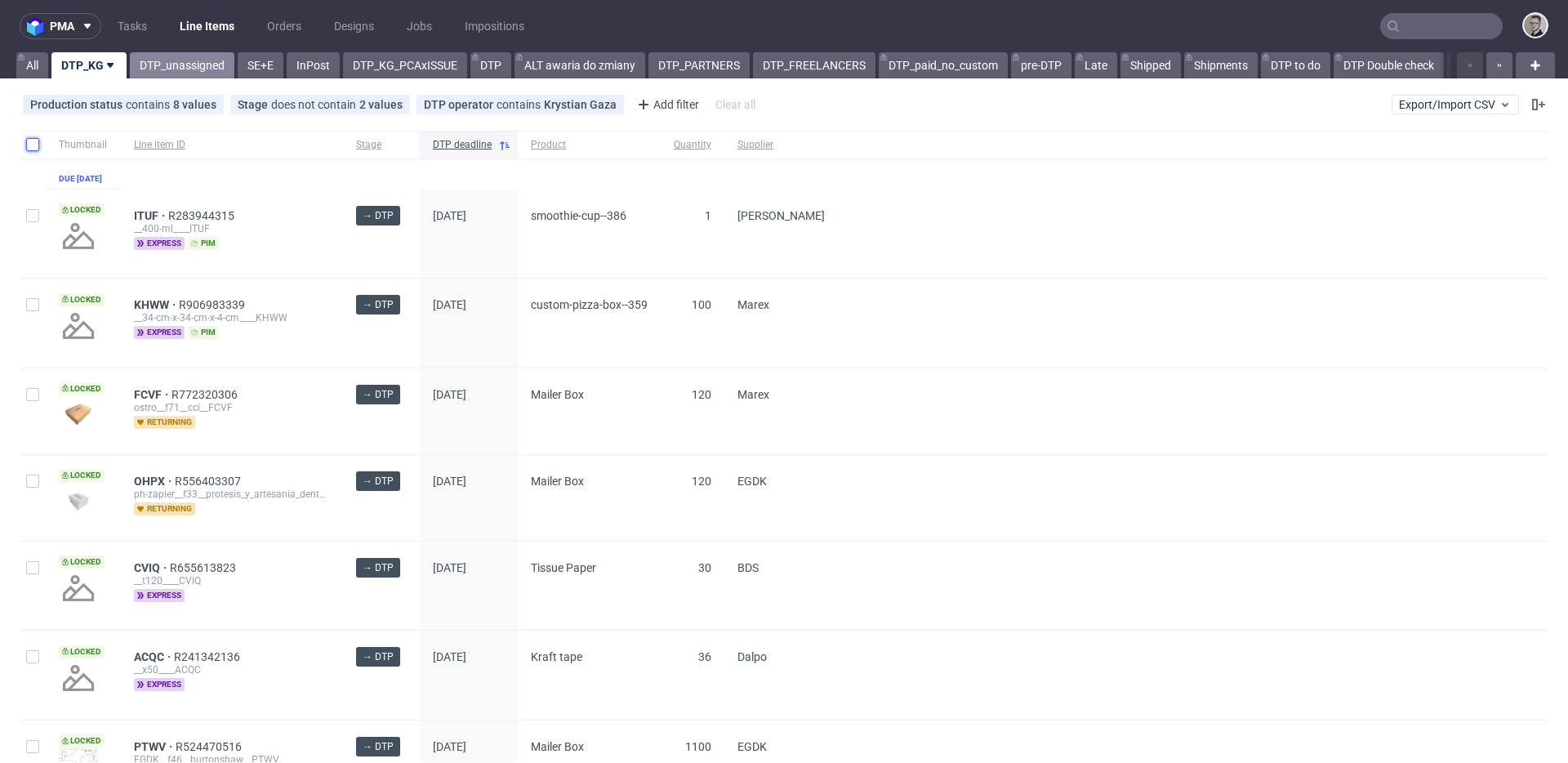
click at [192, 64] on link "DTP_unassigned" at bounding box center [181, 65] width 104 height 26
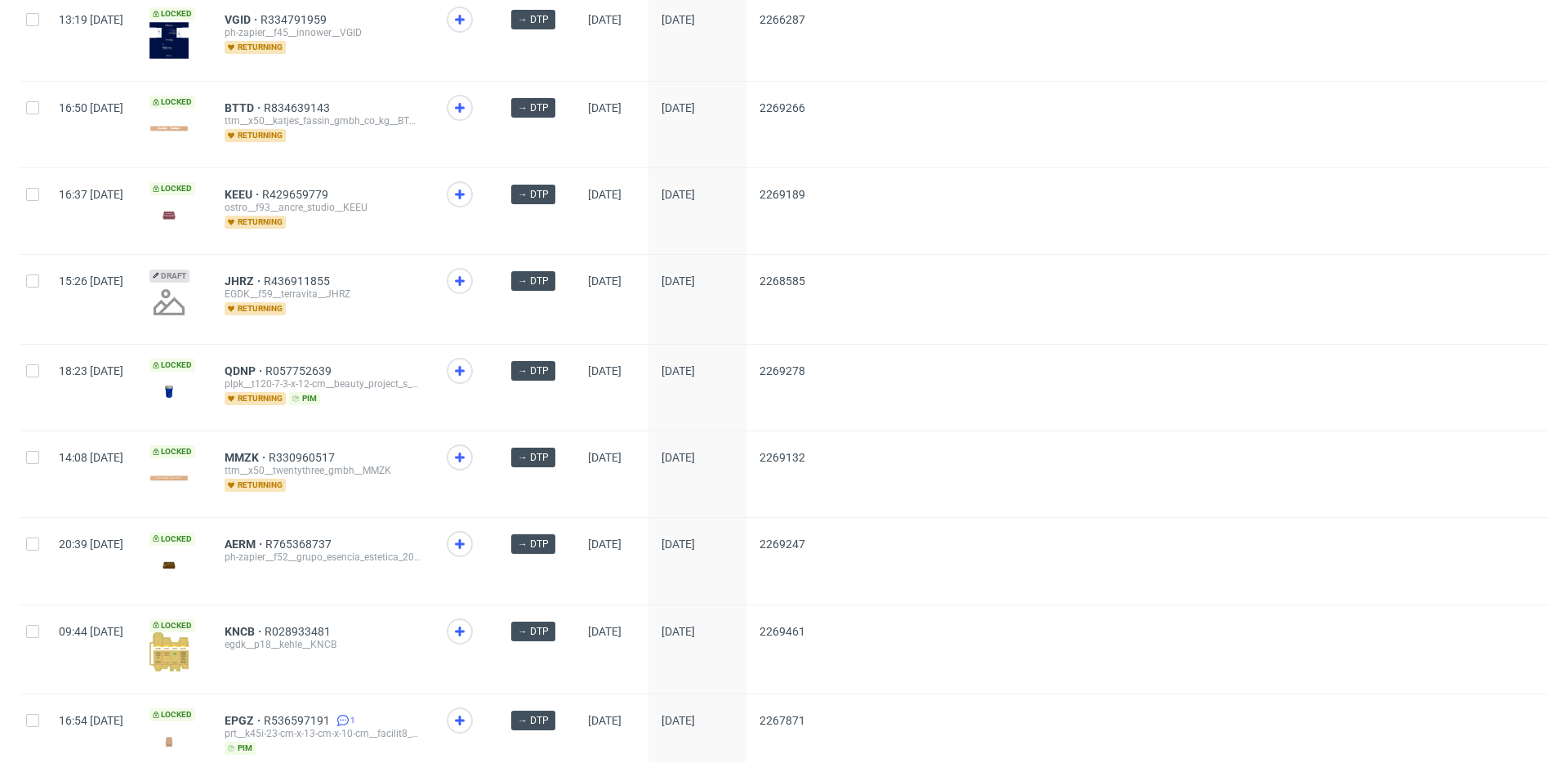
scroll to position [2092, 0]
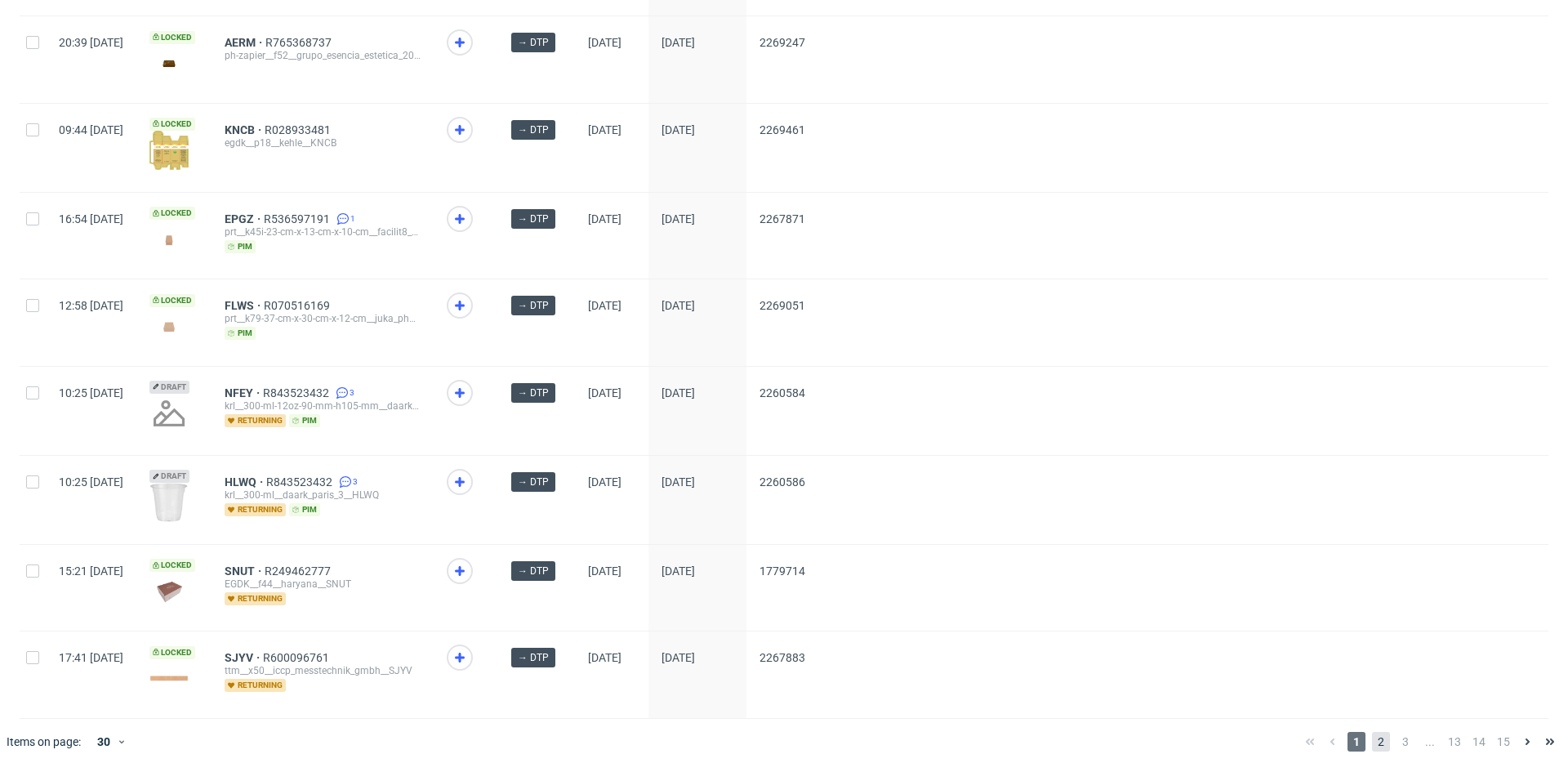
click at [1372, 732] on span "2" at bounding box center [1381, 742] width 18 height 20
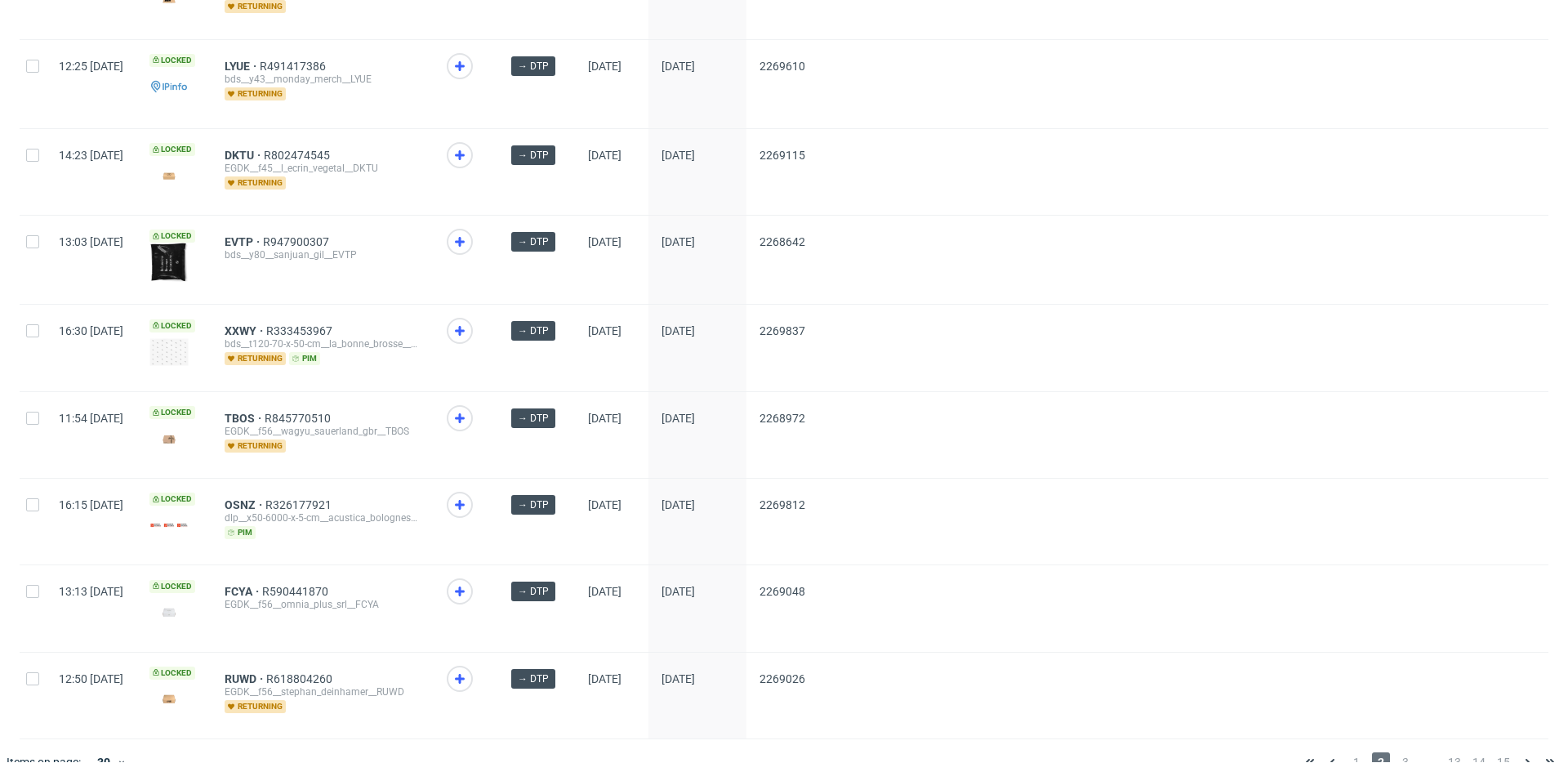
scroll to position [2119, 0]
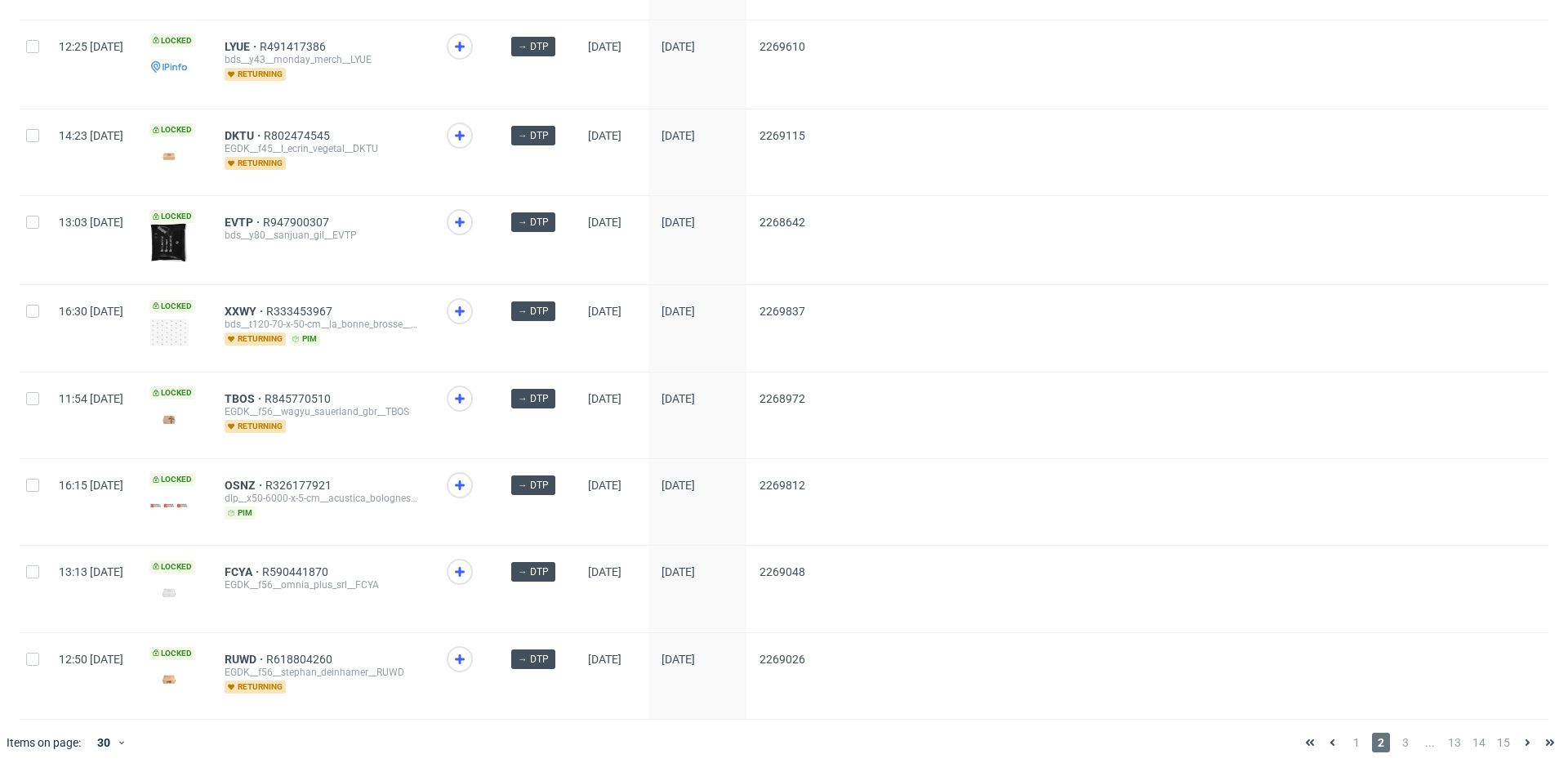
click at [1380, 733] on div "1 2 3 ... 13 14 15" at bounding box center [1430, 743] width 263 height 20
click at [1397, 733] on span "3" at bounding box center [1406, 743] width 18 height 20
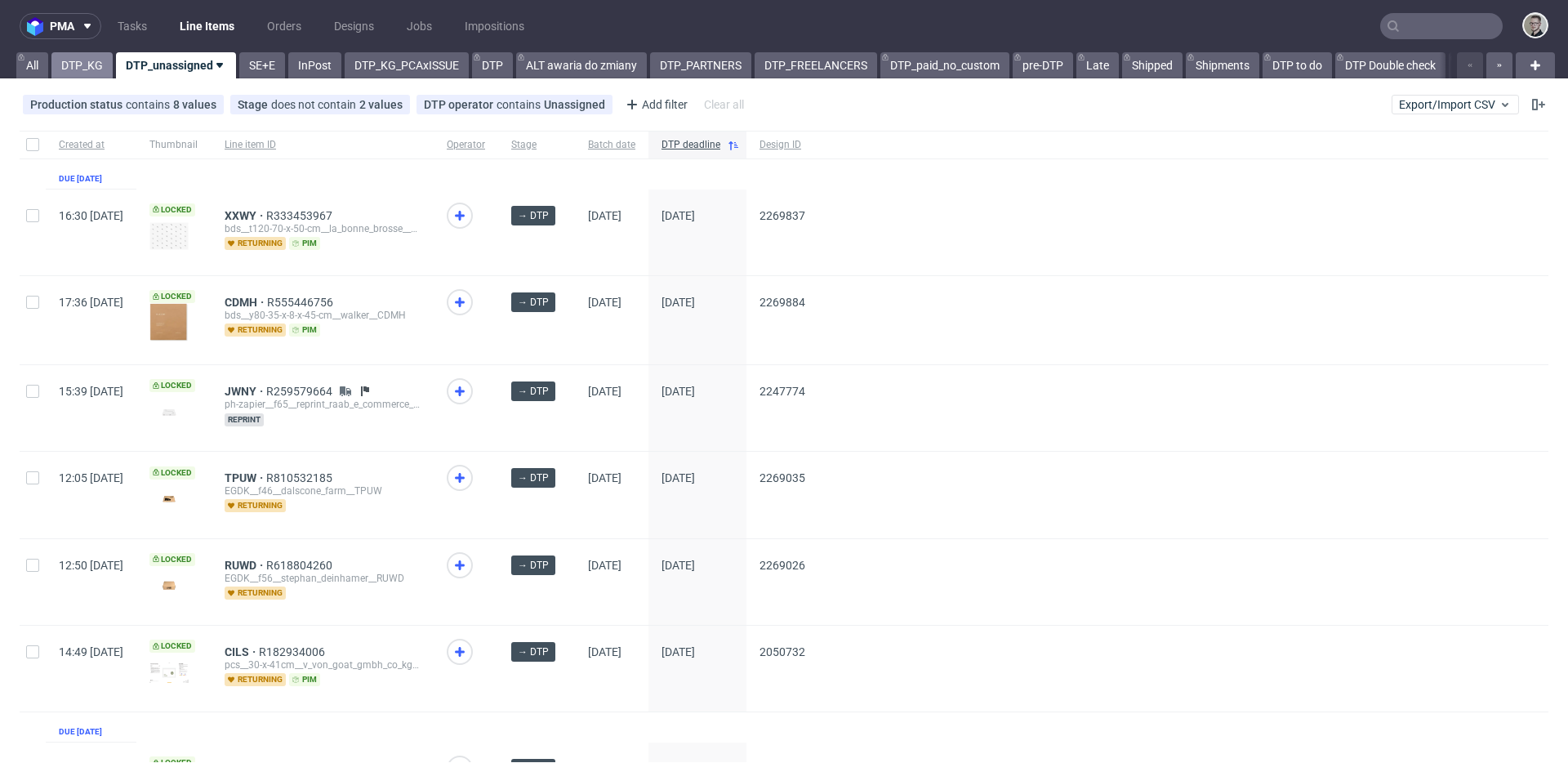
click at [83, 77] on link "DTP_KG" at bounding box center [83, 65] width 62 height 26
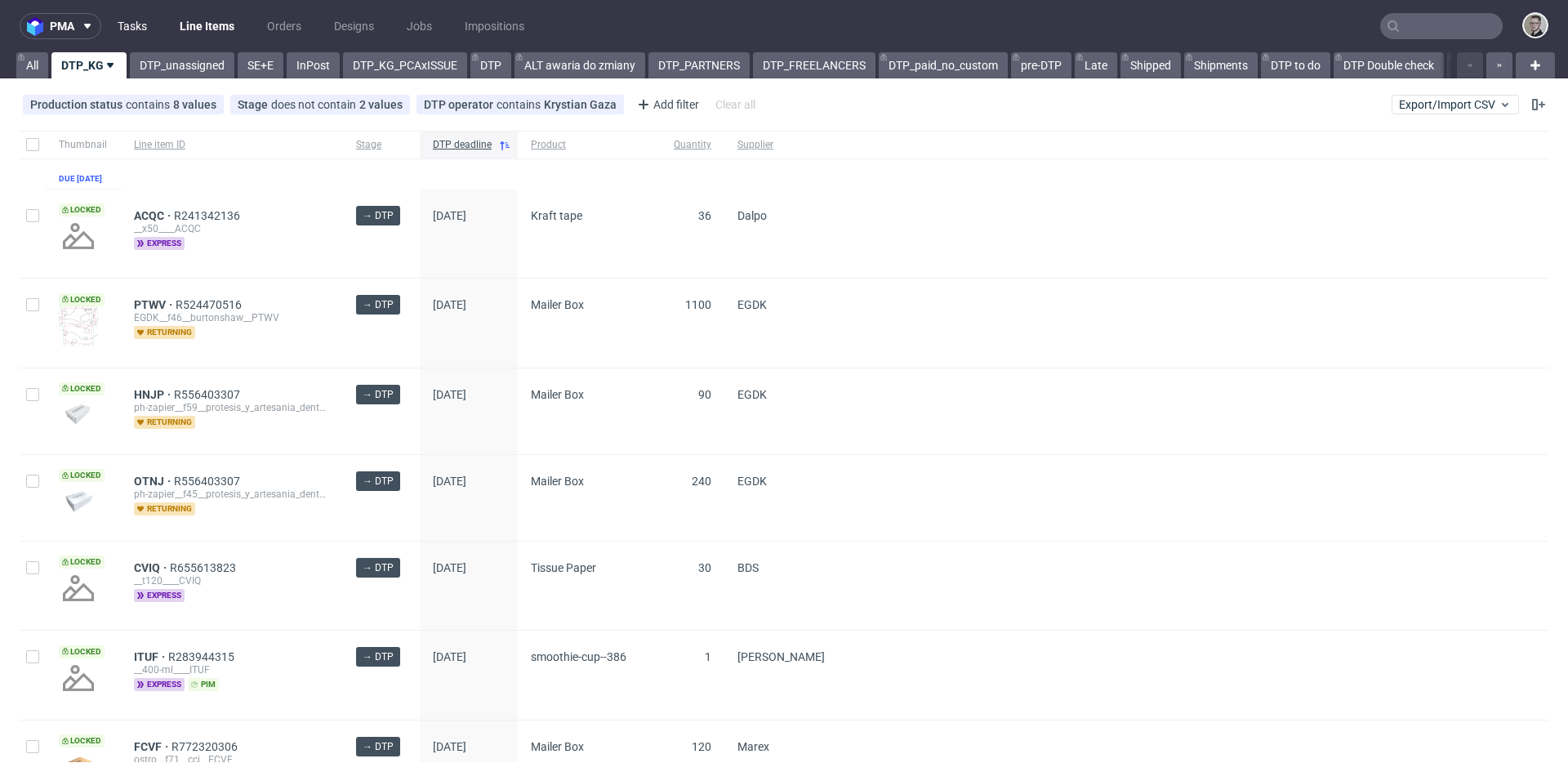
click at [132, 19] on link "Tasks" at bounding box center [132, 25] width 49 height 26
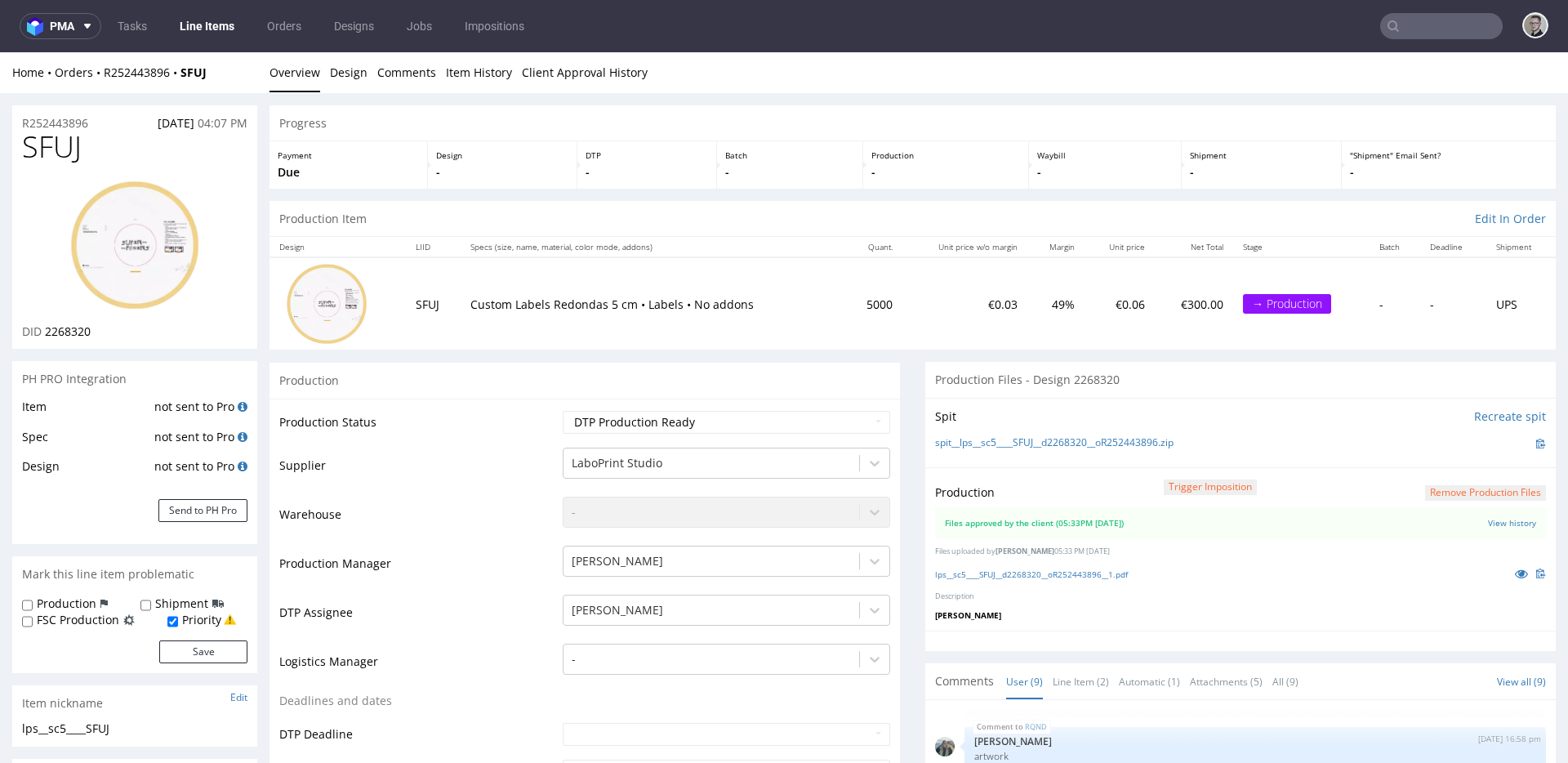
scroll to position [514, 0]
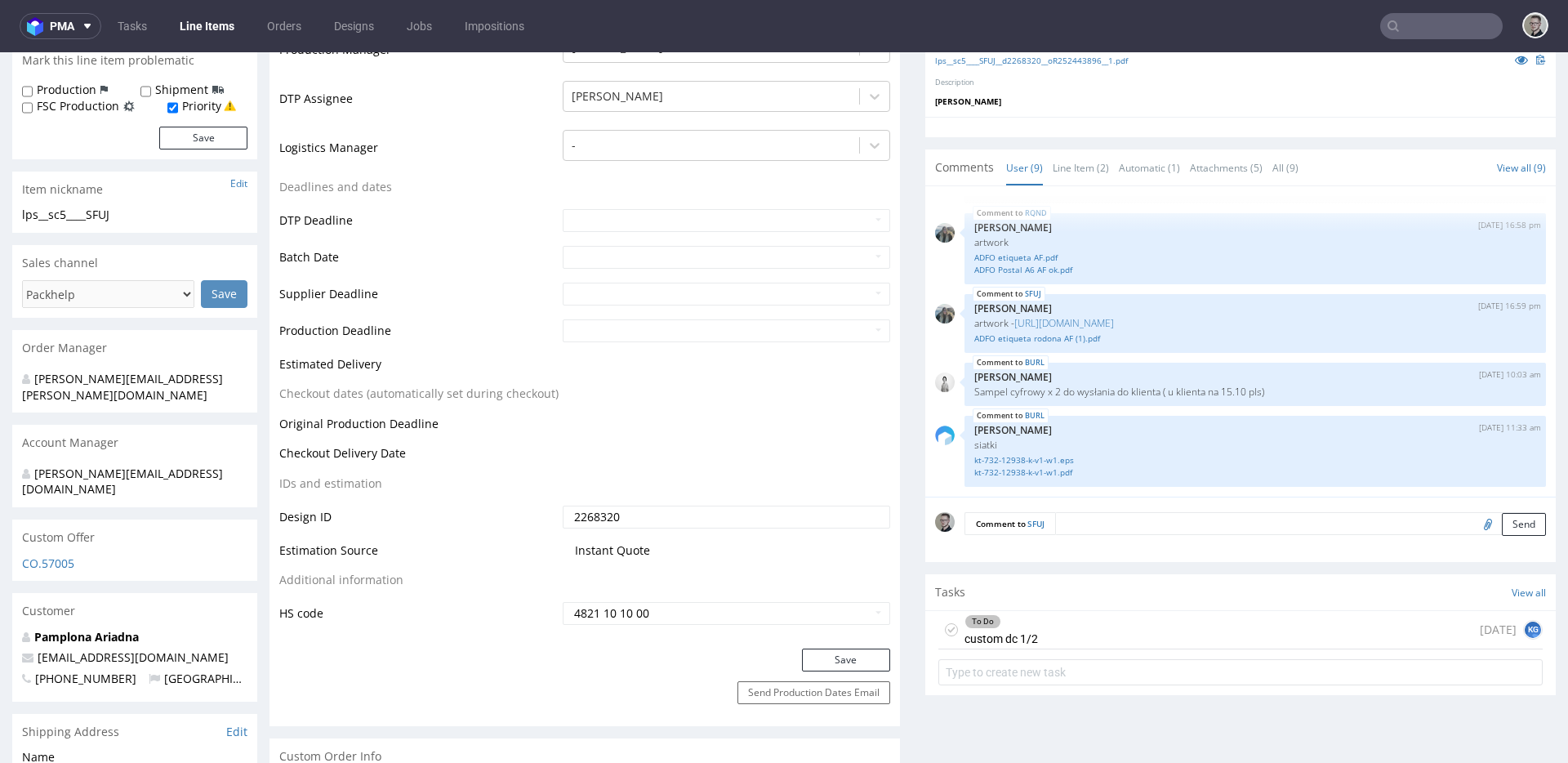
drag, startPoint x: 1039, startPoint y: 624, endPoint x: 1037, endPoint y: 677, distance: 53.0
click at [1039, 624] on div "To Do custom dc 1/2 [DATE] KG" at bounding box center [1241, 631] width 604 height 38
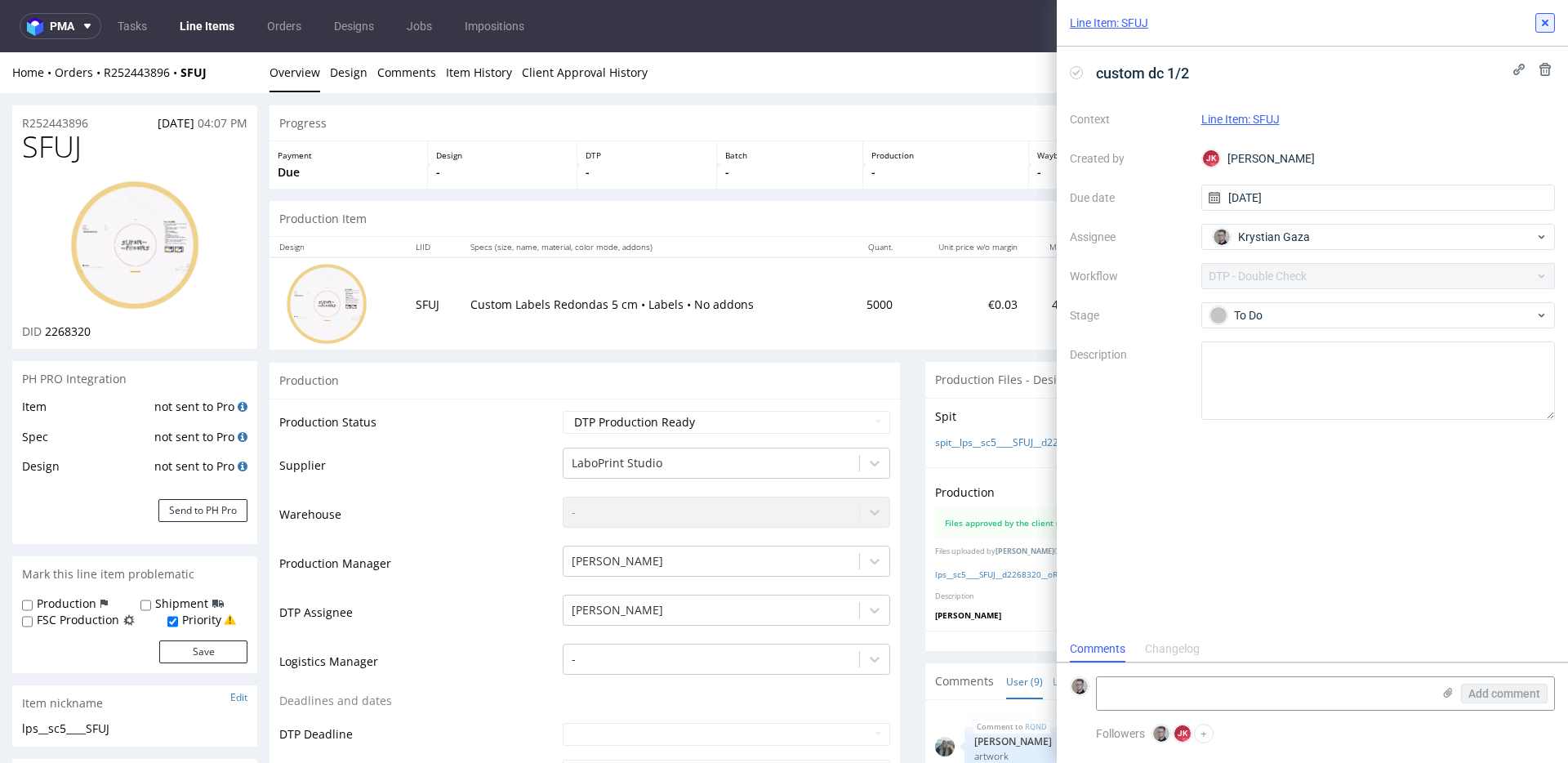
click at [1540, 24] on icon at bounding box center [1544, 23] width 13 height 13
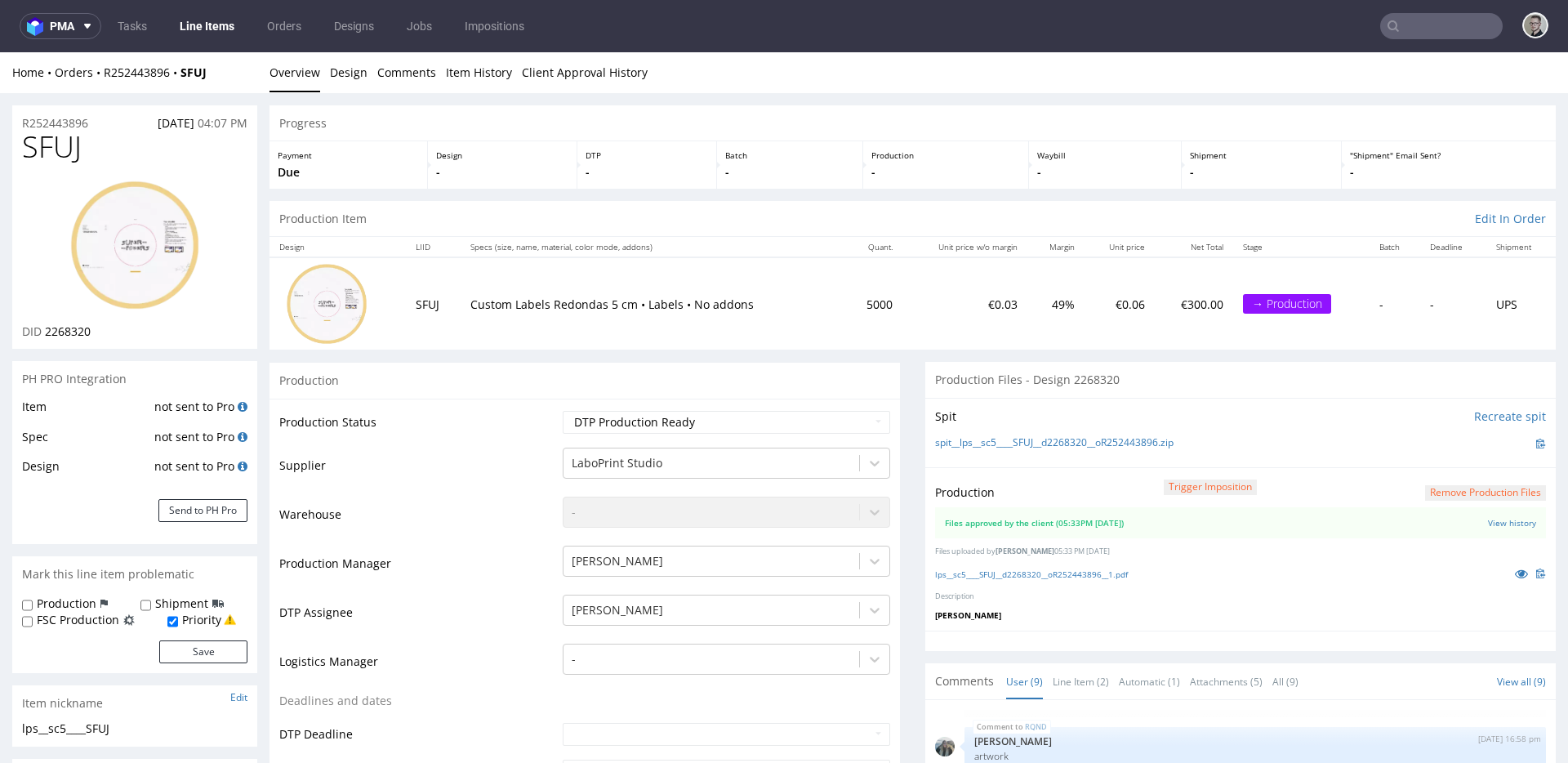
click at [1057, 504] on div "Production Trigger Imposition Remove production files" at bounding box center [1241, 493] width 611 height 29
click at [1054, 575] on link "lps__sc5____SFUJ__d2268320__oR252443896__1.pdf" at bounding box center [1031, 574] width 193 height 12
click at [332, 79] on link "Design" at bounding box center [348, 73] width 37 height 40
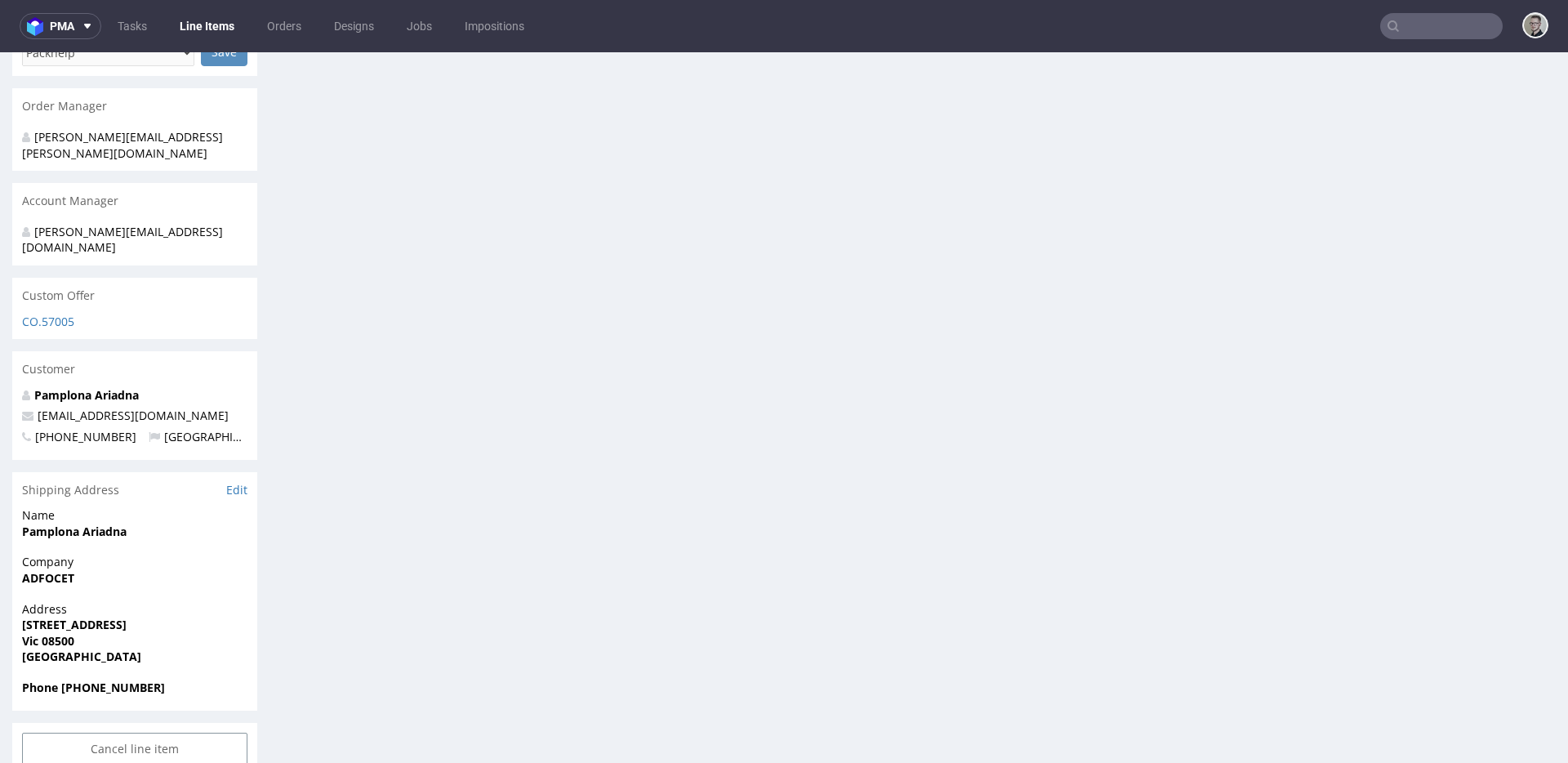
scroll to position [195, 0]
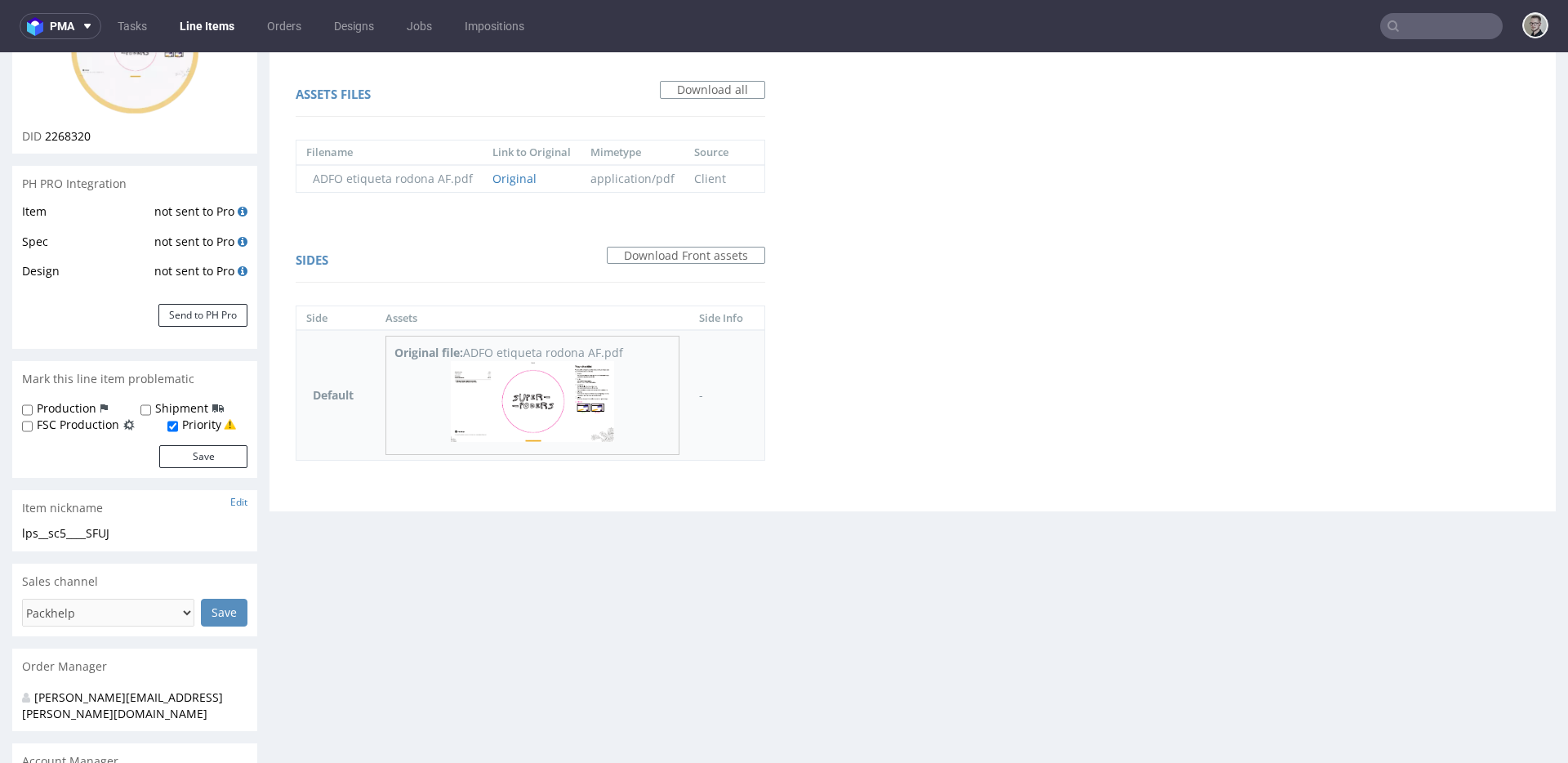
click at [560, 372] on img at bounding box center [532, 401] width 163 height 80
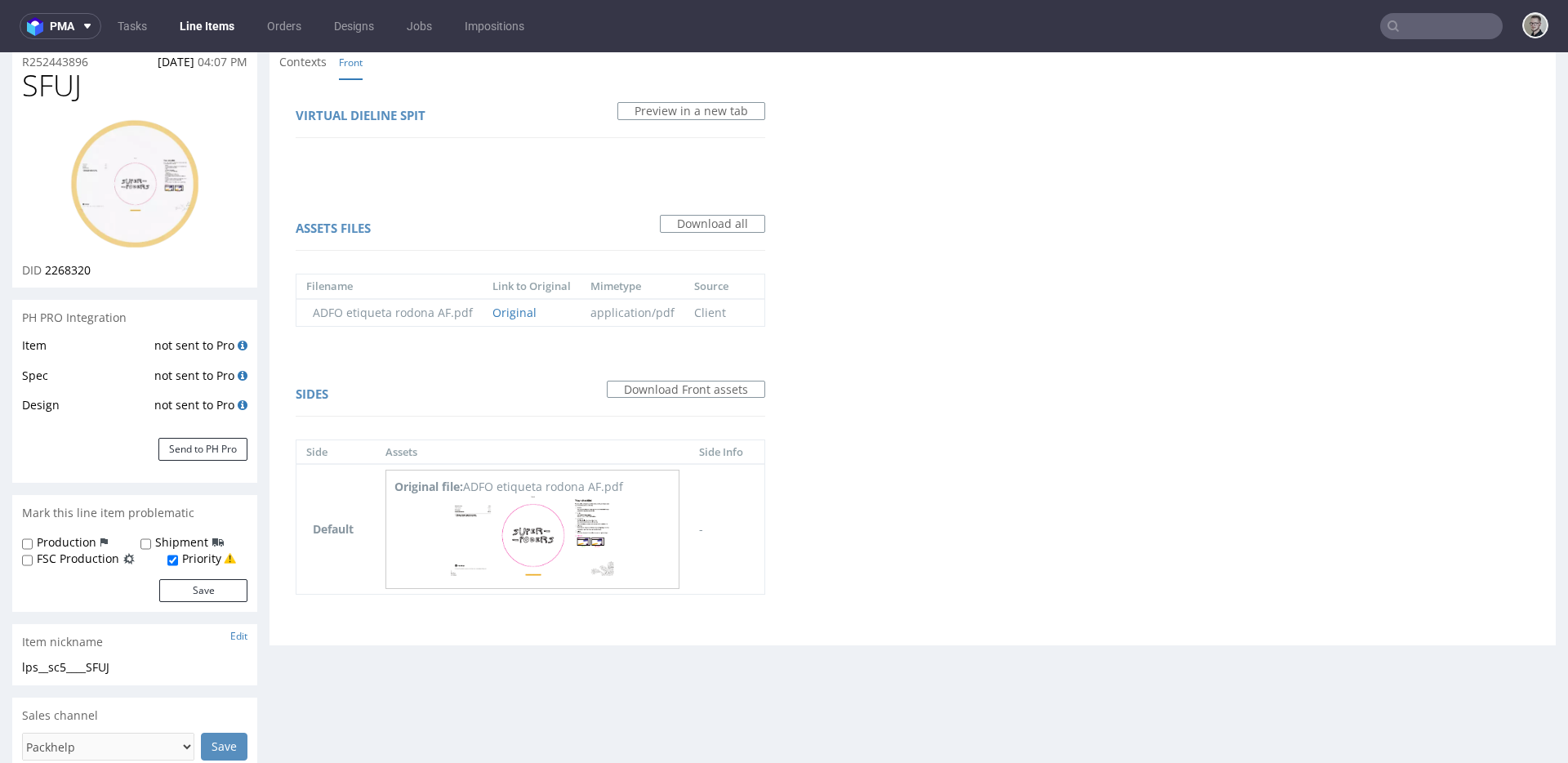
scroll to position [0, 0]
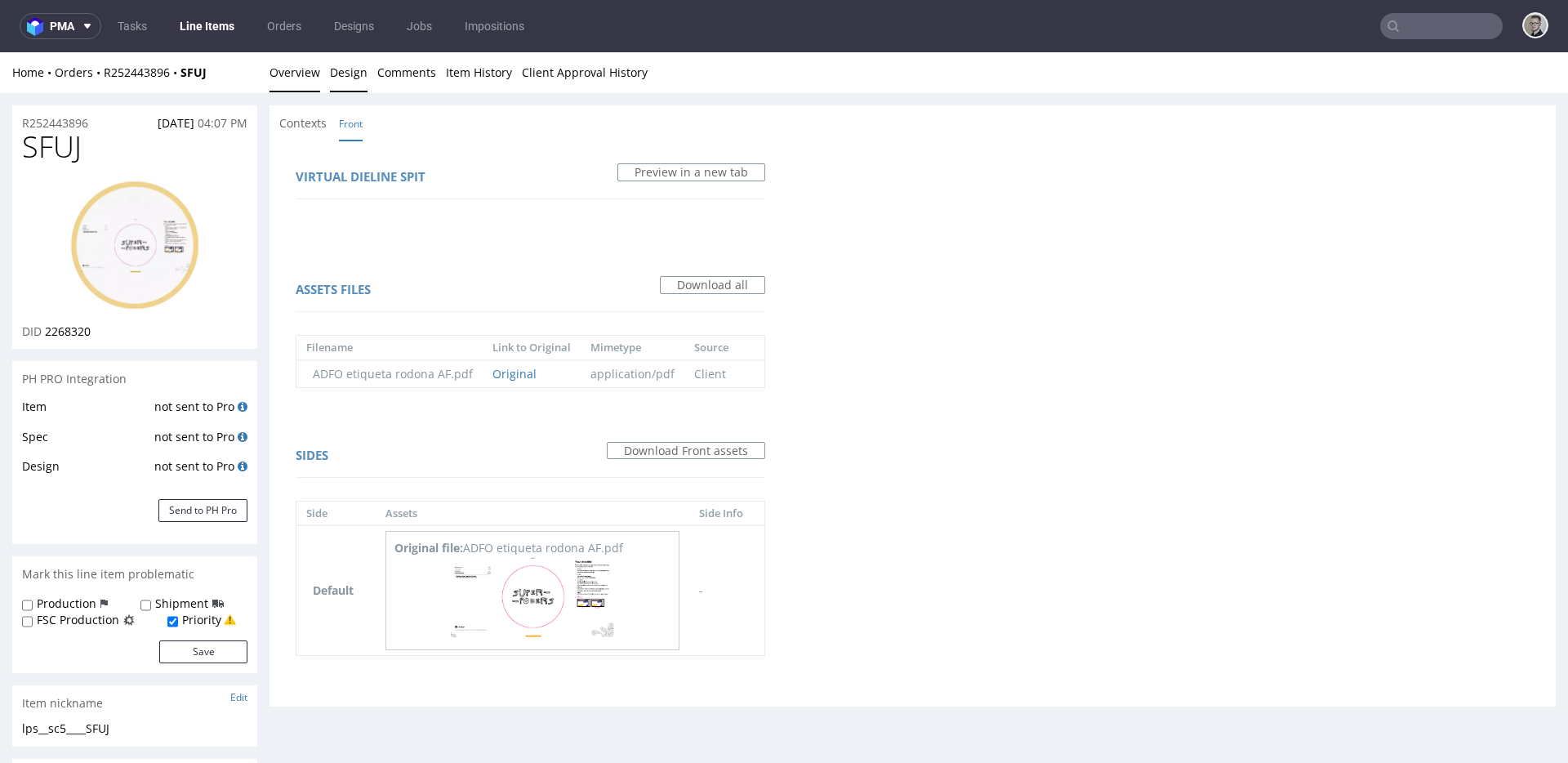
click at [295, 74] on link "Overview" at bounding box center [295, 73] width 51 height 40
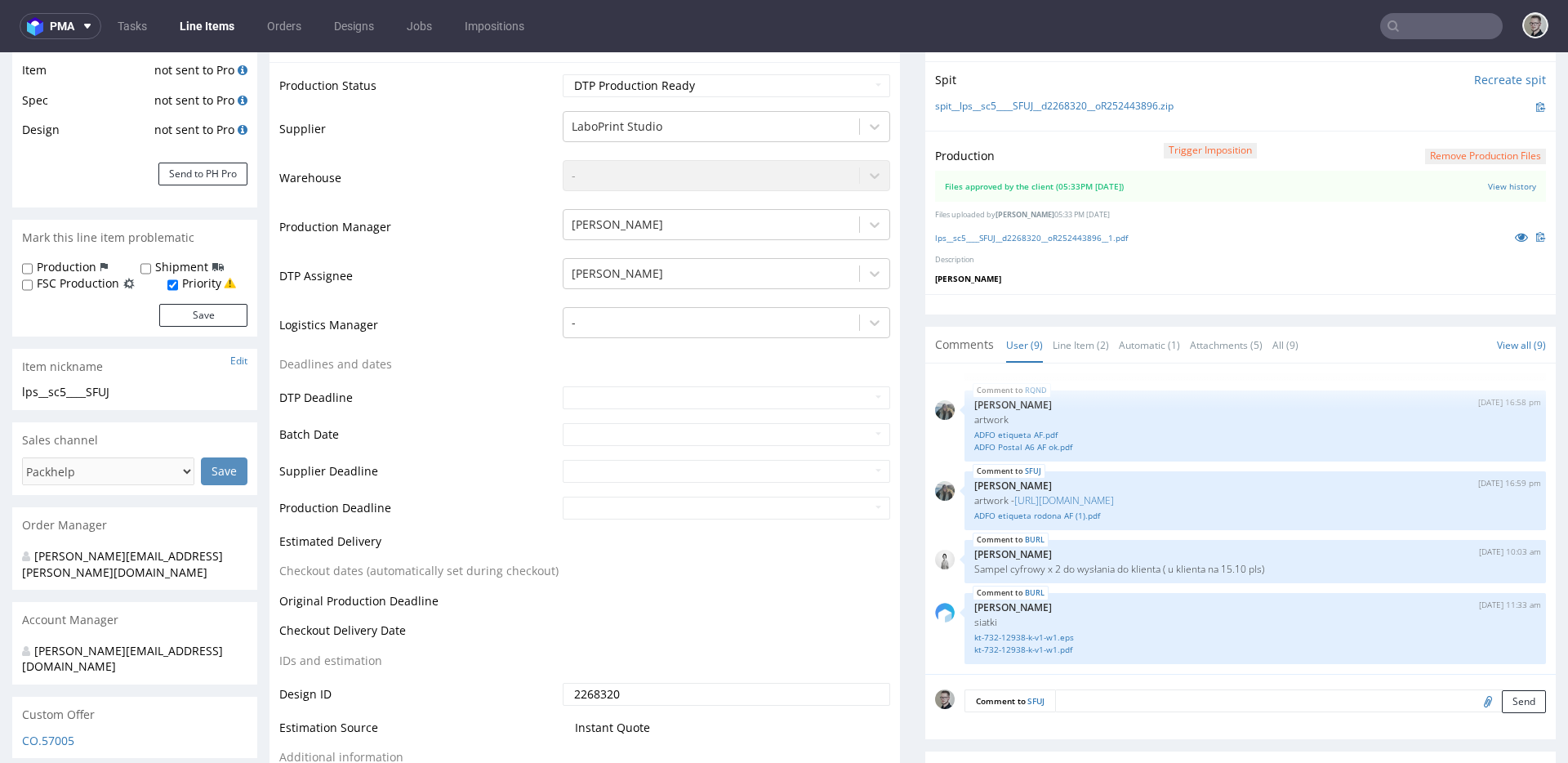
scroll to position [539, 0]
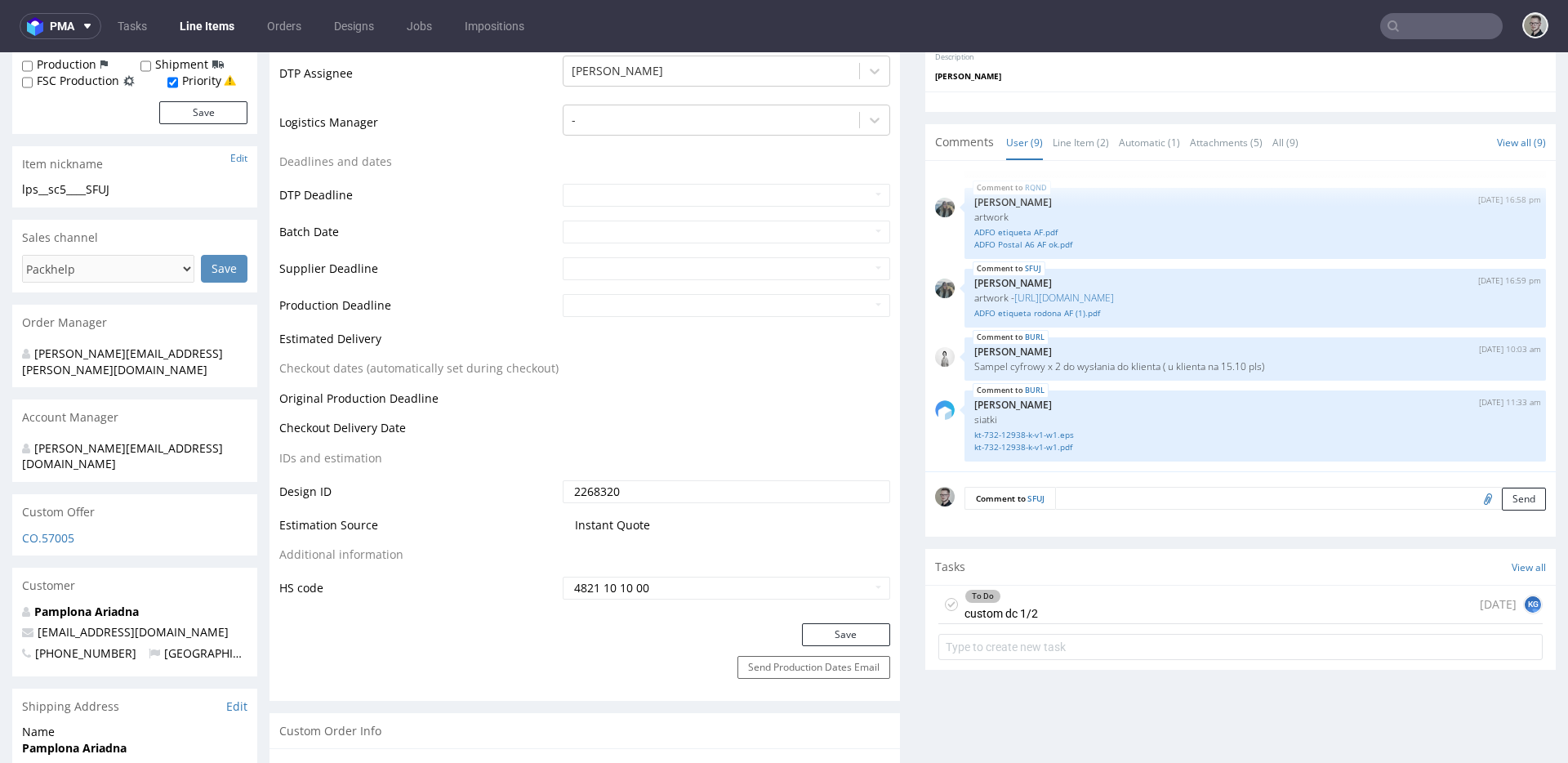
click at [945, 602] on icon at bounding box center [951, 604] width 13 height 13
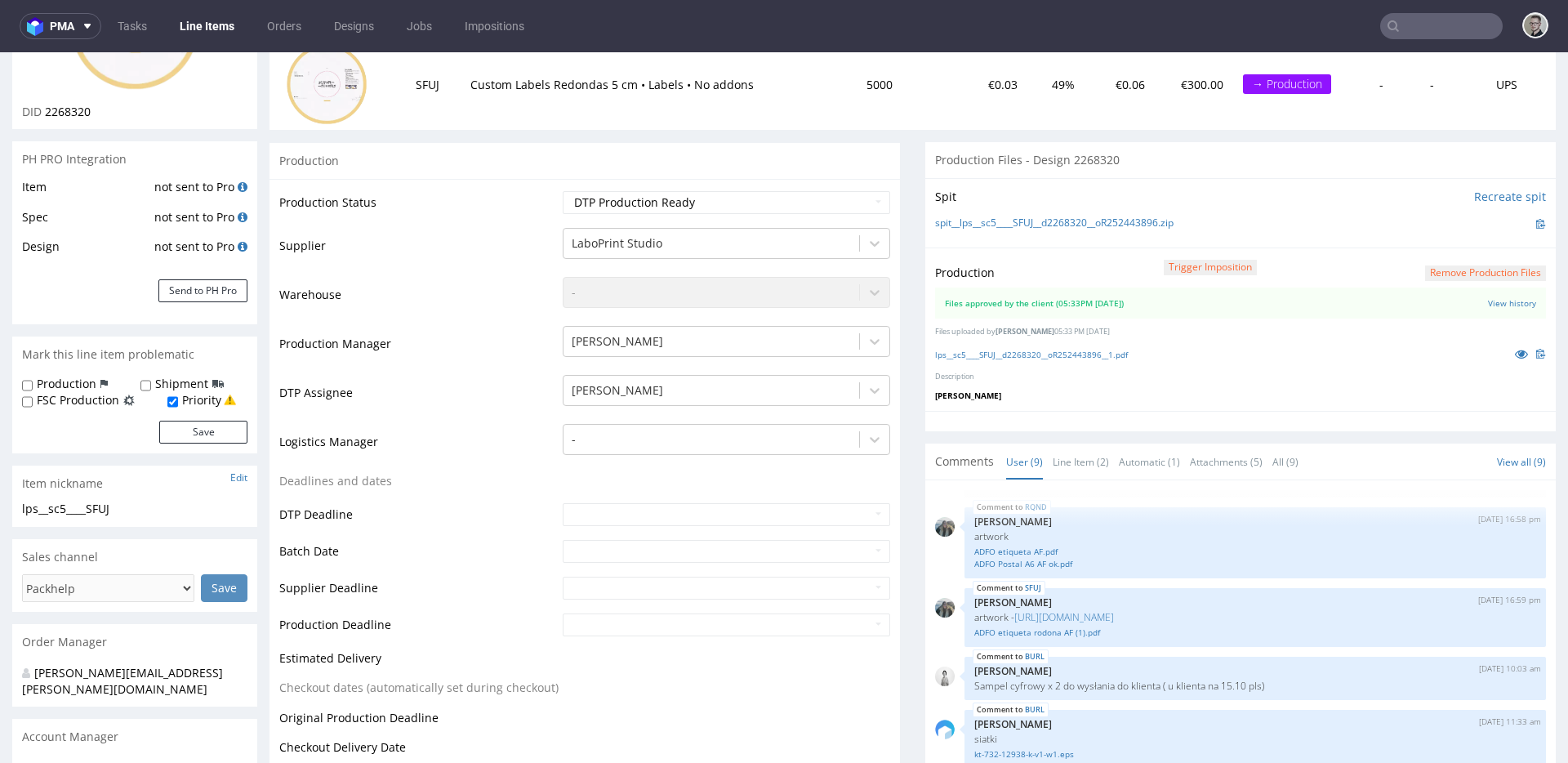
scroll to position [0, 0]
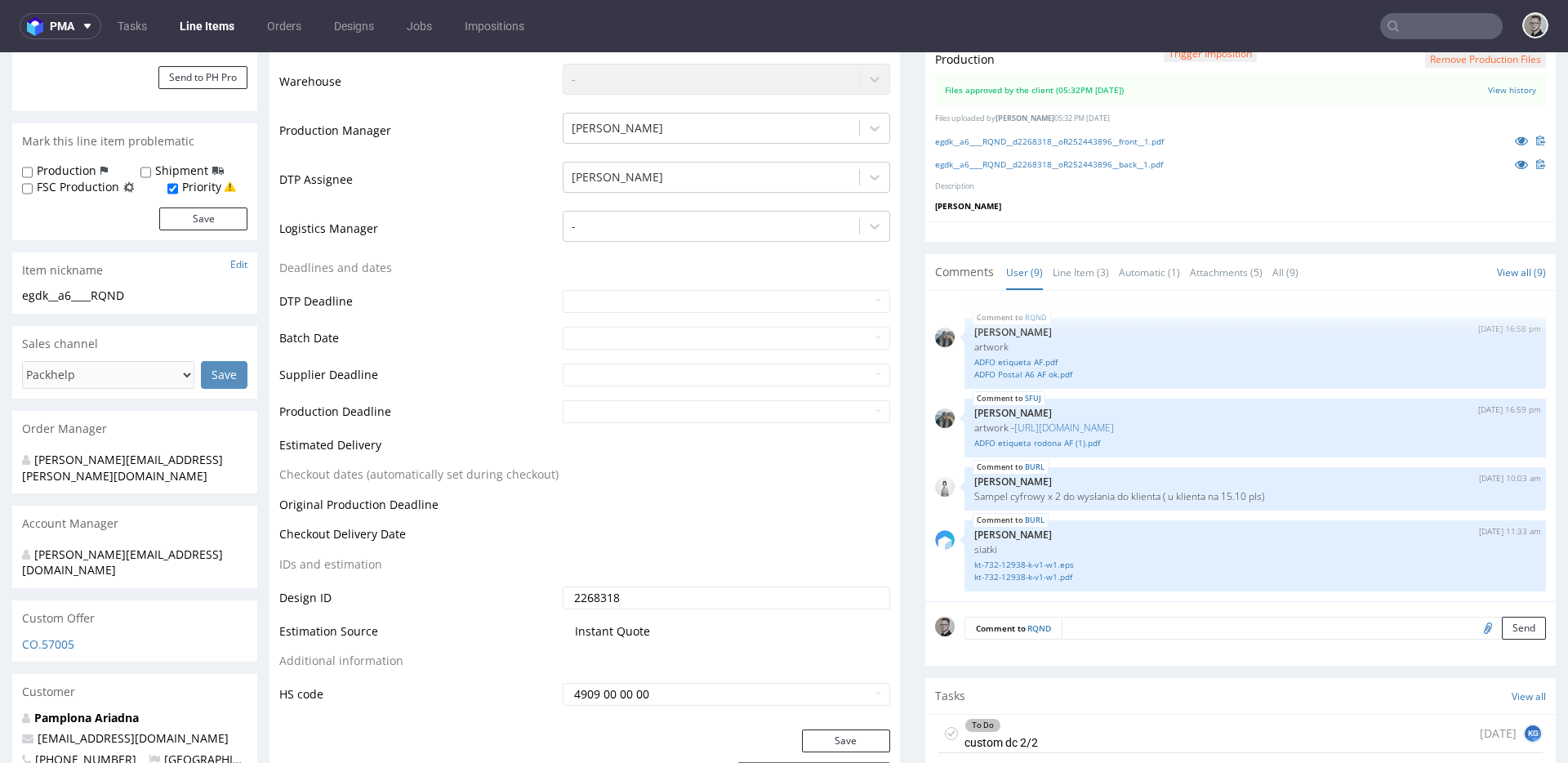
scroll to position [437, 0]
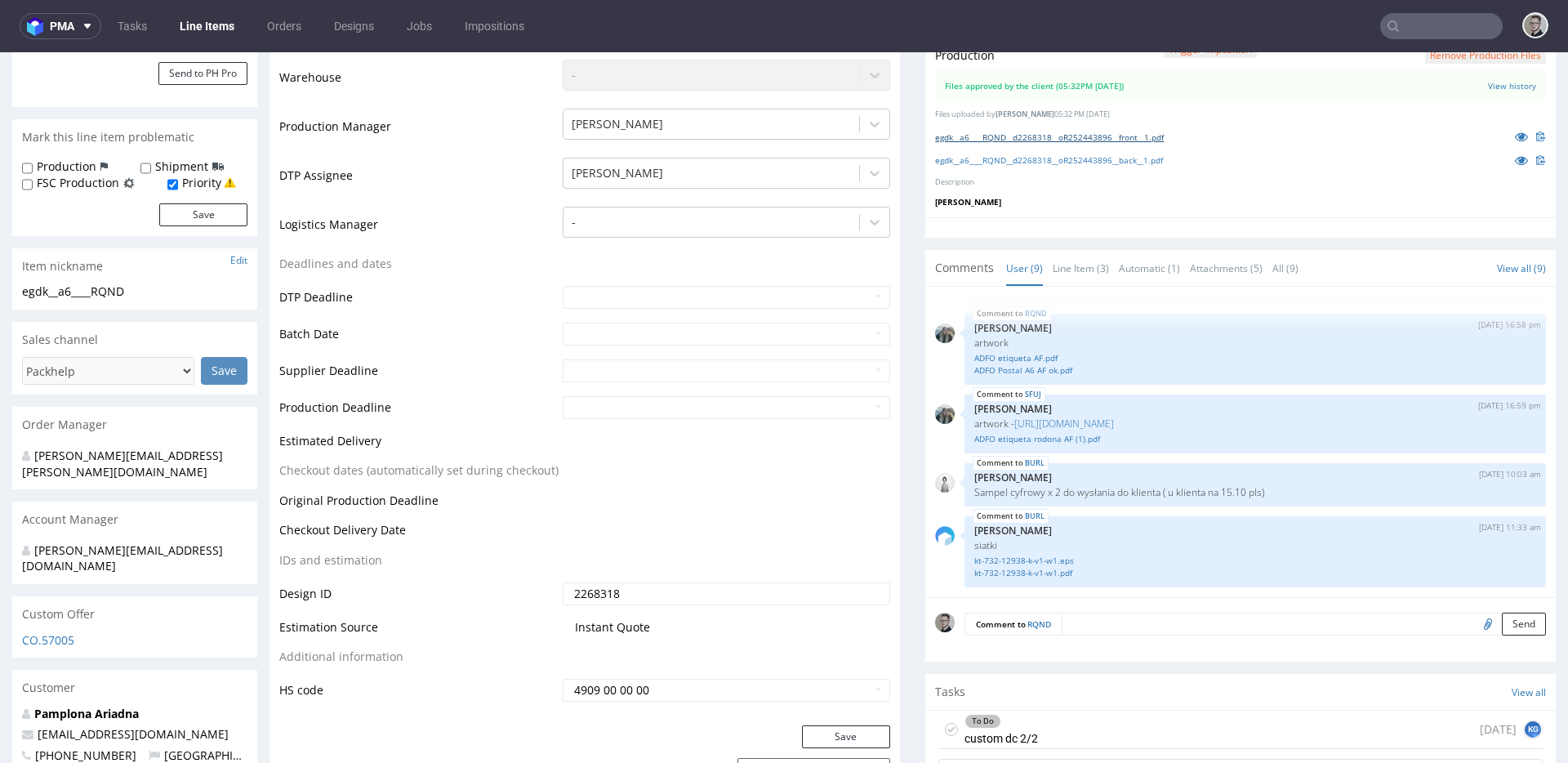
click at [1094, 136] on link "egdk__a6____RQND__d2268318__oR252443896__front__1.pdf" at bounding box center [1049, 137] width 229 height 12
click at [1118, 154] on link "egdk__a6____RQND__d2268318__oR252443896__back__1.pdf" at bounding box center [1048, 160] width 228 height 12
click at [1070, 280] on link "Line Item (3)" at bounding box center [1081, 268] width 56 height 35
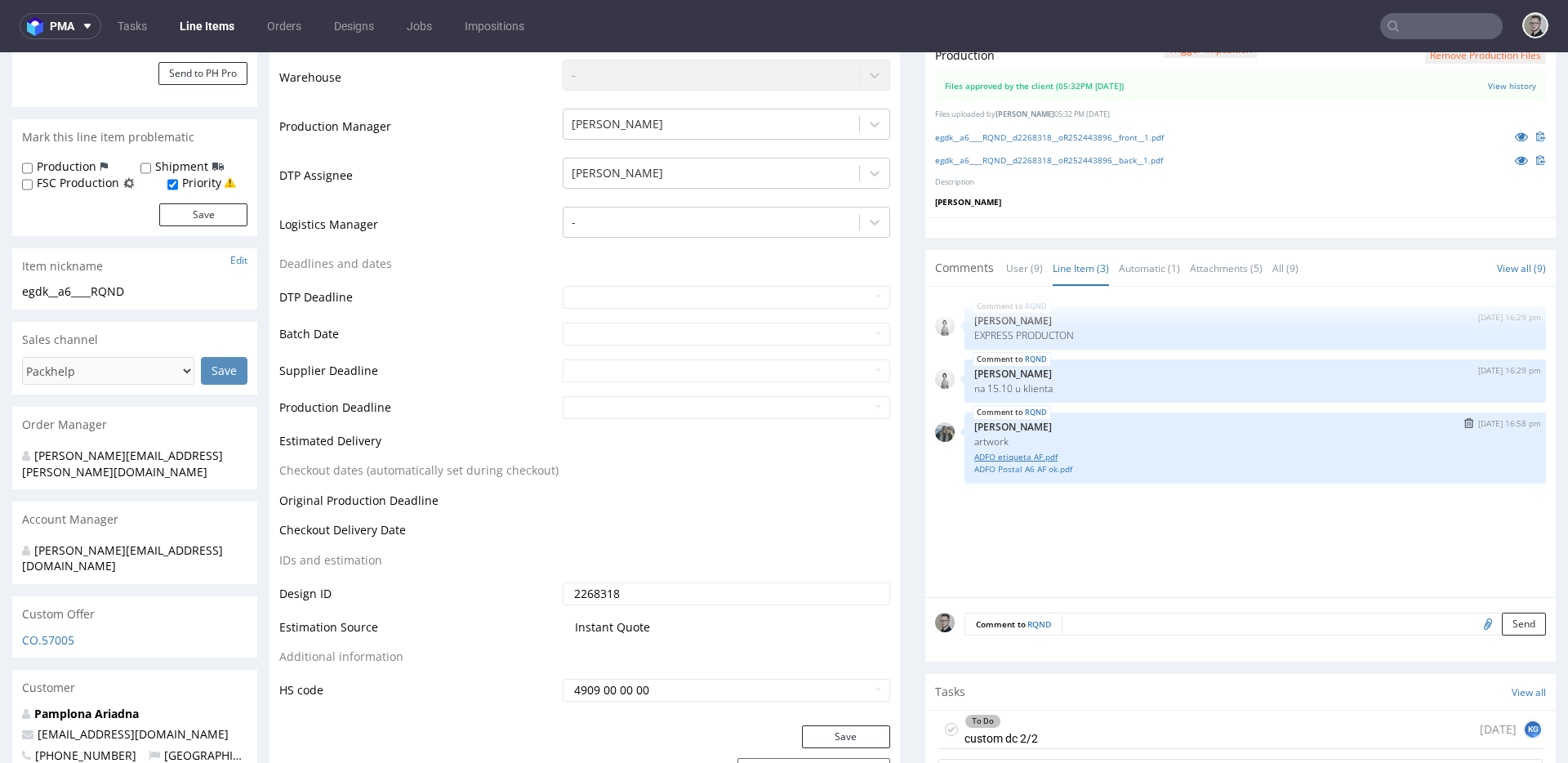
click at [1021, 451] on link "ADFO etiqueta AF.pdf" at bounding box center [1255, 457] width 562 height 13
click at [1028, 467] on link "ADFO Postal A6 AF ok.pdf" at bounding box center [1255, 470] width 562 height 13
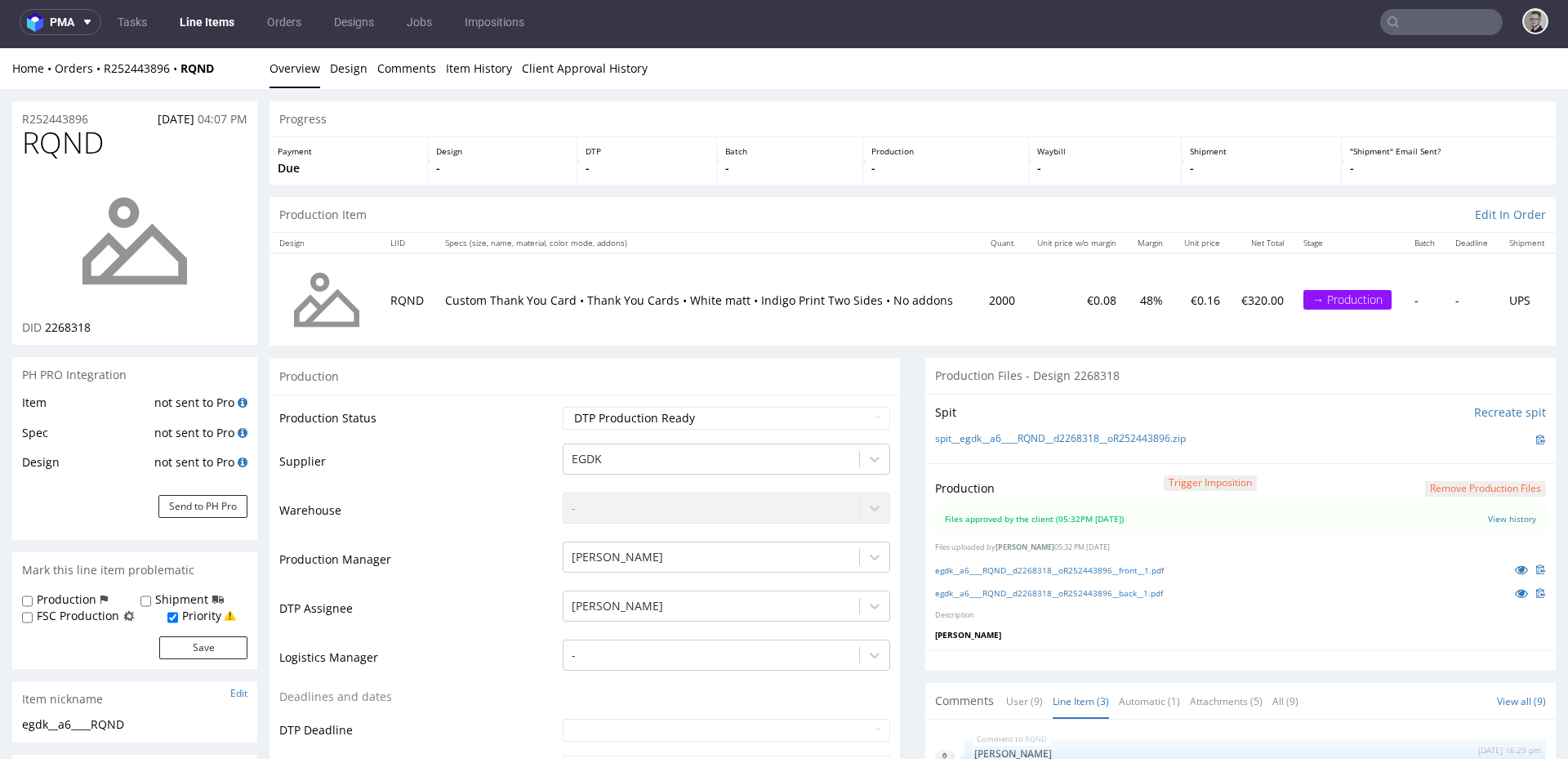
scroll to position [0, 0]
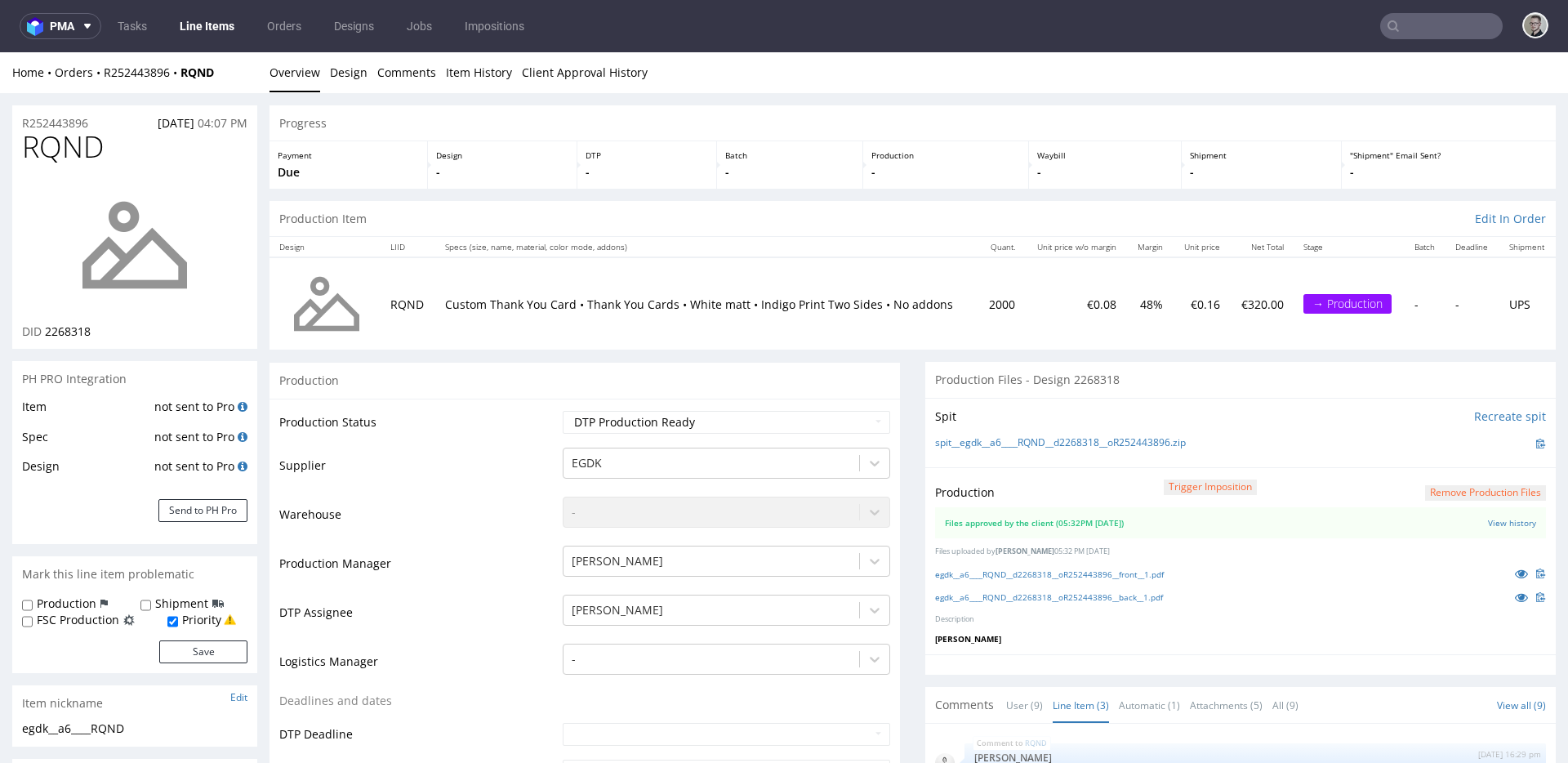
click at [1479, 488] on button "Remove production files" at bounding box center [1485, 493] width 121 height 15
click at [1450, 450] on link "Yes" at bounding box center [1434, 455] width 46 height 24
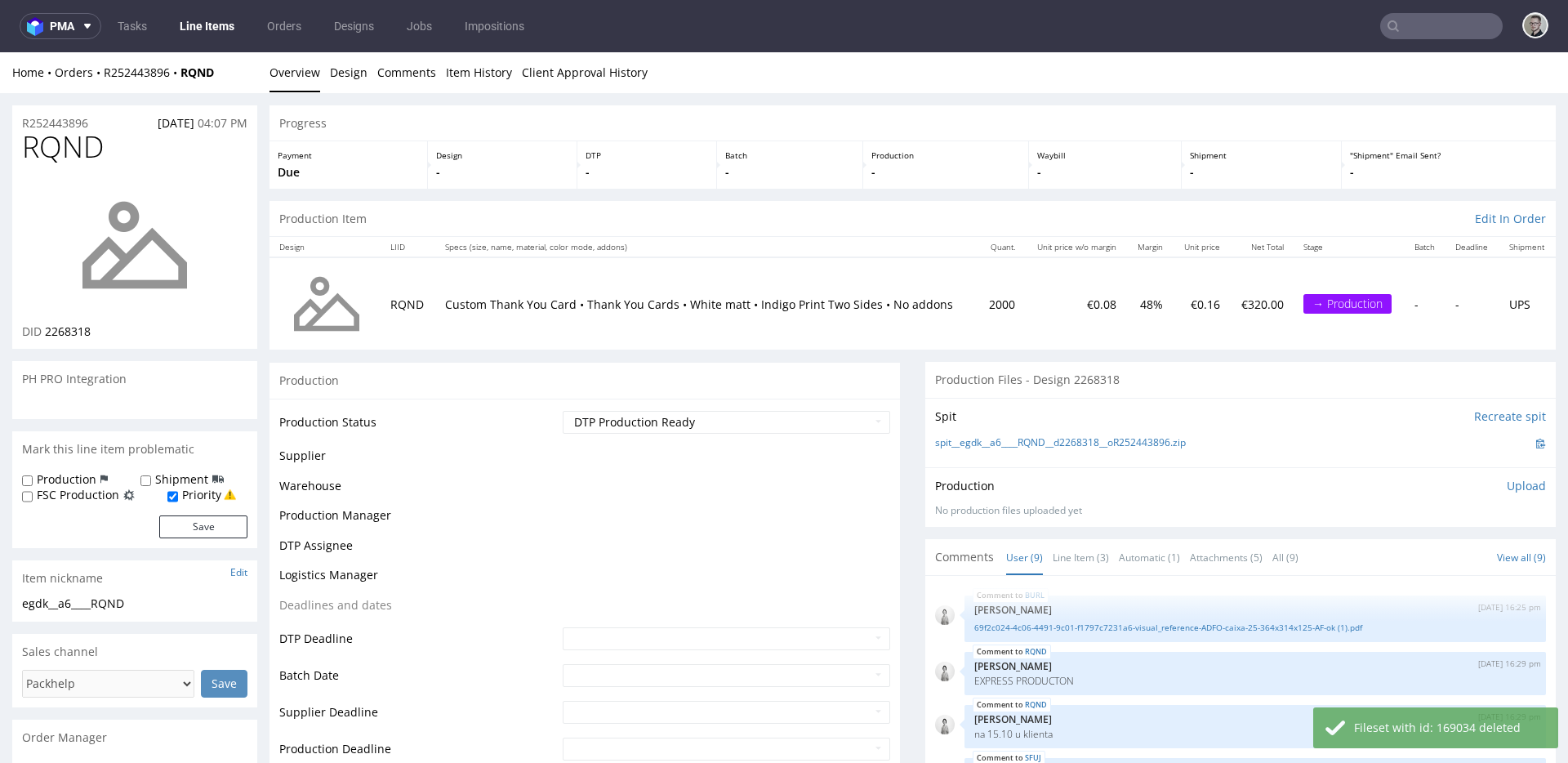
scroll to position [265, 0]
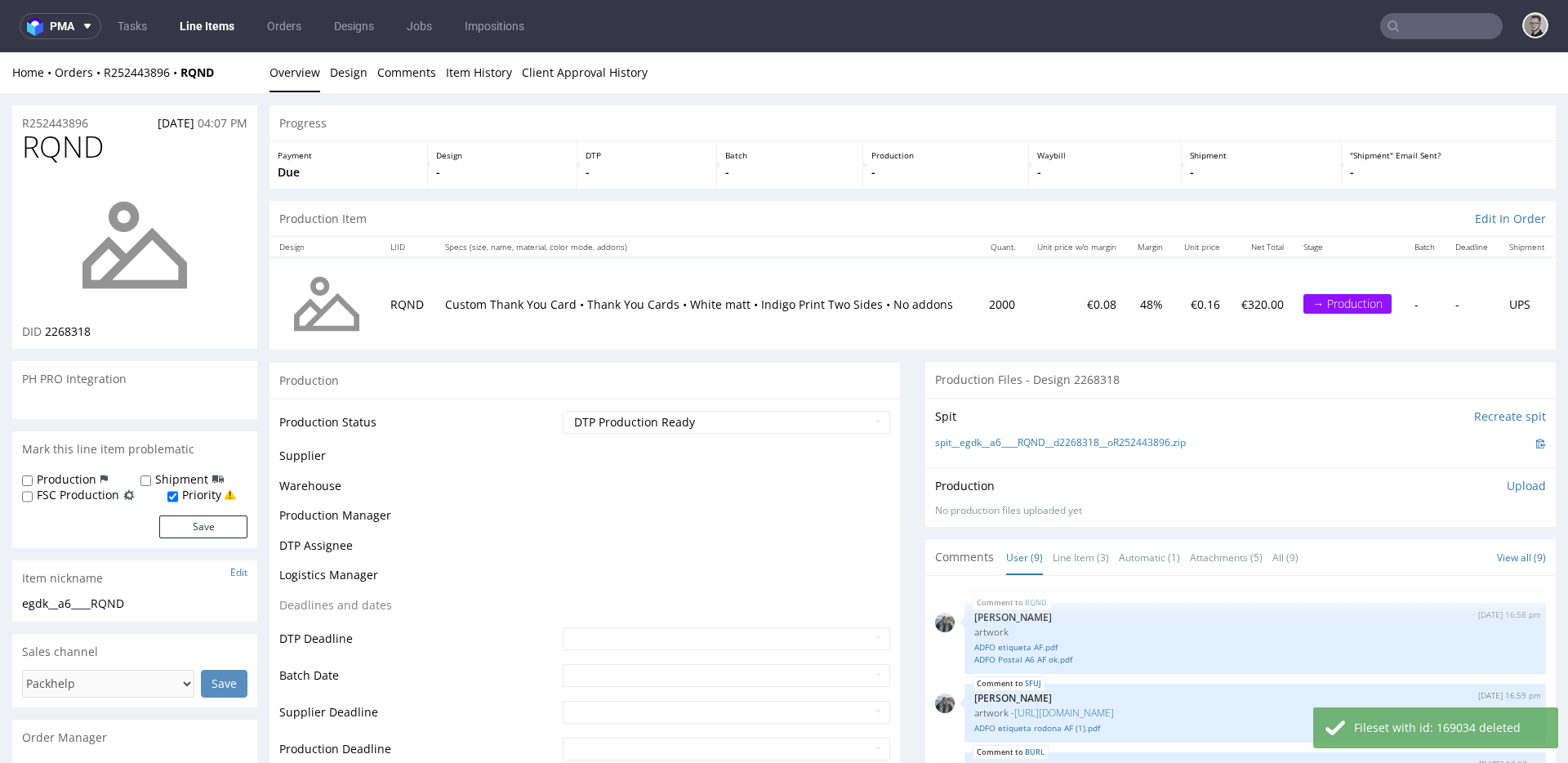
click at [1512, 492] on p "Upload" at bounding box center [1525, 486] width 39 height 16
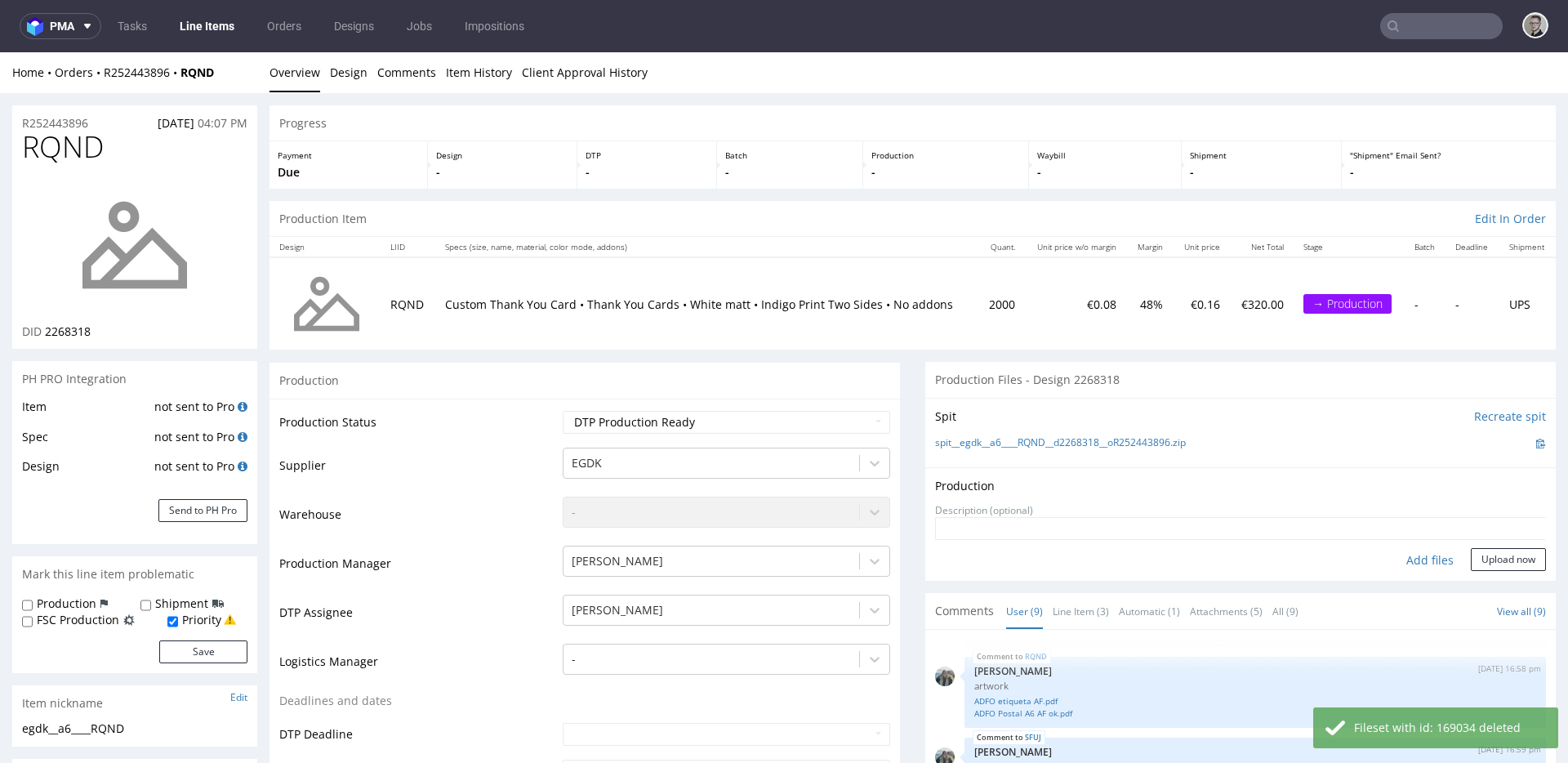
click at [1391, 562] on div "Add files" at bounding box center [1430, 560] width 82 height 24
type input "C:\fakepath\egdk__a6____RQND__d2268318__oR252443896__front__1.pdf"
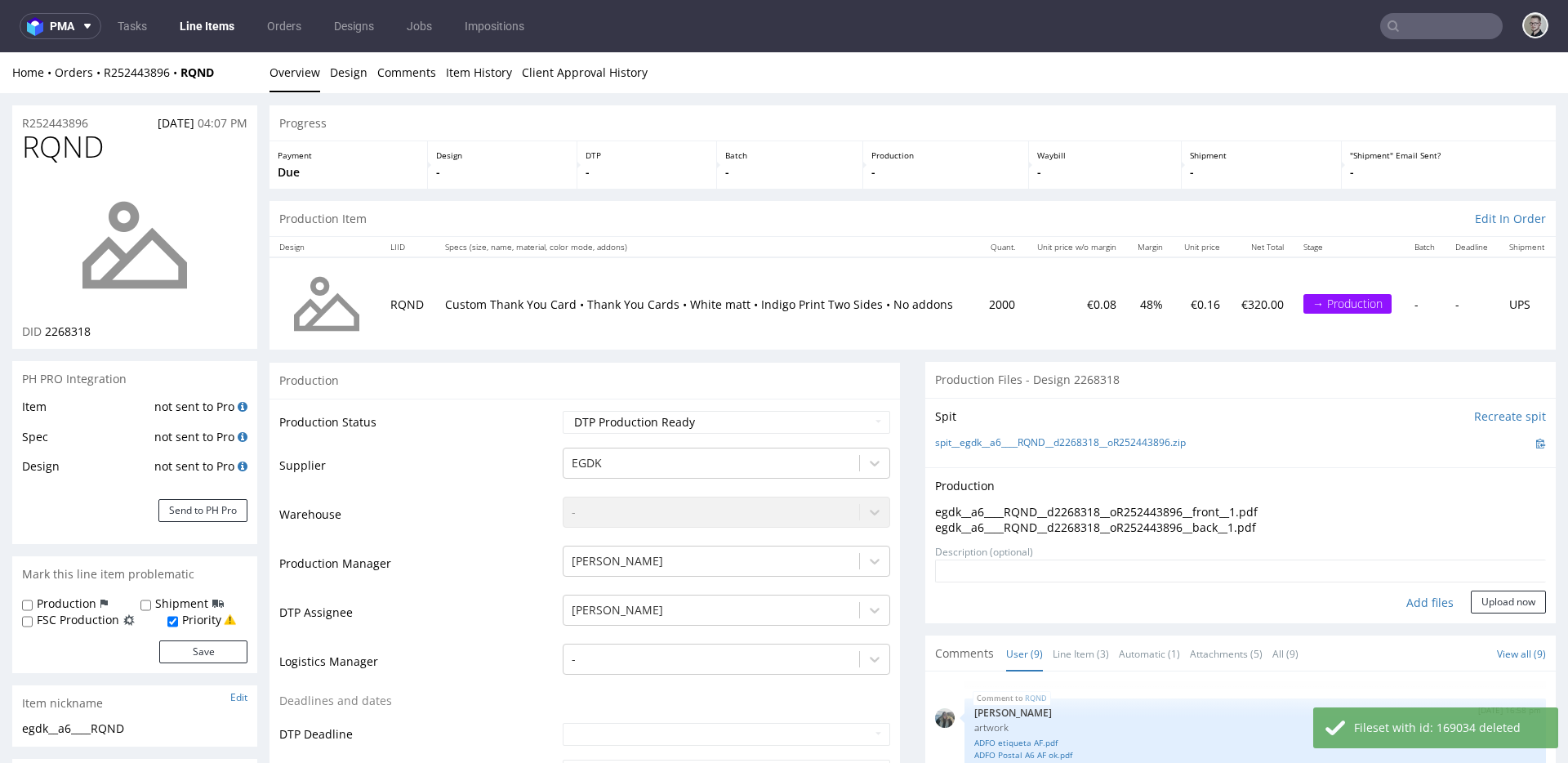
drag, startPoint x: 1483, startPoint y: 577, endPoint x: 1488, endPoint y: 588, distance: 12.1
click at [1484, 577] on textarea at bounding box center [1241, 571] width 611 height 23
click at [1487, 595] on button "Upload now" at bounding box center [1508, 602] width 75 height 23
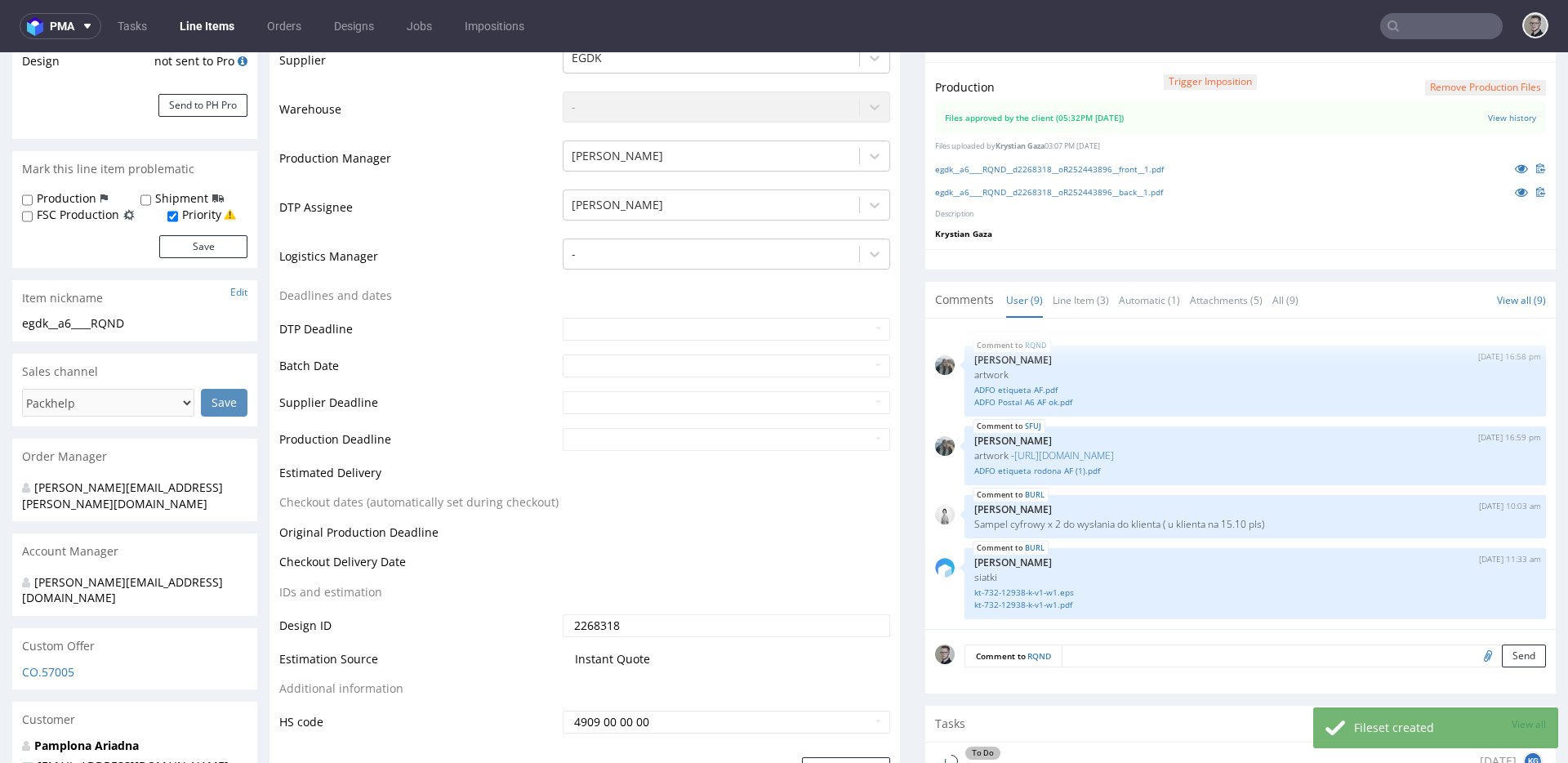
scroll to position [777, 0]
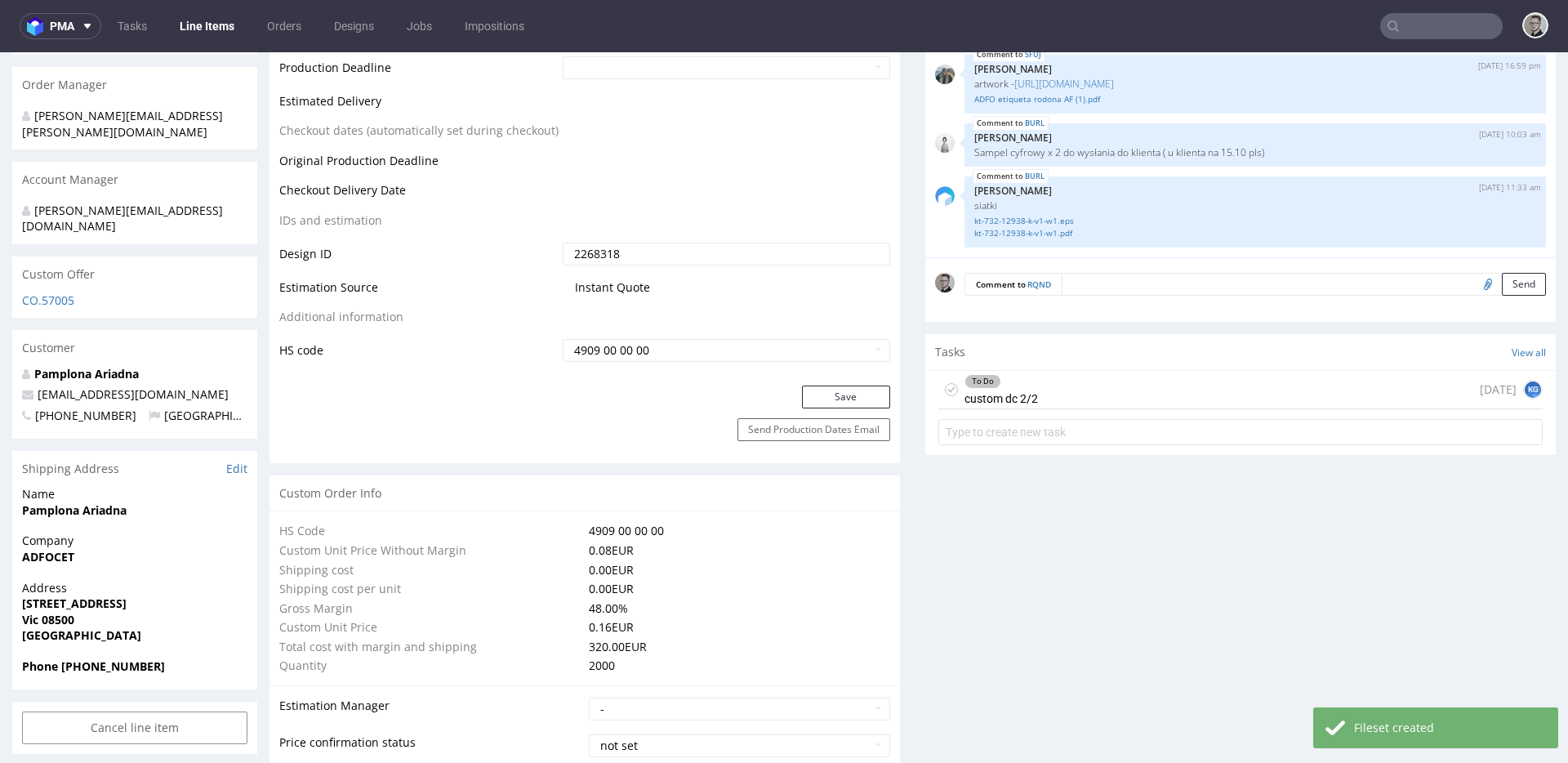
click at [948, 390] on use at bounding box center [951, 389] width 7 height 5
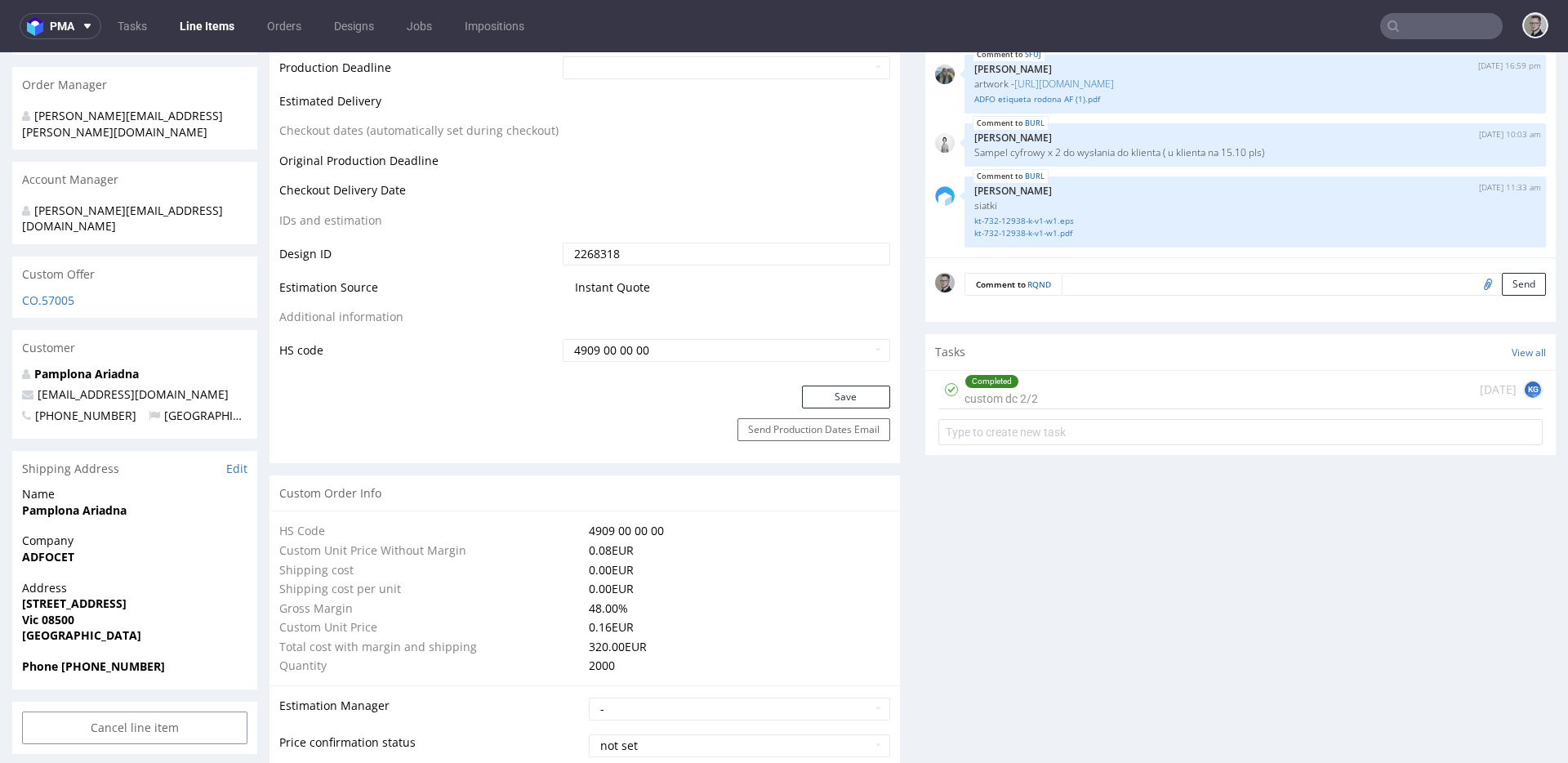
scroll to position [0, 0]
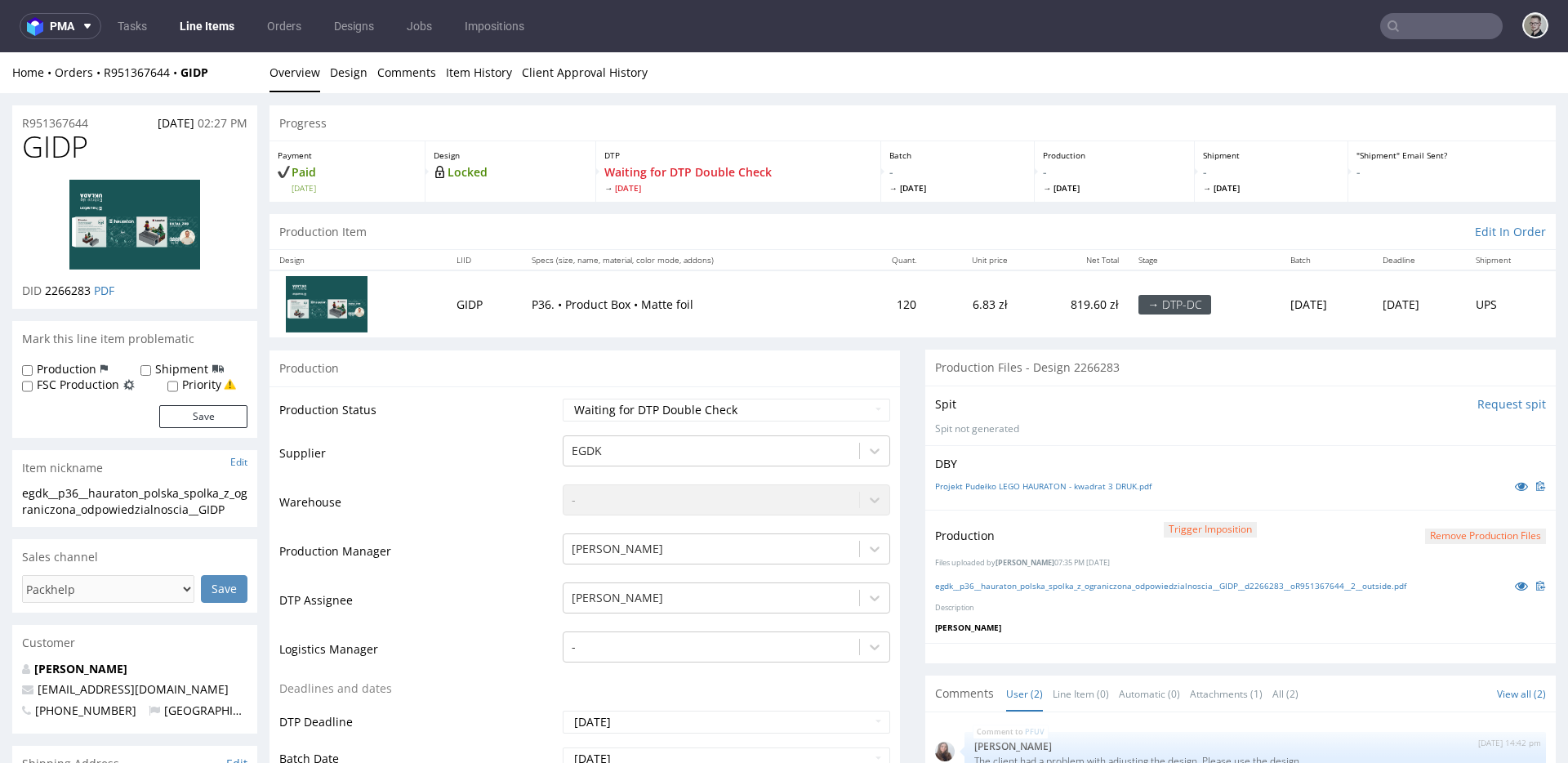
click at [1177, 386] on div "Spit Request spit Spit not generated" at bounding box center [1240, 416] width 630 height 60
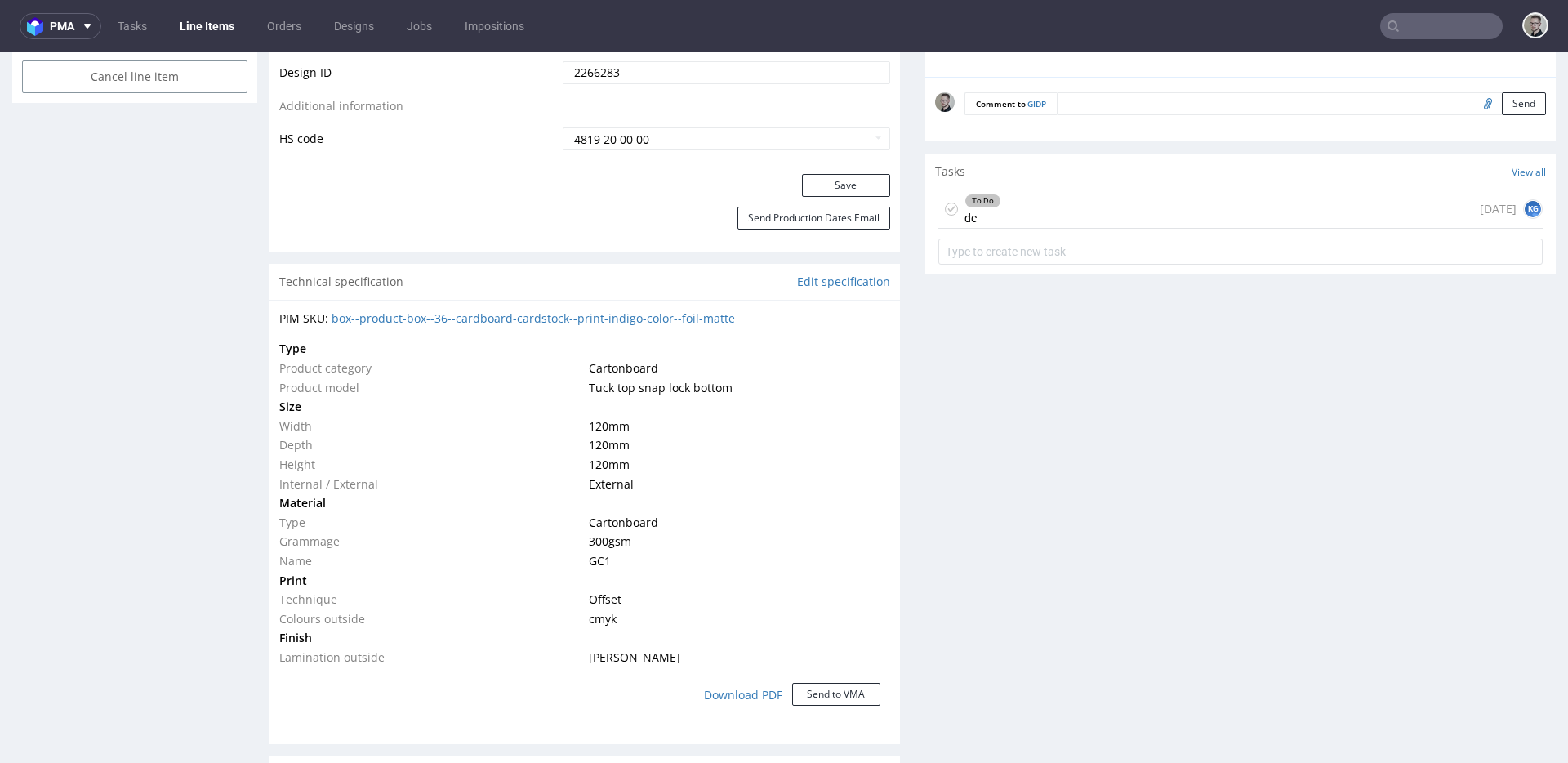
scroll to position [708, 0]
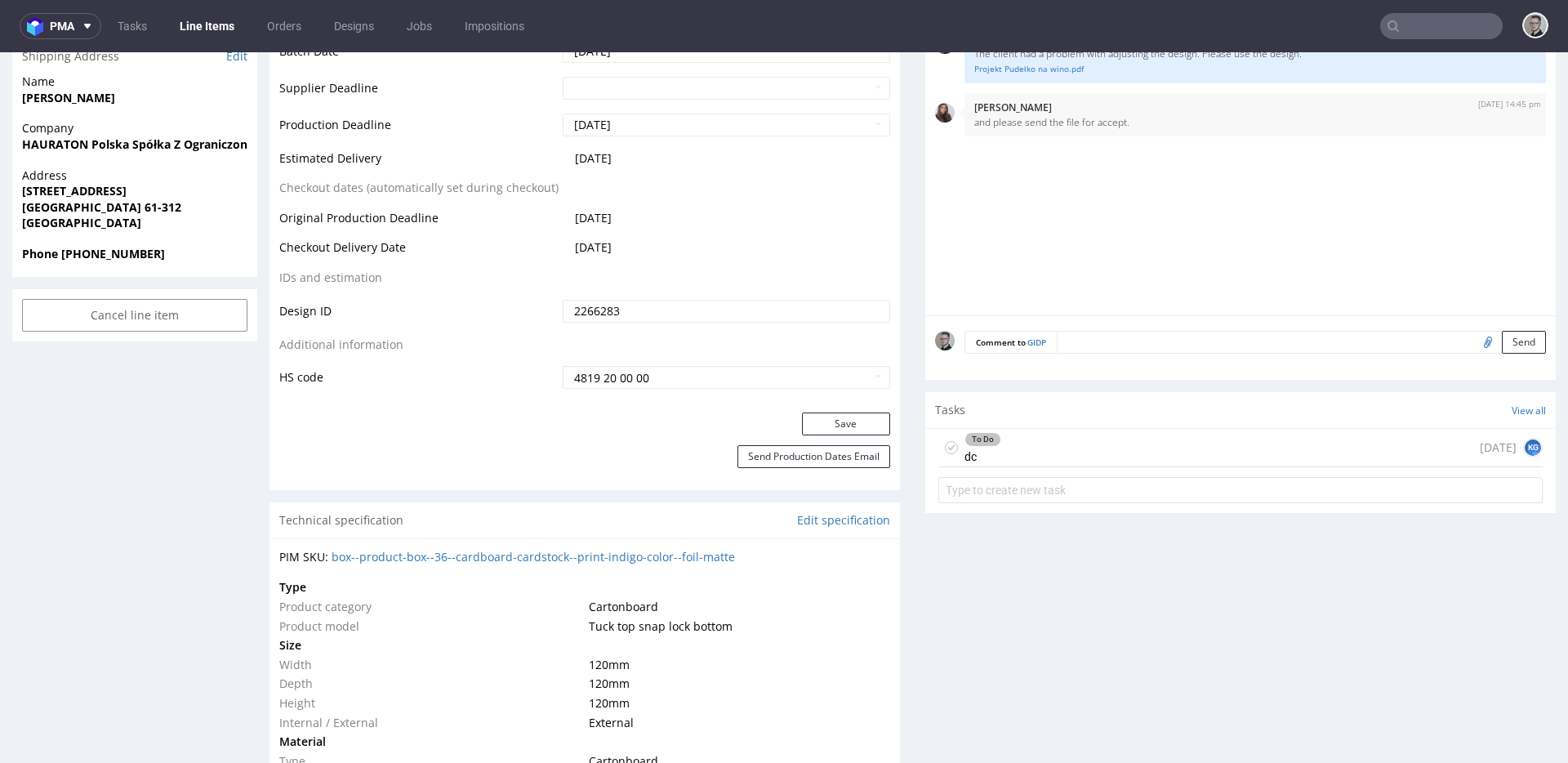
click at [1023, 452] on div "To Do dc [DATE] KG" at bounding box center [1241, 448] width 604 height 38
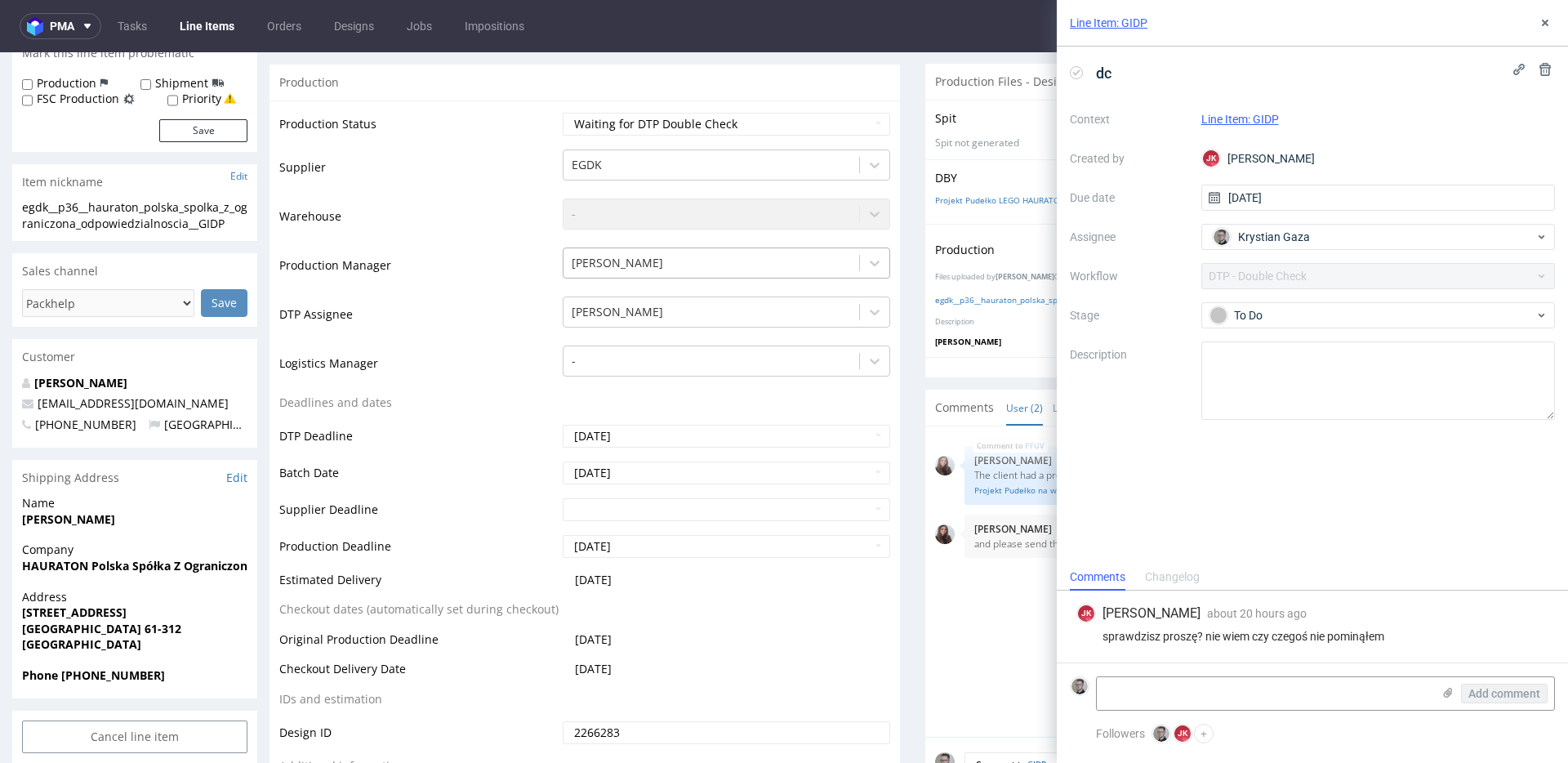
scroll to position [130, 0]
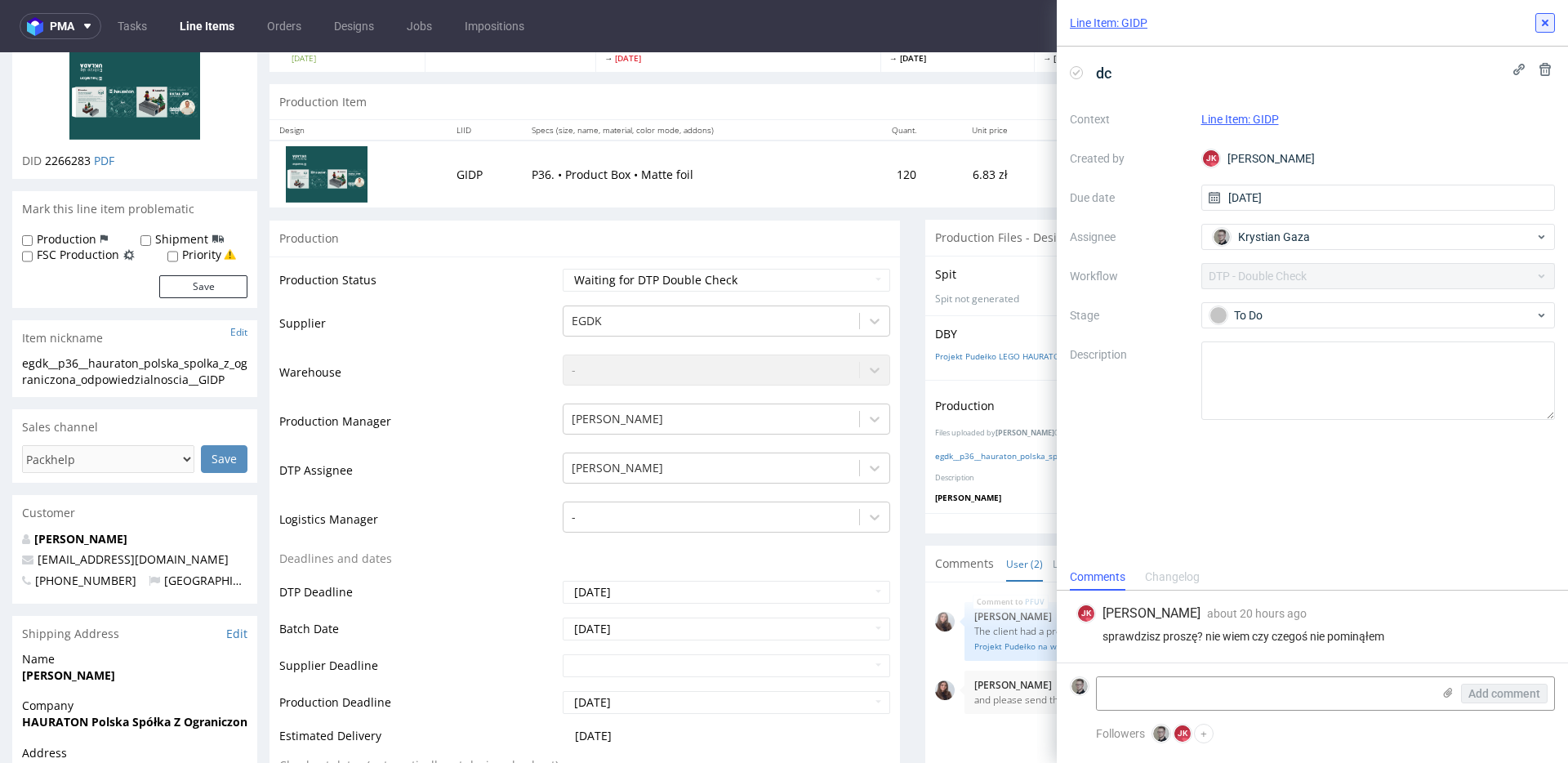
click at [1545, 17] on icon at bounding box center [1544, 23] width 13 height 13
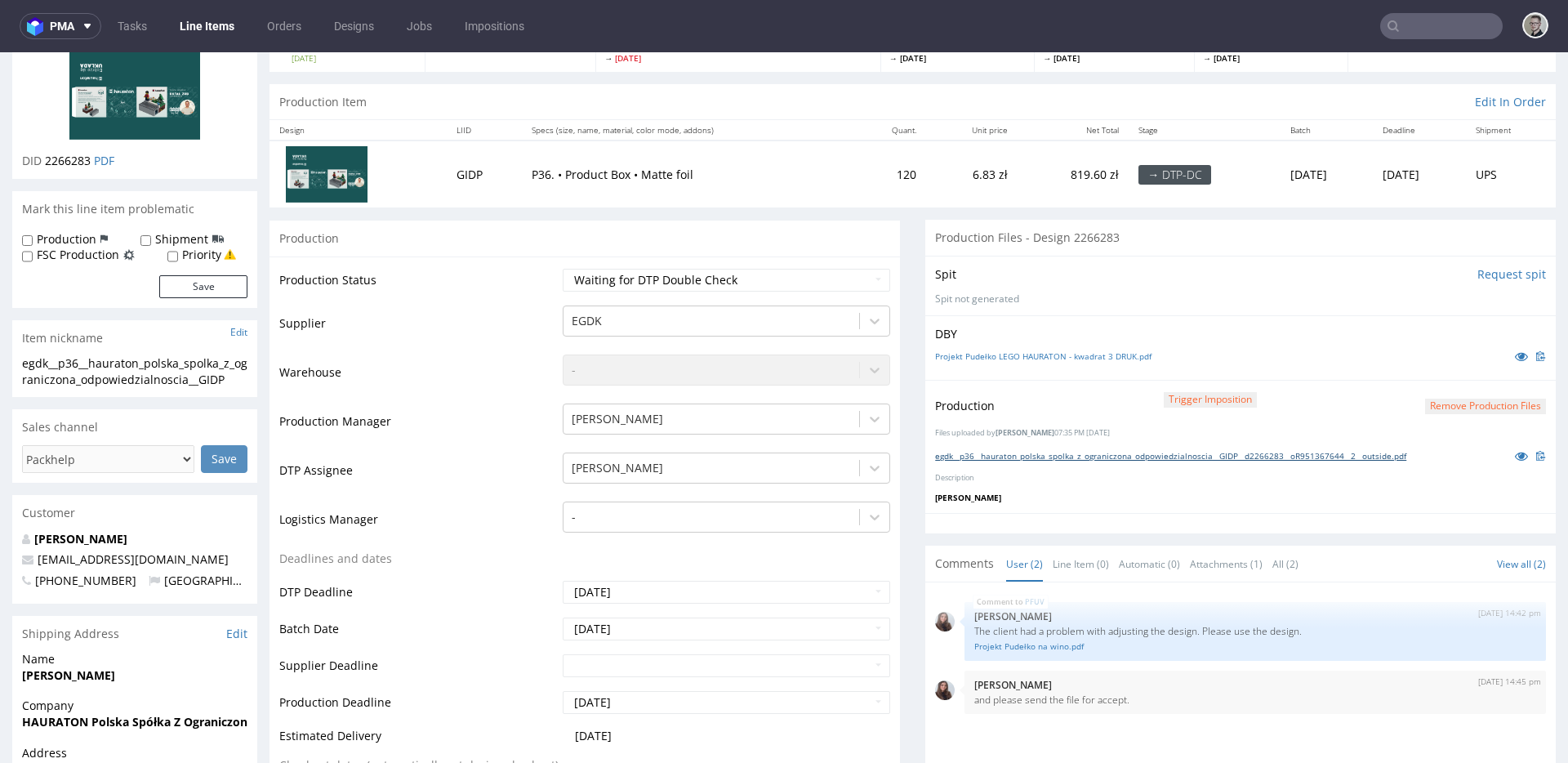
click at [1135, 453] on link "egdk__p36__hauraton_polska_spolka_z_ograniczona_odpowiedzialnoscia__GIDP__d2266…" at bounding box center [1171, 455] width 472 height 12
click at [1092, 355] on link "Projekt Pudełko LEGO HAURATON - kwadrat 3 DRUK.pdf" at bounding box center [1043, 356] width 217 height 12
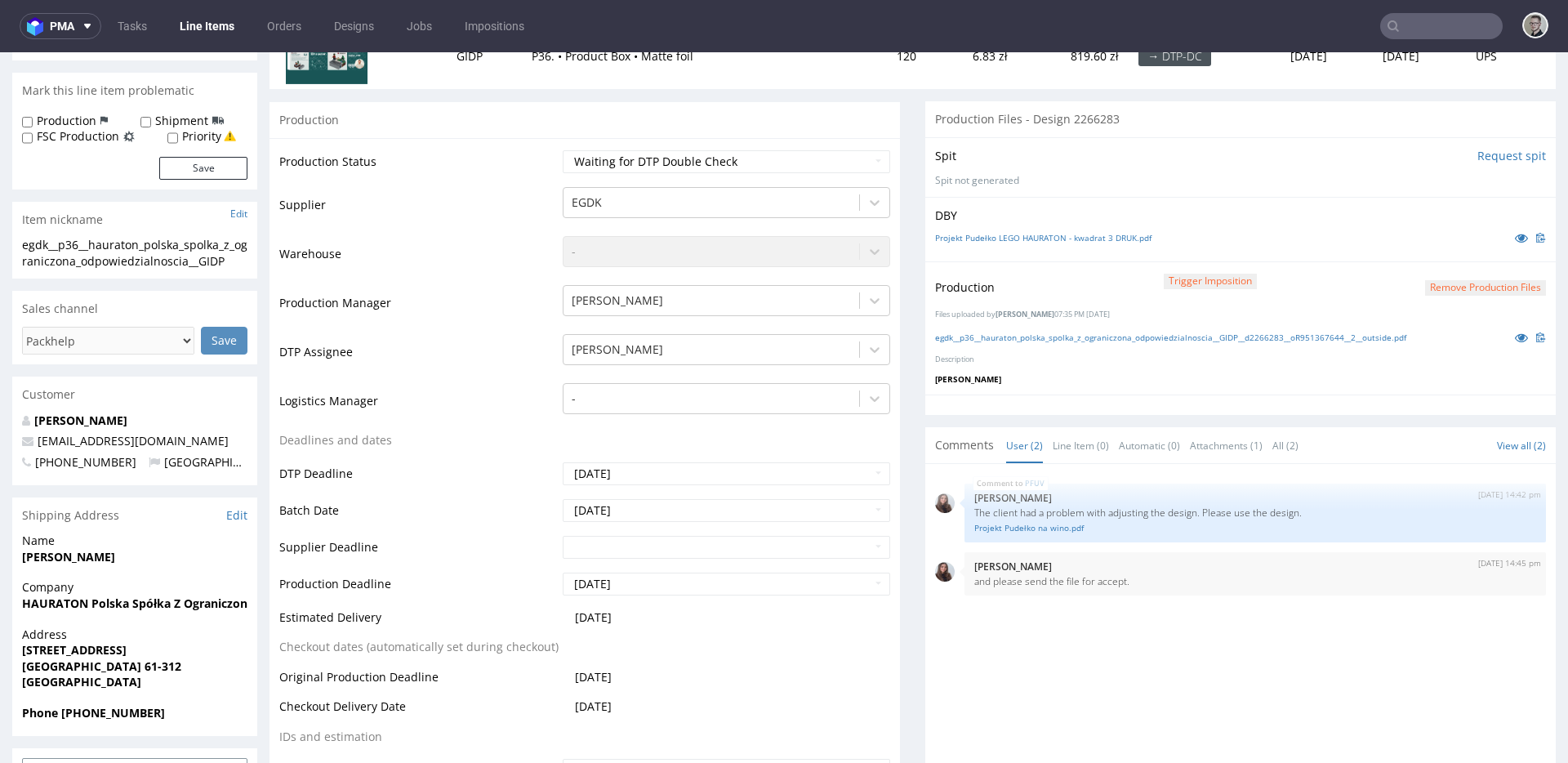
scroll to position [519, 0]
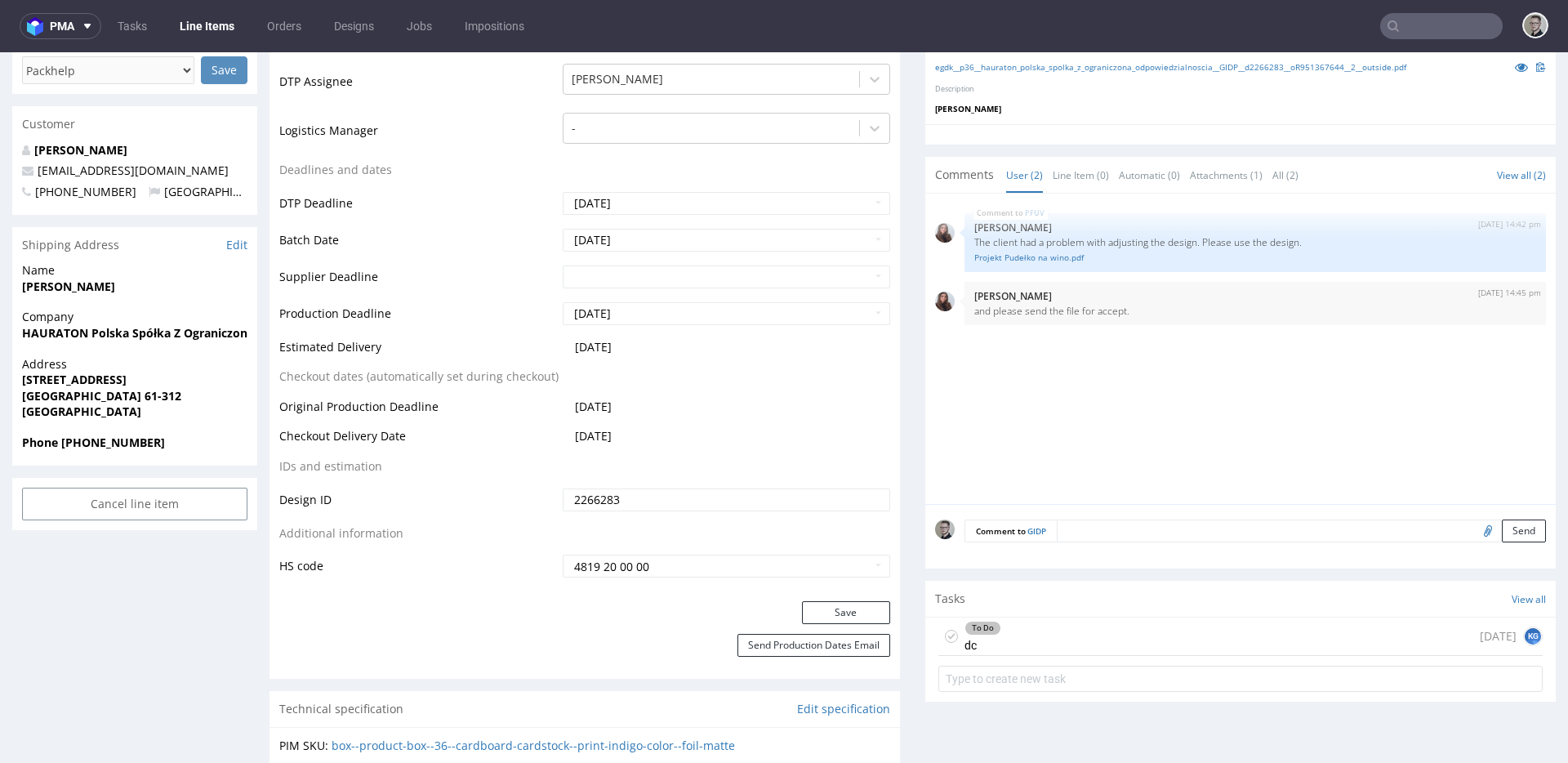
click at [1090, 643] on div "To Do dc [DATE] KG" at bounding box center [1241, 637] width 604 height 38
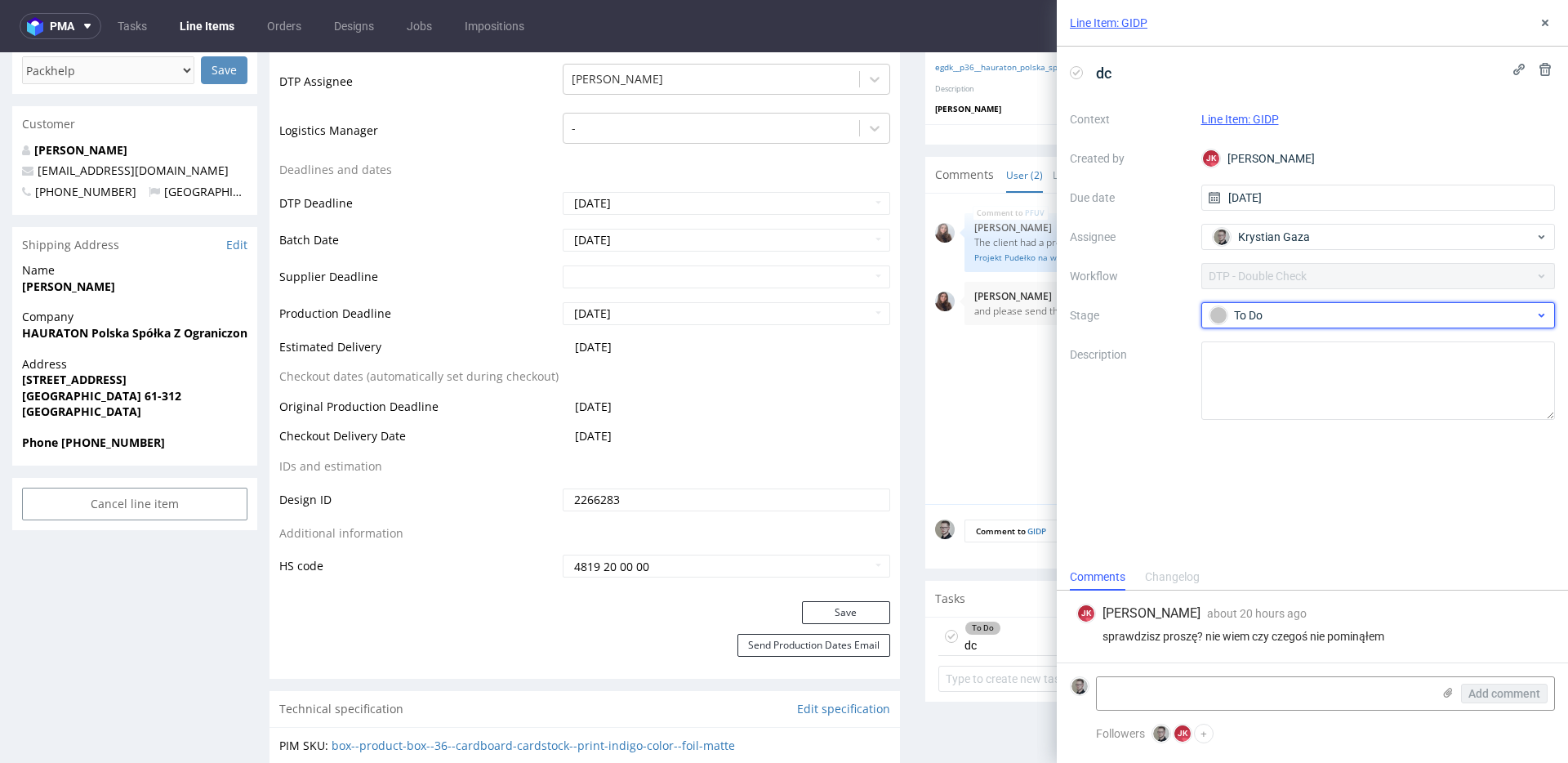
click at [1283, 324] on div "To Do" at bounding box center [1372, 316] width 325 height 18
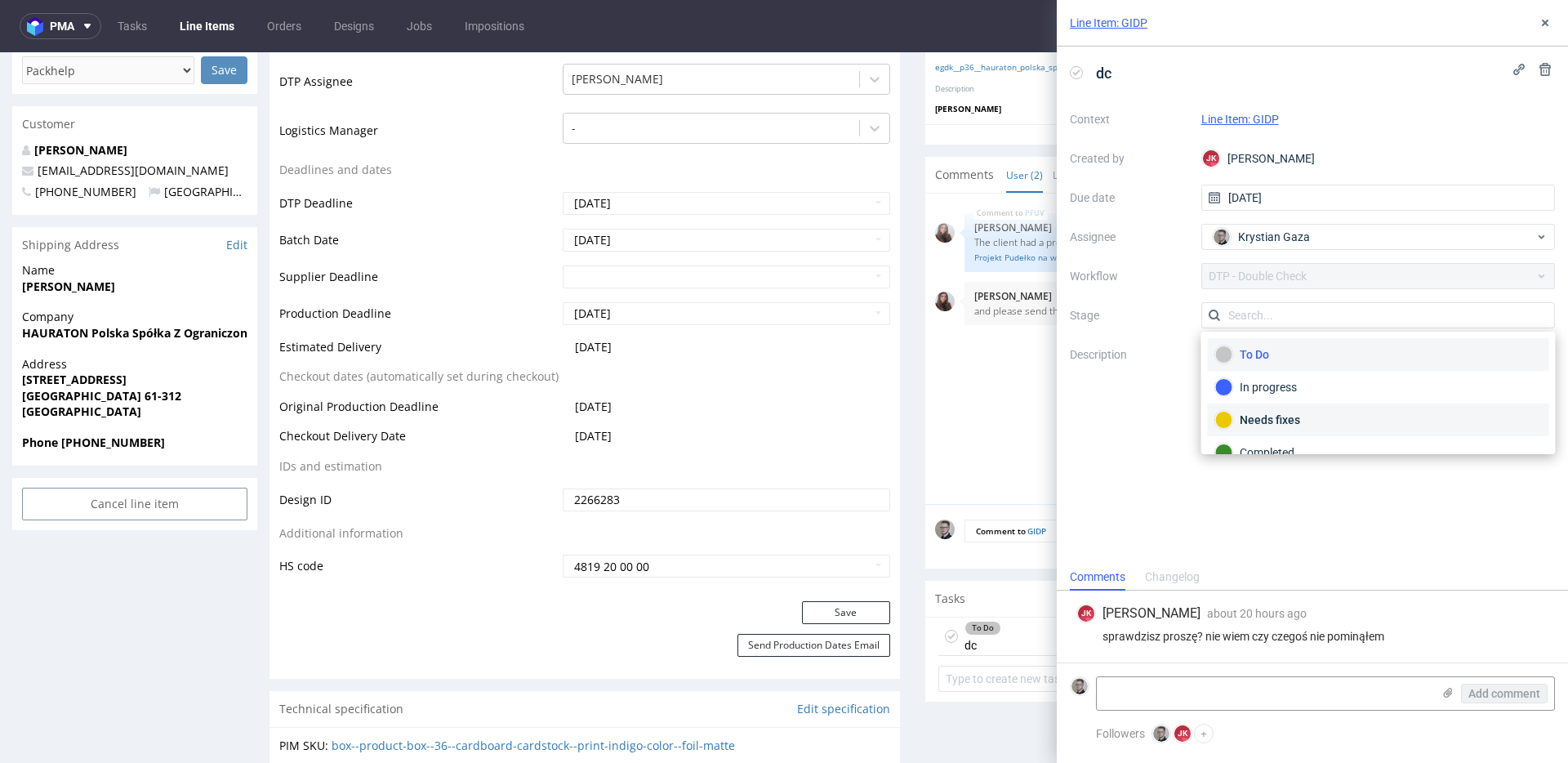
click at [1310, 415] on div "Needs fixes" at bounding box center [1378, 420] width 326 height 18
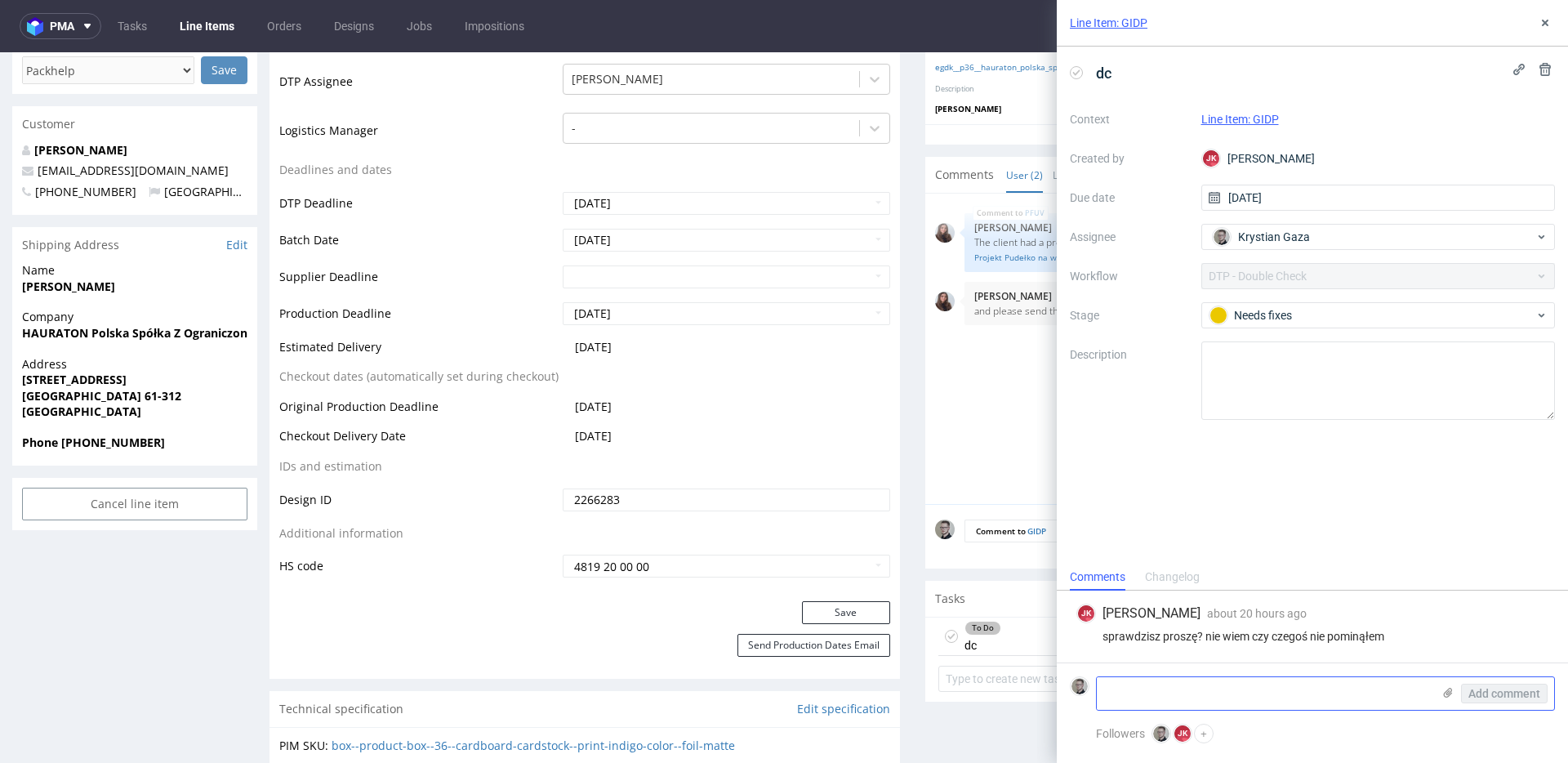
click at [1266, 689] on textarea at bounding box center [1263, 693] width 335 height 33
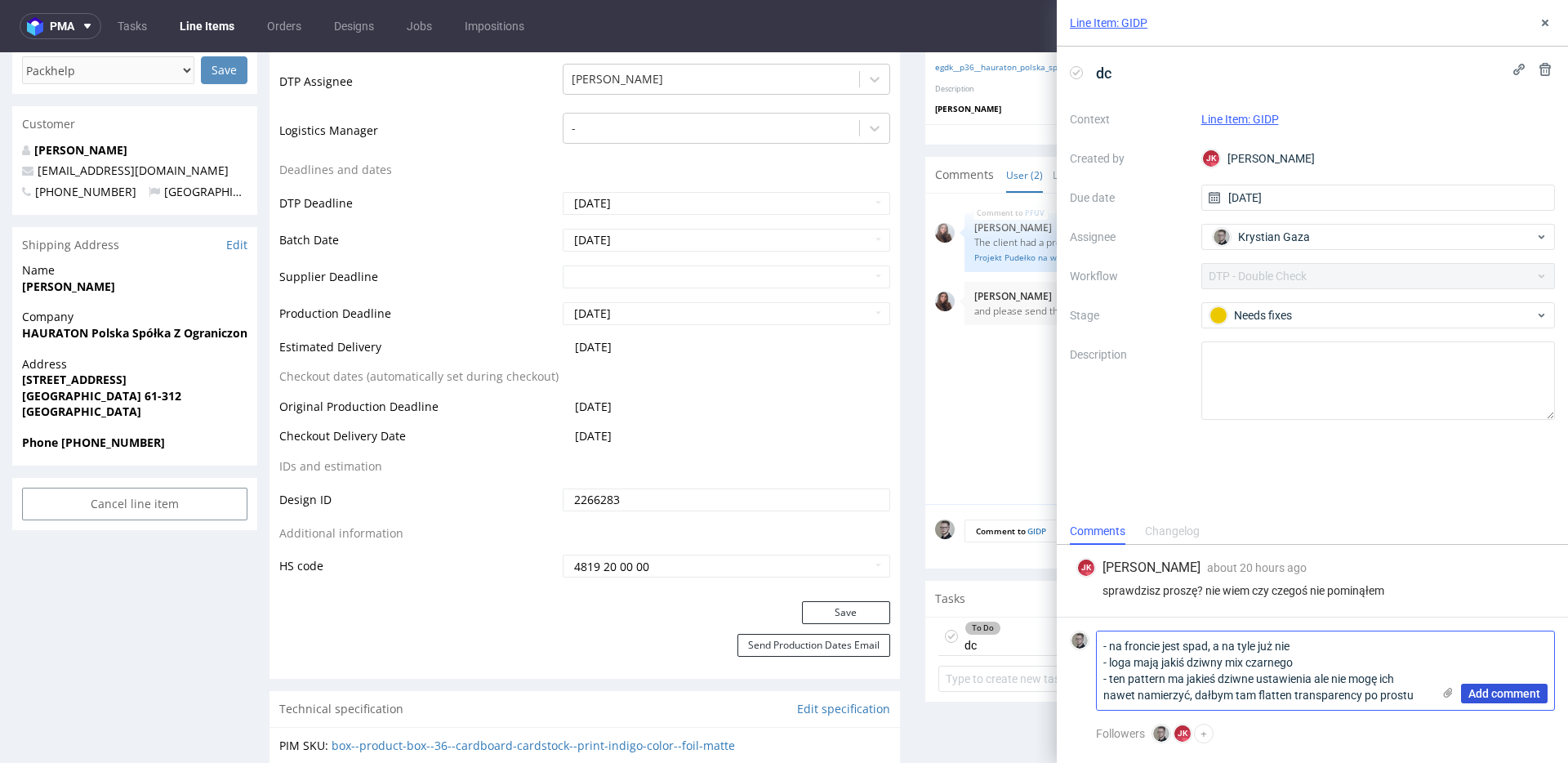
type textarea "- na froncie jest spad, a na tyle już nie - loga mają jakiś dziwny mix czarnego…"
click at [1504, 698] on span "Add comment" at bounding box center [1504, 693] width 72 height 12
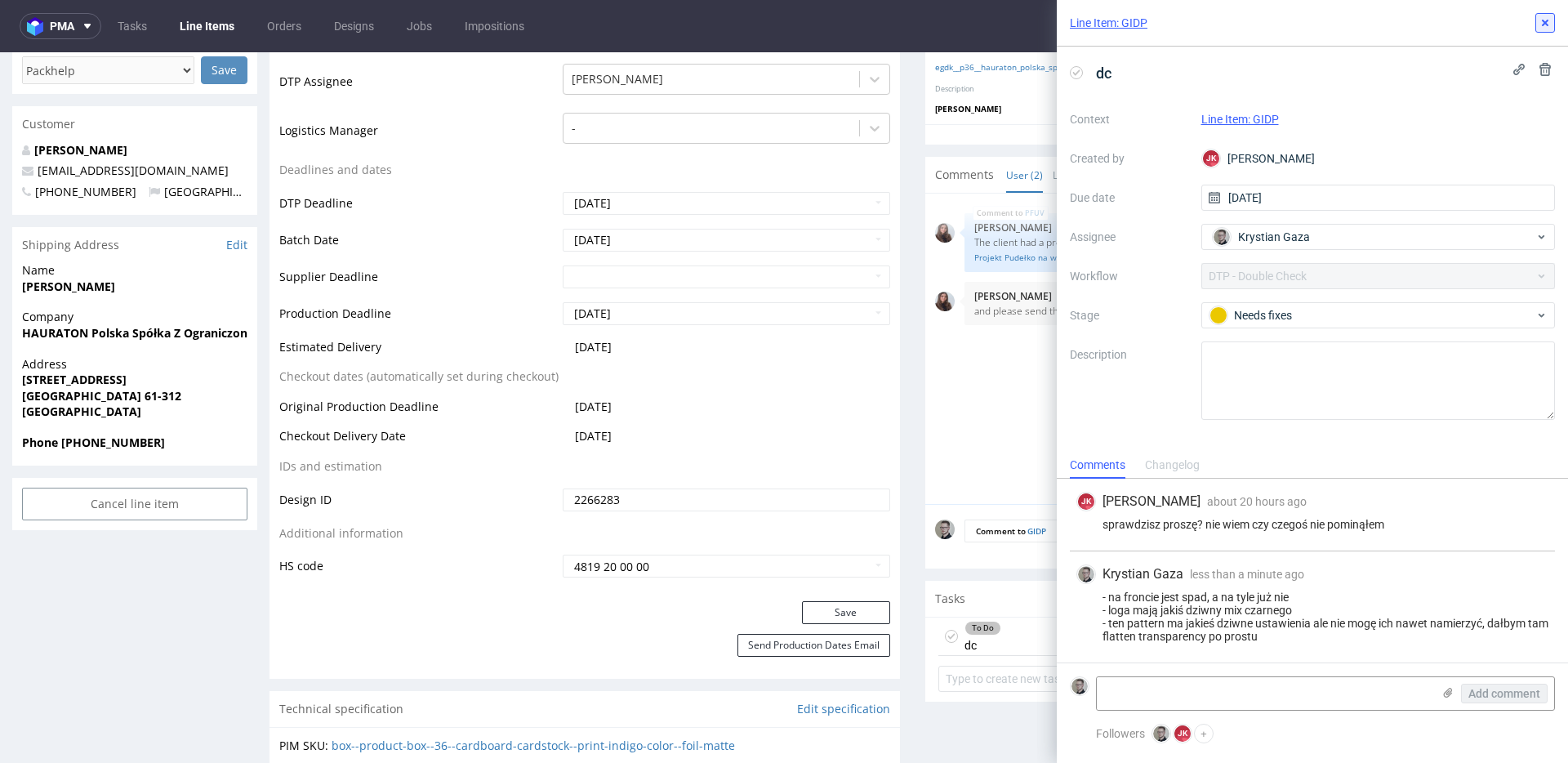
click at [1549, 17] on icon at bounding box center [1544, 23] width 13 height 13
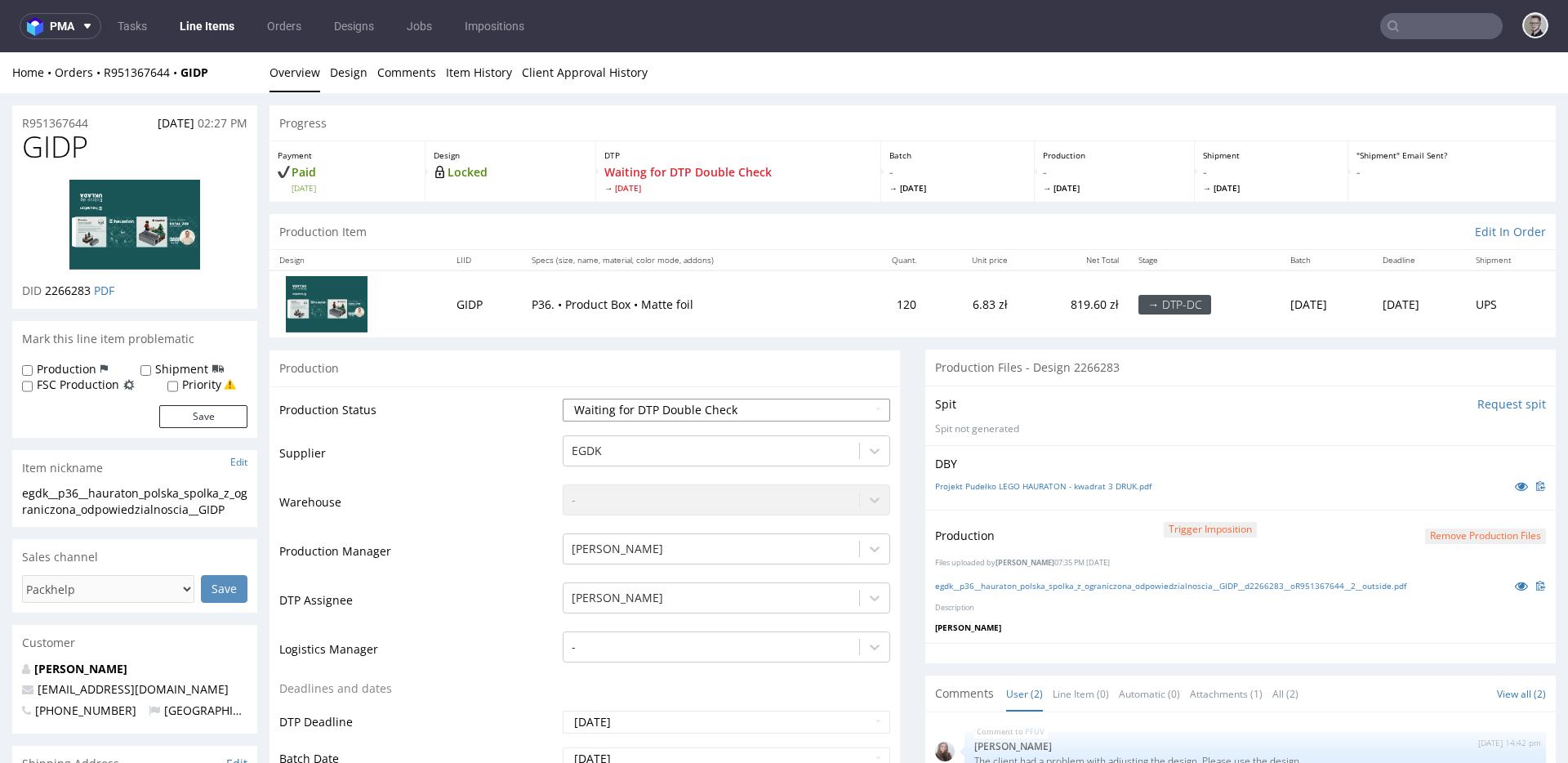
click at [725, 403] on select "Waiting for Artwork Waiting for Diecut Waiting for Mockup Waiting for DTP Waiti…" at bounding box center [726, 409] width 327 height 23
select select "dtp_dc_done"
click at [562, 398] on select "Waiting for Artwork Waiting for Diecut Waiting for Mockup Waiting for DTP Waiti…" at bounding box center [726, 409] width 327 height 23
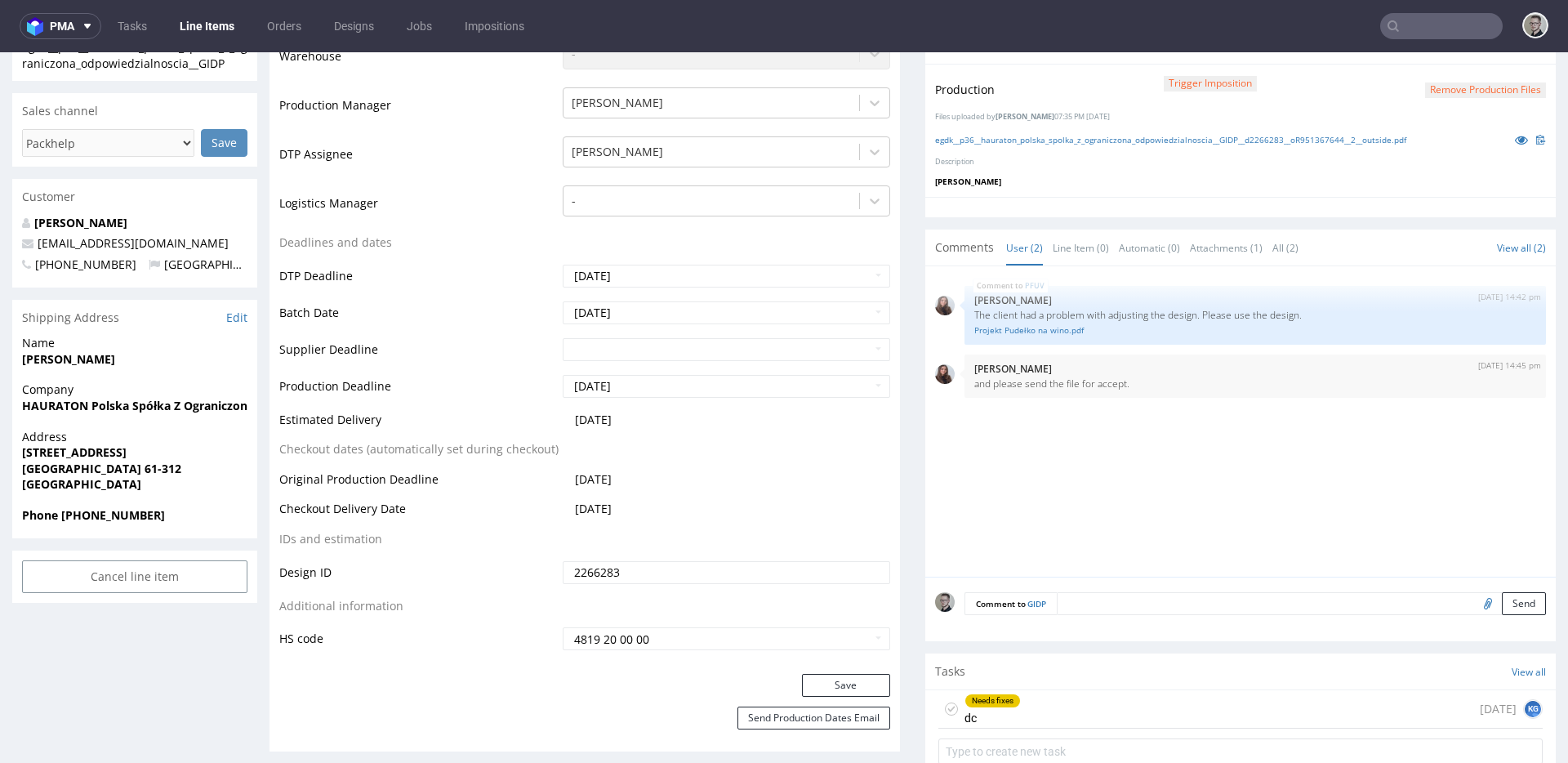
scroll to position [501, 0]
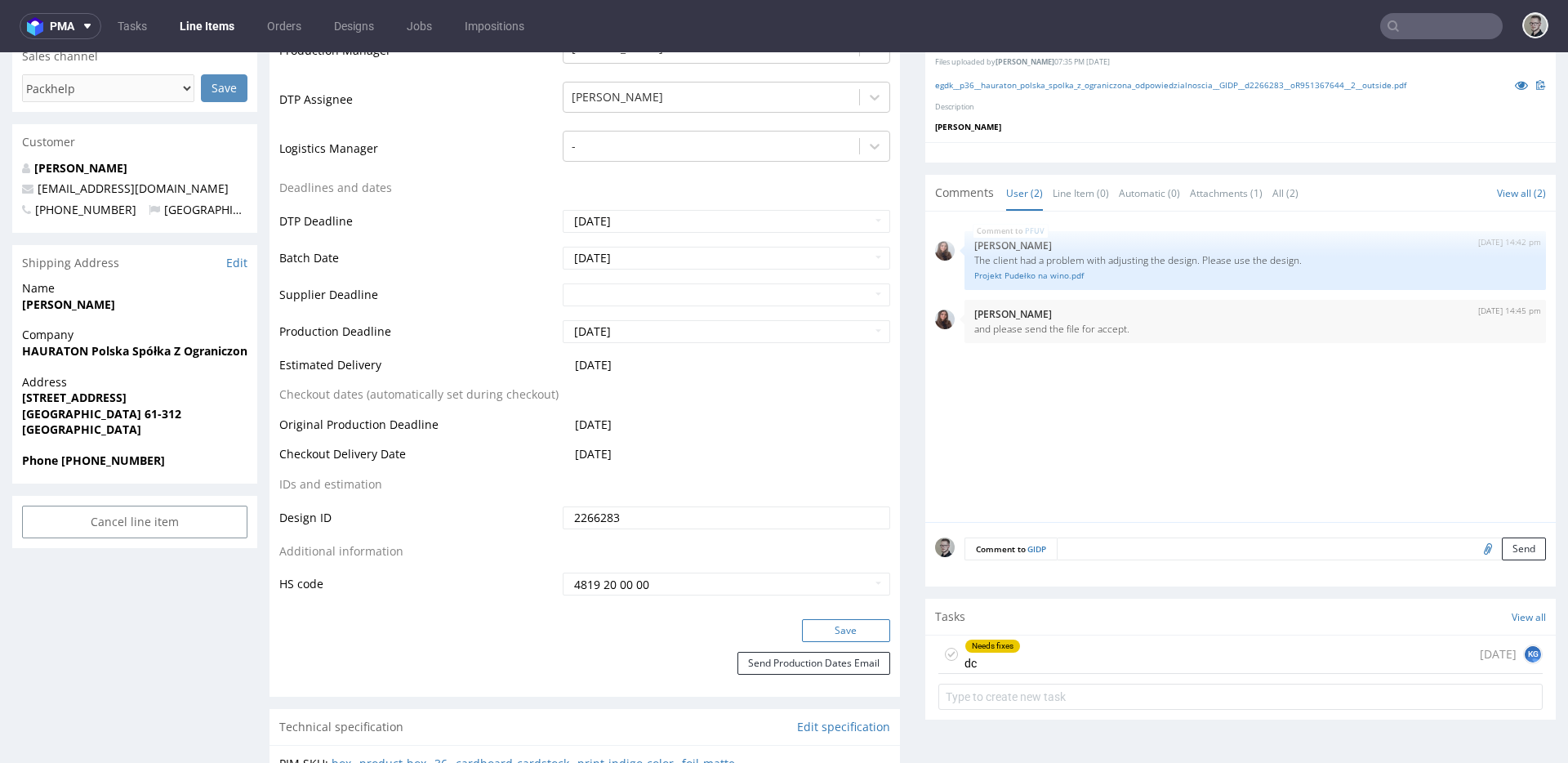
click at [855, 628] on button "Save" at bounding box center [845, 631] width 88 height 23
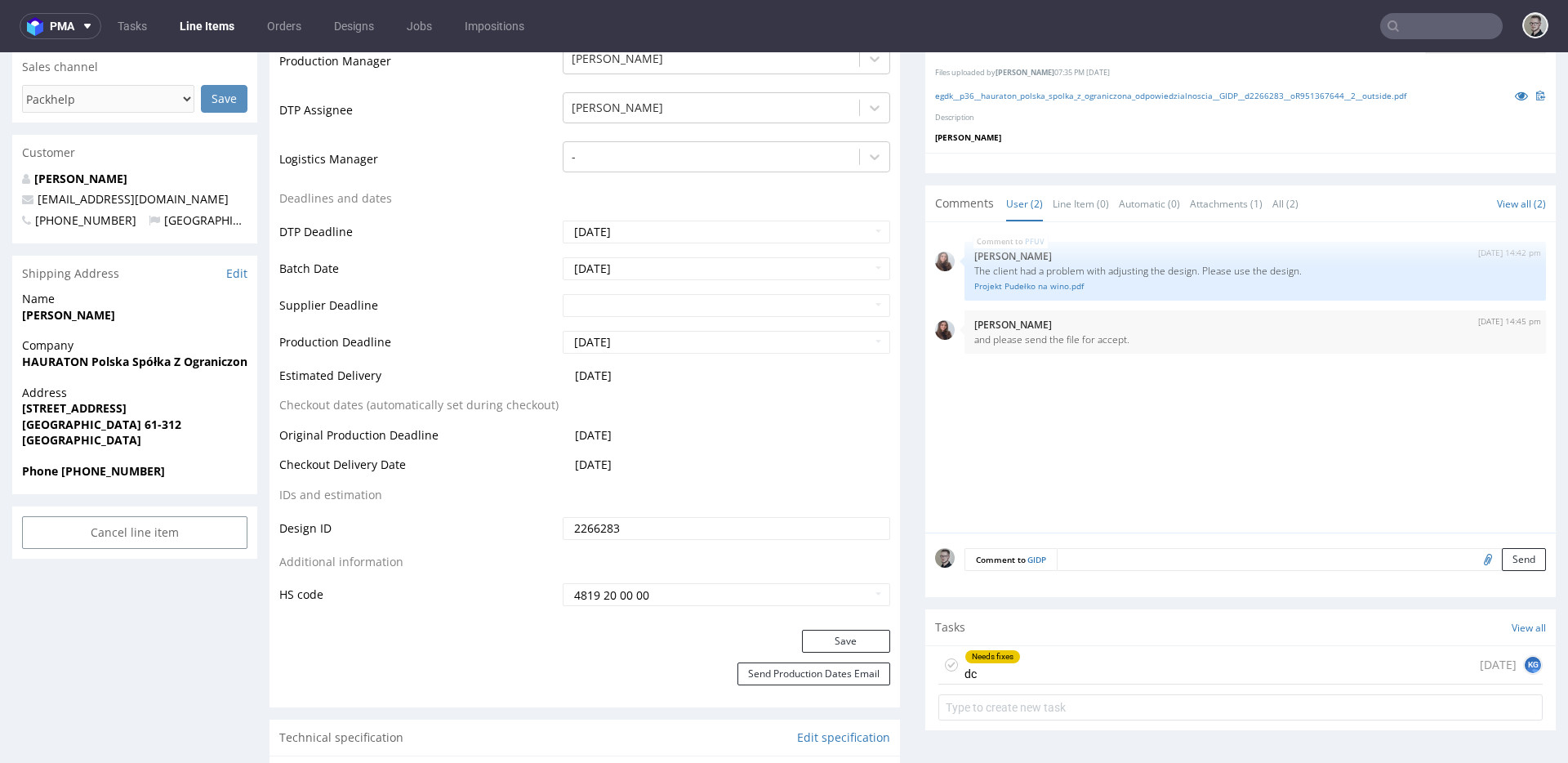
scroll to position [0, 0]
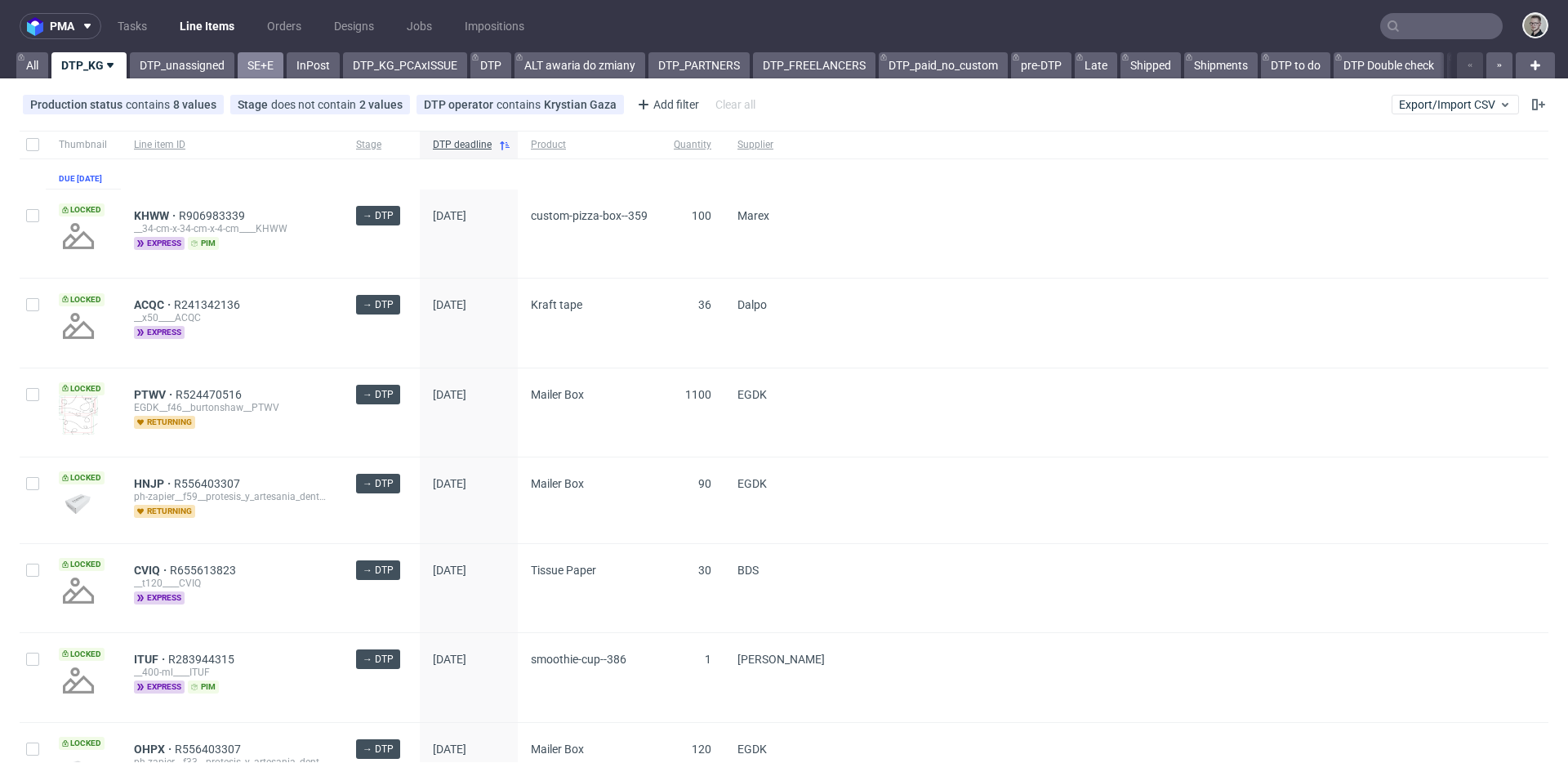
click at [272, 61] on link "SE+E" at bounding box center [260, 65] width 45 height 26
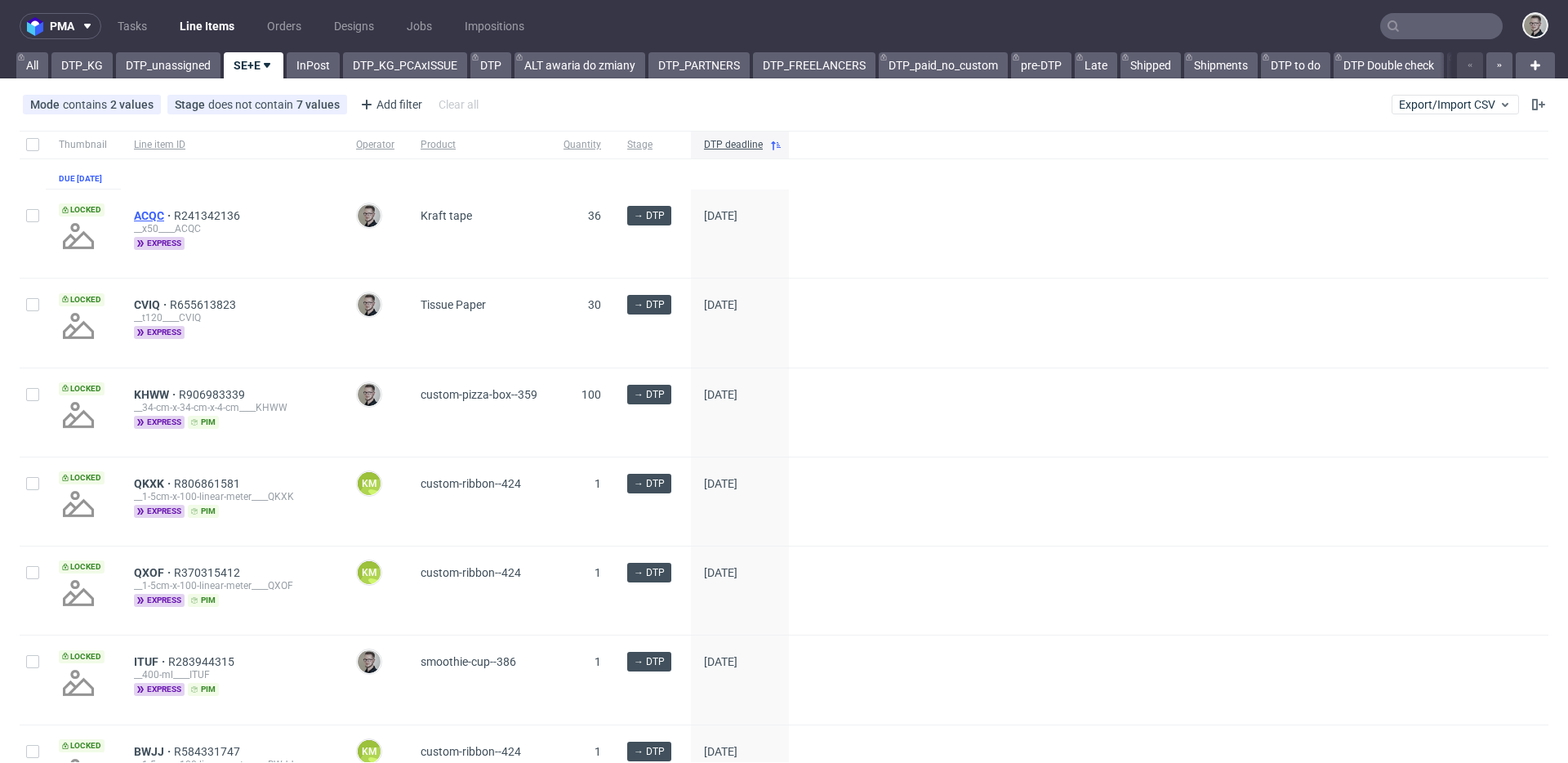
click at [151, 222] on span "ACQC" at bounding box center [154, 216] width 40 height 13
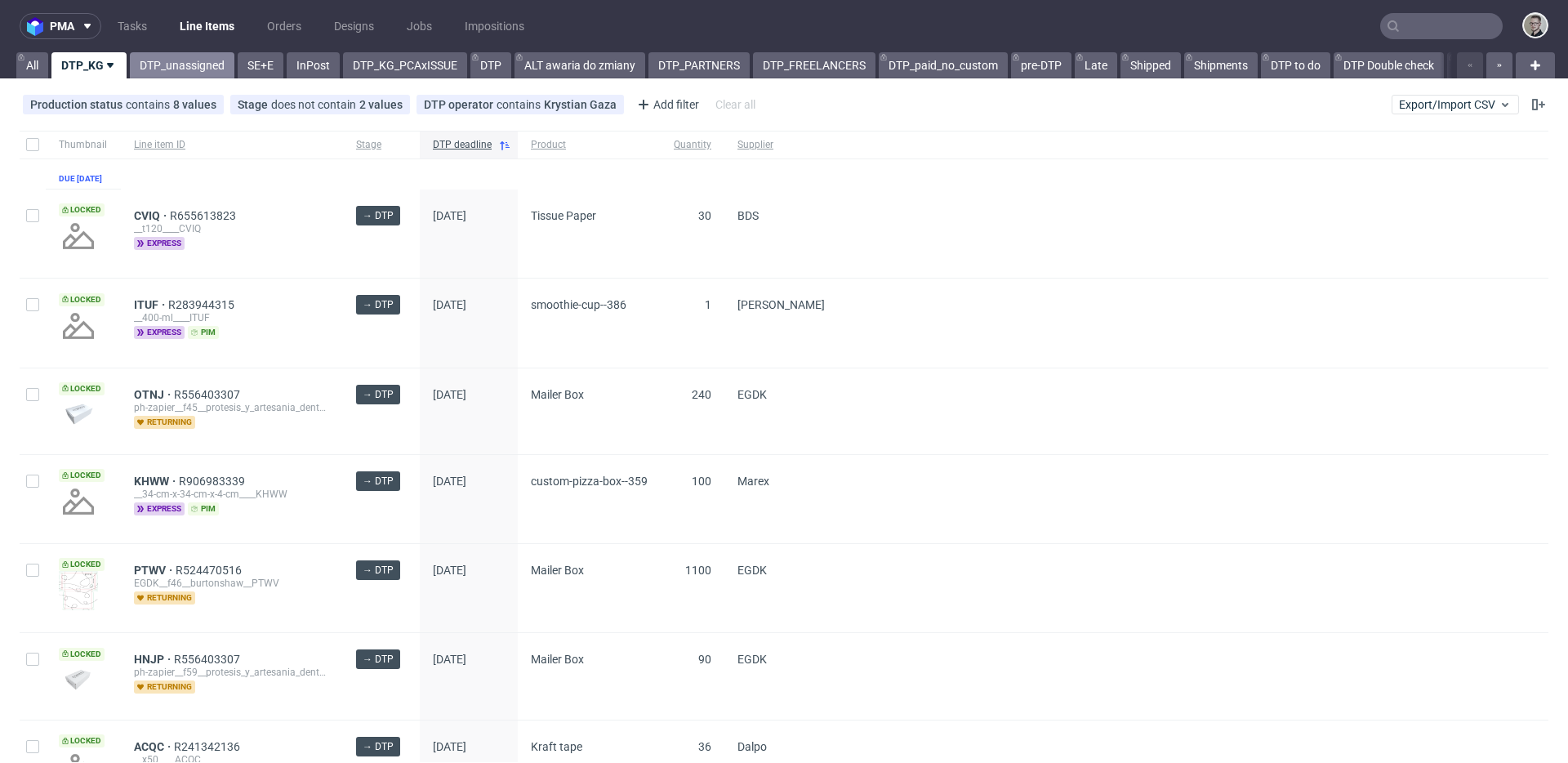
click at [199, 59] on link "DTP_unassigned" at bounding box center [181, 65] width 104 height 26
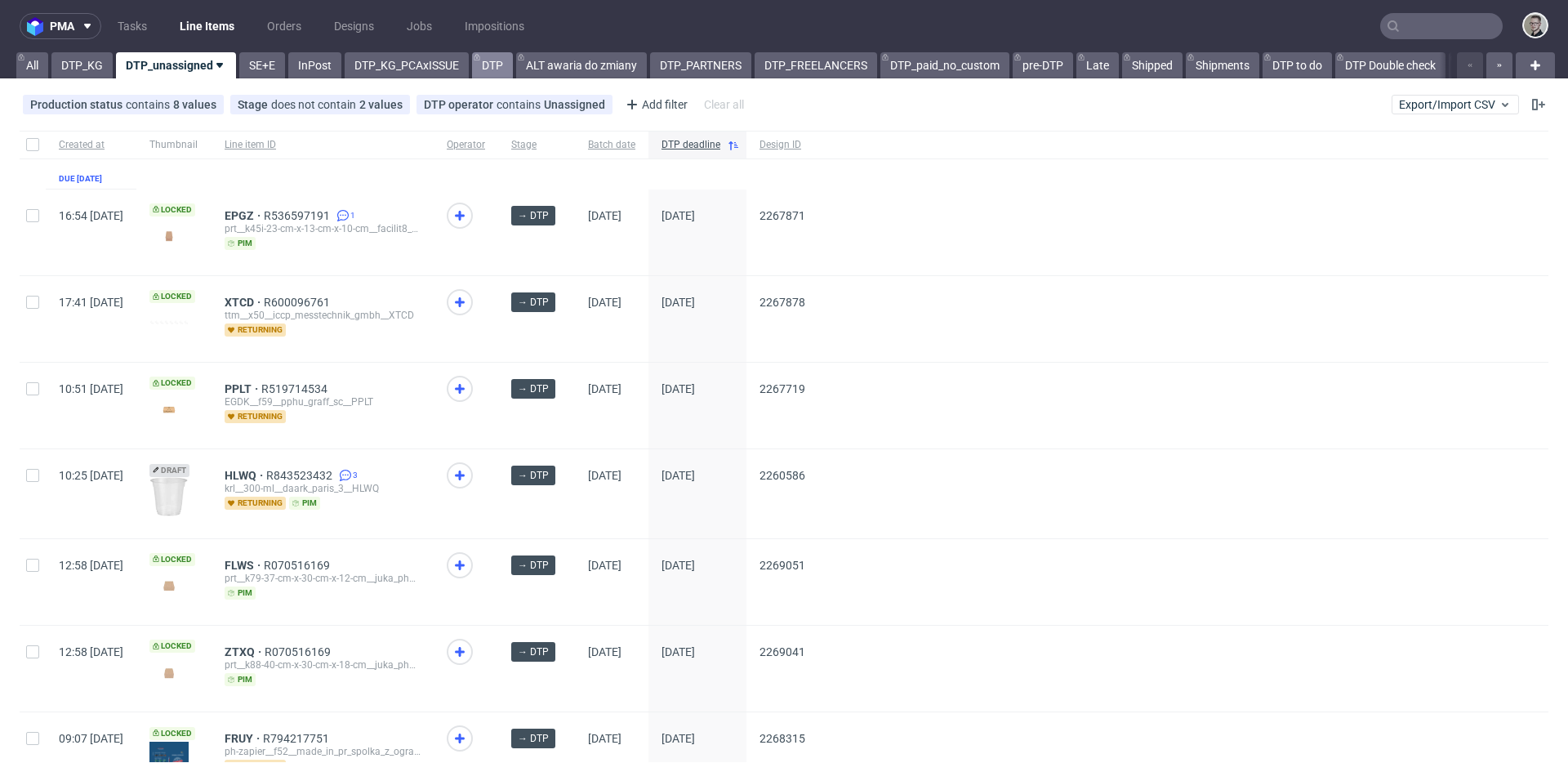
click at [479, 66] on link "DTP" at bounding box center [492, 65] width 41 height 26
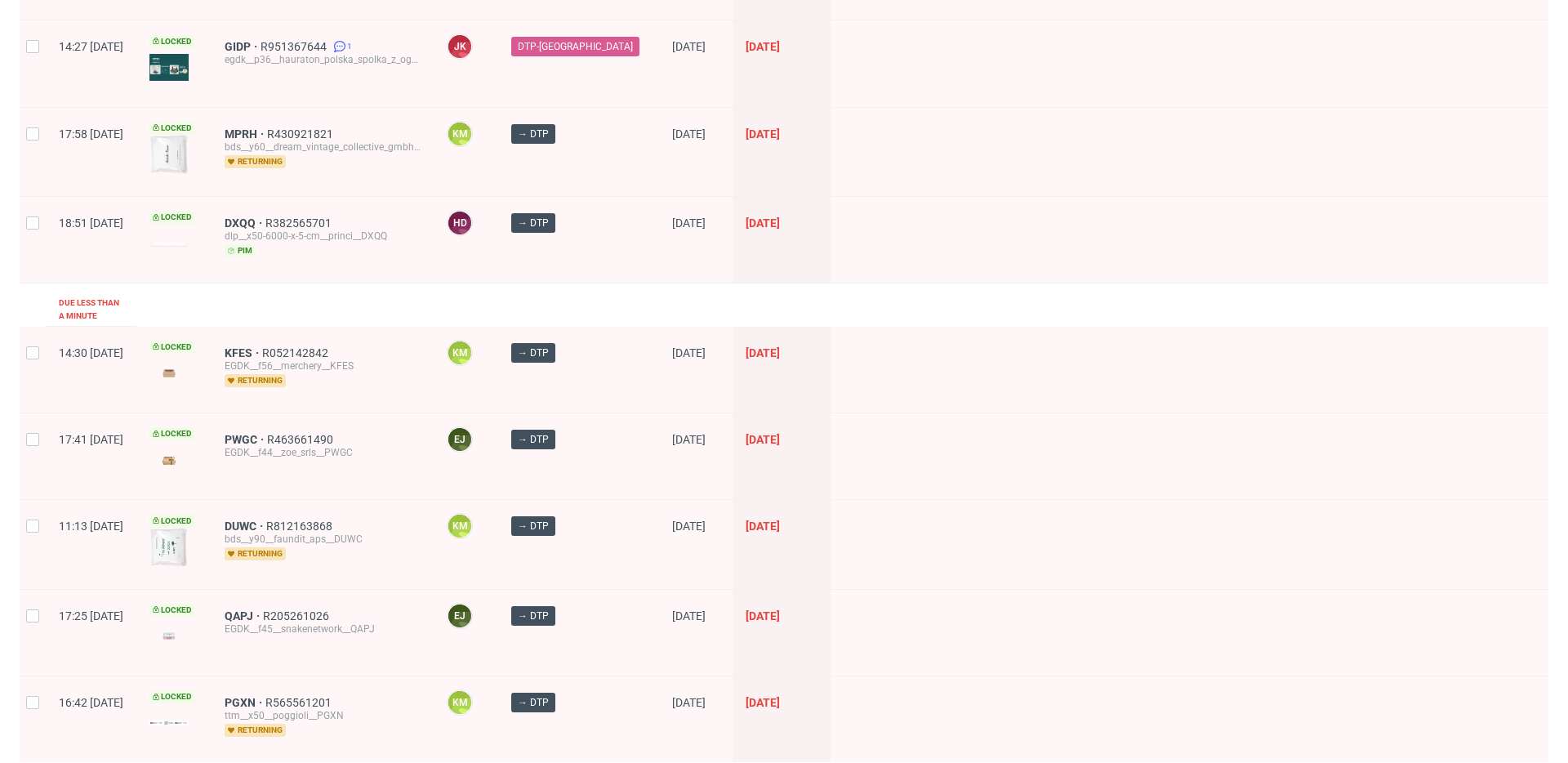
scroll to position [2291, 0]
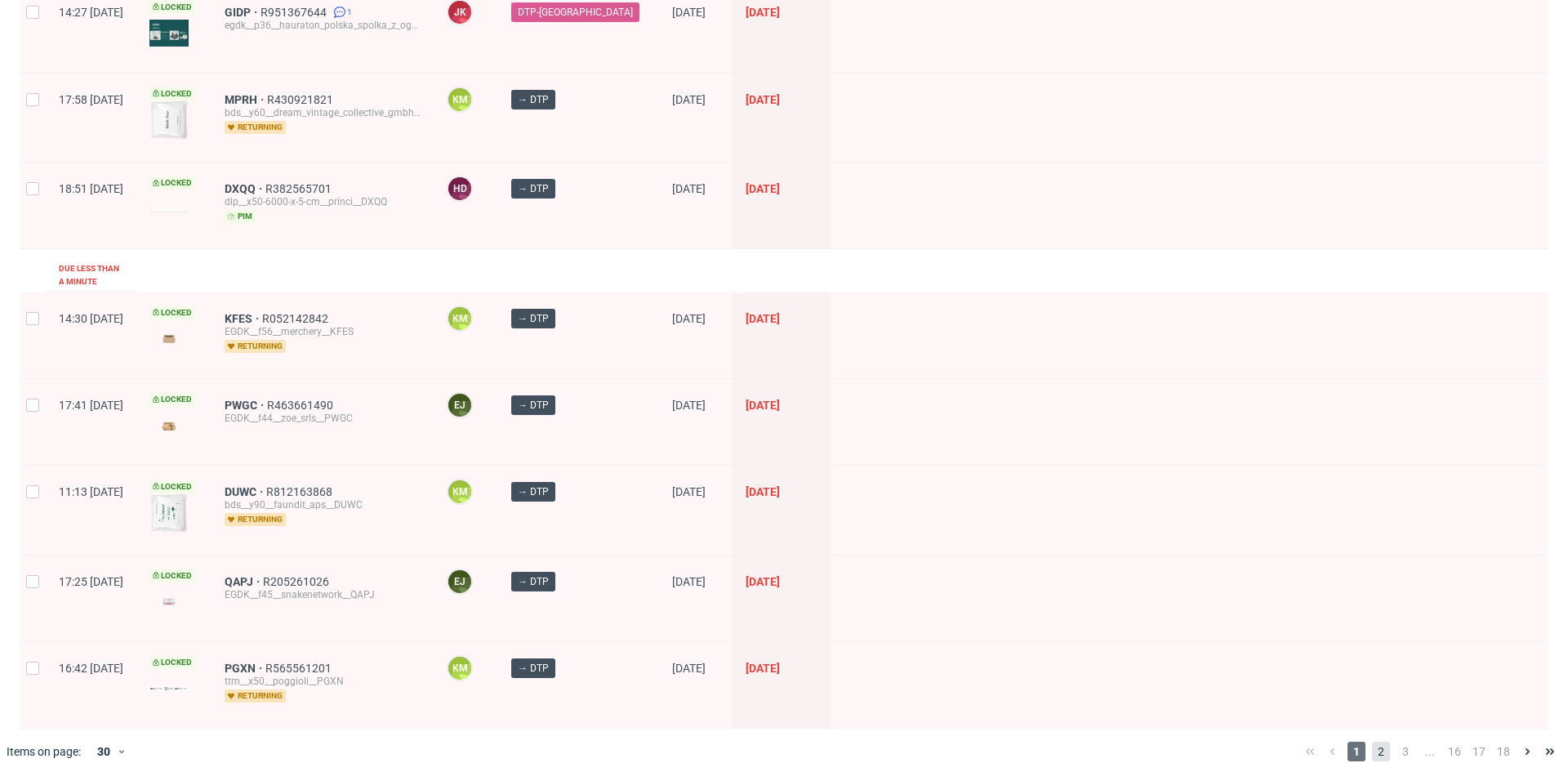
click at [1372, 742] on span "2" at bounding box center [1381, 752] width 18 height 20
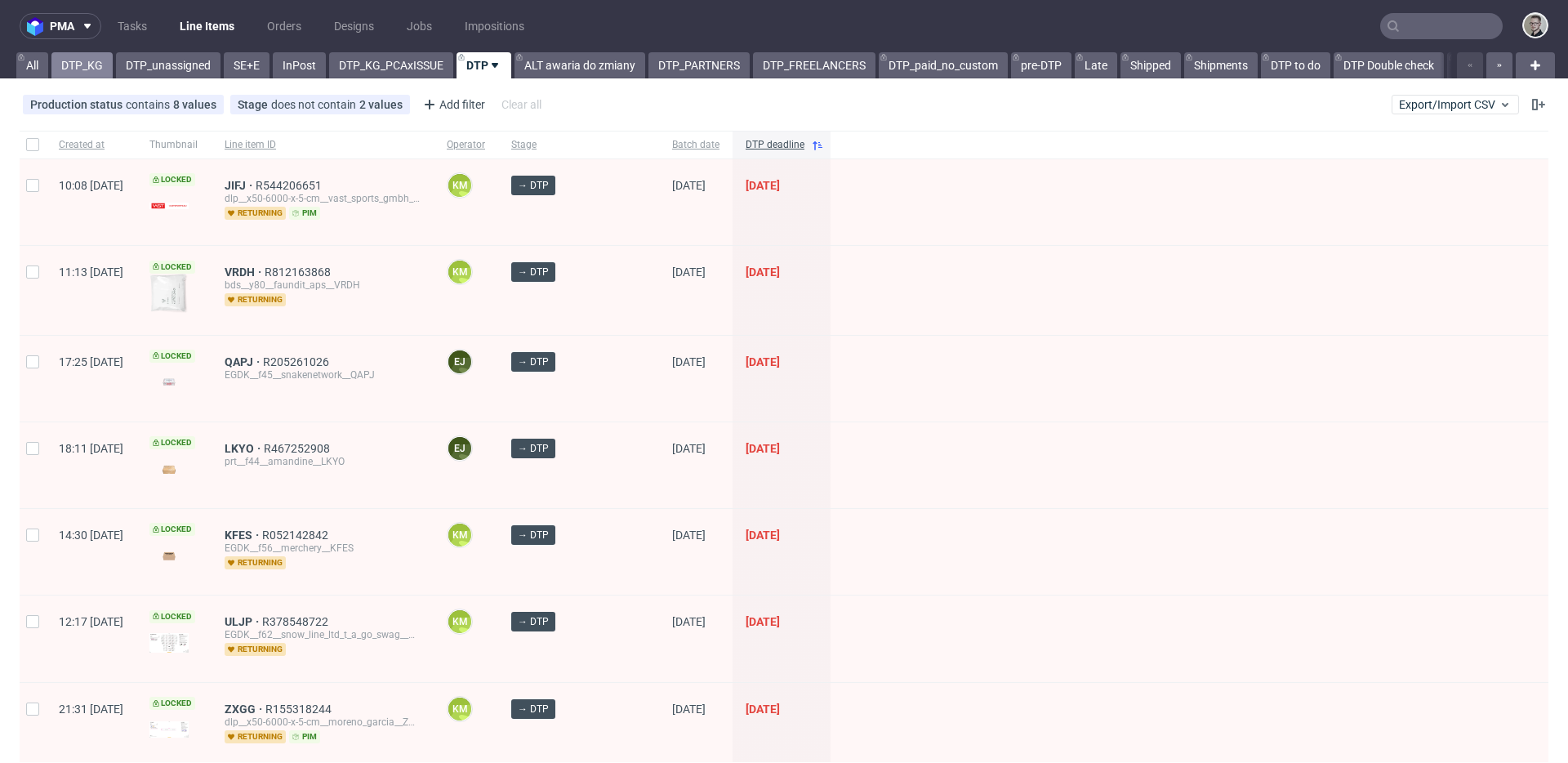
click at [62, 55] on link "DTP_KG" at bounding box center [83, 65] width 62 height 26
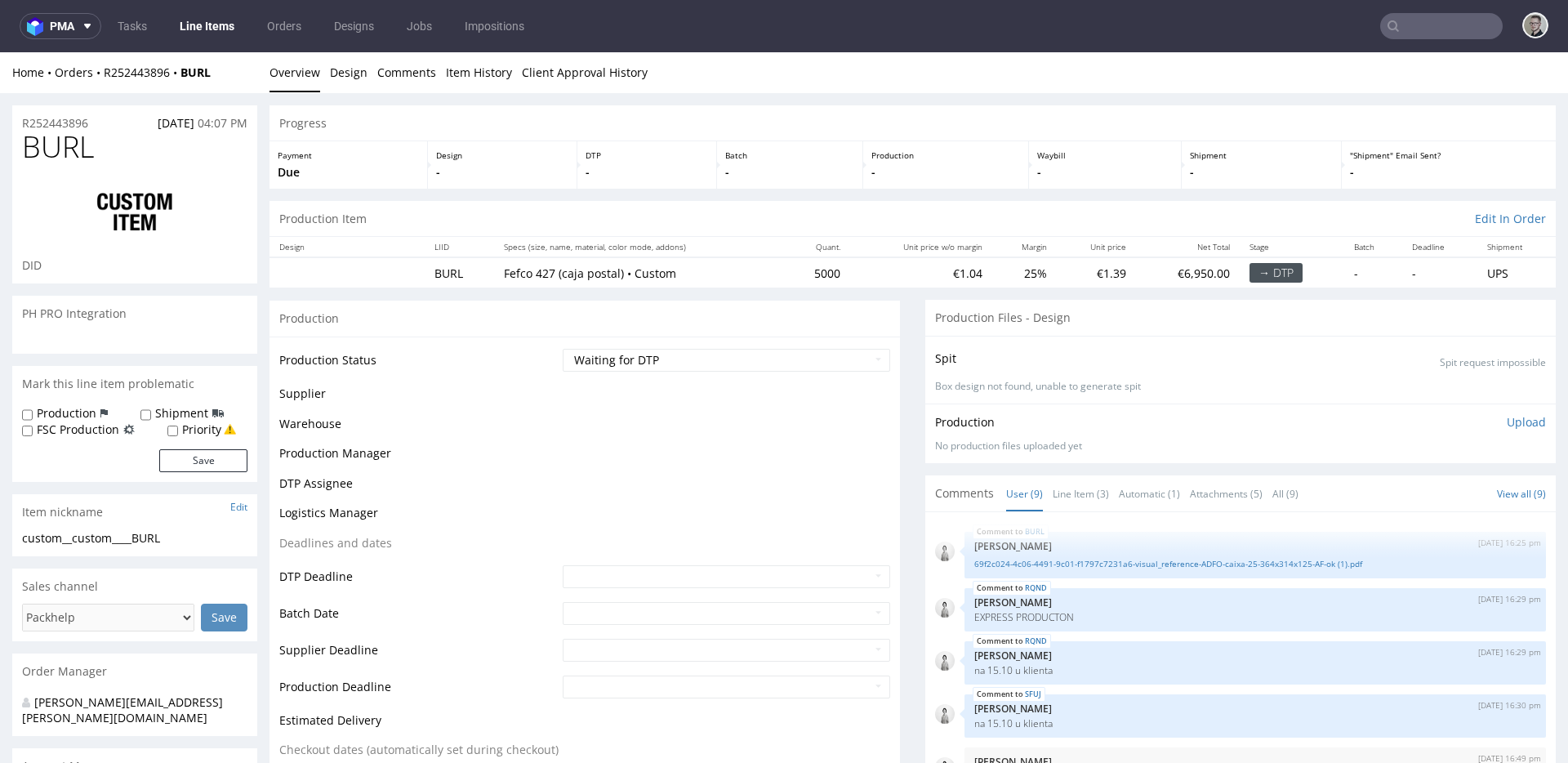
scroll to position [265, 0]
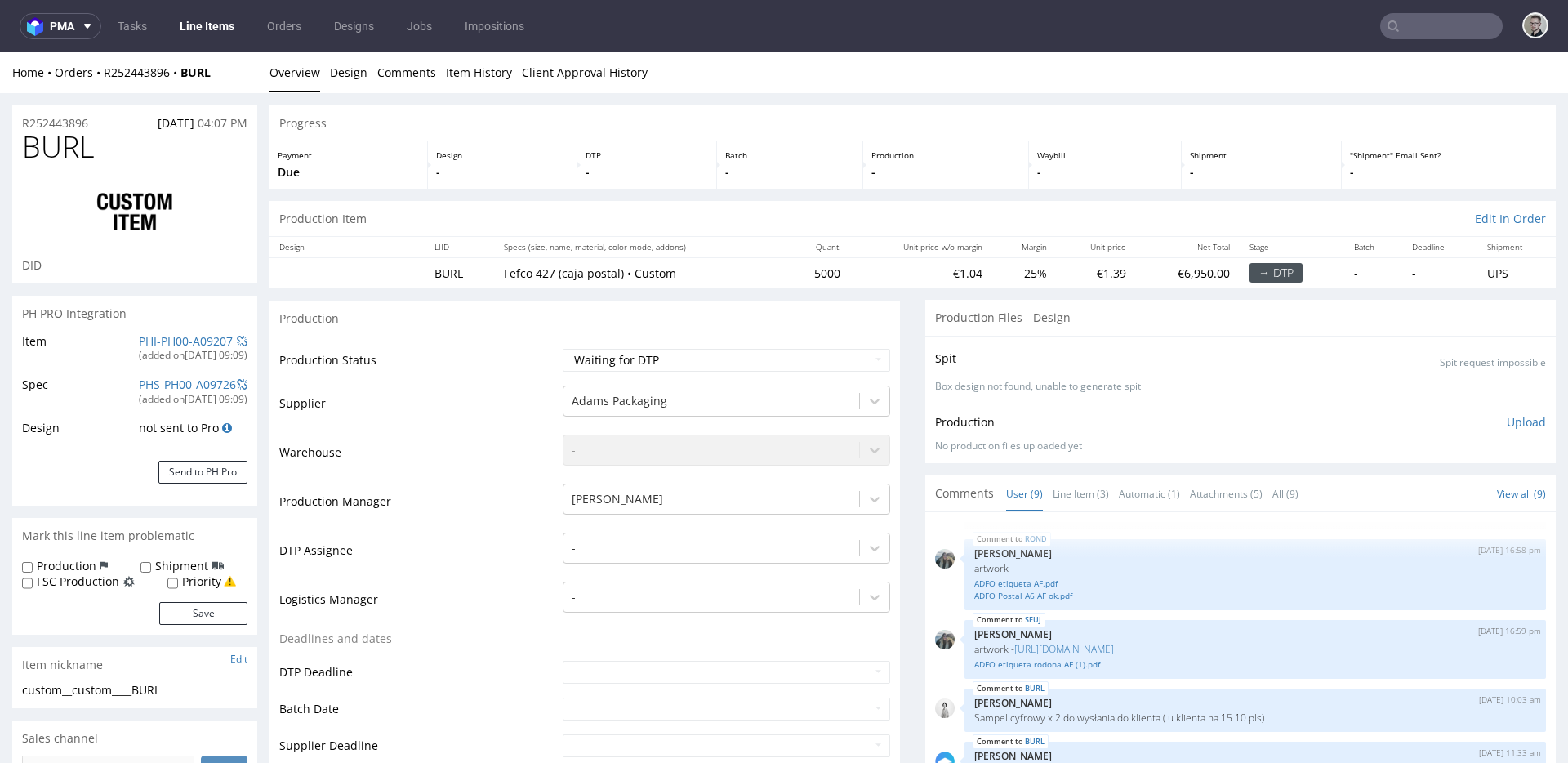
select select "in_progress"
click at [1093, 476] on div "Comments User (9) Line Item (3) Automatic (1) Attachments (5) All (9) View all …" at bounding box center [1240, 494] width 630 height 36
click at [1078, 490] on link "Line Item (3)" at bounding box center [1081, 494] width 56 height 35
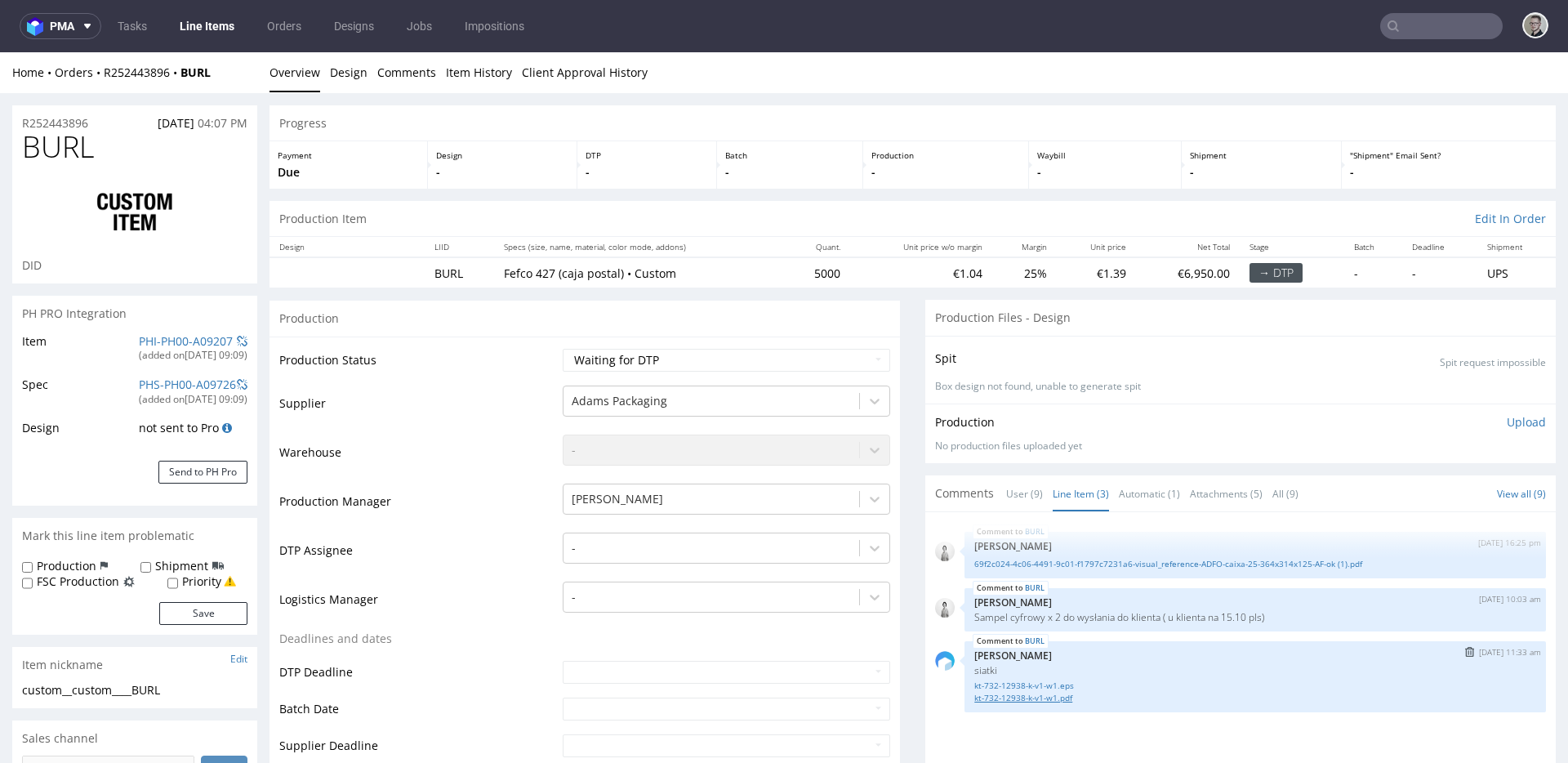
click at [1043, 699] on link "kt-732-12938-k-v1-w1.pdf" at bounding box center [1255, 699] width 562 height 13
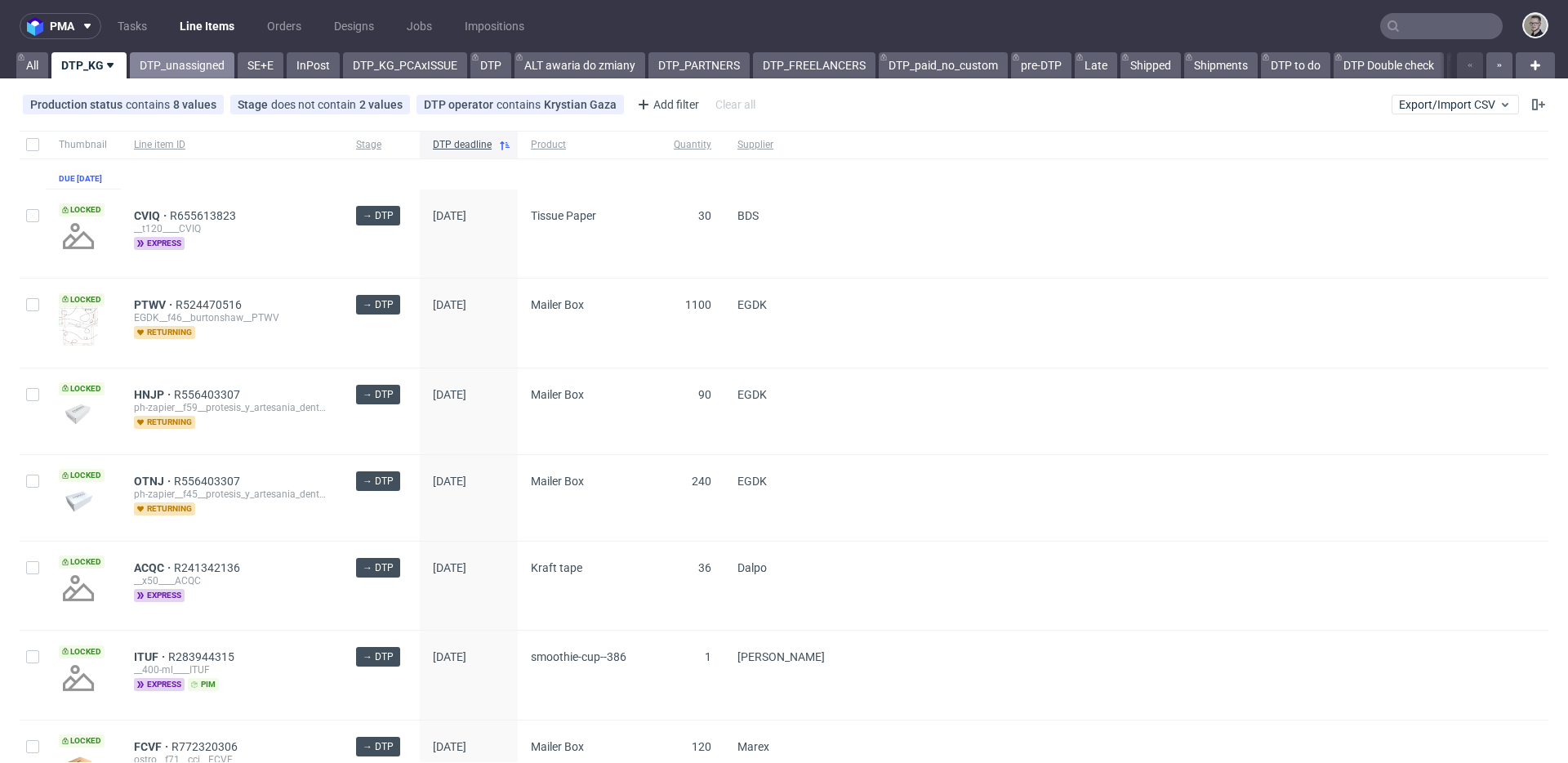
click at [179, 70] on link "DTP_unassigned" at bounding box center [181, 65] width 104 height 26
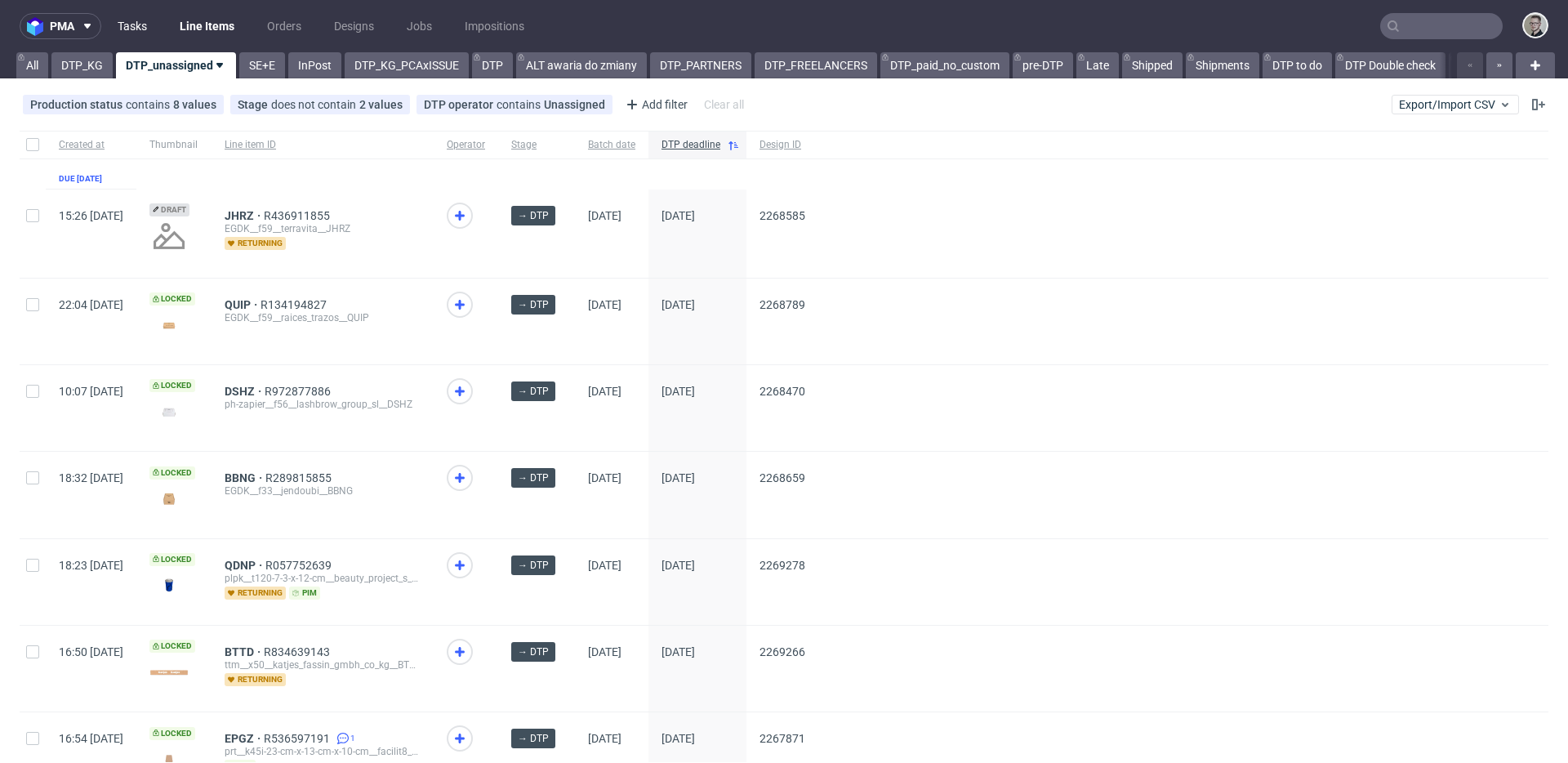
click at [127, 27] on link "Tasks" at bounding box center [132, 25] width 49 height 26
